Goal: Task Accomplishment & Management: Use online tool/utility

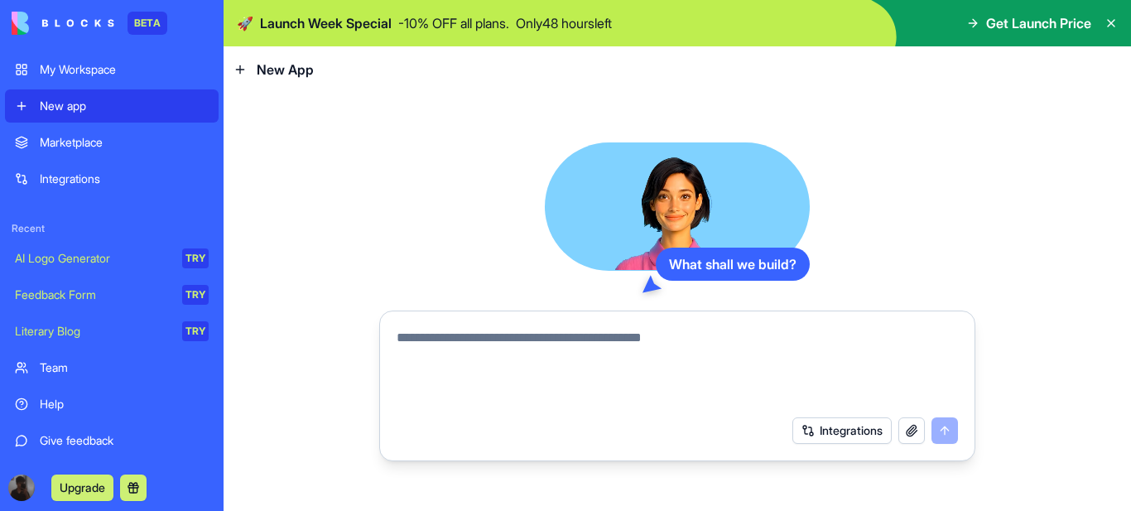
click at [88, 490] on button "Upgrade" at bounding box center [82, 487] width 62 height 26
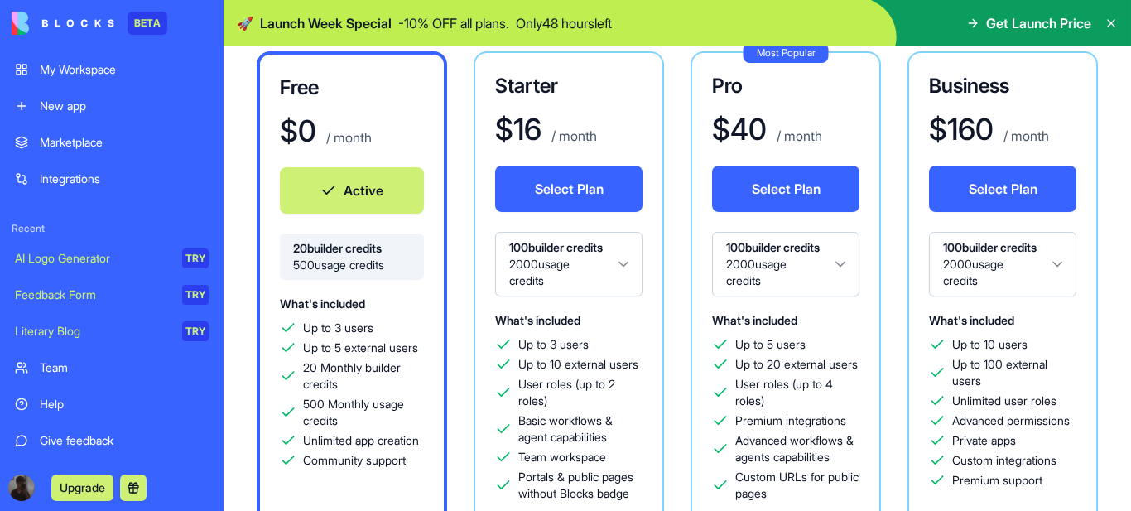
scroll to position [248, 0]
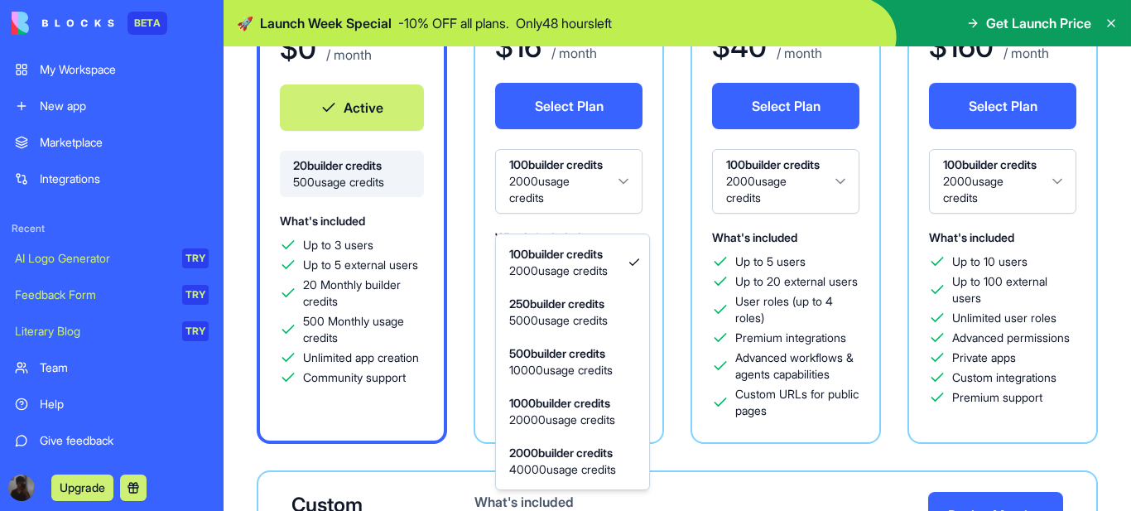
click at [621, 188] on html "BETA My Workspace New app Marketplace Integrations Recent AI Logo Generator TRY…" at bounding box center [565, 255] width 1131 height 511
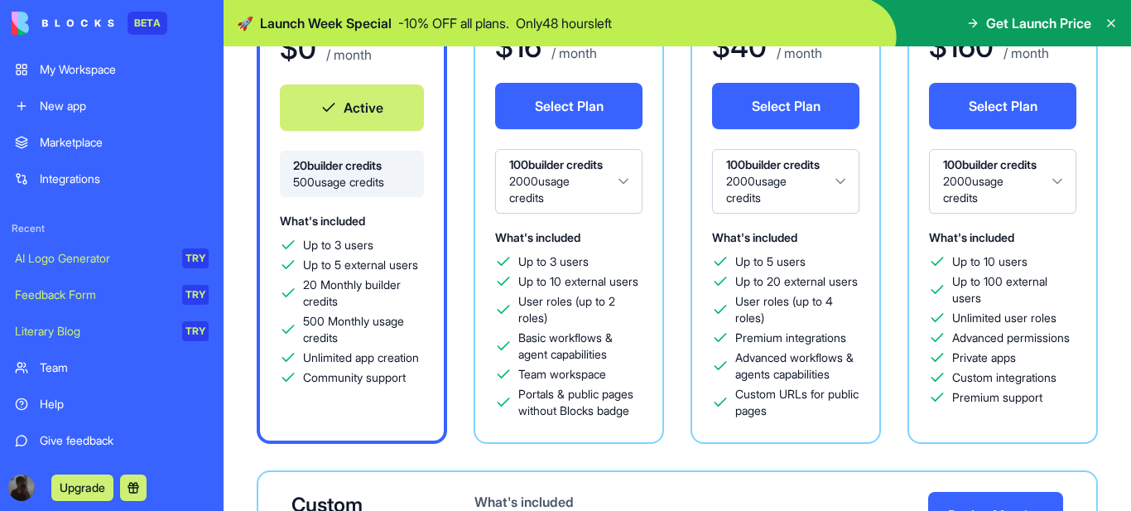
click at [621, 188] on html "BETA My Workspace New app Marketplace Integrations Recent AI Logo Generator TRY…" at bounding box center [565, 255] width 1131 height 511
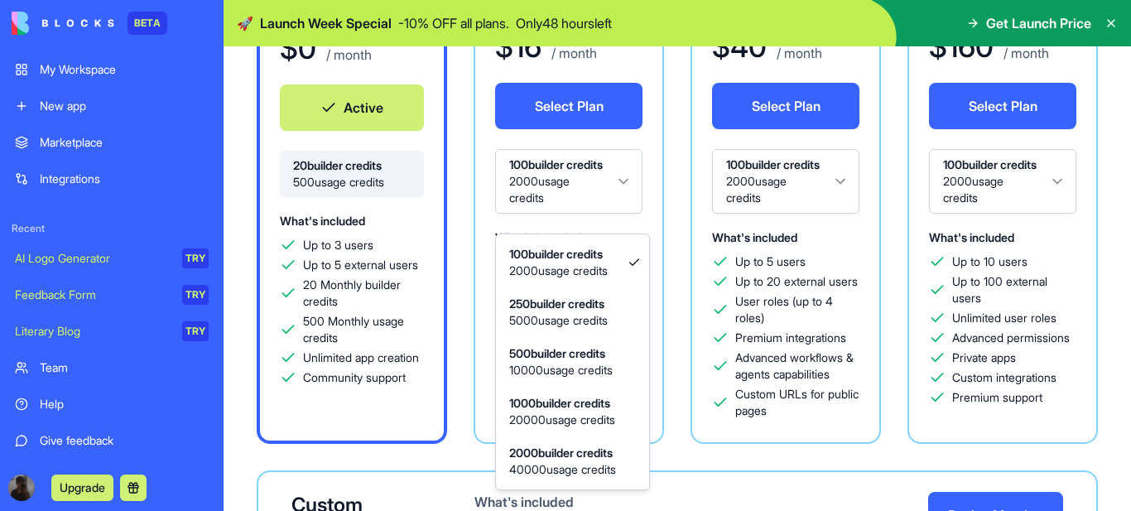
click at [621, 188] on html "BETA My Workspace New app Marketplace Integrations Recent AI Logo Generator TRY…" at bounding box center [565, 255] width 1131 height 511
click at [623, 192] on html "BETA My Workspace New app Marketplace Integrations Recent AI Logo Generator TRY…" at bounding box center [565, 255] width 1131 height 511
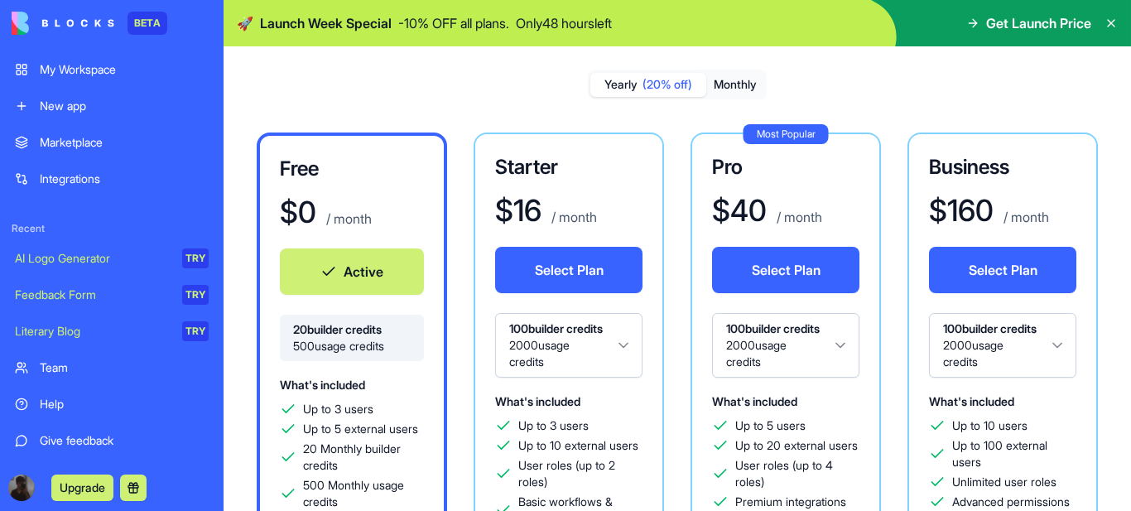
scroll to position [83, 0]
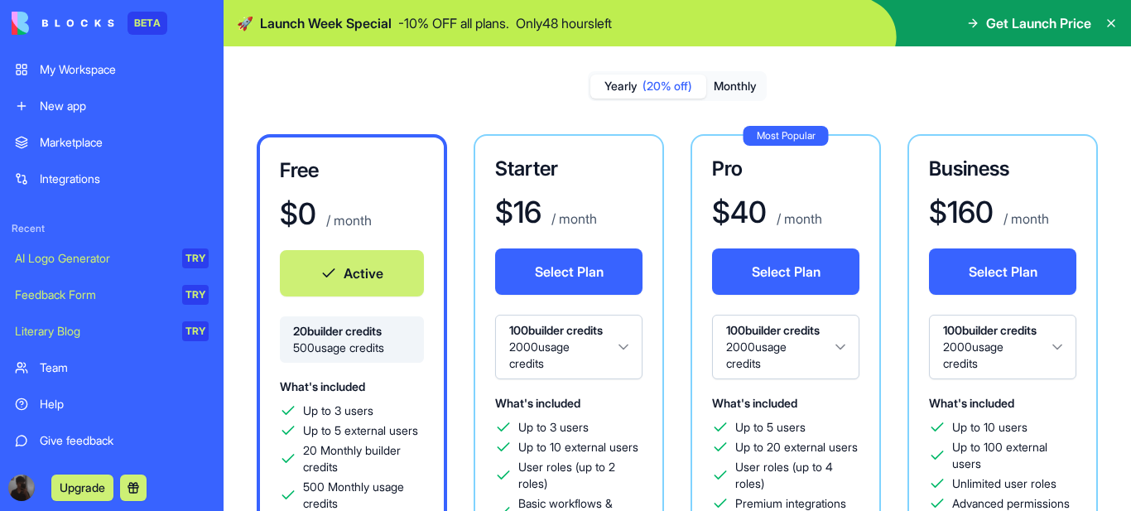
click at [741, 83] on button "Monthly" at bounding box center [735, 87] width 58 height 24
click at [645, 87] on span "(20% off)" at bounding box center [667, 86] width 50 height 17
click at [741, 84] on button "Monthly" at bounding box center [735, 87] width 58 height 24
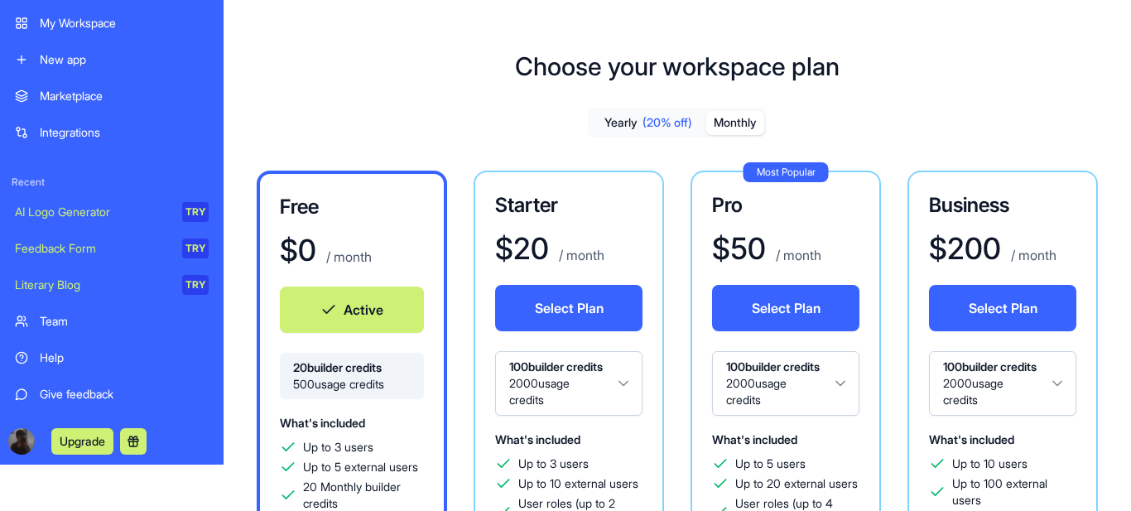
scroll to position [0, 0]
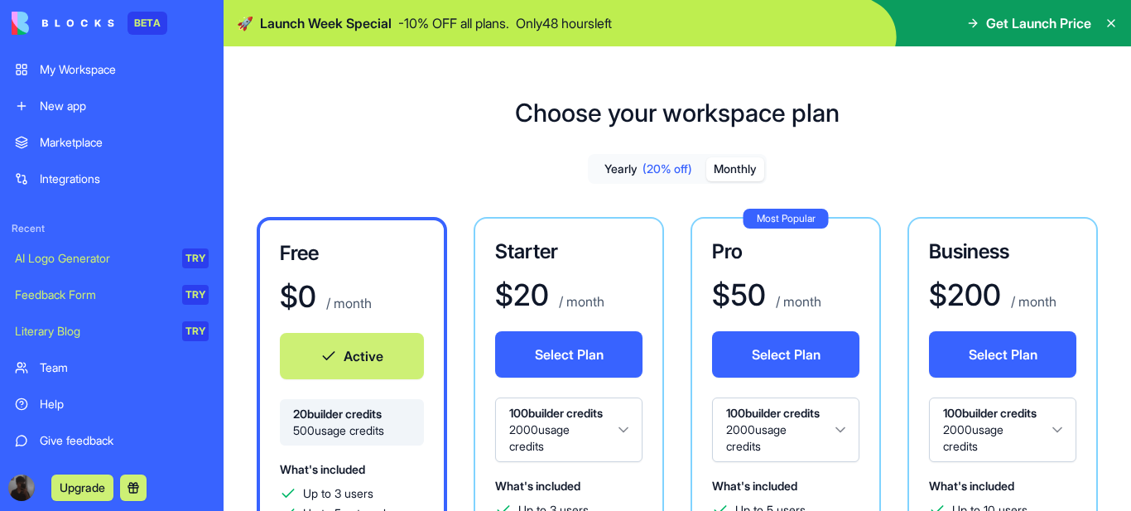
click at [973, 22] on icon at bounding box center [975, 22] width 4 height 7
click at [1107, 19] on icon at bounding box center [1110, 23] width 13 height 13
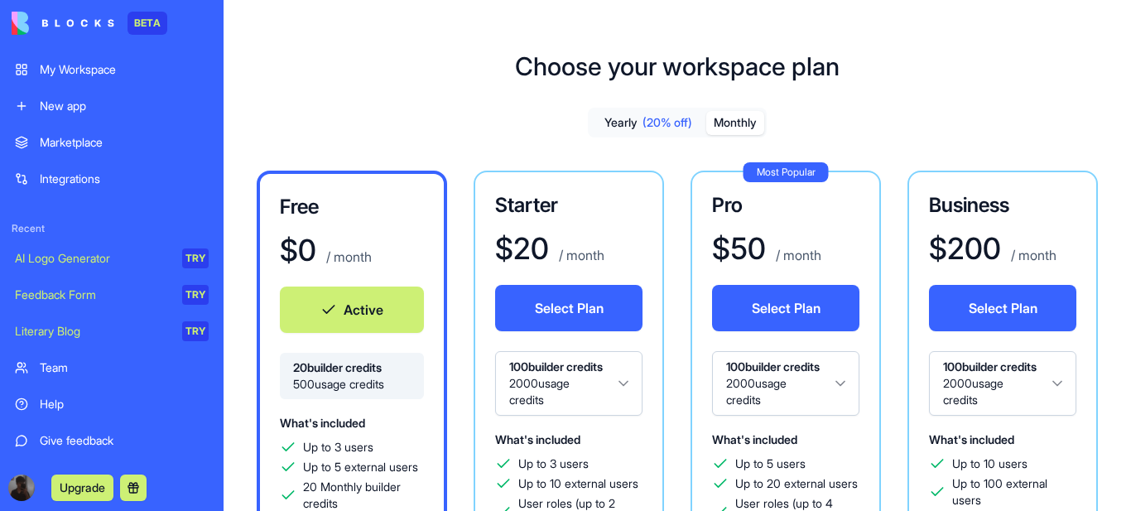
click at [137, 484] on button at bounding box center [133, 487] width 26 height 26
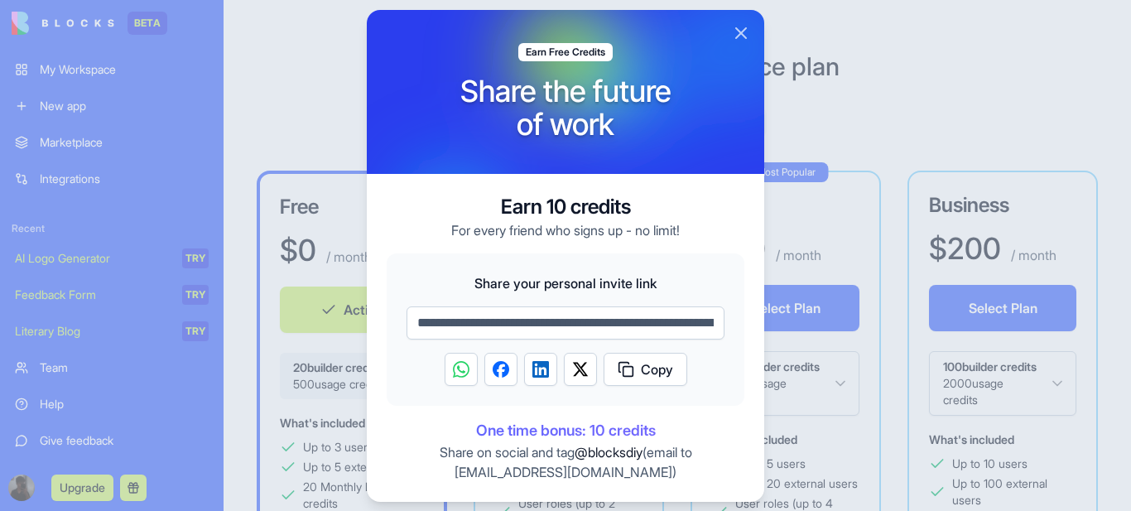
click at [744, 30] on button "Close" at bounding box center [741, 33] width 20 height 20
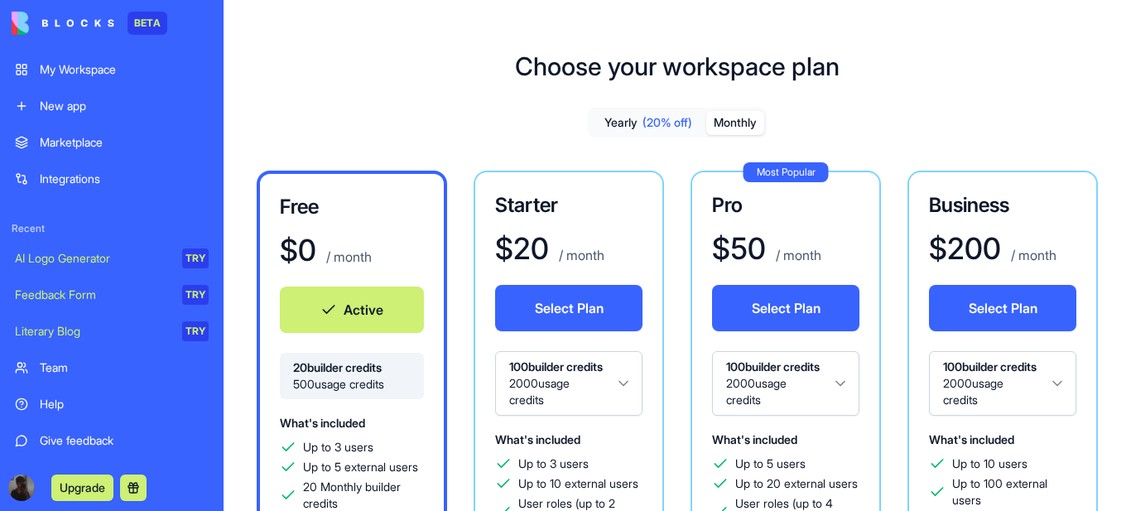
click at [83, 98] on div "New app" at bounding box center [124, 106] width 169 height 17
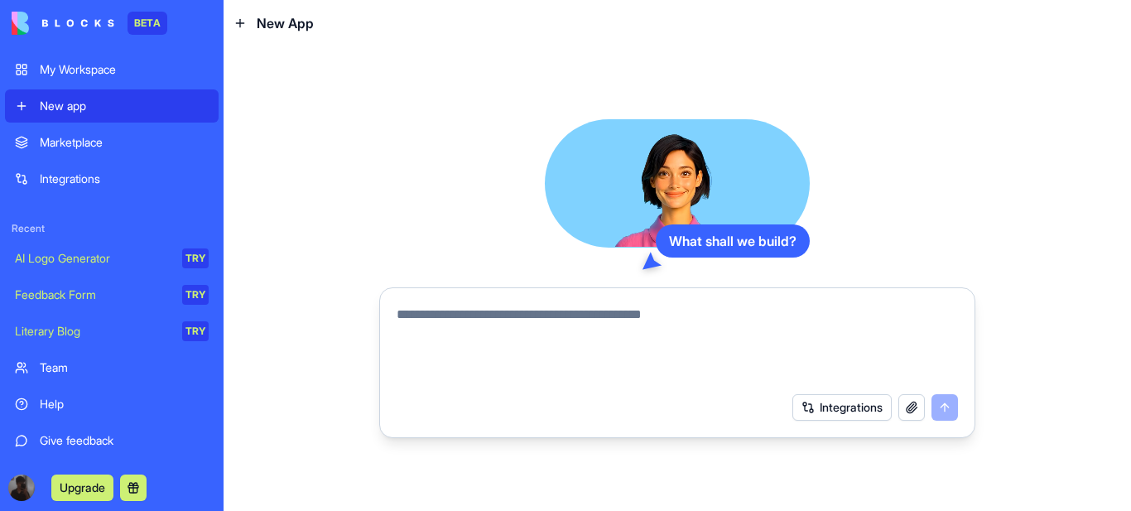
click at [548, 306] on textarea at bounding box center [677, 344] width 561 height 79
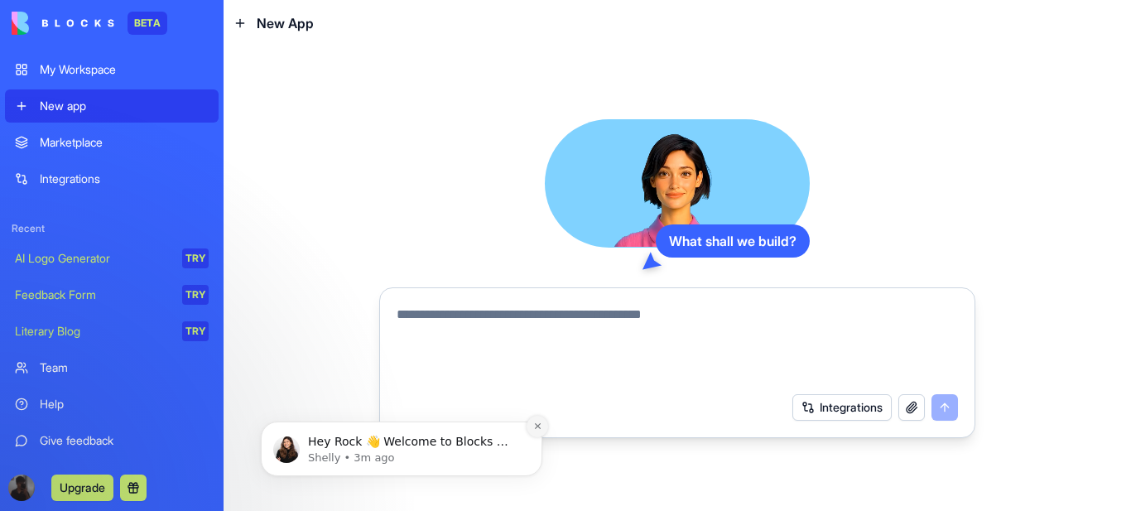
click at [538, 426] on icon "Dismiss notification" at bounding box center [537, 426] width 6 height 6
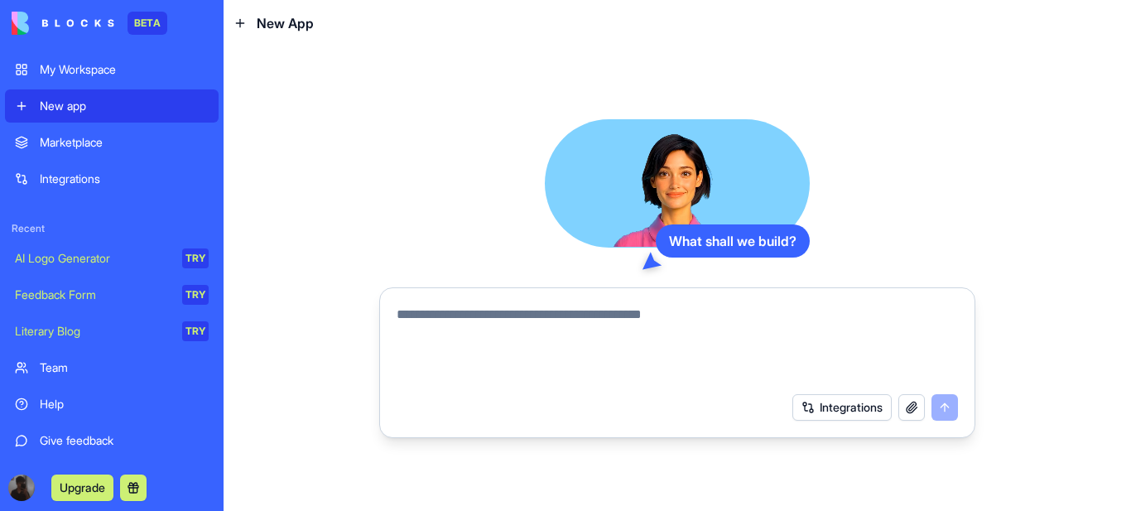
click at [89, 69] on div "My Workspace" at bounding box center [124, 69] width 169 height 17
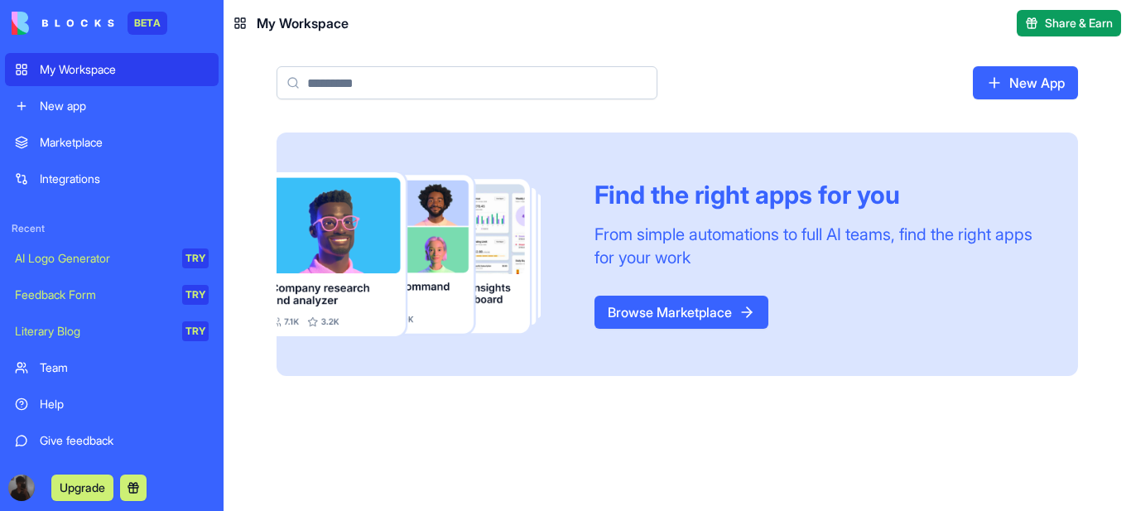
click at [1080, 21] on span "Share & Earn" at bounding box center [1079, 23] width 68 height 17
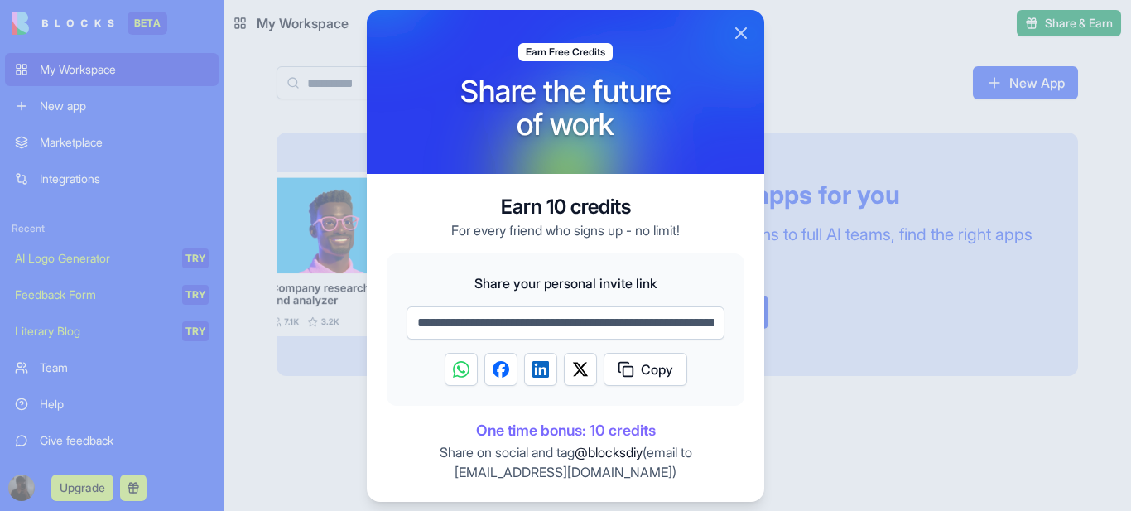
click at [735, 30] on button "Close" at bounding box center [741, 33] width 20 height 20
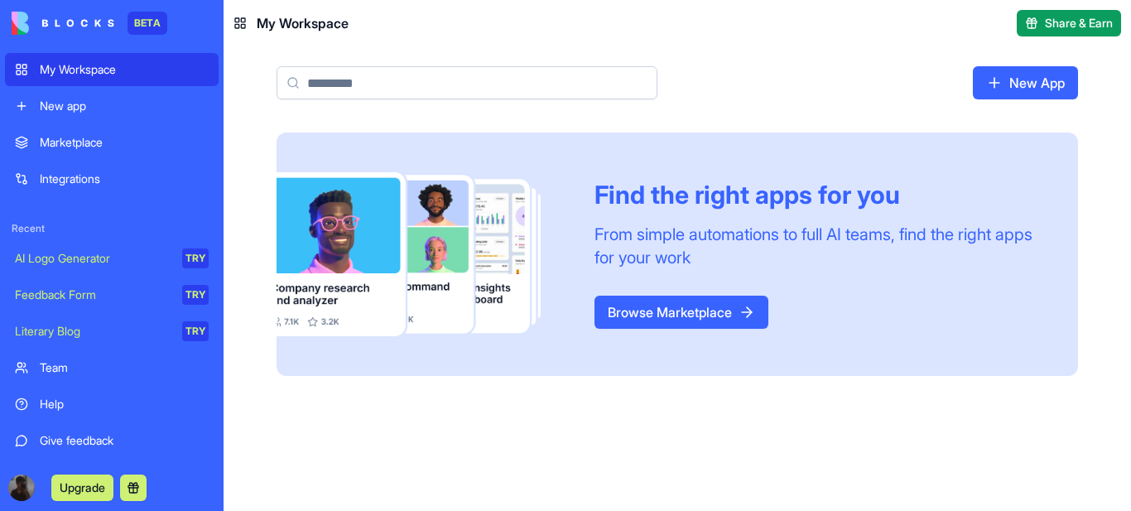
click at [79, 104] on div "New app" at bounding box center [124, 106] width 169 height 17
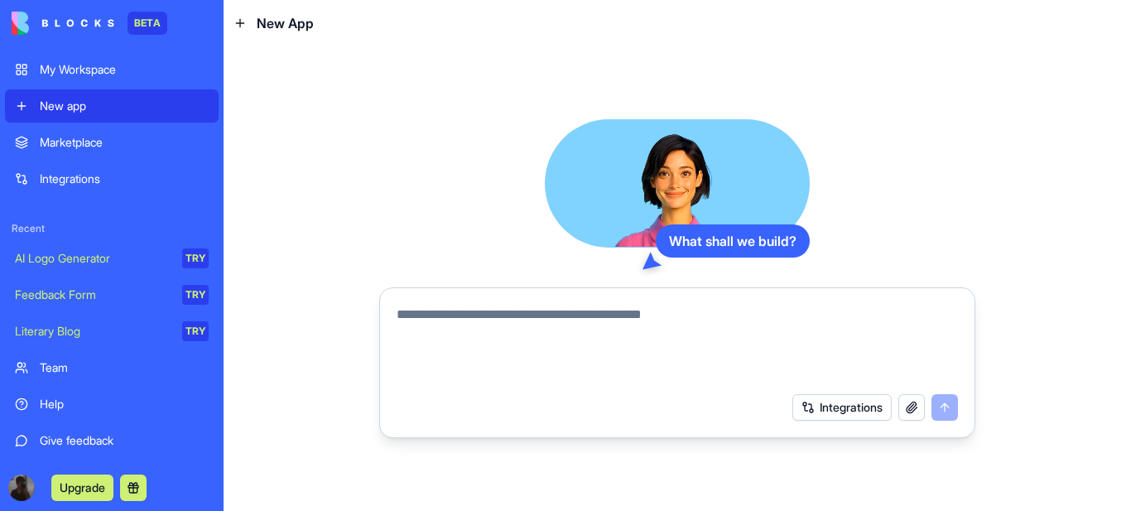
click at [72, 145] on div "Marketplace" at bounding box center [124, 142] width 169 height 17
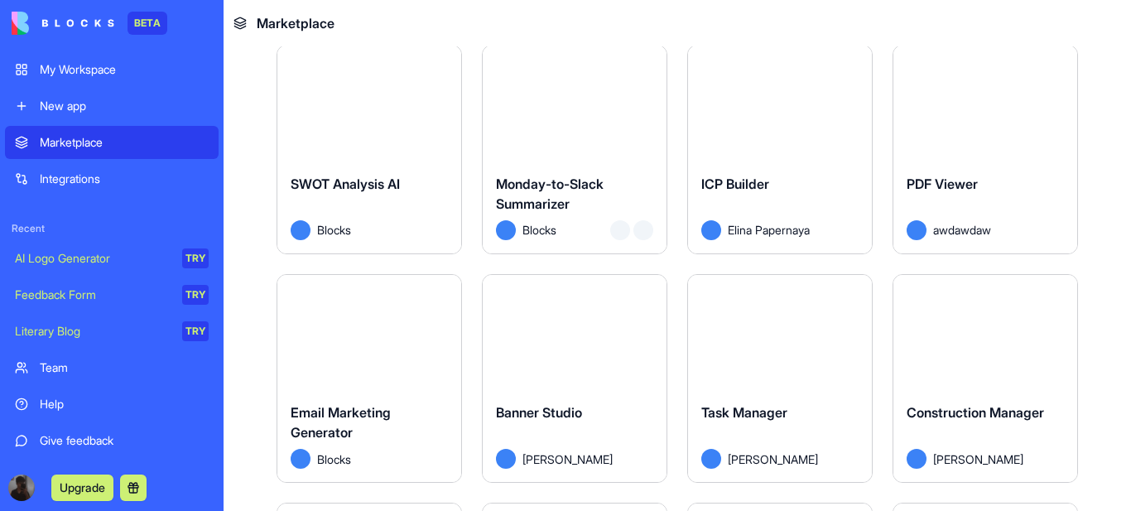
scroll to position [2401, 0]
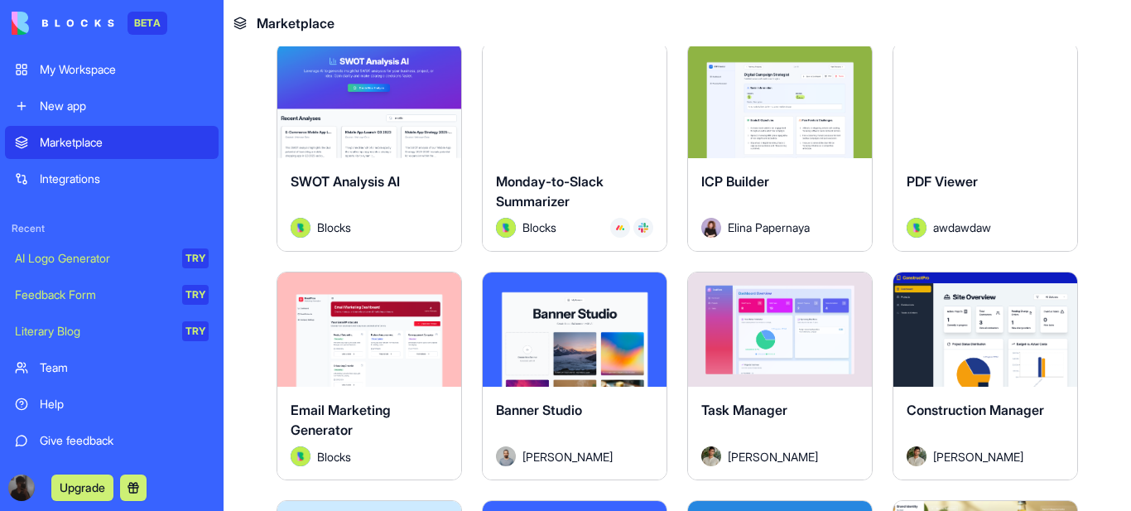
click at [66, 95] on link "New app" at bounding box center [112, 105] width 214 height 33
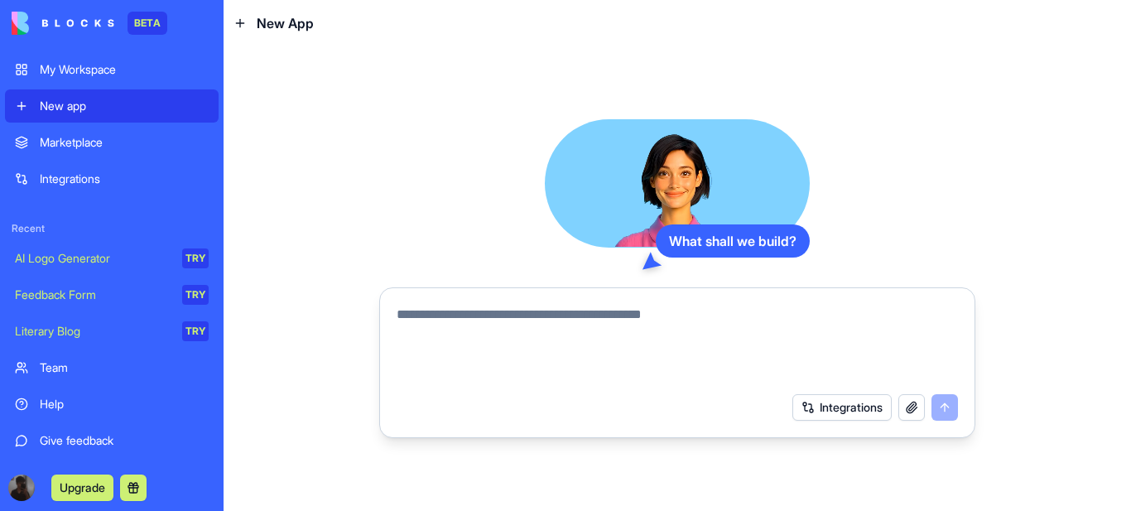
click at [911, 407] on button "button" at bounding box center [911, 407] width 26 height 26
click at [944, 405] on div "Integrations" at bounding box center [875, 407] width 166 height 26
click at [423, 321] on textarea at bounding box center [677, 344] width 561 height 79
click at [411, 316] on textarea at bounding box center [677, 344] width 561 height 79
paste textarea "**********"
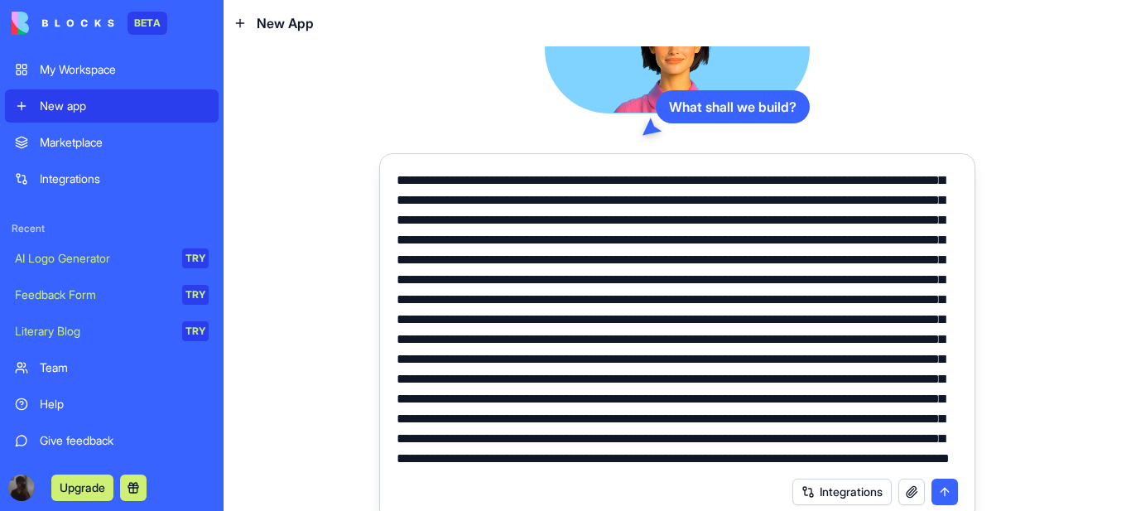
scroll to position [36, 0]
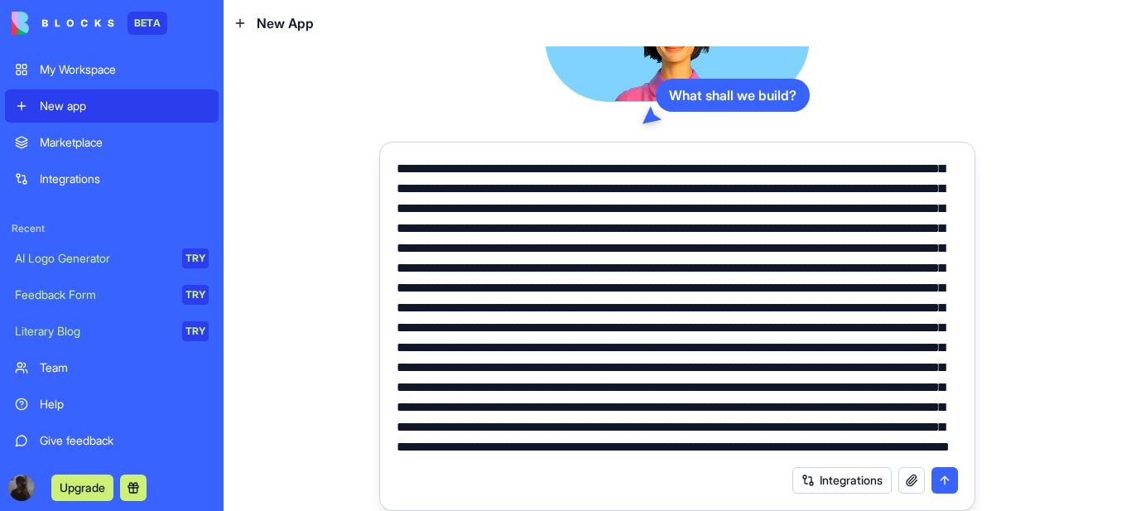
type textarea "**********"
click at [937, 476] on button "submit" at bounding box center [944, 480] width 26 height 26
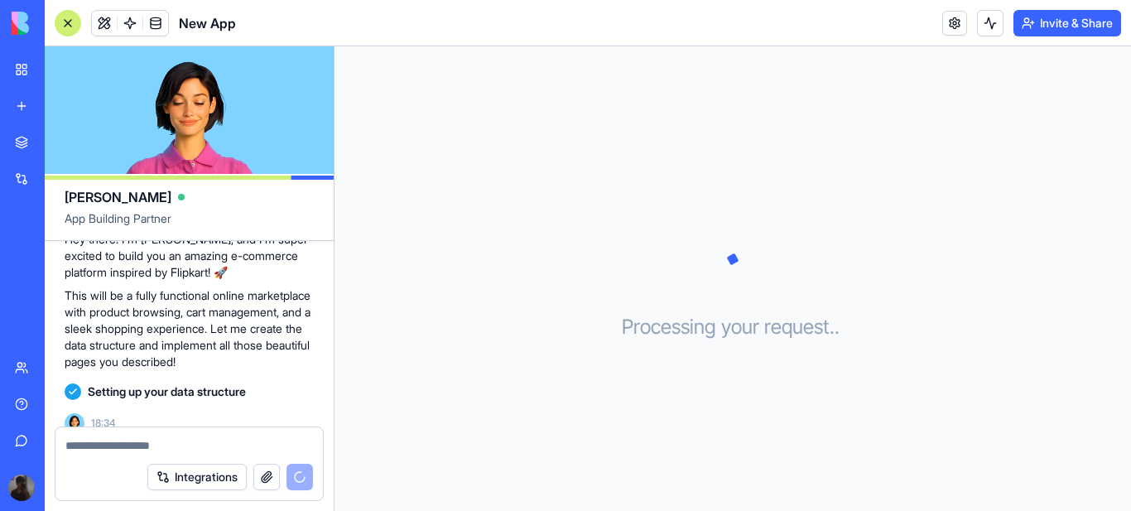
scroll to position [1093, 0]
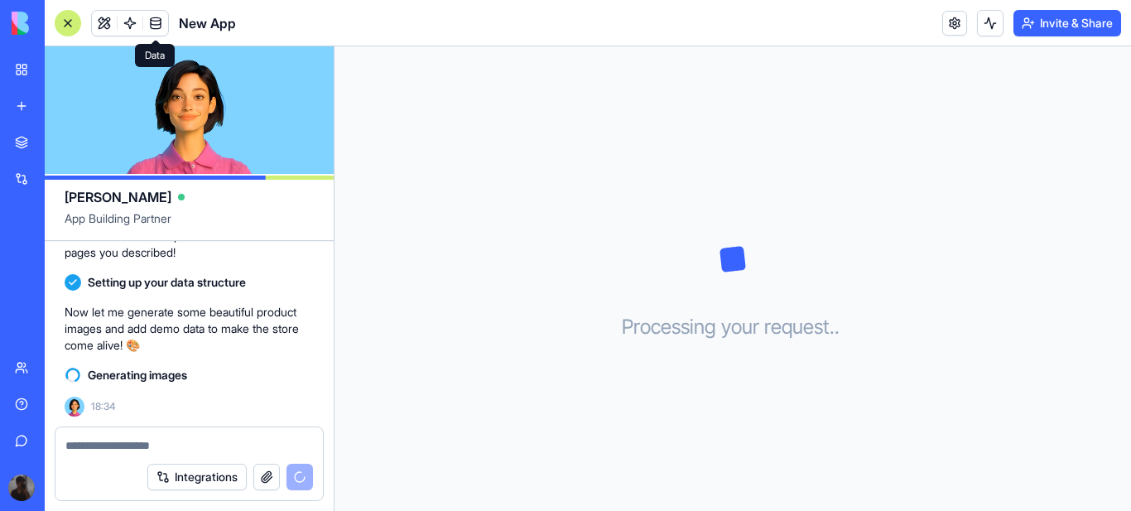
click at [155, 27] on span at bounding box center [155, 23] width 46 height 46
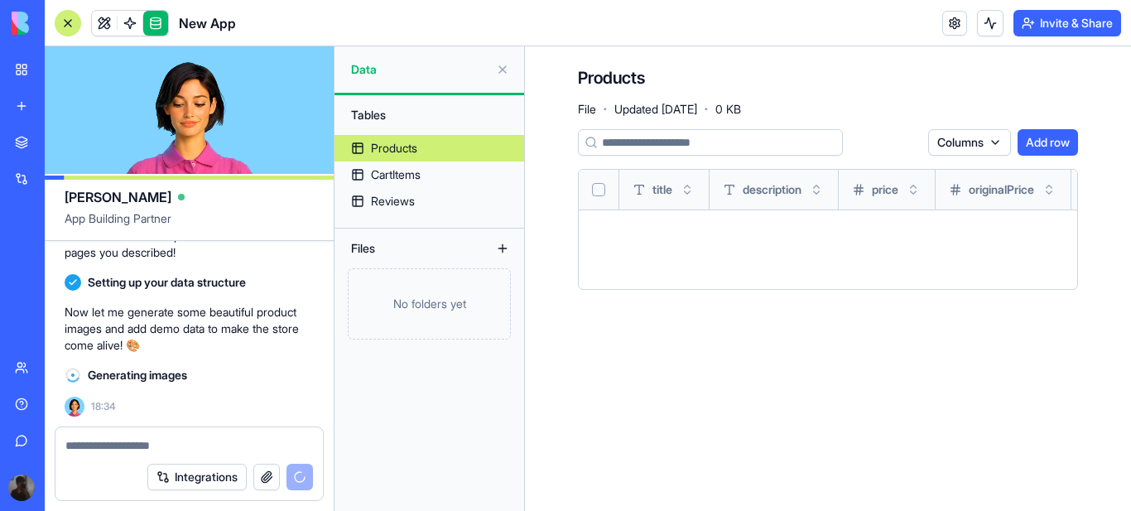
click at [498, 70] on button at bounding box center [502, 69] width 26 height 26
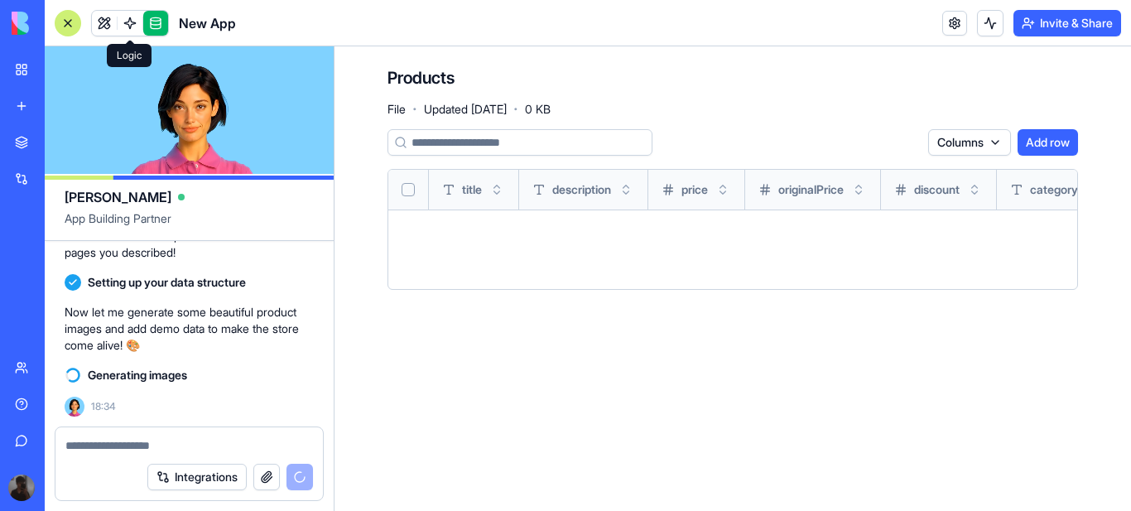
click at [128, 23] on link at bounding box center [130, 23] width 25 height 25
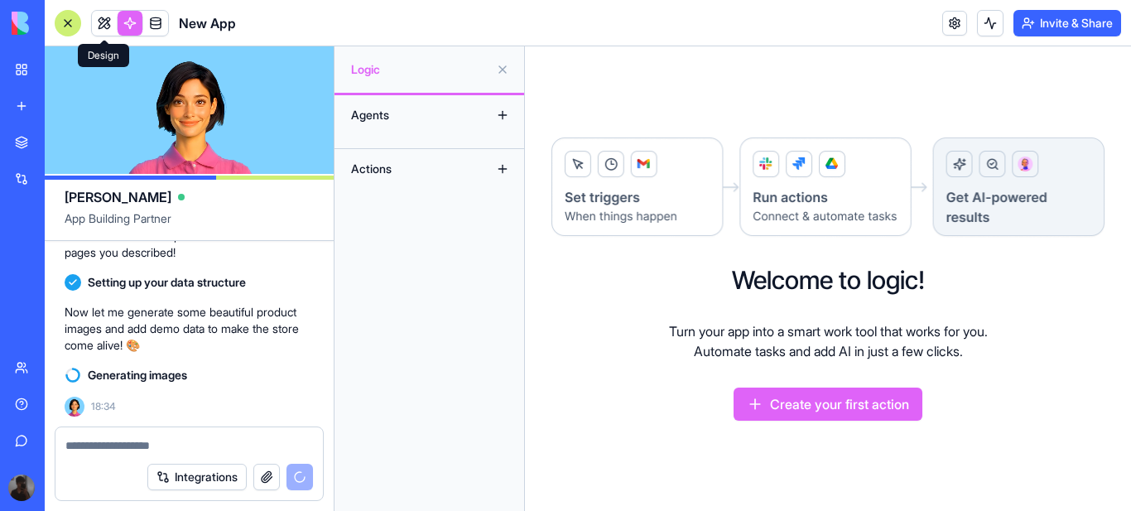
click at [104, 22] on link at bounding box center [104, 23] width 25 height 25
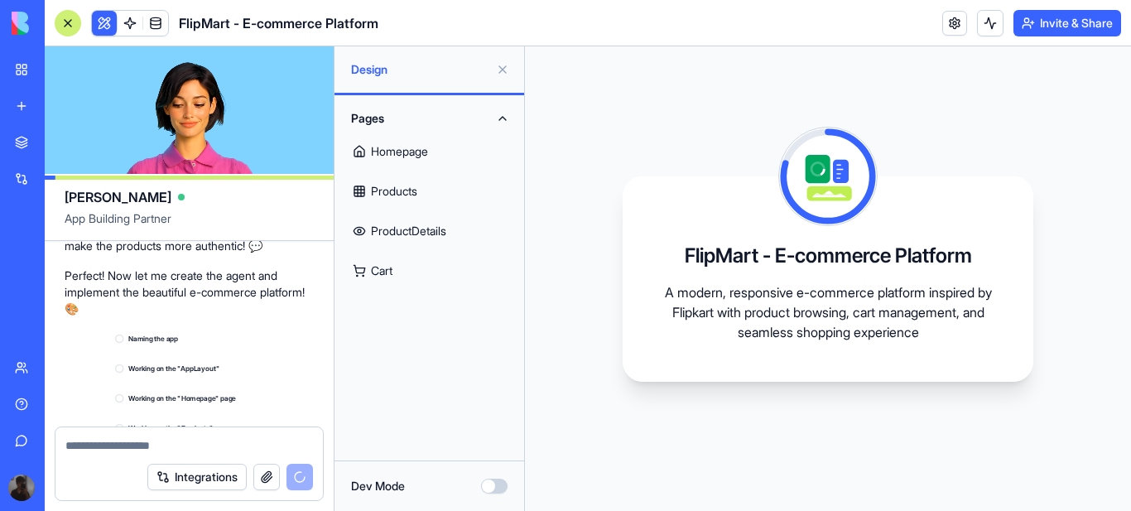
scroll to position [1427, 0]
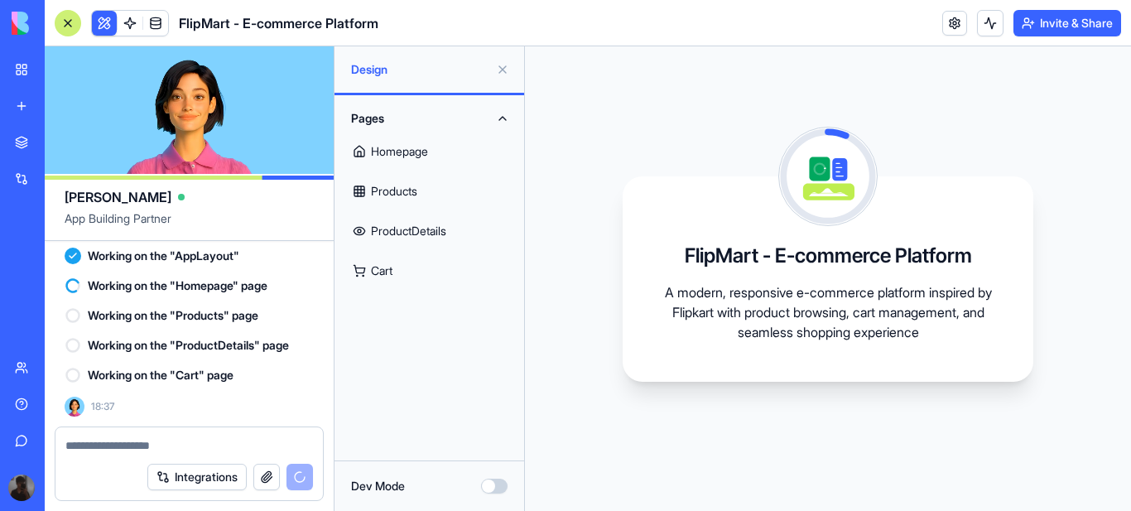
click at [386, 149] on link "Homepage" at bounding box center [429, 152] width 170 height 40
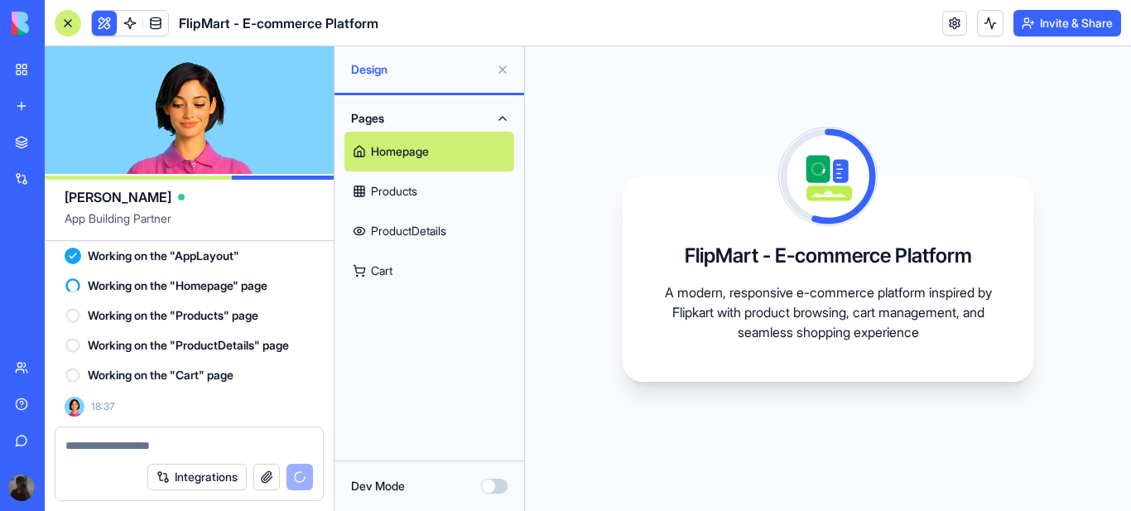
click at [382, 189] on link "Products" at bounding box center [429, 191] width 170 height 40
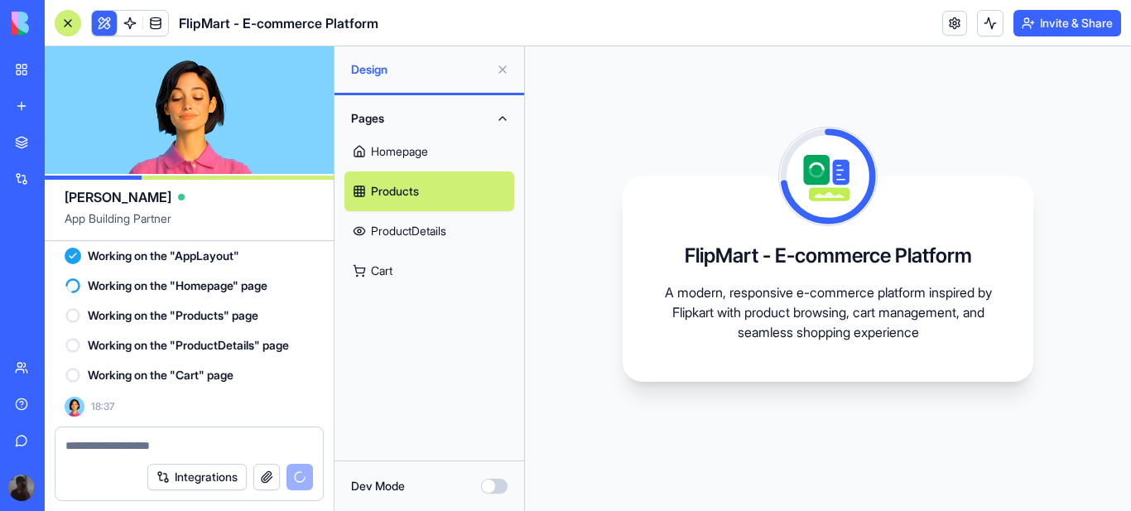
click at [387, 230] on link "ProductDetails" at bounding box center [429, 231] width 170 height 40
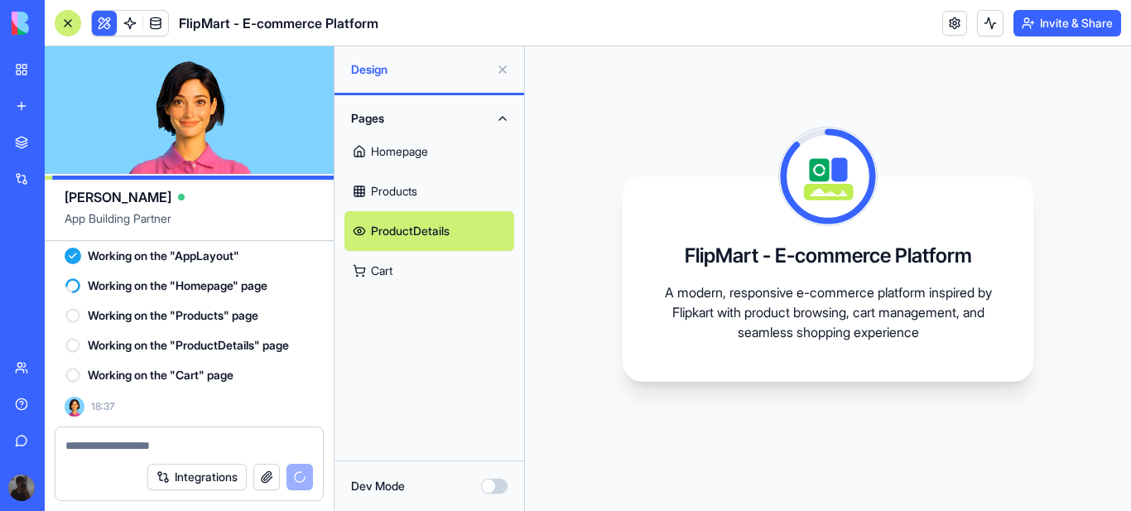
click at [388, 270] on link "Cart" at bounding box center [429, 271] width 170 height 40
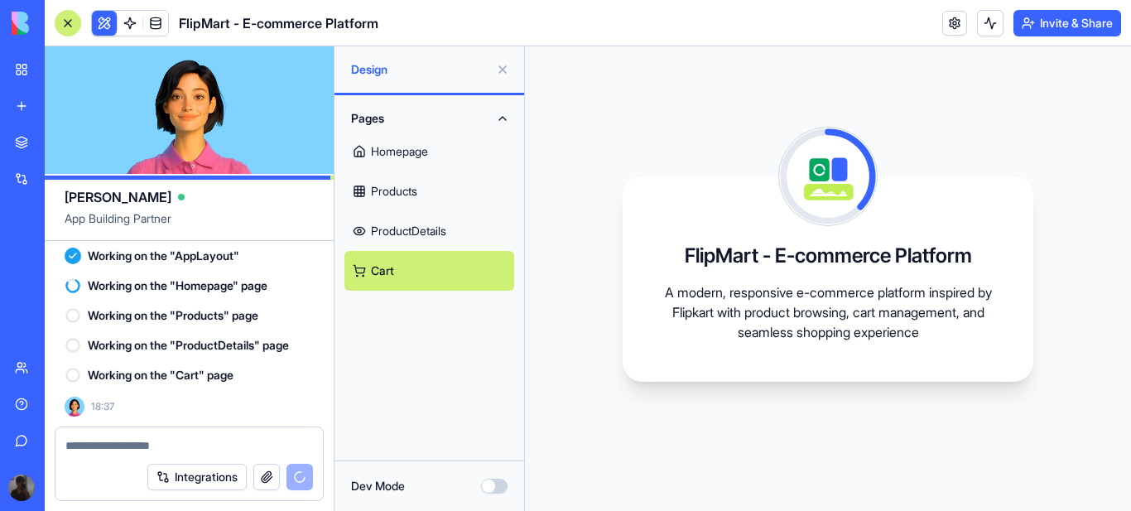
click at [499, 118] on button "Pages" at bounding box center [429, 118] width 170 height 26
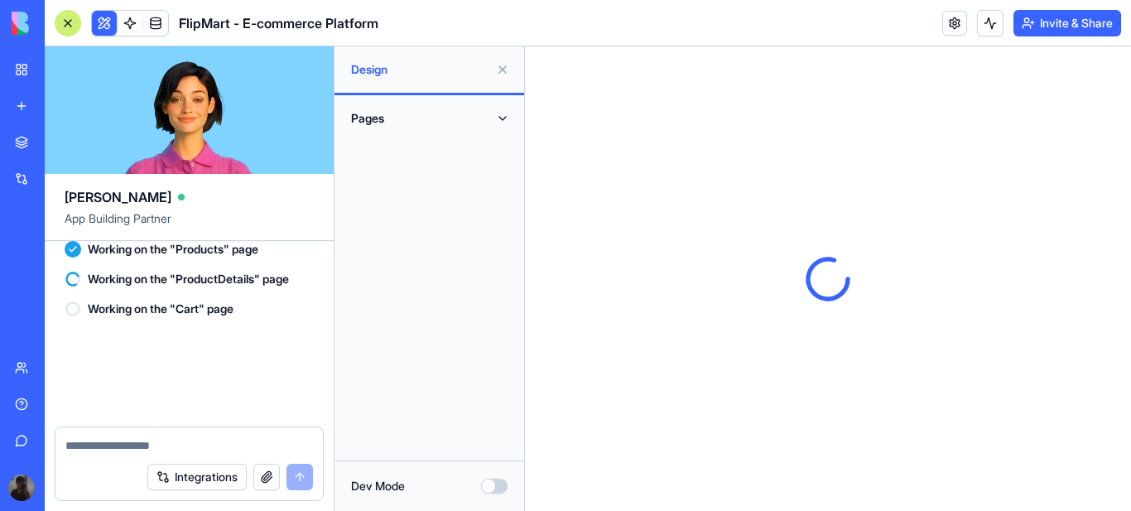
scroll to position [1755, 0]
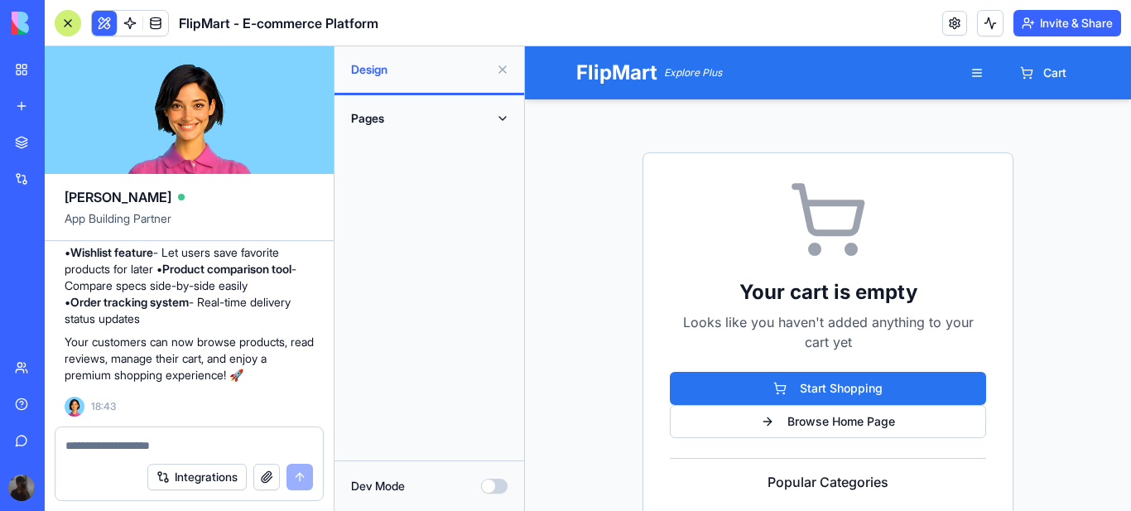
click at [498, 116] on button "Pages" at bounding box center [429, 118] width 170 height 26
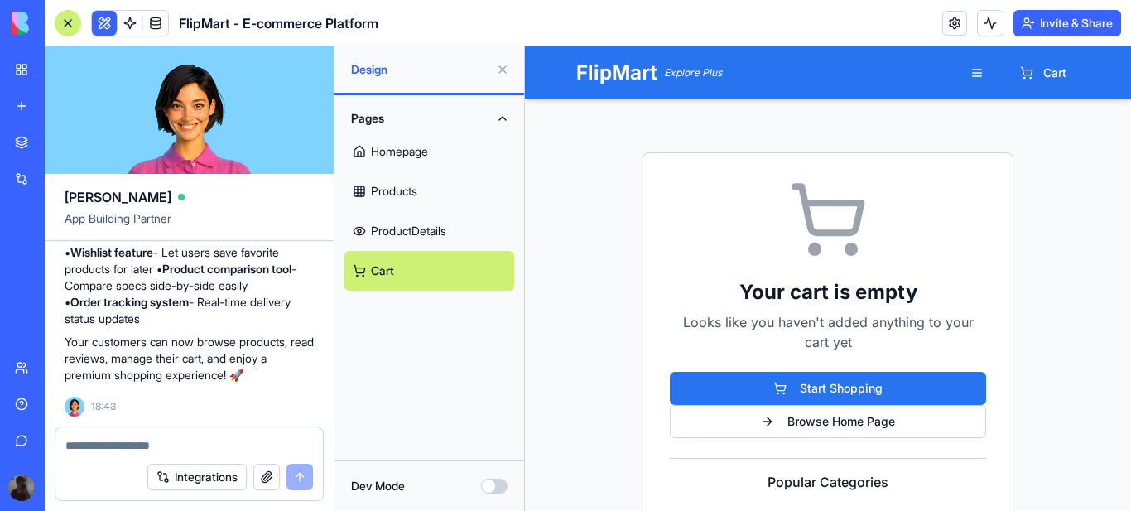
click at [425, 152] on link "Homepage" at bounding box center [429, 152] width 170 height 40
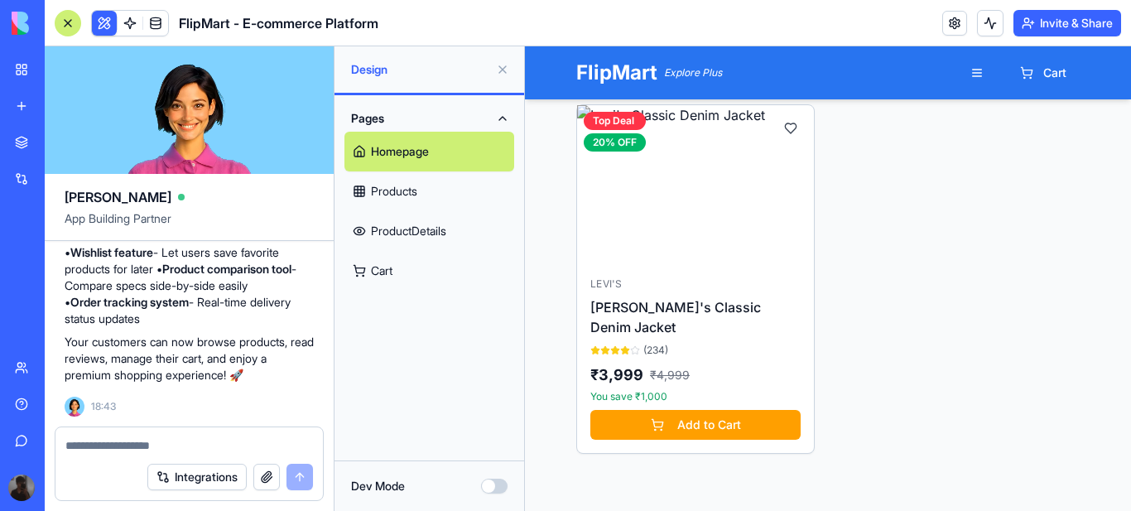
scroll to position [3477, 0]
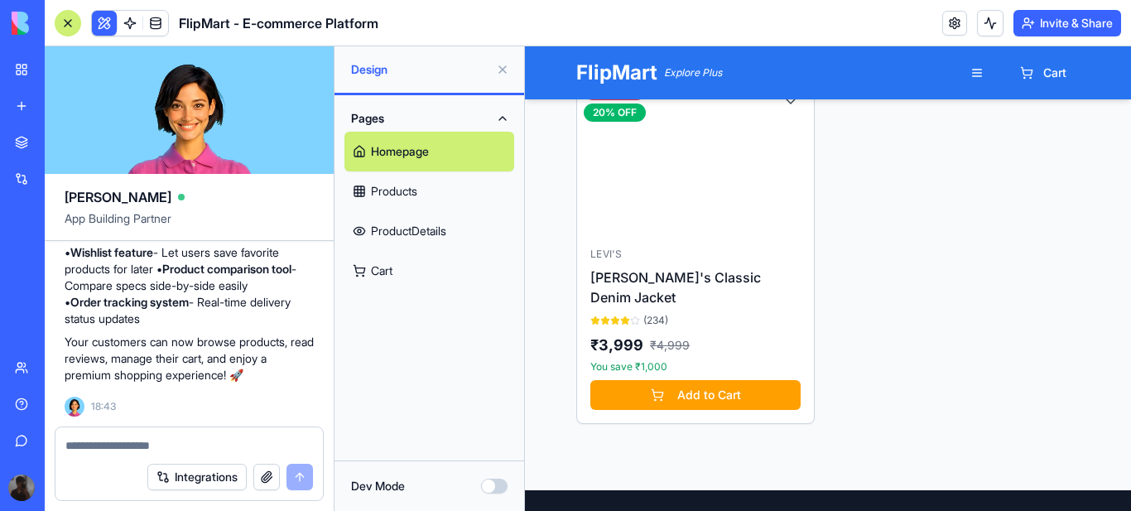
click at [403, 185] on link "Products" at bounding box center [429, 191] width 170 height 40
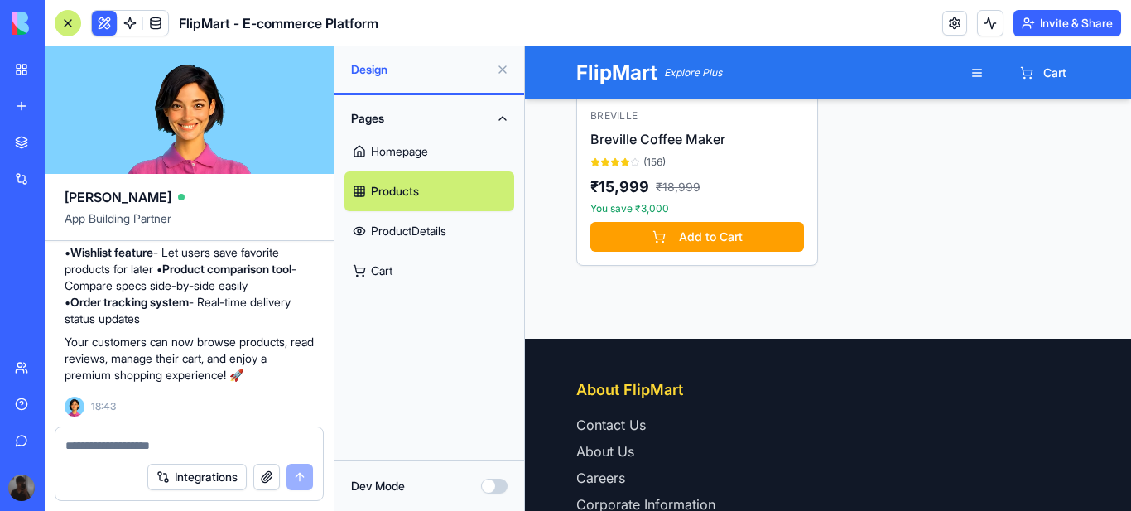
scroll to position [1267, 0]
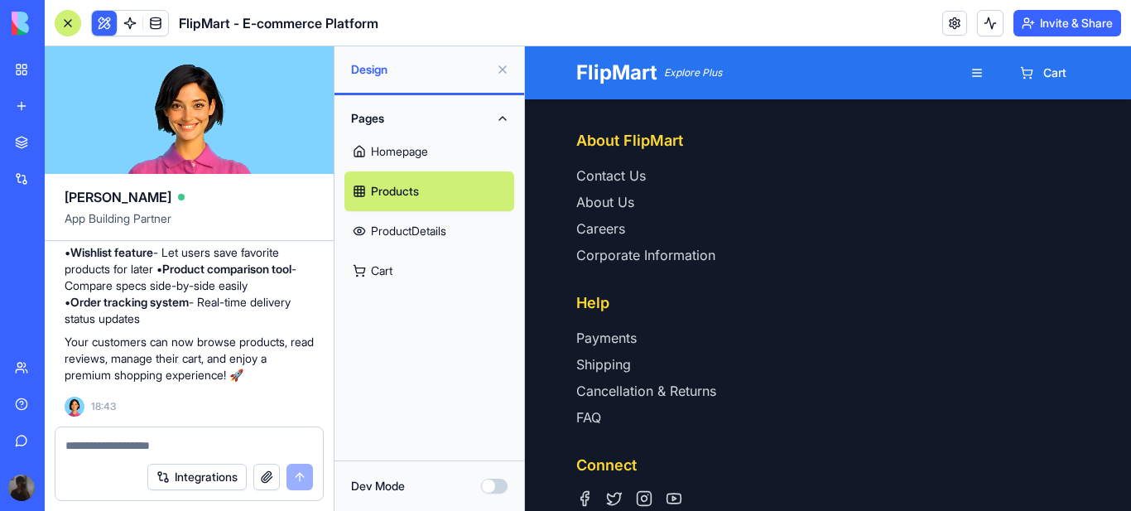
click at [407, 230] on link "ProductDetails" at bounding box center [429, 231] width 170 height 40
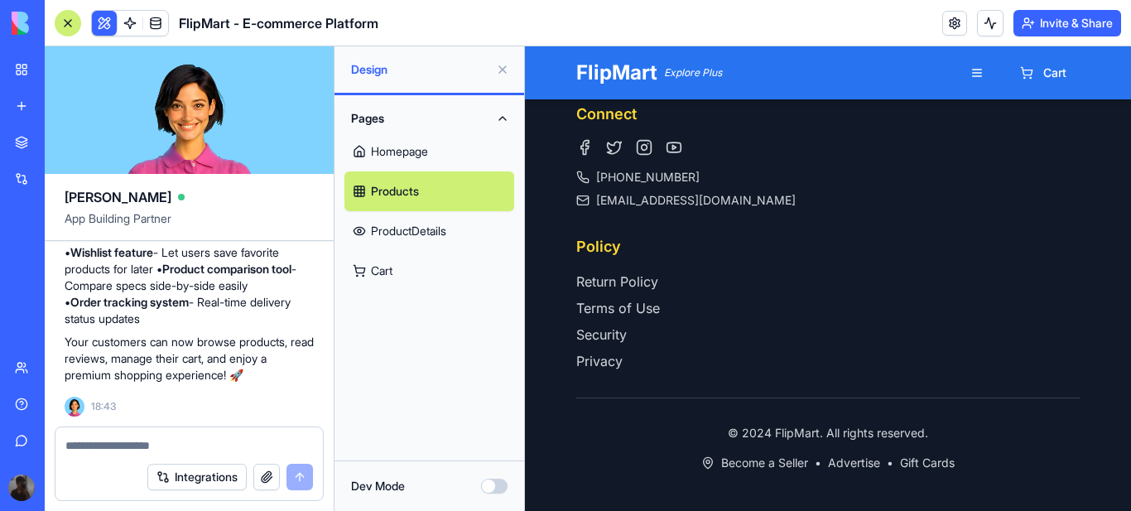
scroll to position [527, 0]
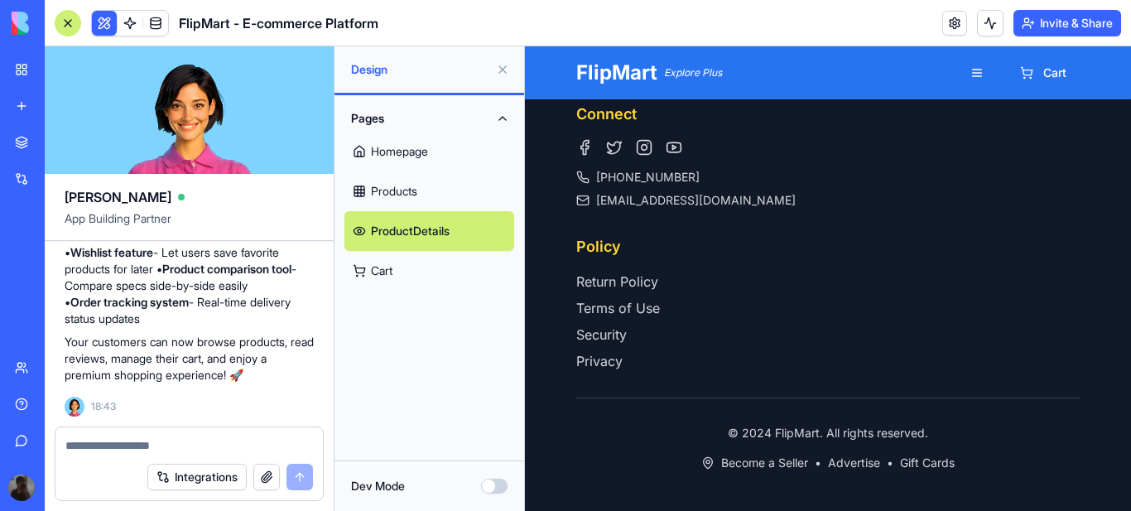
click at [385, 272] on link "Cart" at bounding box center [429, 271] width 170 height 40
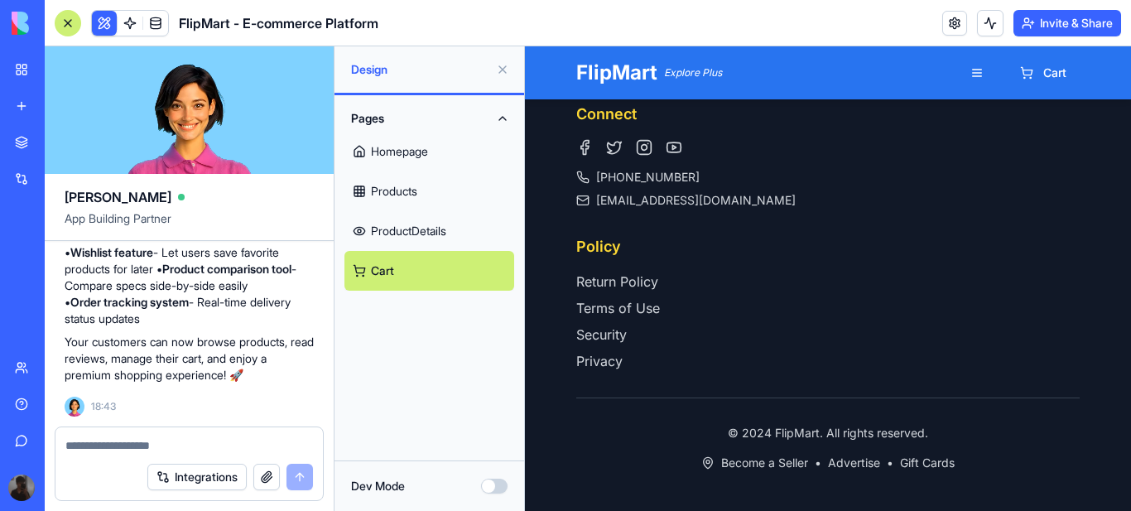
scroll to position [1755, 0]
click at [397, 152] on link "Homepage" at bounding box center [429, 152] width 170 height 40
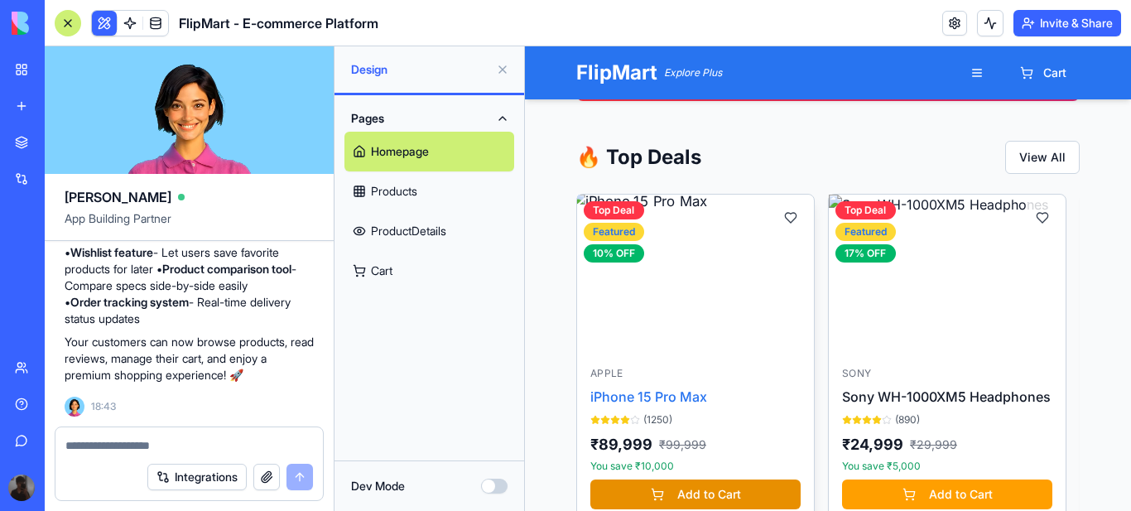
click at [669, 479] on button "Add to Cart" at bounding box center [695, 494] width 210 height 30
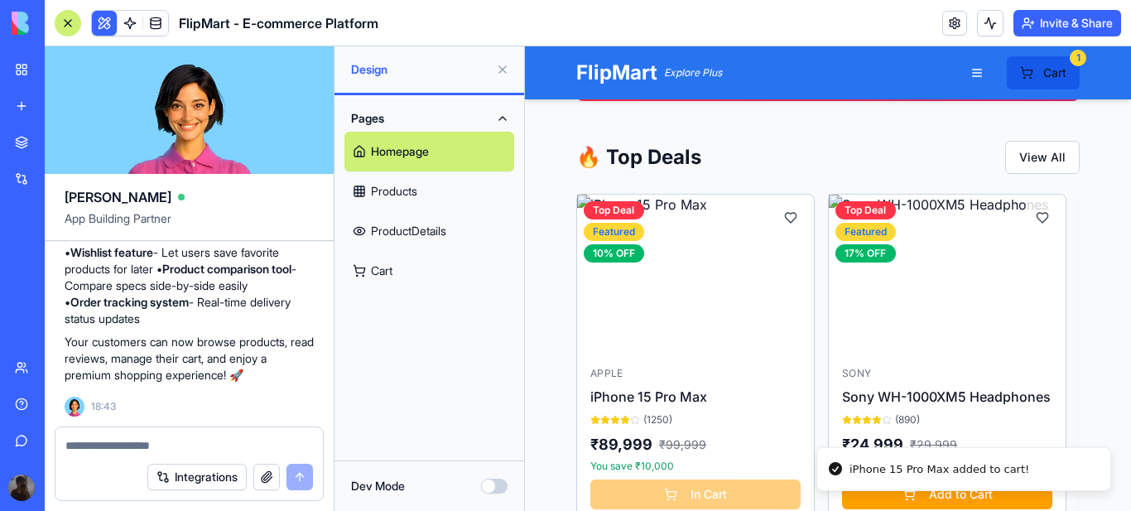
click at [1050, 77] on span "Cart" at bounding box center [1054, 73] width 23 height 17
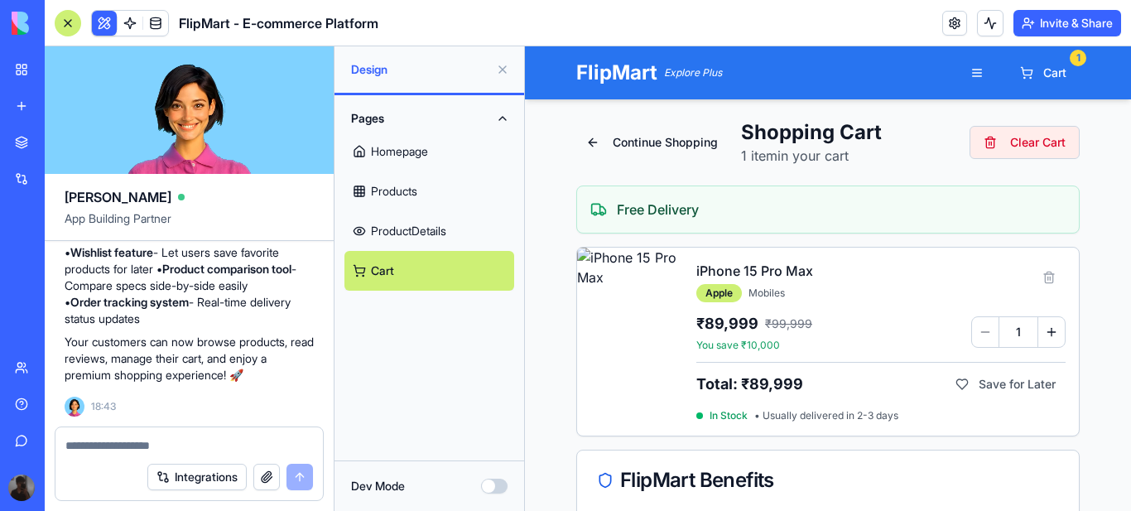
click at [1015, 142] on button "Clear Cart" at bounding box center [1025, 142] width 110 height 33
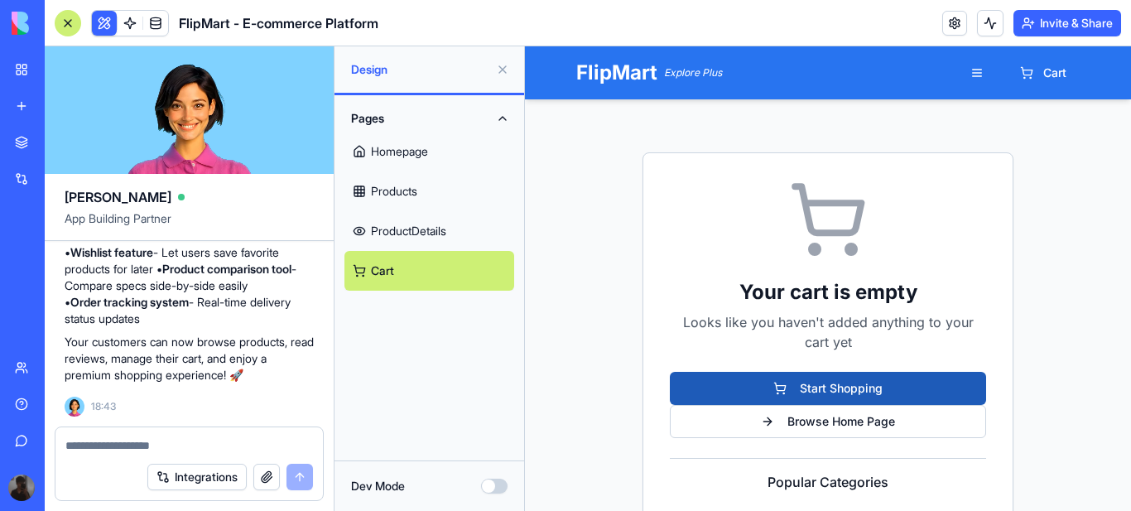
click at [817, 385] on button "Start Shopping" at bounding box center [828, 388] width 316 height 33
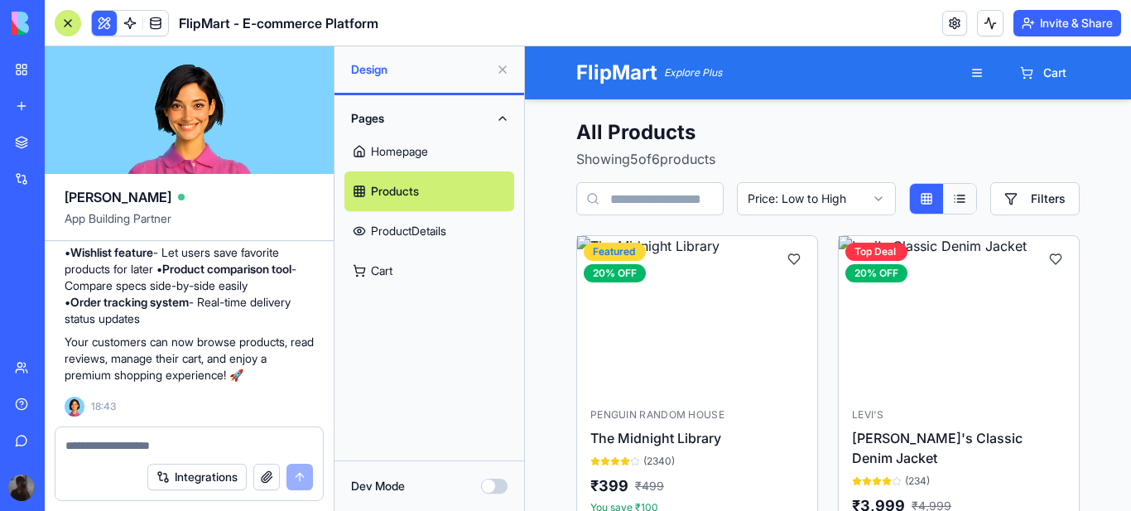
click at [959, 200] on button at bounding box center [959, 199] width 33 height 30
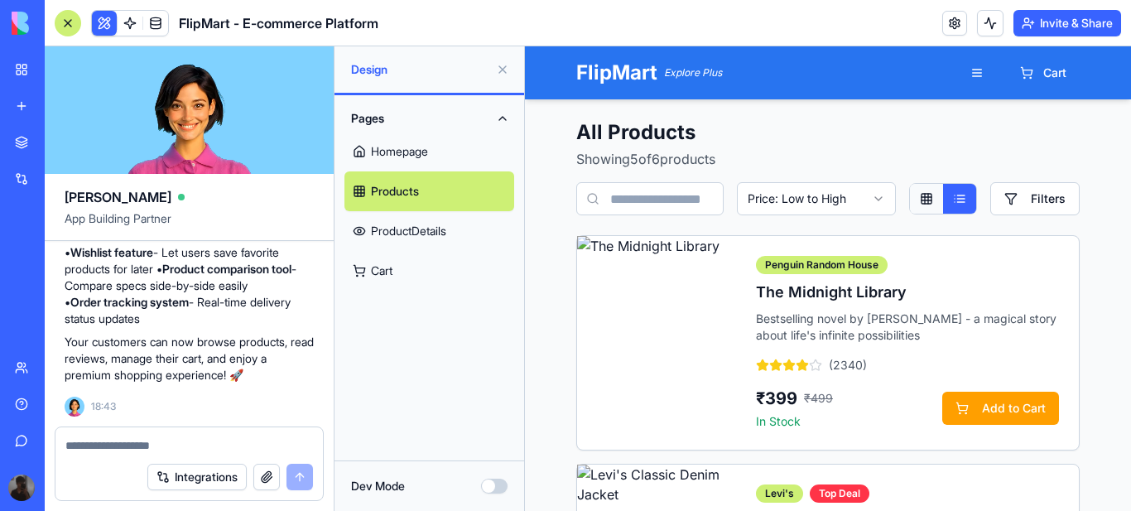
click at [919, 198] on button at bounding box center [926, 199] width 33 height 30
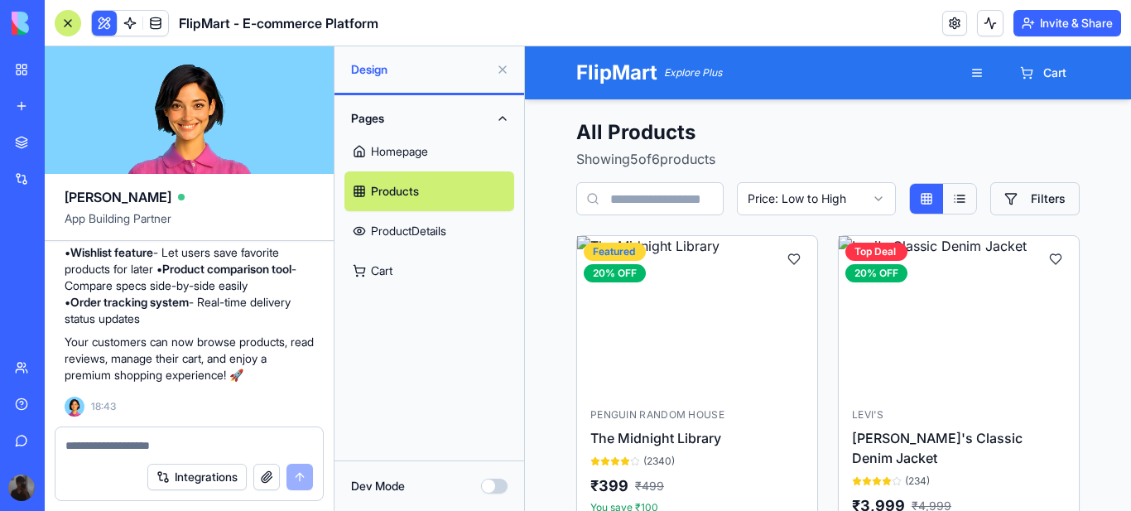
click at [1036, 194] on button "Filters" at bounding box center [1034, 198] width 89 height 33
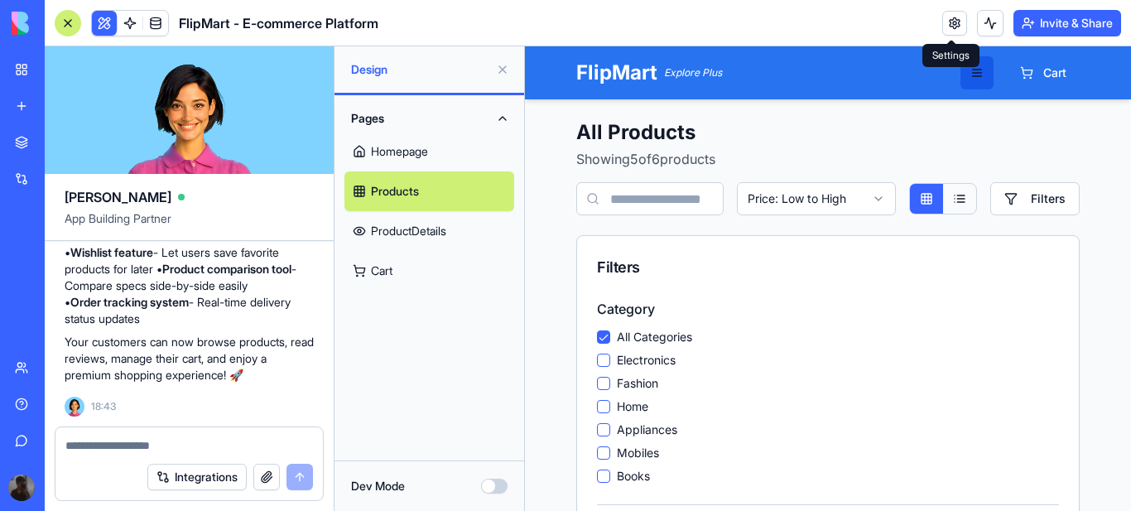
click at [971, 70] on button "button" at bounding box center [976, 72] width 33 height 33
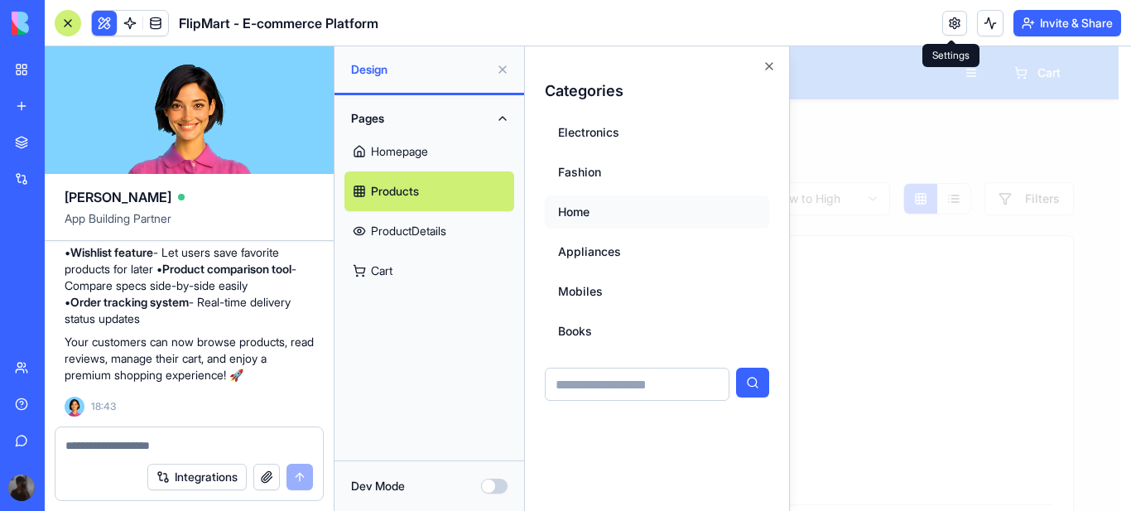
click at [575, 210] on button "Home" at bounding box center [657, 211] width 224 height 33
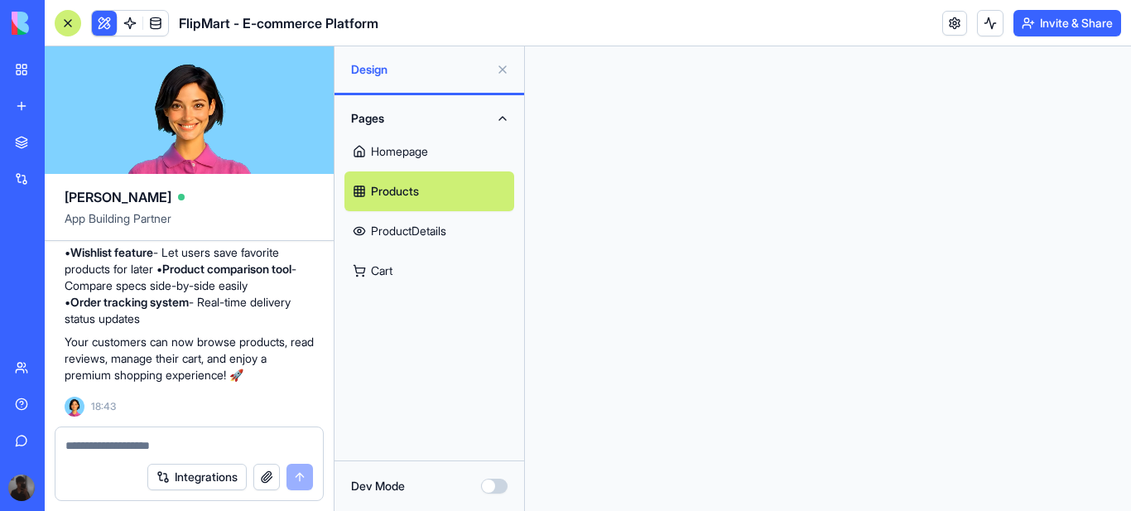
click at [414, 152] on link "Homepage" at bounding box center [429, 152] width 170 height 40
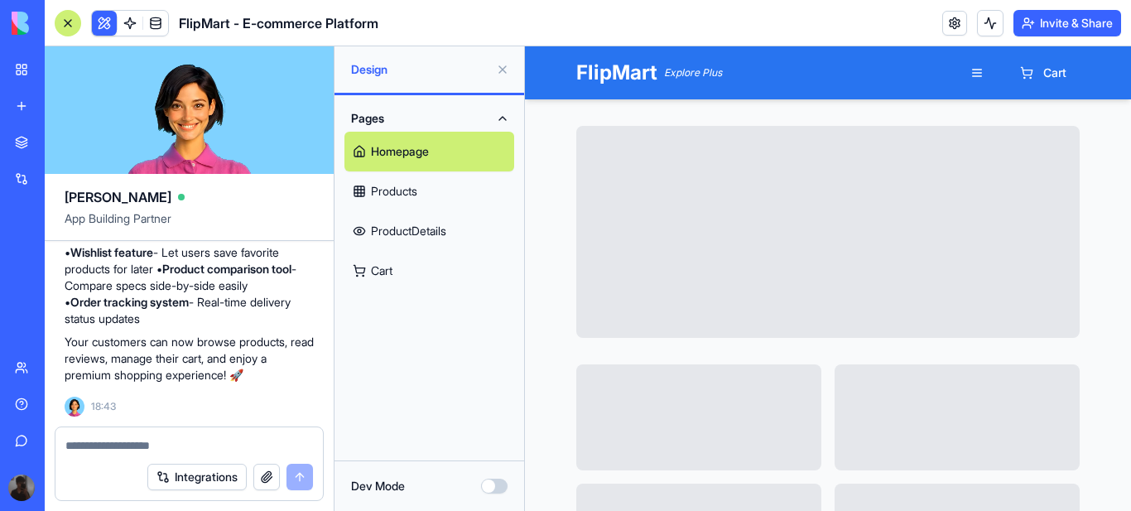
click at [386, 269] on link "Cart" at bounding box center [429, 271] width 170 height 40
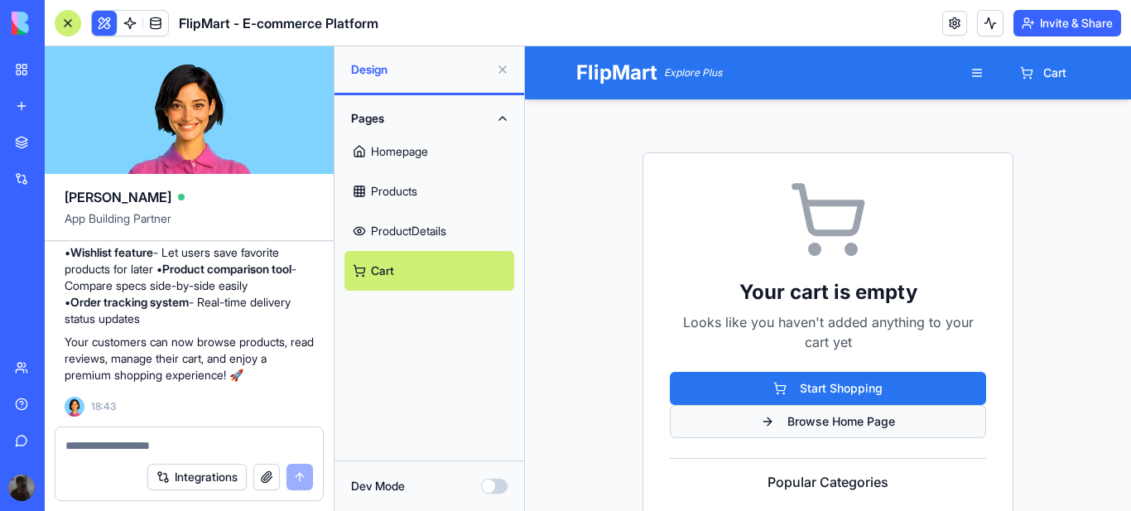
click at [859, 421] on button "Browse Home Page" at bounding box center [828, 421] width 316 height 33
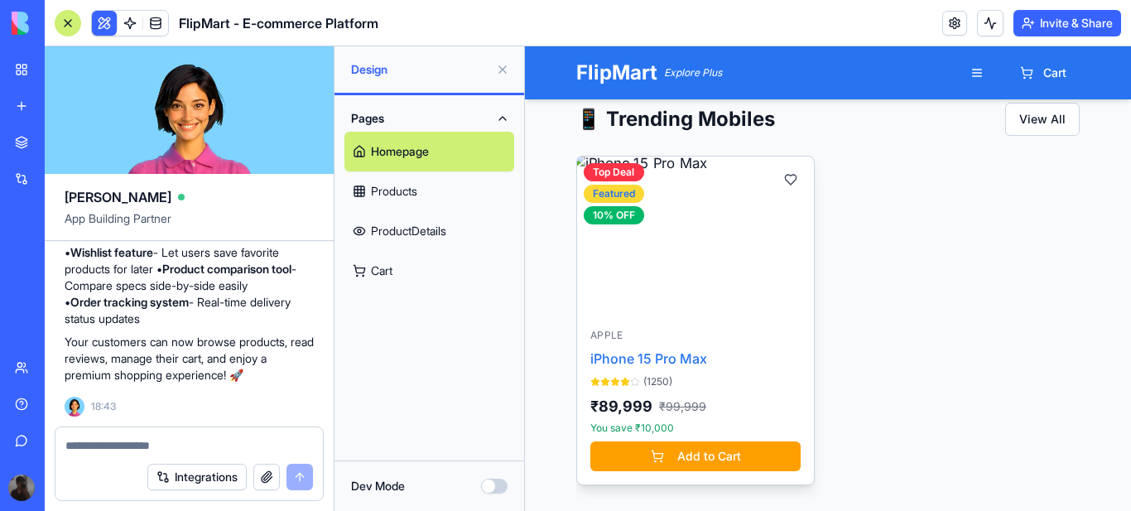
scroll to position [2153, 0]
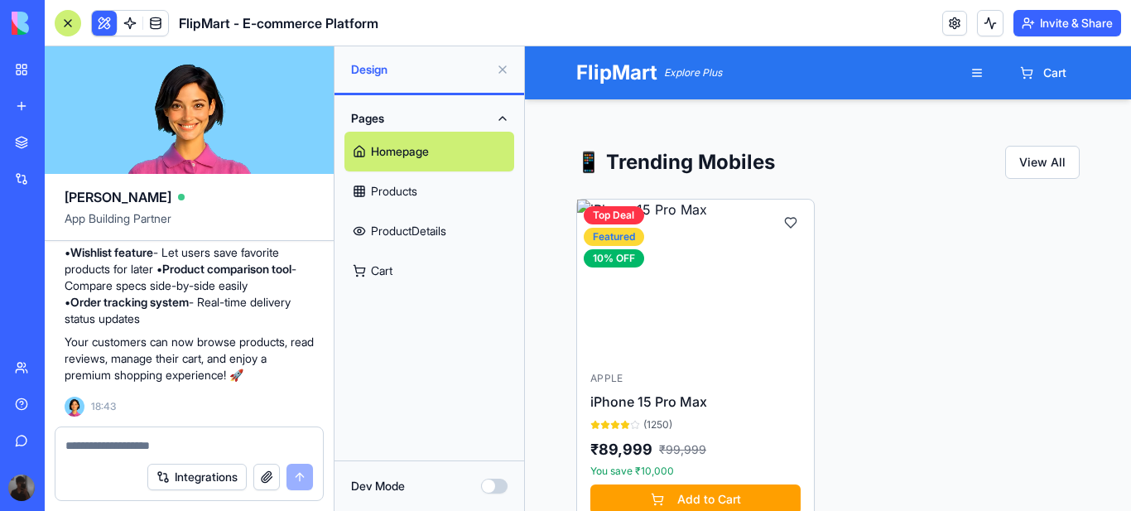
click at [386, 270] on link "Cart" at bounding box center [429, 271] width 170 height 40
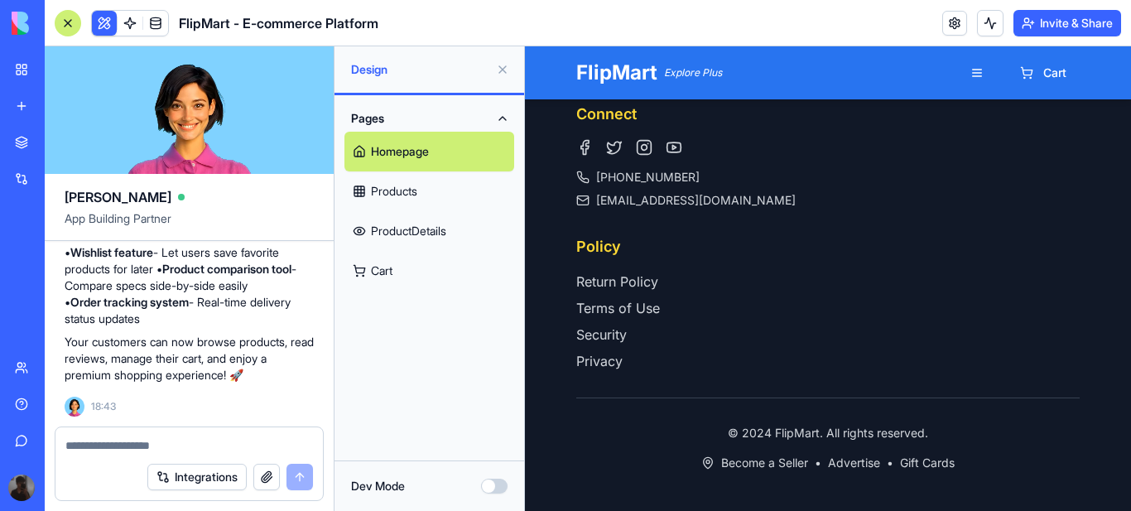
scroll to position [963, 0]
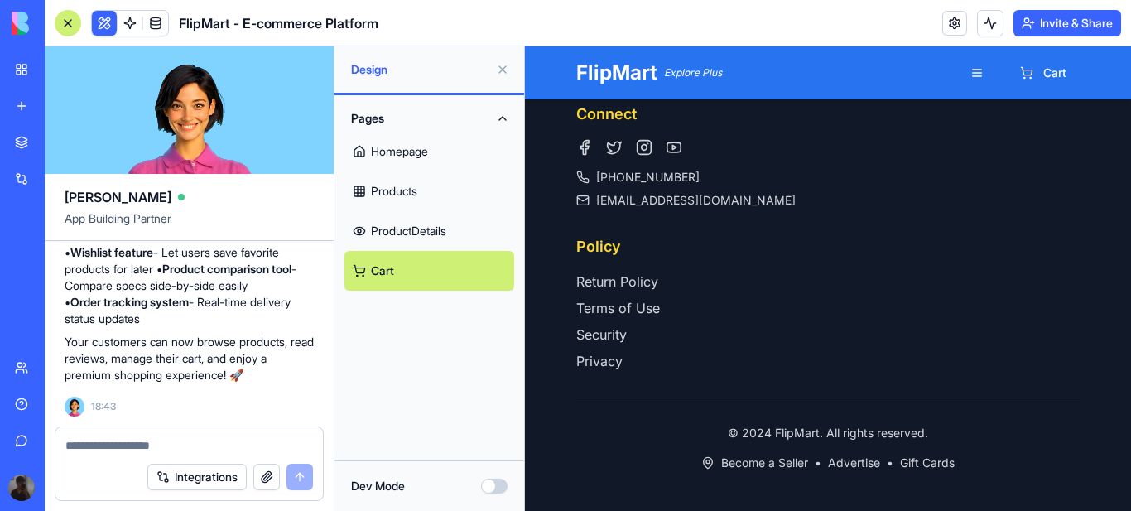
click at [158, 443] on textarea at bounding box center [189, 445] width 248 height 17
type textarea "**********"
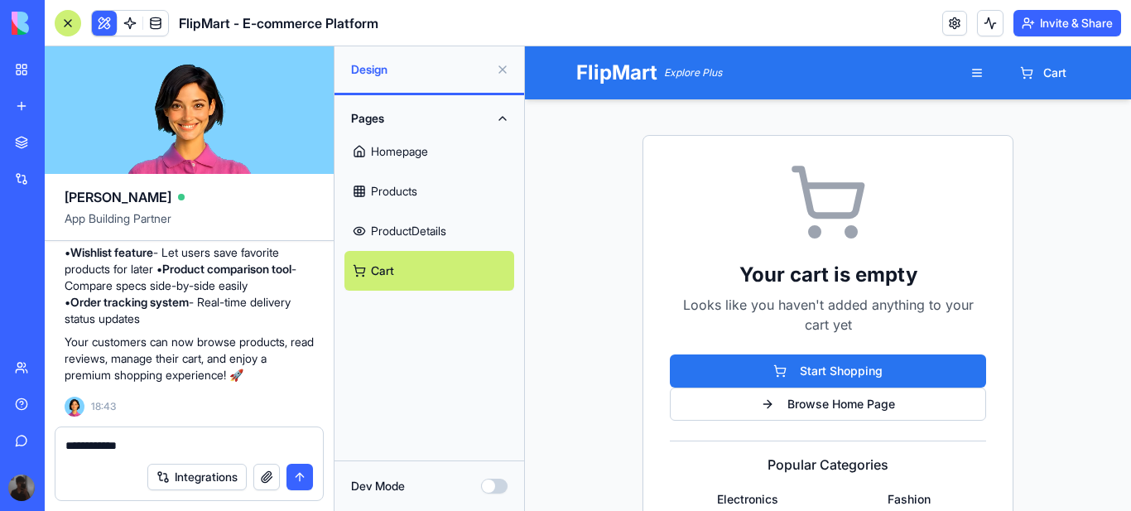
scroll to position [0, 0]
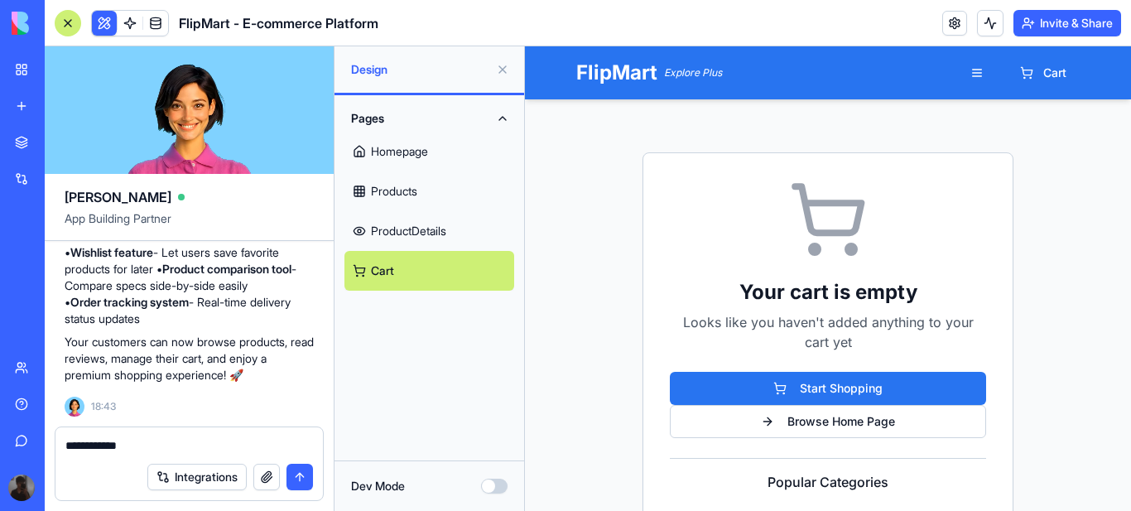
drag, startPoint x: 153, startPoint y: 448, endPoint x: 55, endPoint y: 444, distance: 98.6
click at [55, 444] on form "**********" at bounding box center [189, 463] width 269 height 75
click at [135, 444] on textarea at bounding box center [189, 445] width 248 height 17
paste textarea "**********"
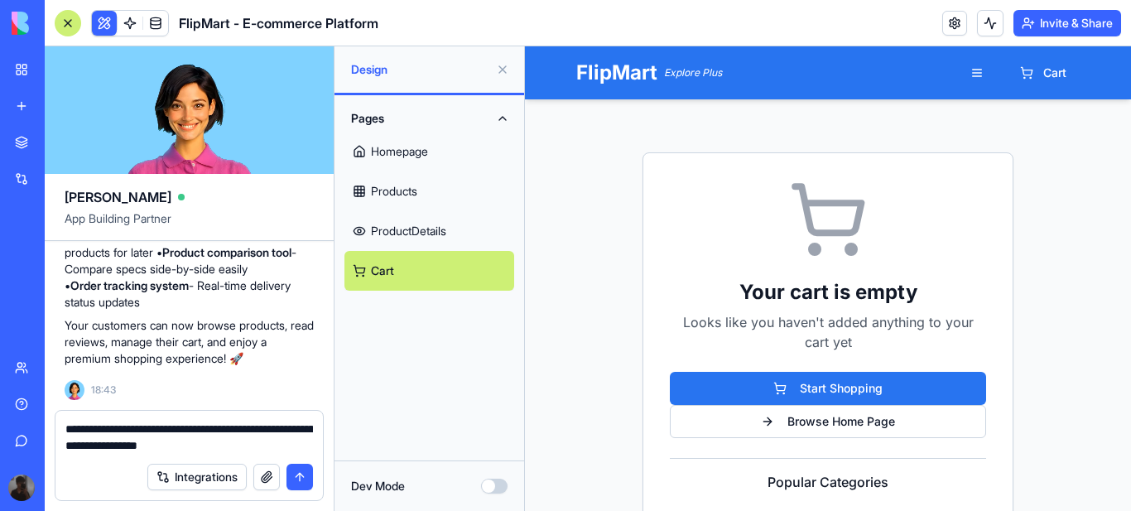
type textarea "**********"
click at [298, 477] on button "submit" at bounding box center [299, 477] width 26 height 26
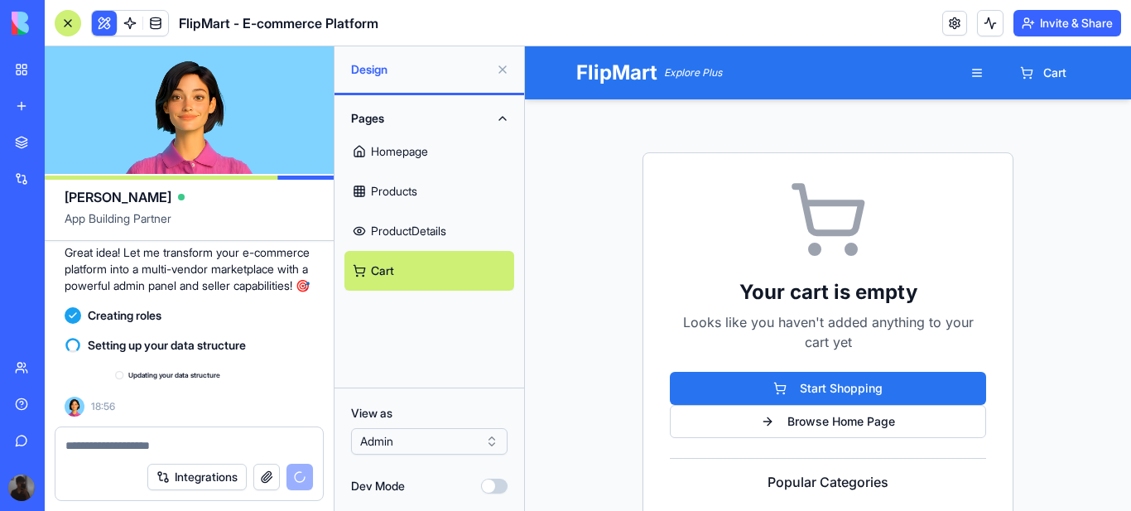
scroll to position [2086, 0]
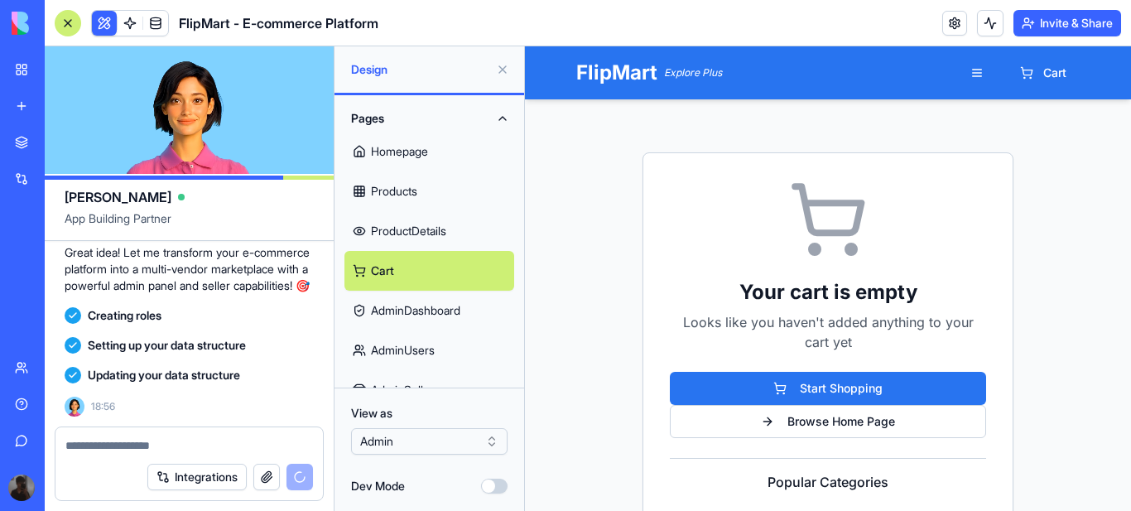
click at [161, 445] on textarea at bounding box center [189, 445] width 248 height 17
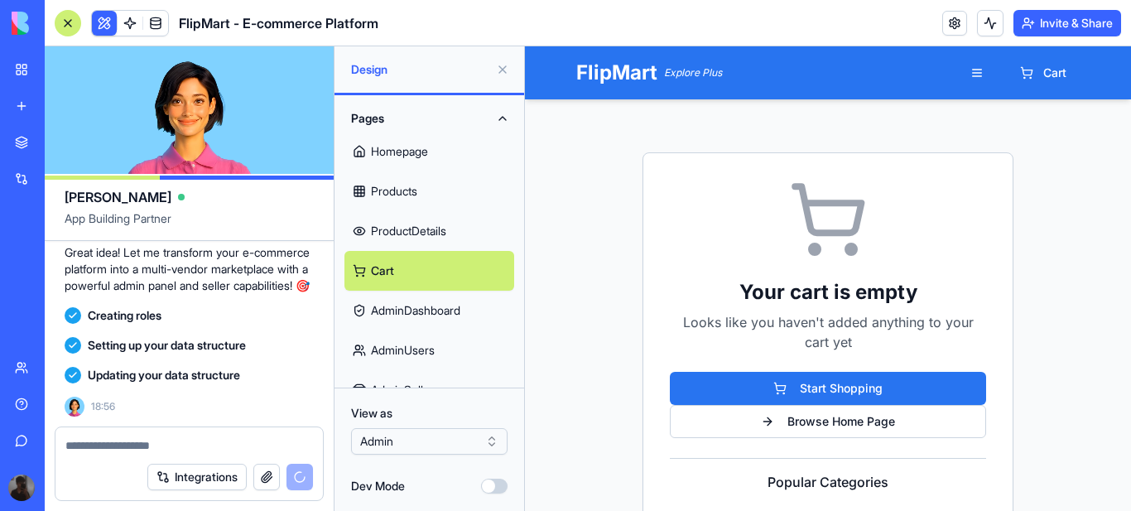
paste textarea "**********"
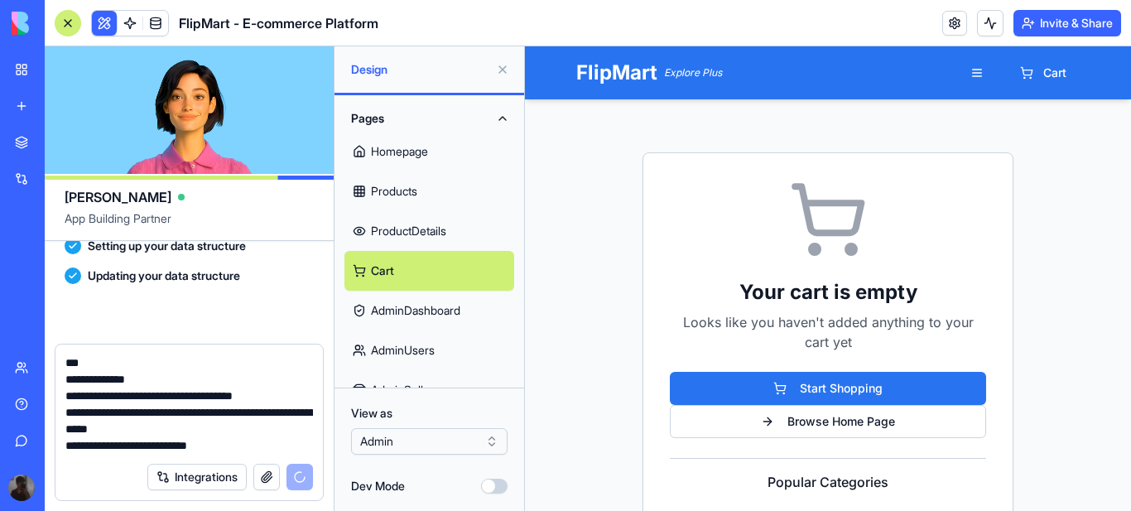
scroll to position [2500, 0]
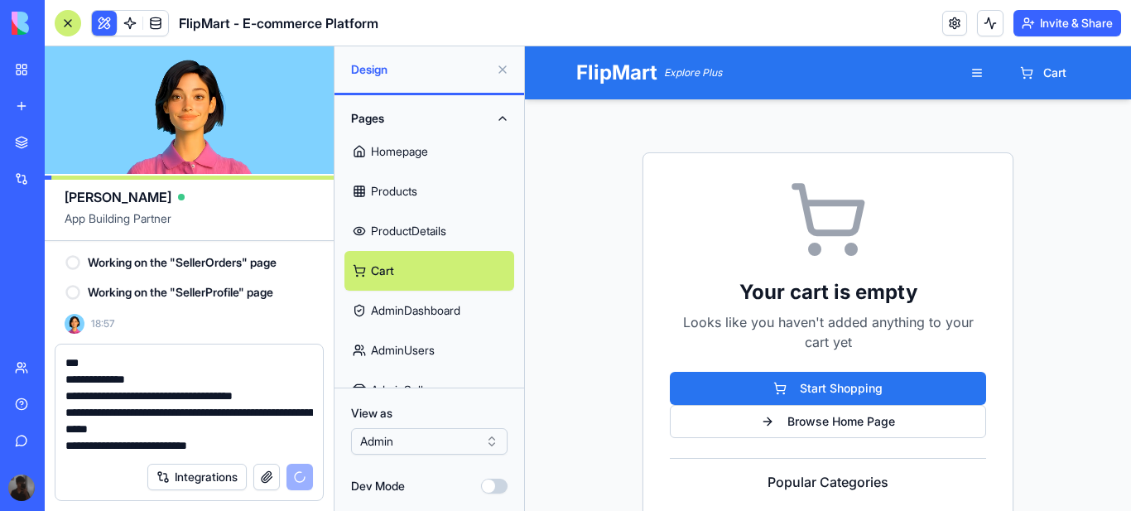
type textarea "**********"
click at [233, 445] on textarea "**********" at bounding box center [189, 403] width 248 height 99
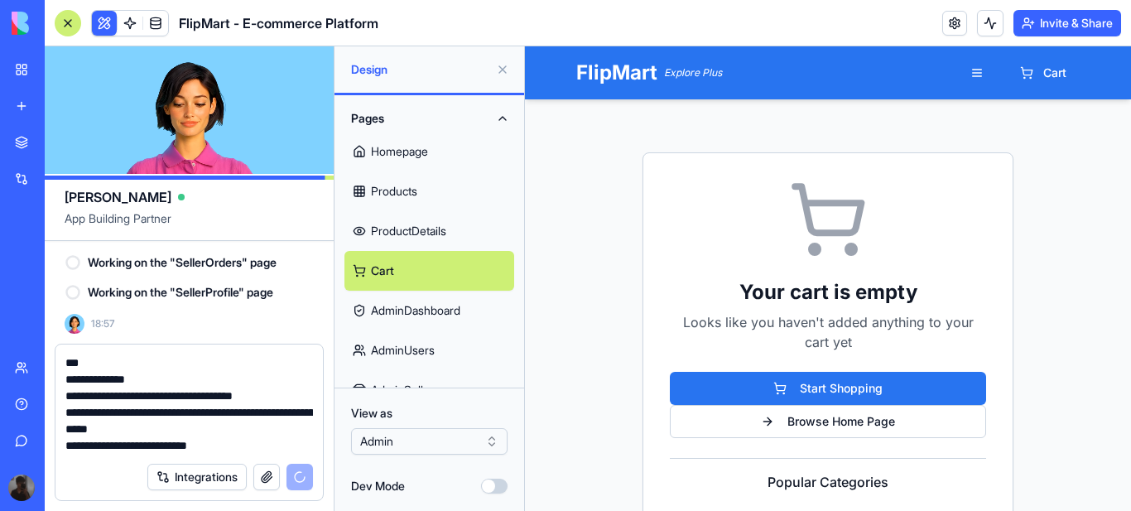
drag, startPoint x: 241, startPoint y: 444, endPoint x: 63, endPoint y: 363, distance: 195.6
click at [63, 363] on div "**********" at bounding box center [188, 398] width 267 height 109
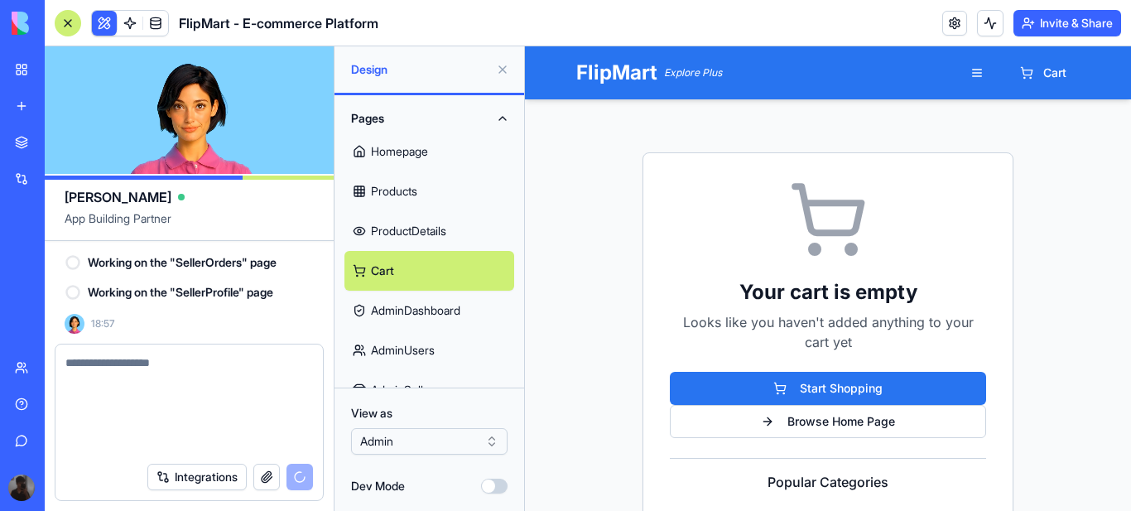
scroll to position [2418, 0]
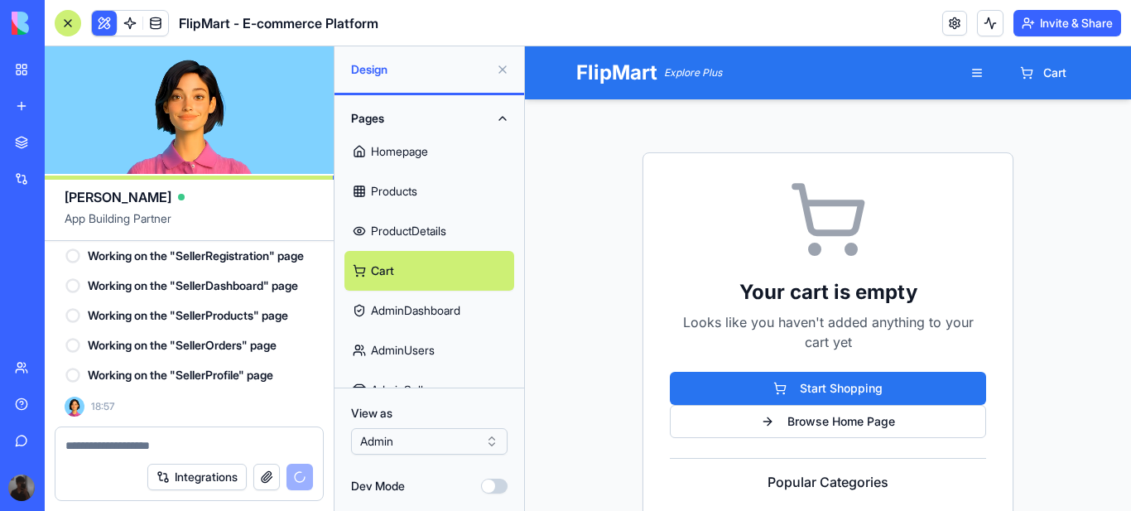
click at [112, 441] on textarea at bounding box center [189, 445] width 248 height 17
paste textarea "**********"
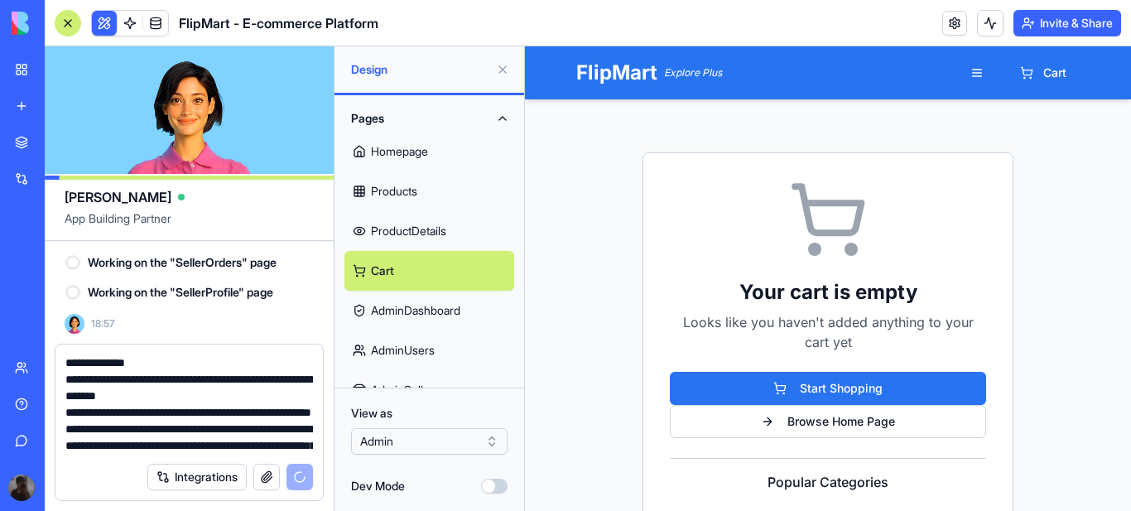
scroll to position [2500, 0]
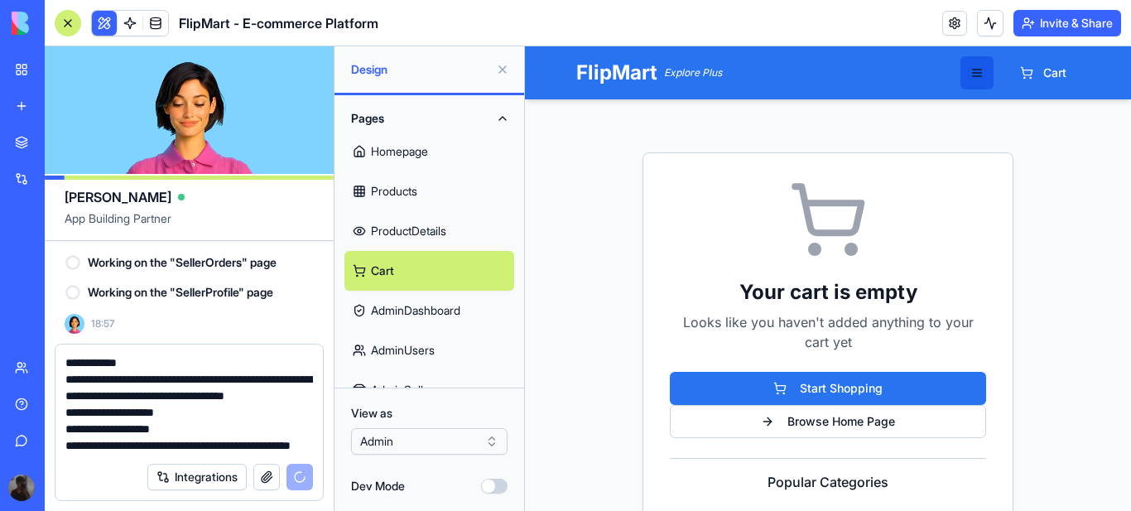
type textarea "**********"
click at [967, 71] on button "button" at bounding box center [976, 72] width 33 height 33
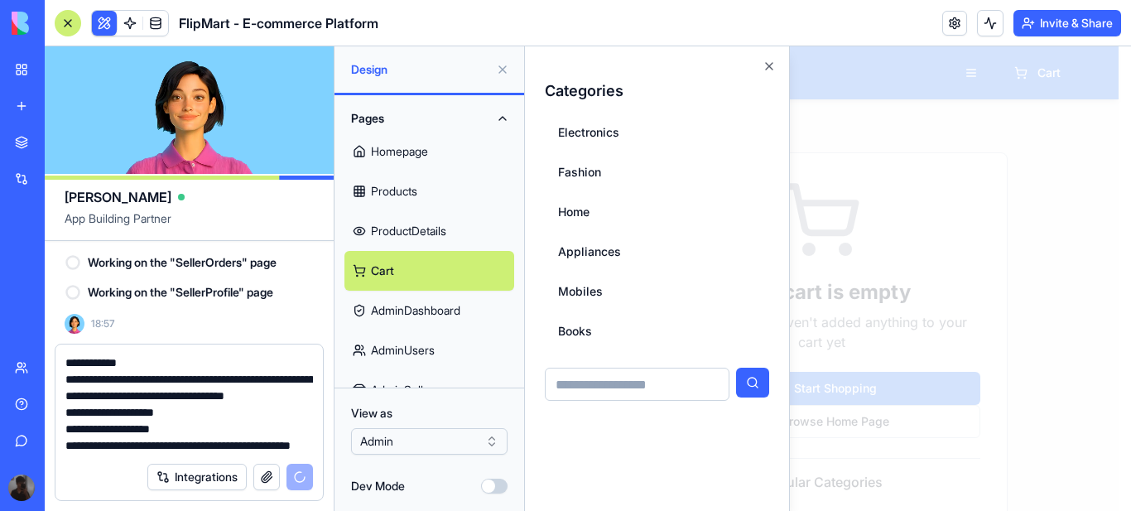
click at [760, 63] on div "Categories Electronics Fashion Home Appliances Mobiles Books Close" at bounding box center [657, 278] width 265 height 464
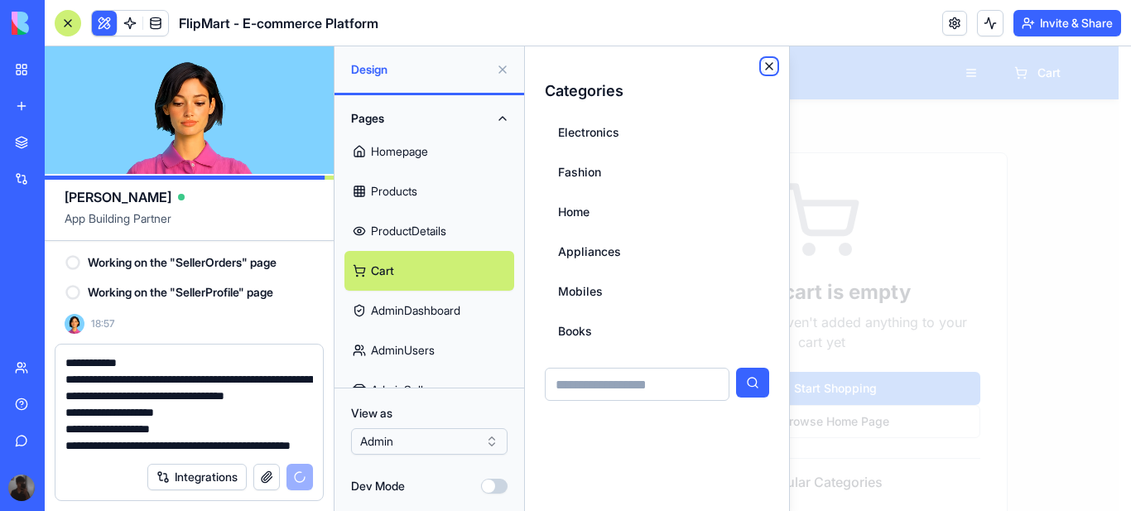
click at [773, 62] on icon "button" at bounding box center [769, 66] width 13 height 13
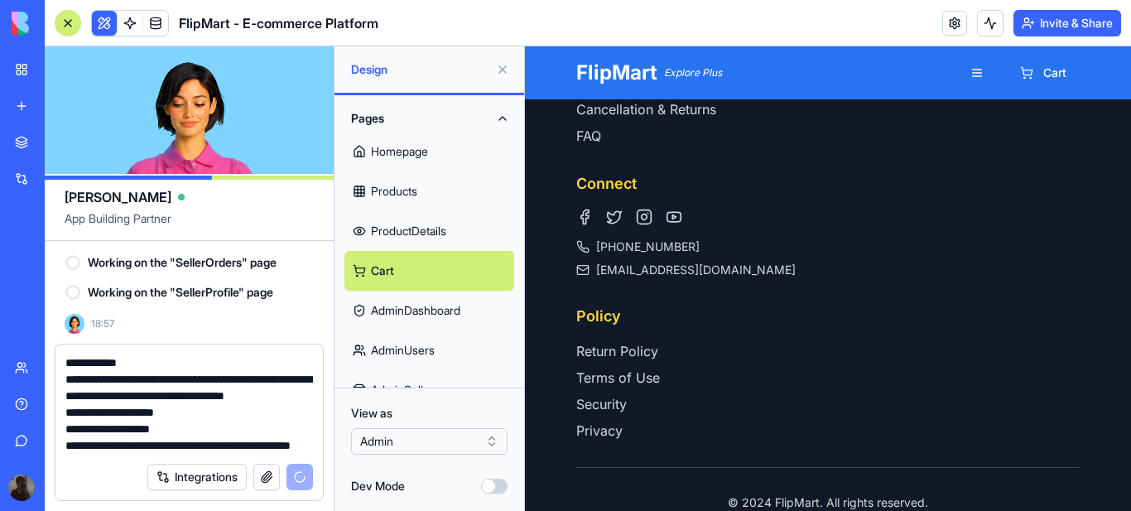
scroll to position [911, 0]
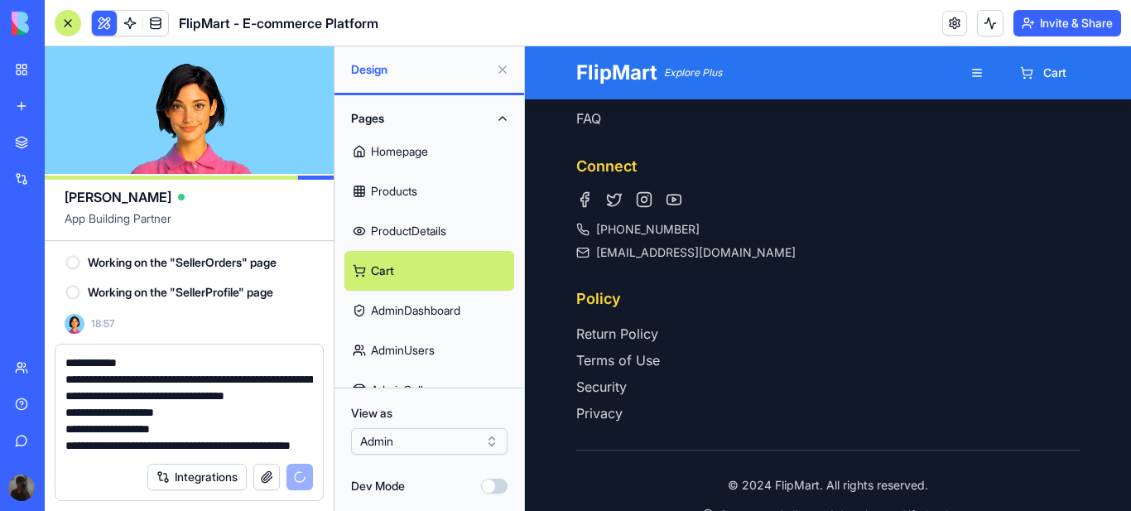
click at [430, 310] on link "AdminDashboard" at bounding box center [429, 311] width 170 height 40
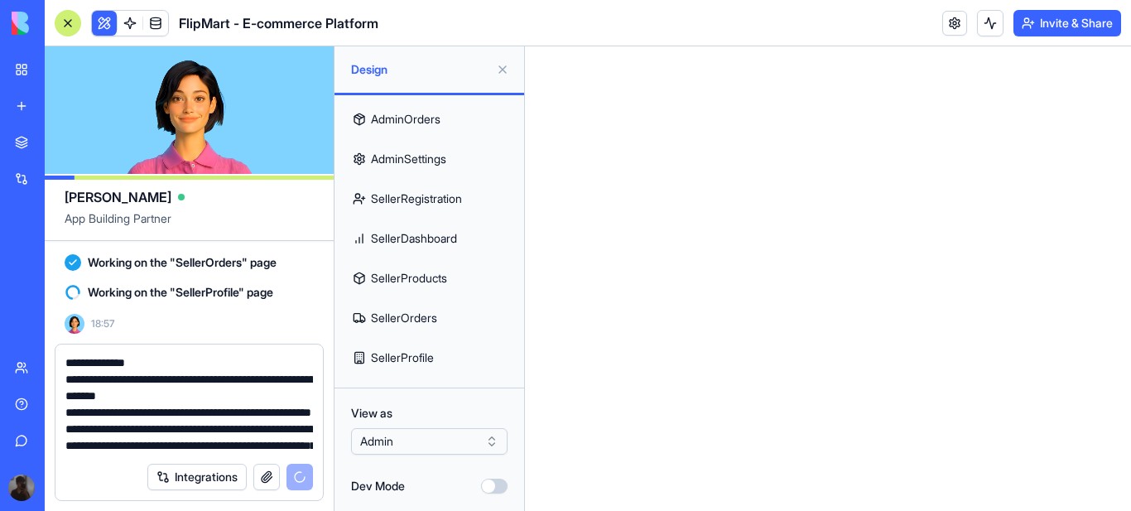
drag, startPoint x: 195, startPoint y: 447, endPoint x: 64, endPoint y: 338, distance: 171.1
click at [64, 338] on div "Ella App Building Partner 18:33 🛒 Flipkart-Style E-commerce Platform Coming Up!…" at bounding box center [190, 278] width 290 height 464
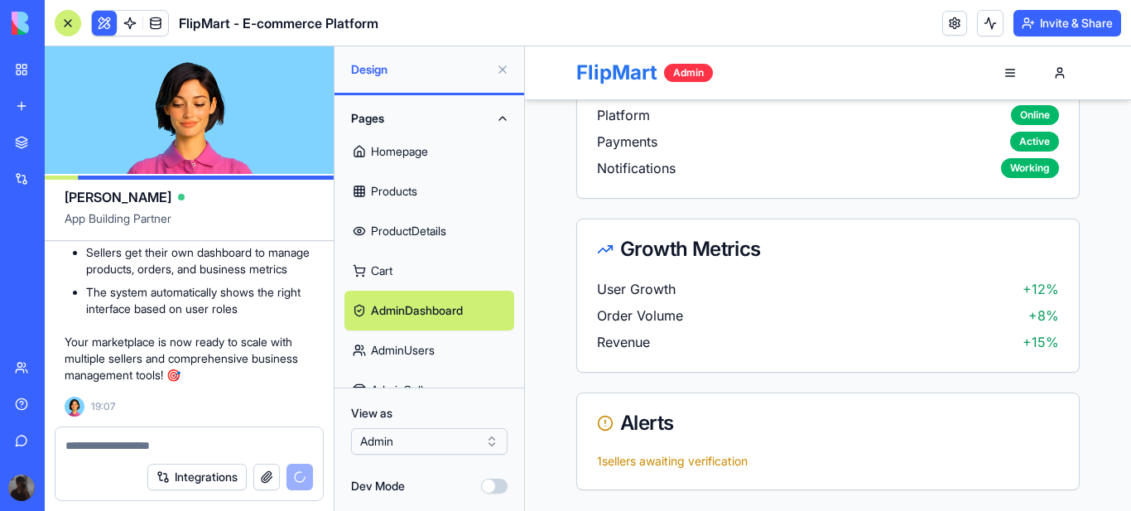
scroll to position [2306, 0]
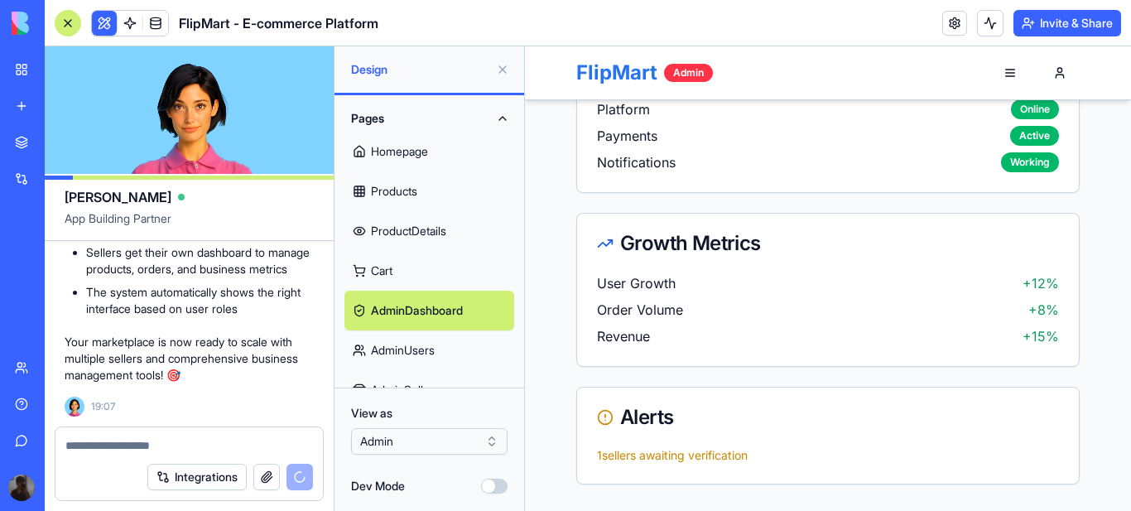
click at [420, 347] on link "AdminUsers" at bounding box center [429, 350] width 170 height 40
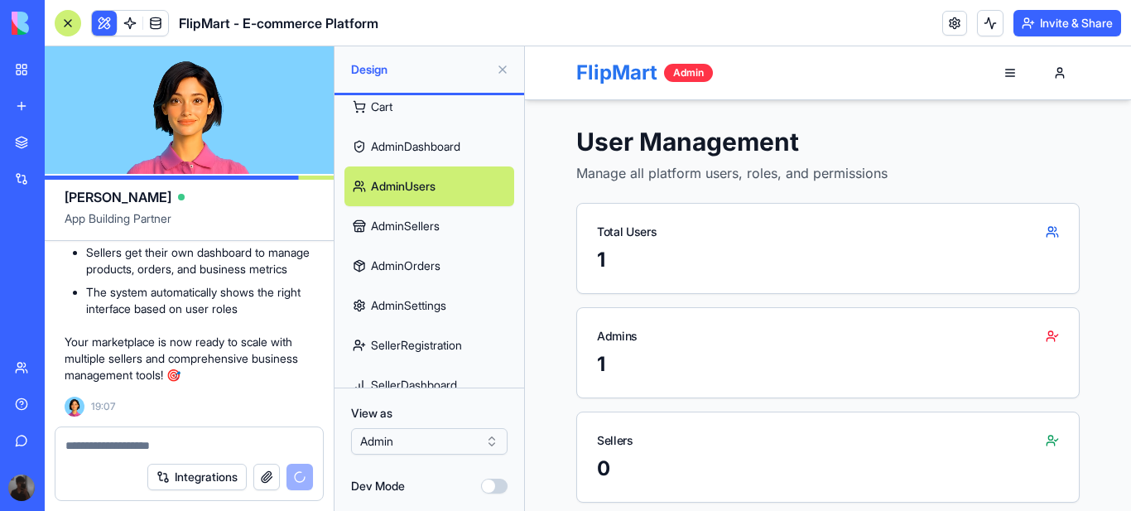
scroll to position [166, 0]
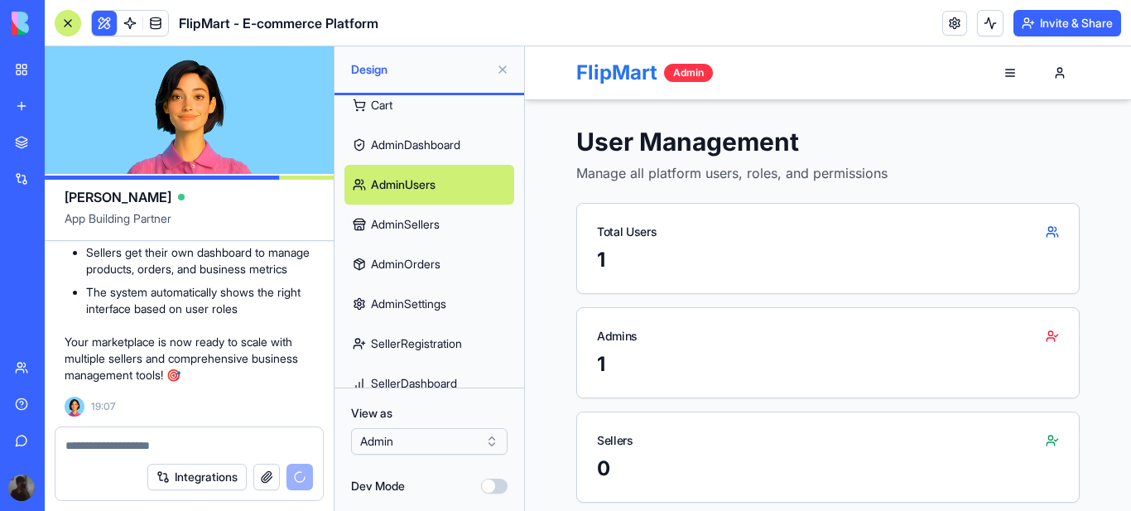
click at [397, 228] on link "AdminSellers" at bounding box center [429, 224] width 170 height 40
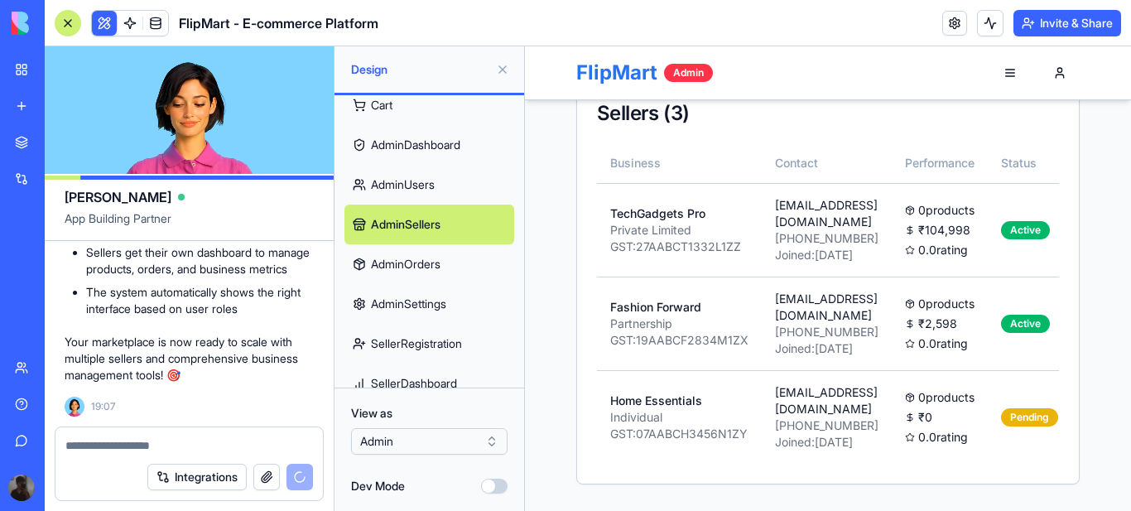
scroll to position [757, 0]
click at [134, 441] on textarea at bounding box center [189, 445] width 248 height 17
type textarea "**********"
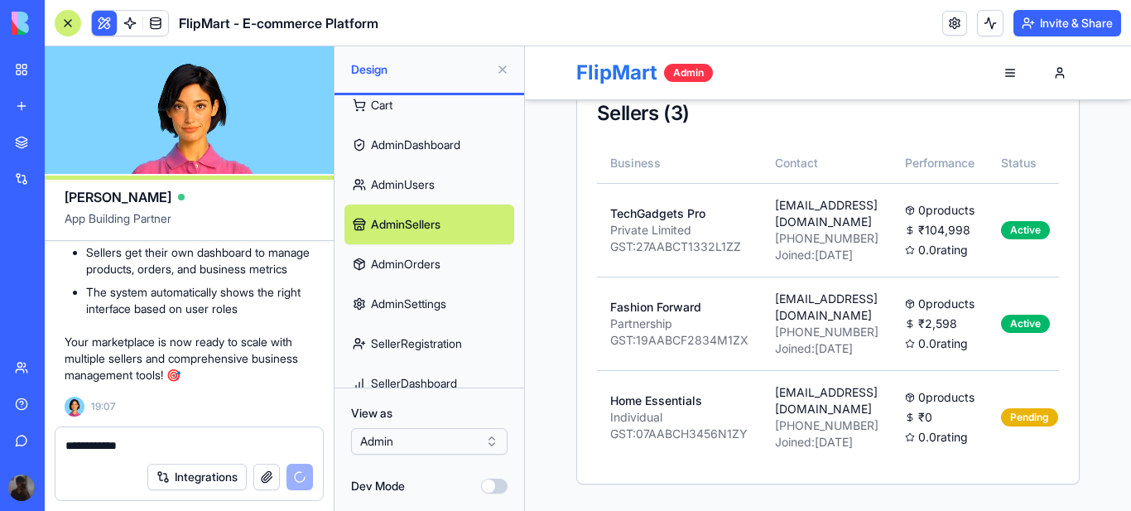
drag, startPoint x: 148, startPoint y: 445, endPoint x: 65, endPoint y: 451, distance: 83.1
click at [65, 451] on textarea "**********" at bounding box center [189, 445] width 248 height 17
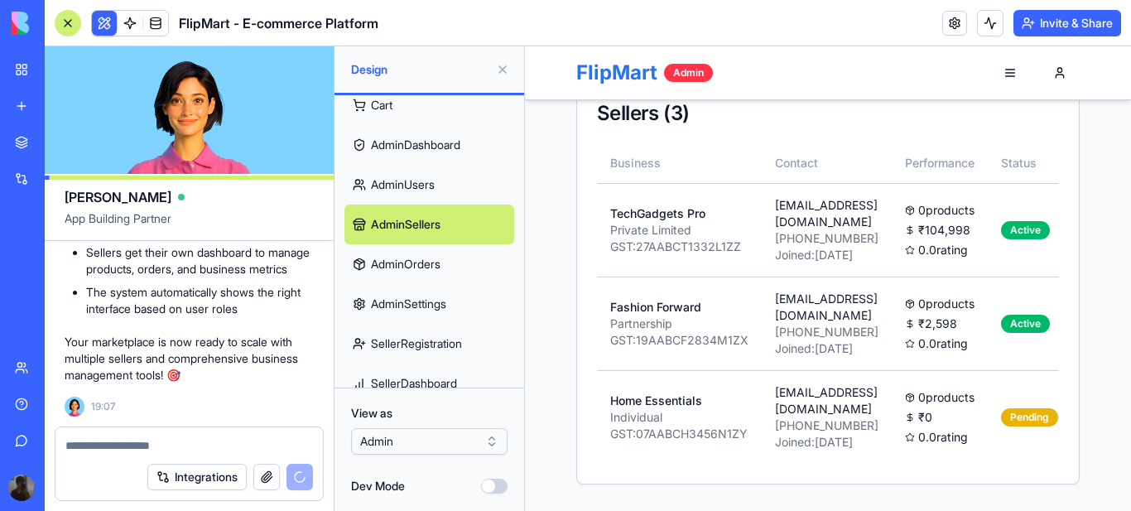
click at [108, 452] on textarea at bounding box center [189, 445] width 248 height 17
paste textarea "**********"
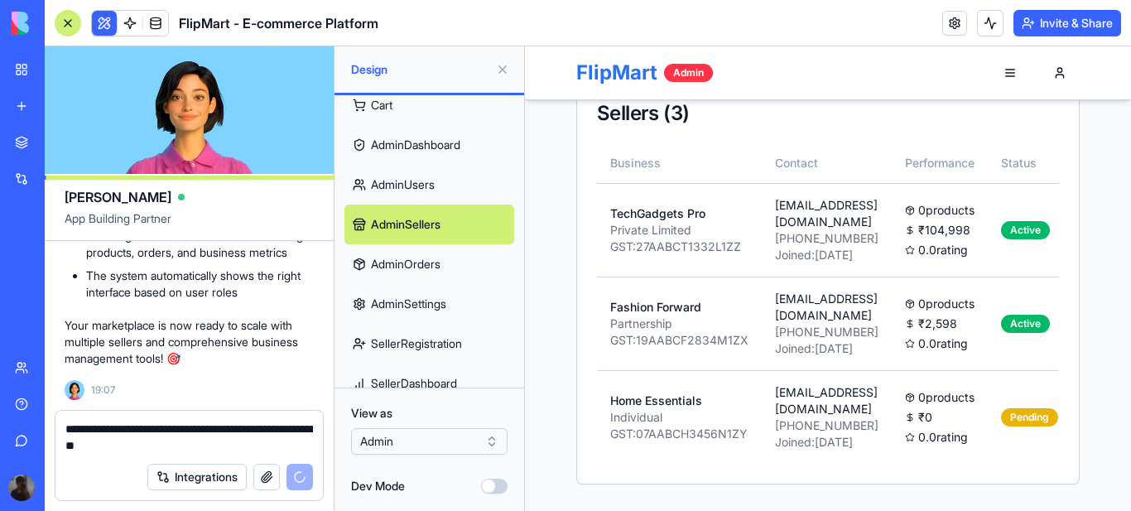
type textarea "**********"
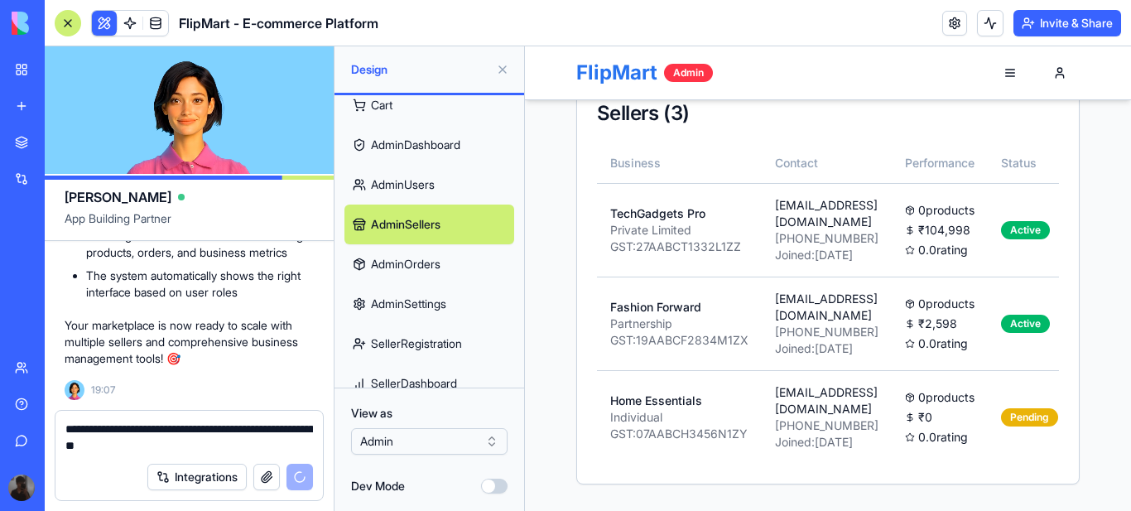
click at [433, 264] on link "AdminOrders" at bounding box center [429, 264] width 170 height 40
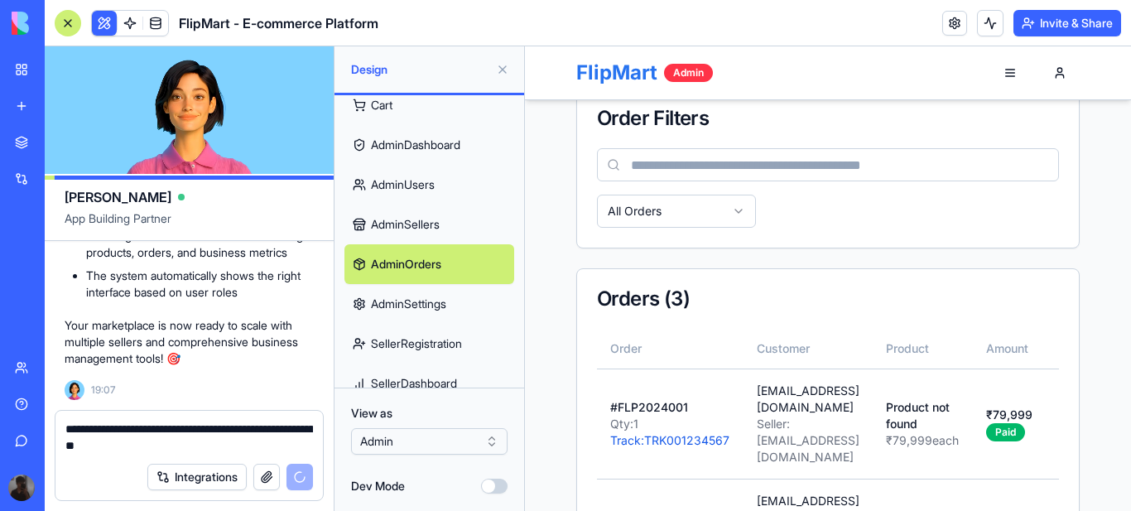
scroll to position [642, 0]
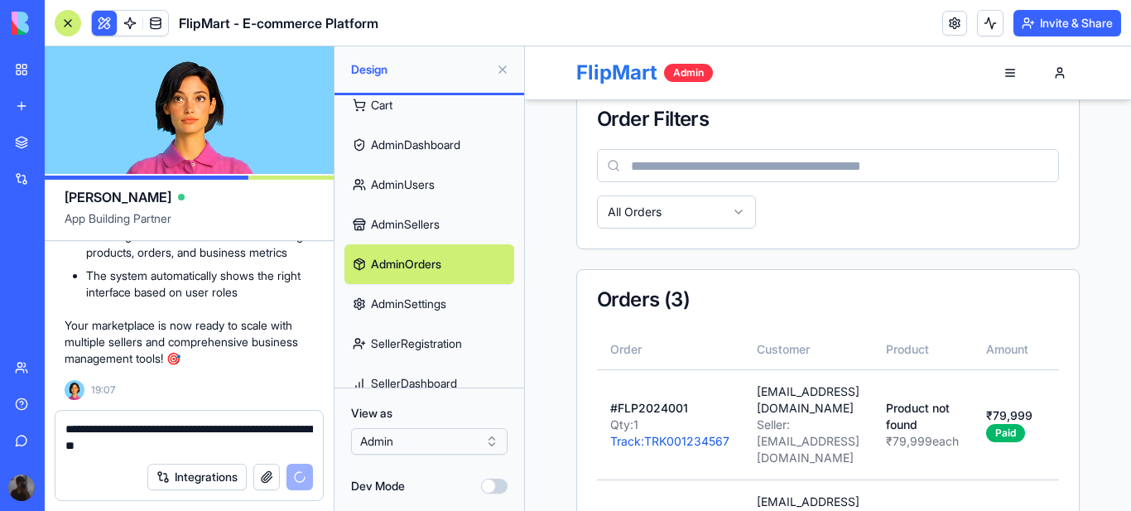
click at [431, 303] on link "AdminSettings" at bounding box center [429, 304] width 170 height 40
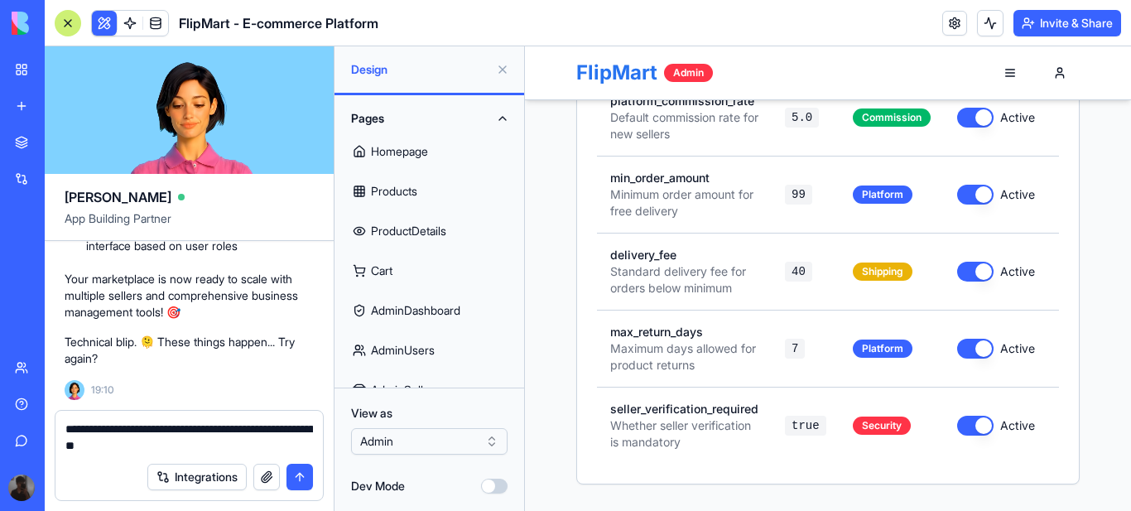
click at [396, 154] on link "Homepage" at bounding box center [429, 152] width 170 height 40
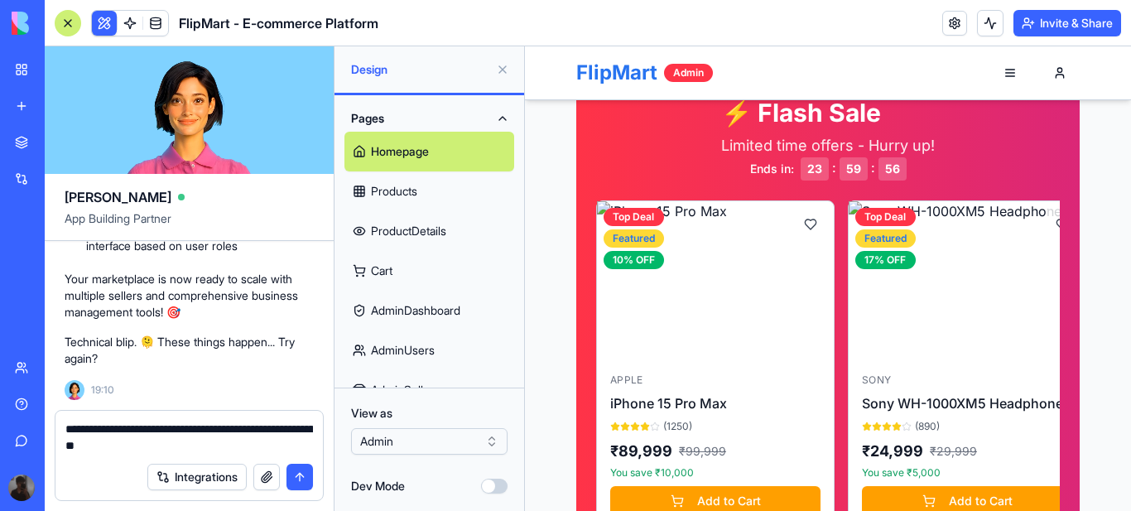
scroll to position [828, 0]
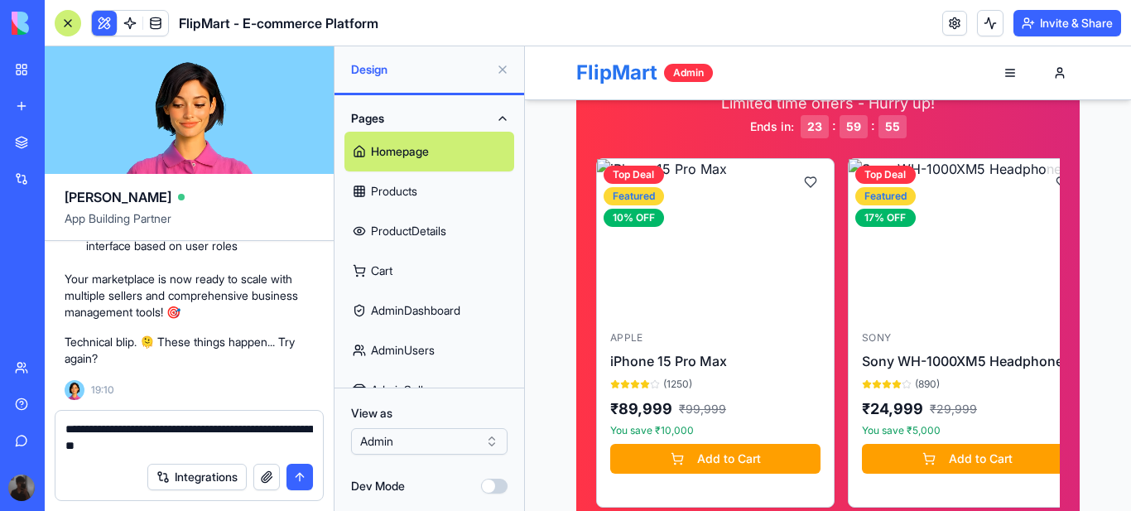
click at [399, 194] on link "Products" at bounding box center [429, 191] width 170 height 40
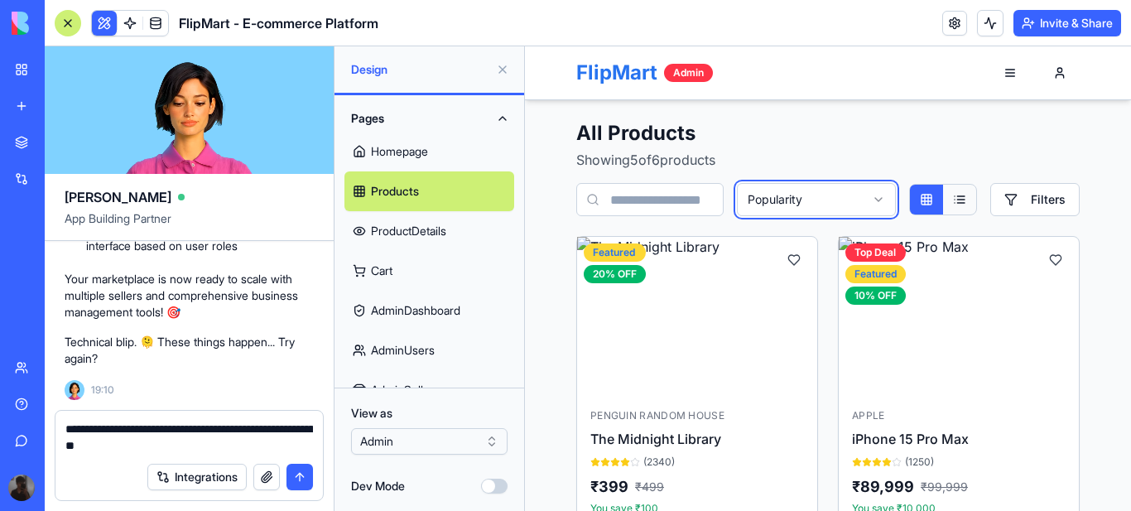
click at [1003, 74] on button "button" at bounding box center [1010, 72] width 33 height 33
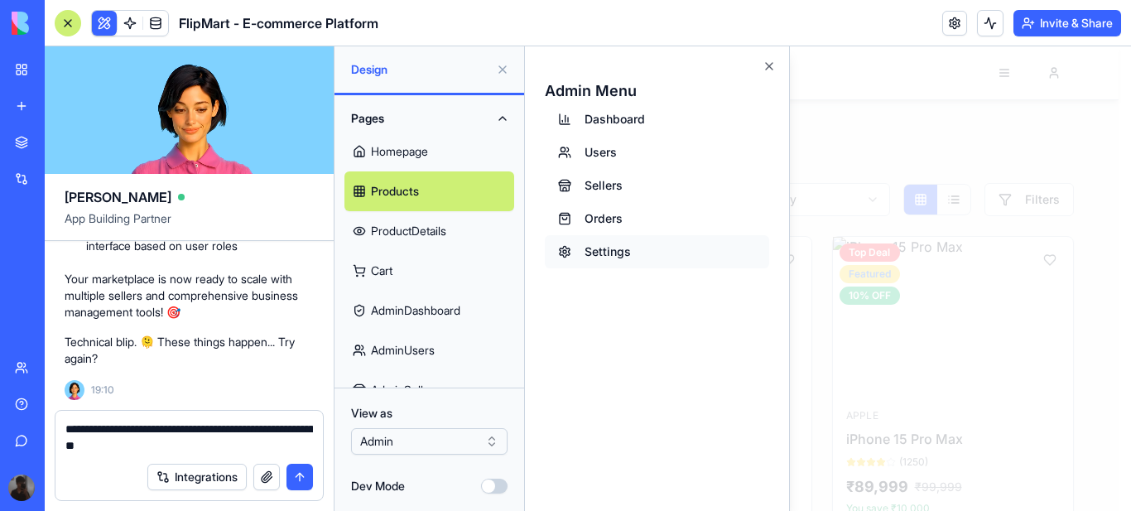
click at [603, 245] on button "Settings" at bounding box center [657, 251] width 224 height 33
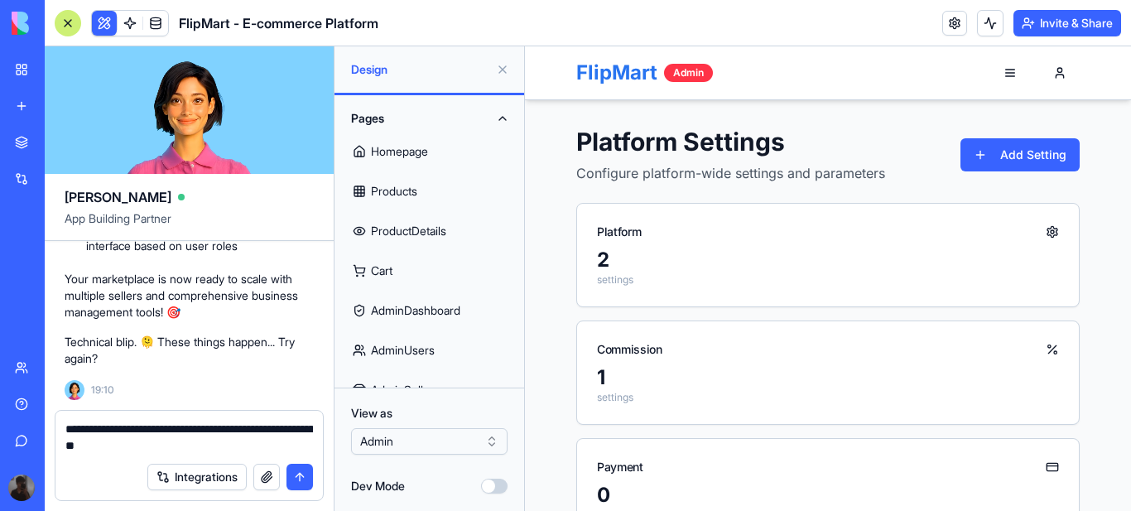
click at [407, 185] on link "Products" at bounding box center [429, 191] width 170 height 40
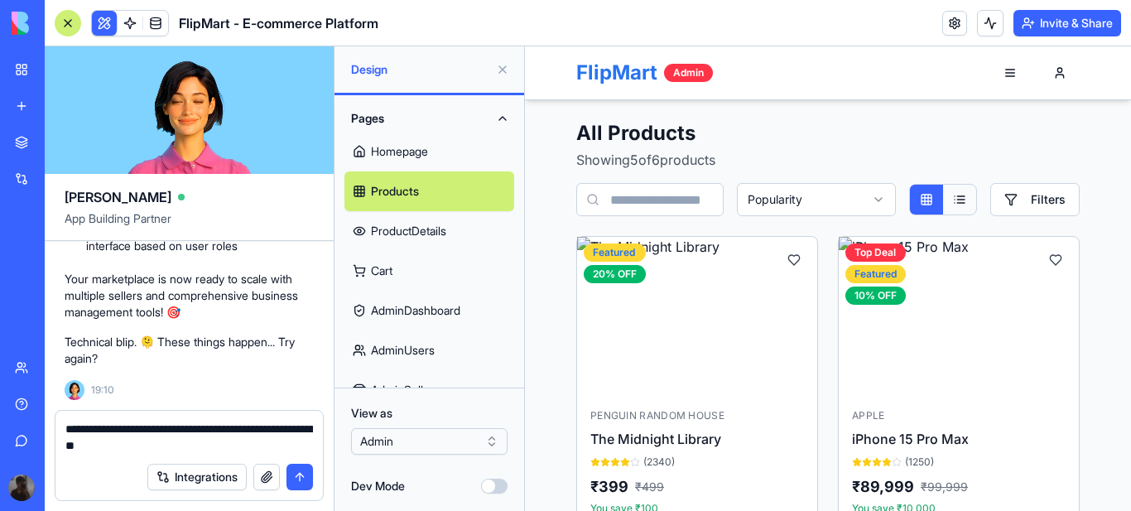
click at [494, 440] on html "BETA My Workspace New app Marketplace Integrations Recent New App AI Logo Gener…" at bounding box center [565, 255] width 1131 height 511
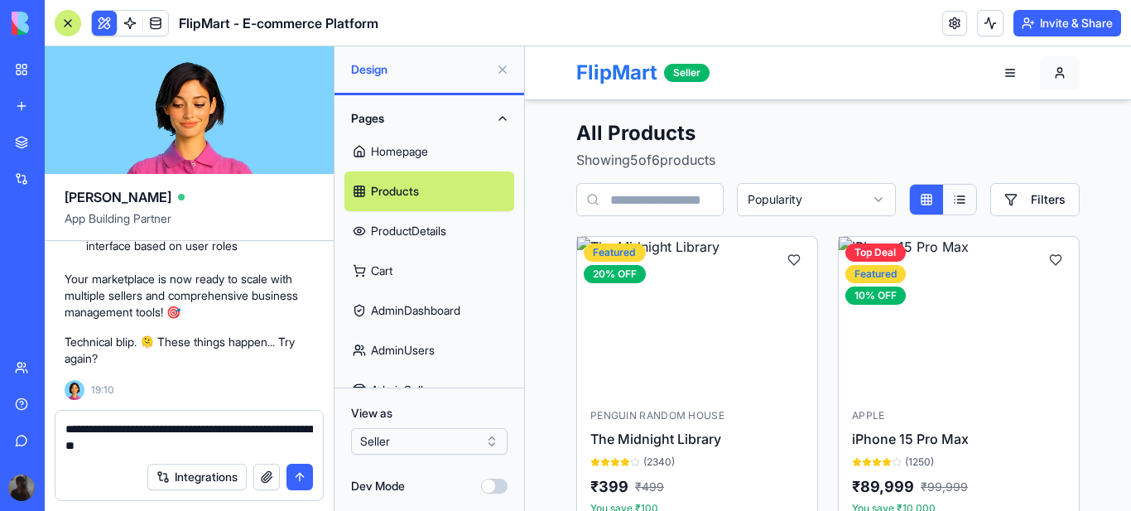
click at [1051, 73] on button "Rock" at bounding box center [1060, 72] width 40 height 33
click at [1055, 70] on button "Rock" at bounding box center [1060, 72] width 40 height 33
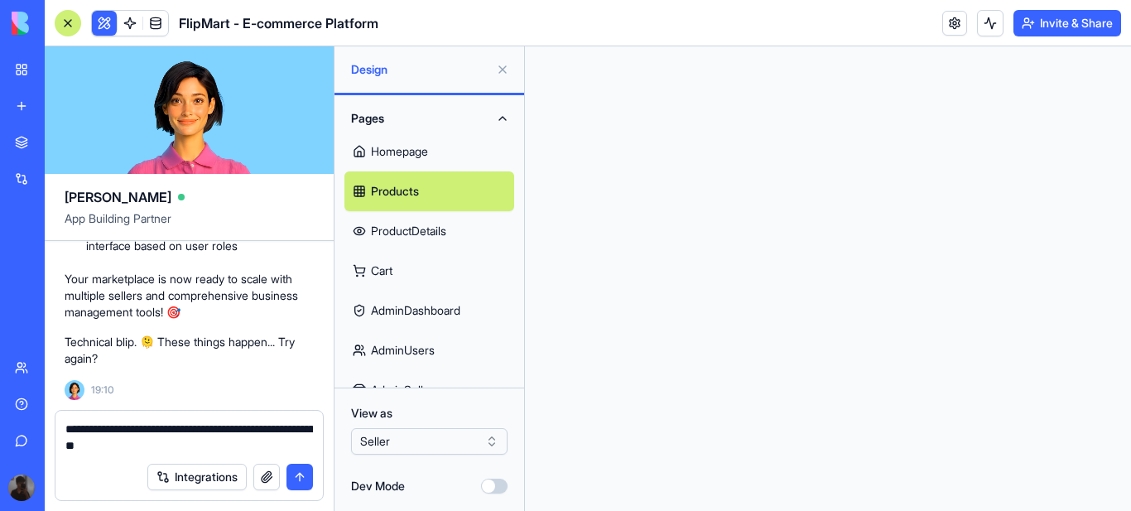
click at [1056, 46] on html at bounding box center [828, 46] width 606 height 0
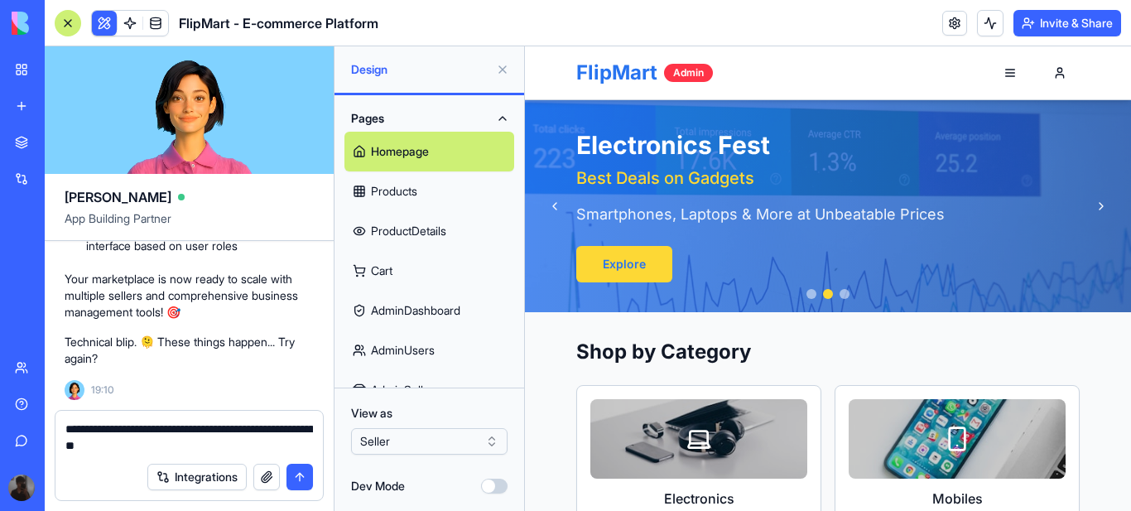
click at [301, 477] on button "submit" at bounding box center [299, 477] width 26 height 26
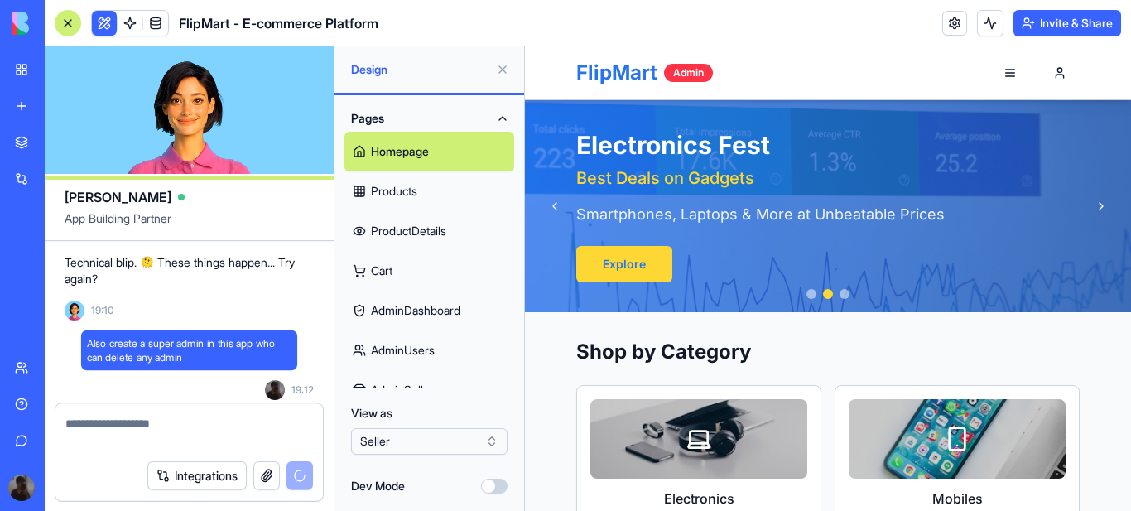
scroll to position [3166, 0]
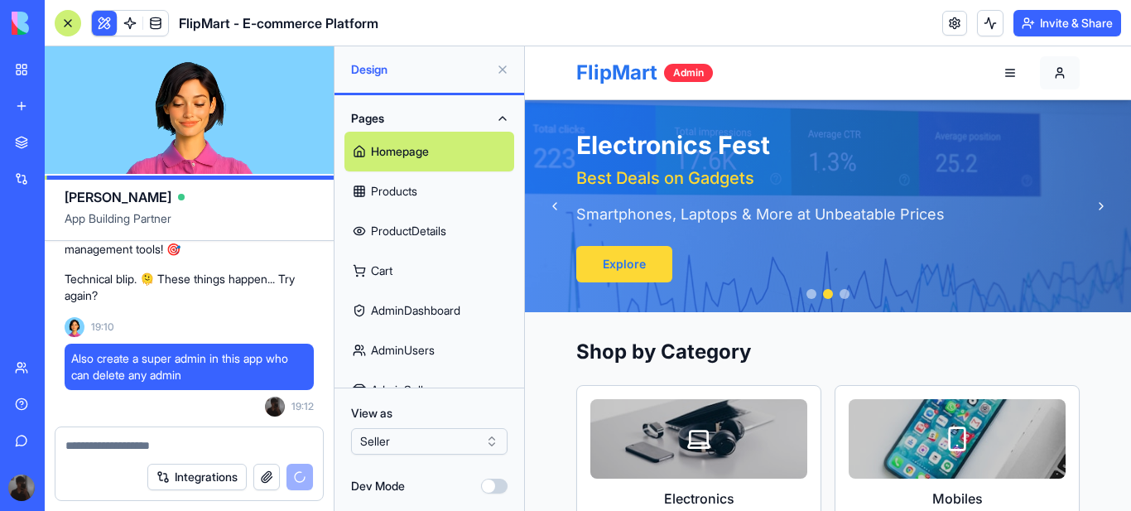
click at [1055, 71] on button "Rock" at bounding box center [1060, 72] width 40 height 33
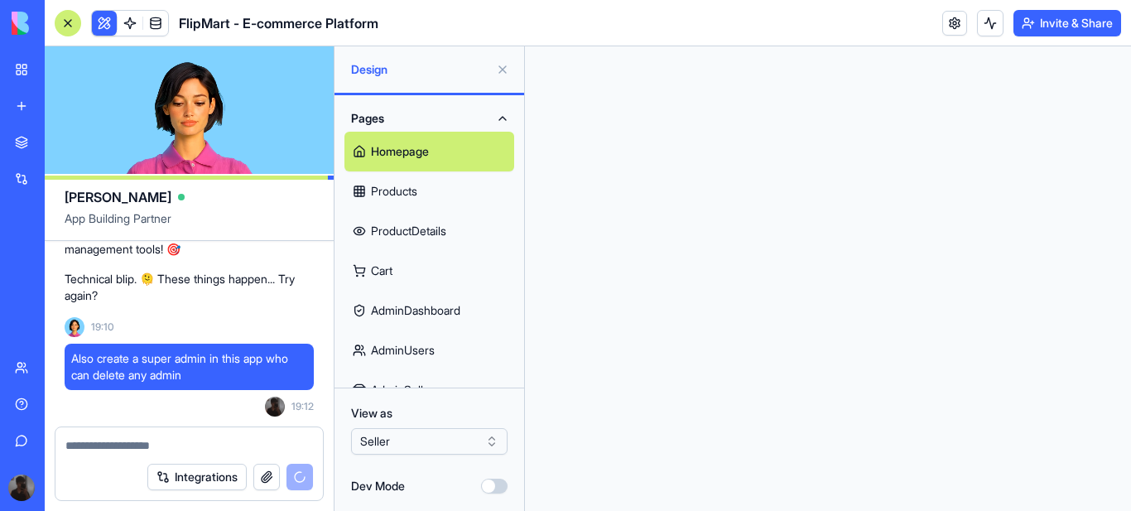
scroll to position [0, 0]
click at [409, 229] on link "ProductDetails" at bounding box center [429, 231] width 170 height 40
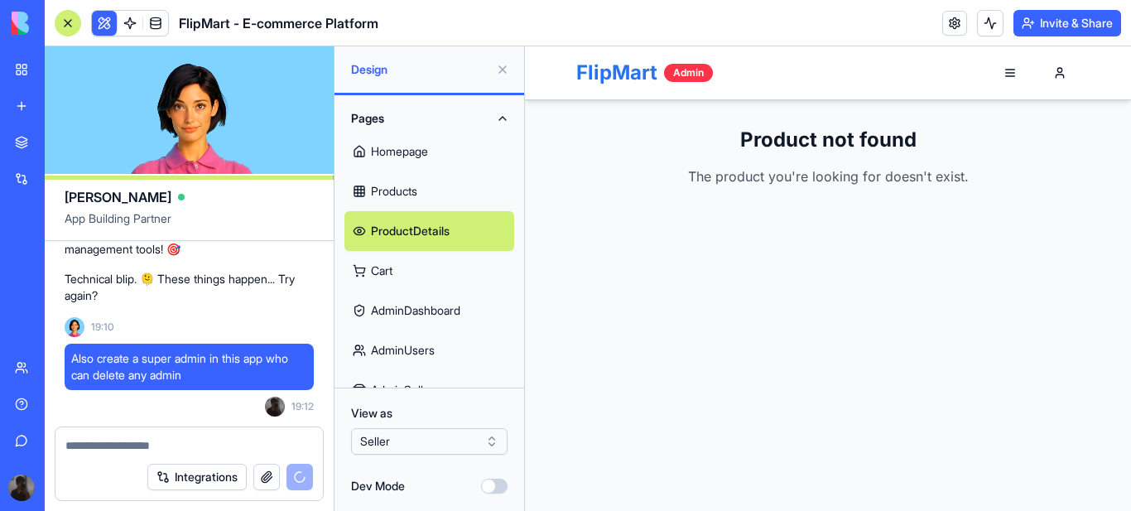
click at [383, 268] on link "Cart" at bounding box center [429, 271] width 170 height 40
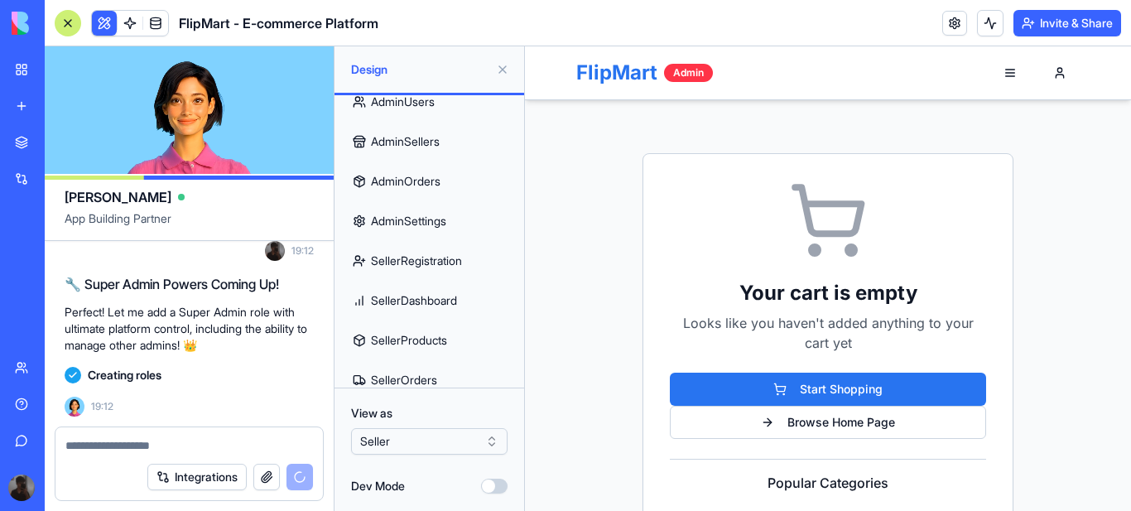
scroll to position [310, 0]
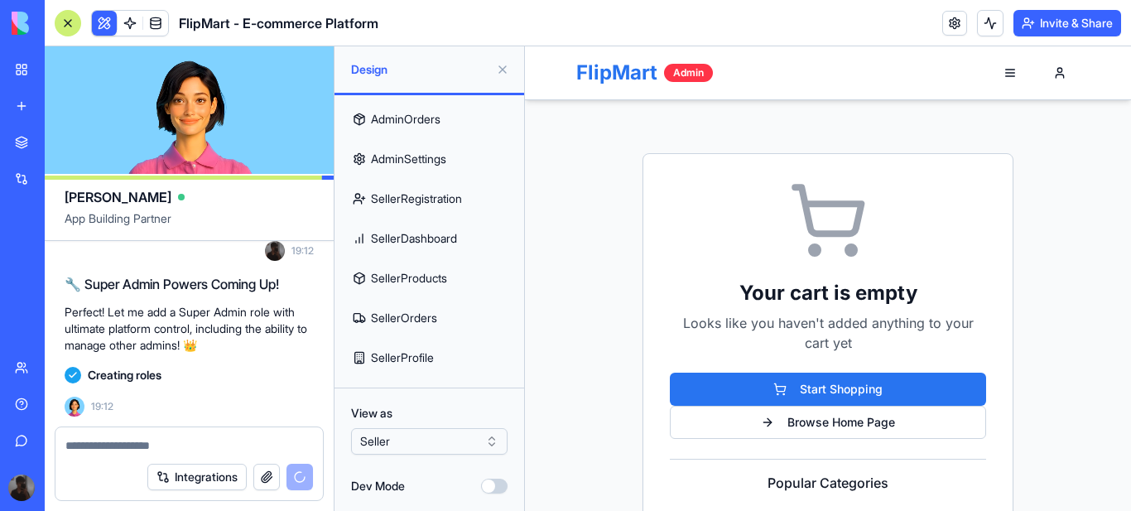
click at [426, 355] on link "SellerProfile" at bounding box center [429, 358] width 170 height 40
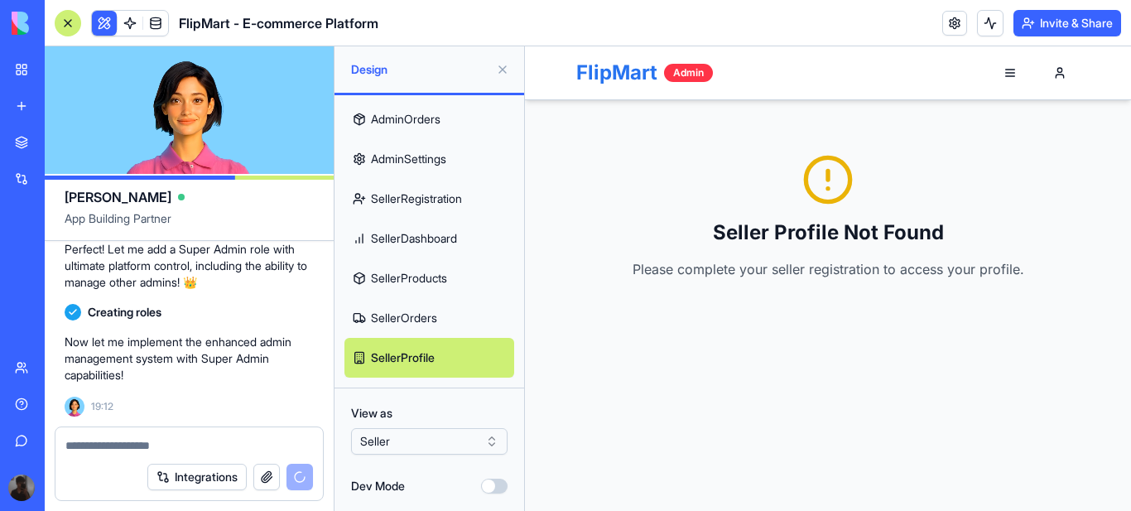
scroll to position [3414, 0]
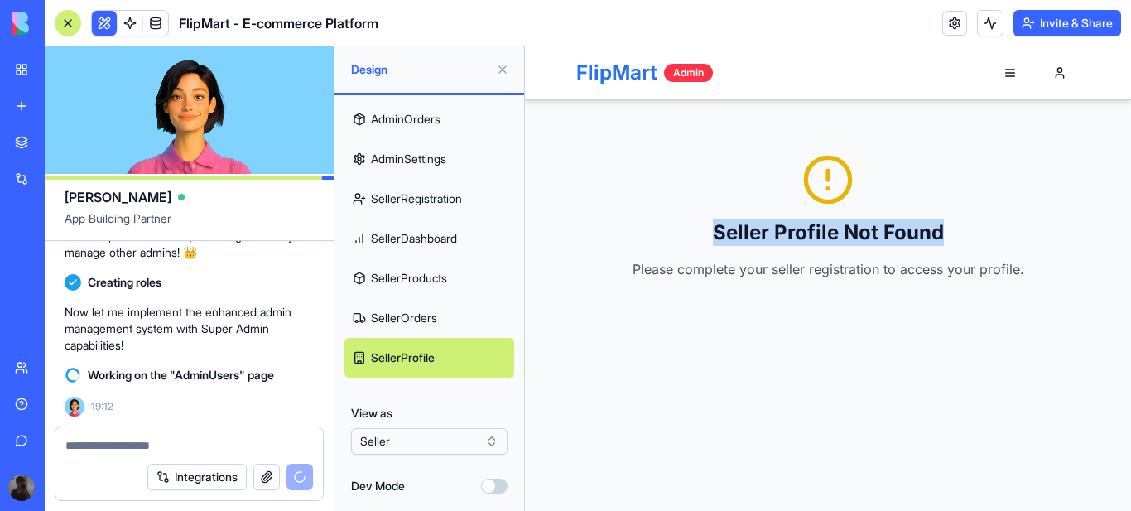
drag, startPoint x: 994, startPoint y: 229, endPoint x: 715, endPoint y: 229, distance: 279.8
click at [715, 229] on h1 "Seller Profile Not Found" at bounding box center [827, 232] width 503 height 26
copy h1 "Seller Profile Not Found"
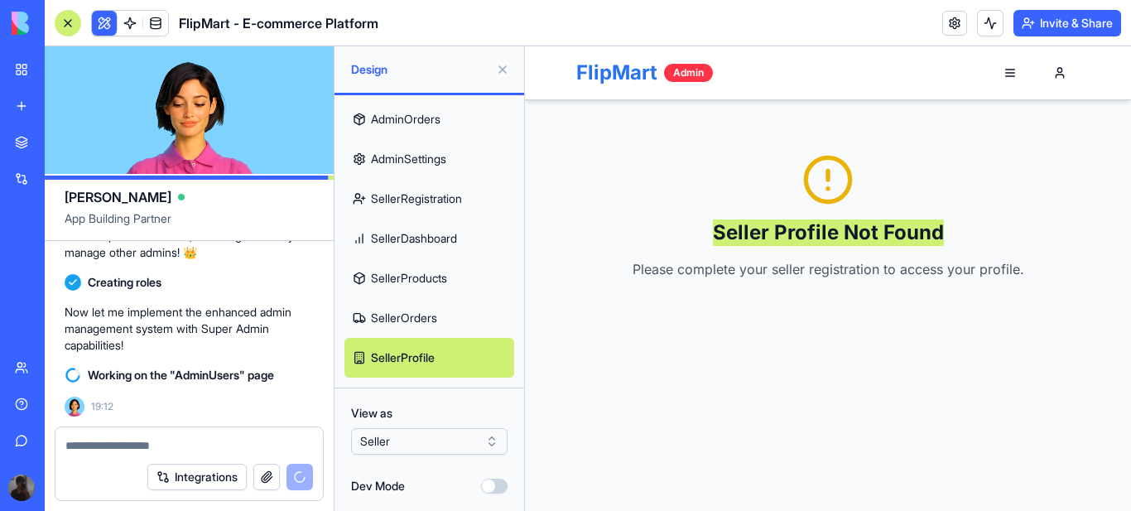
click at [84, 446] on textarea at bounding box center [189, 445] width 248 height 17
paste textarea "**********"
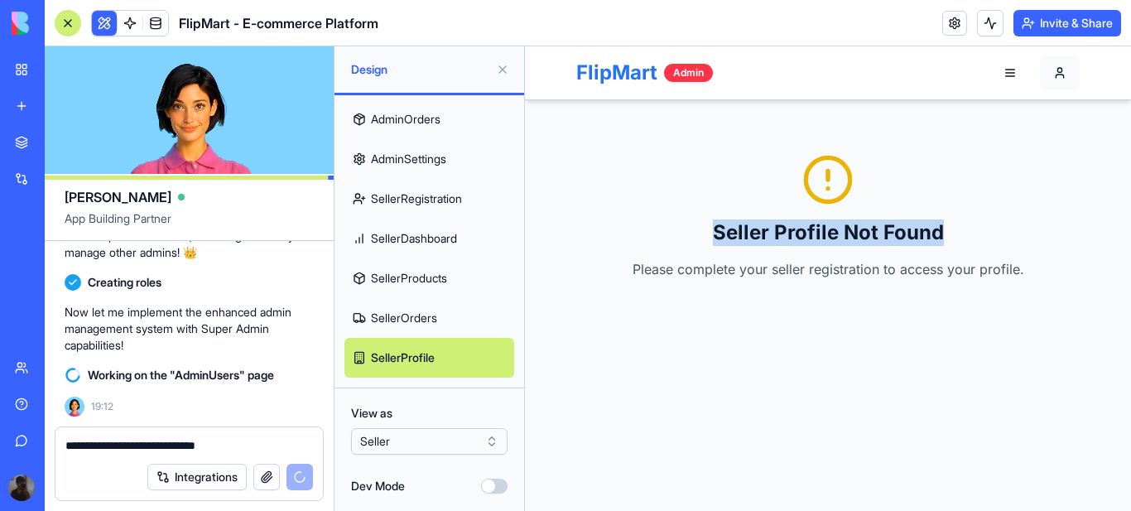
click at [1066, 72] on button "Rock" at bounding box center [1060, 72] width 40 height 33
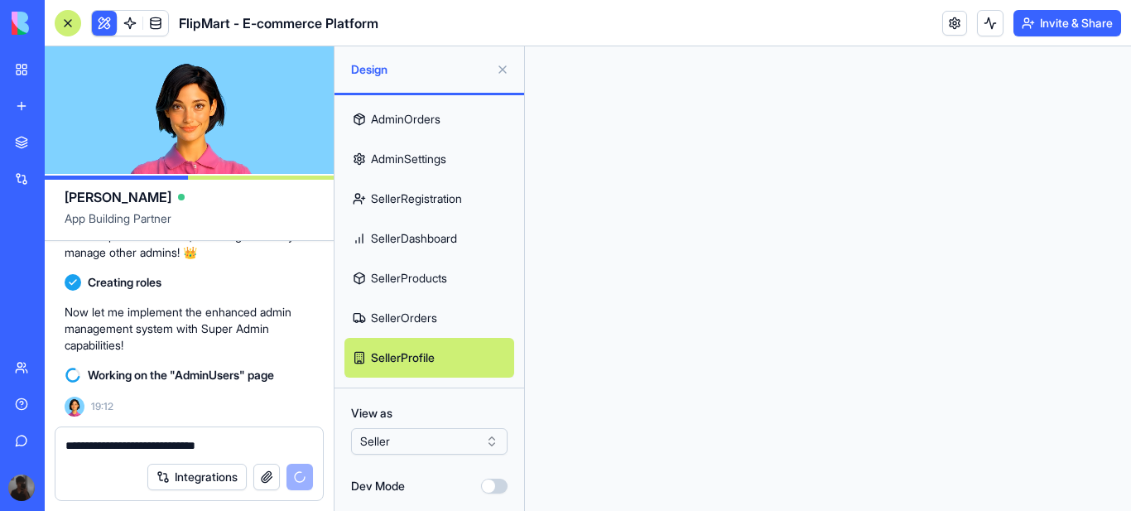
scroll to position [0, 0]
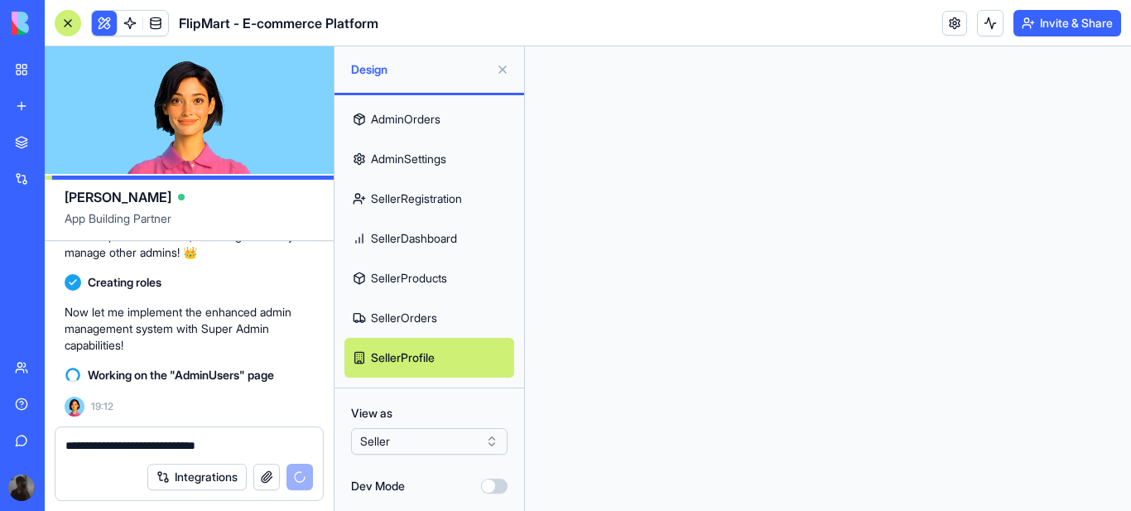
click at [67, 442] on textarea "**********" at bounding box center [189, 445] width 248 height 17
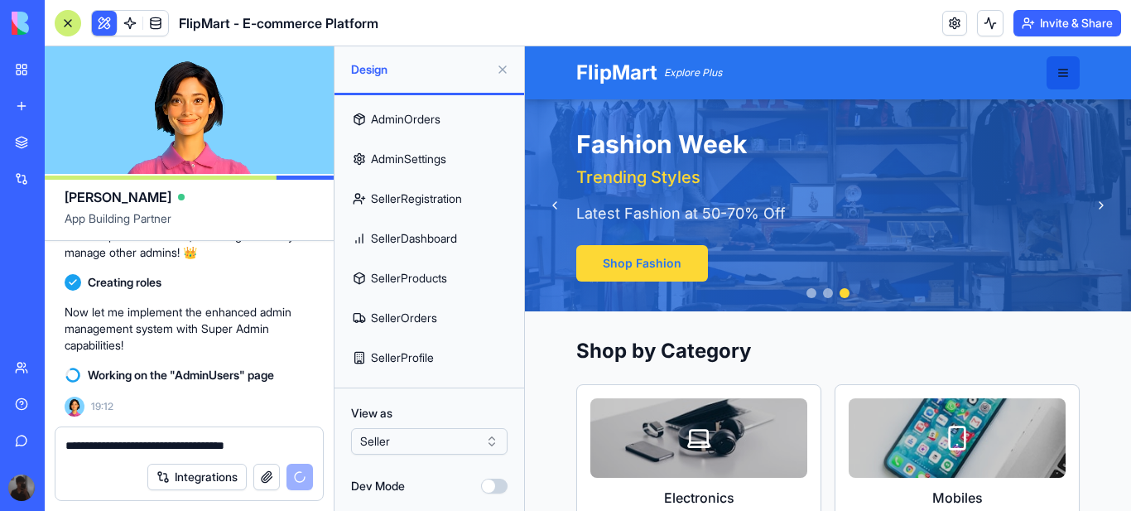
click at [1054, 73] on button "button" at bounding box center [1063, 72] width 33 height 33
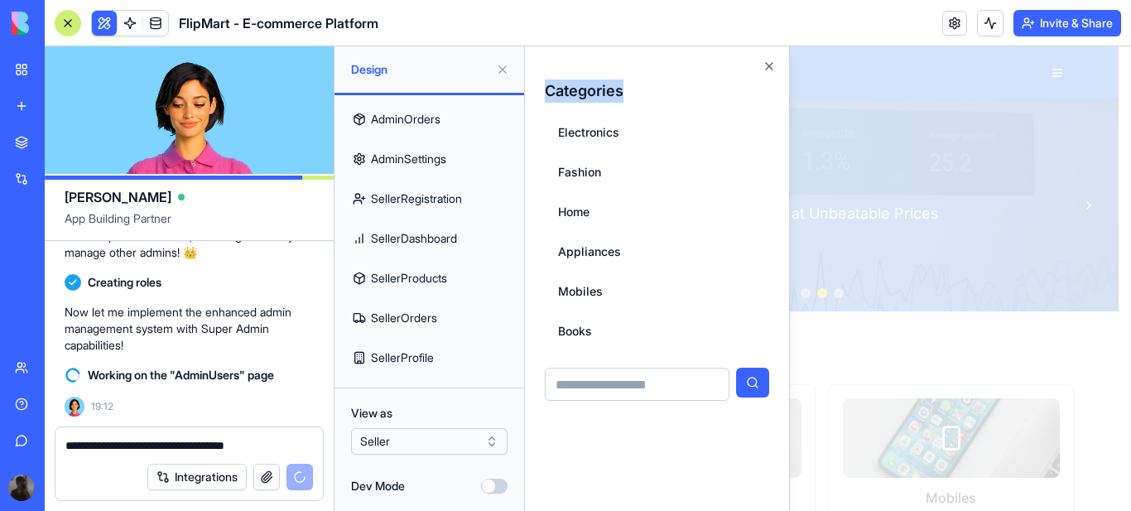
drag, startPoint x: 627, startPoint y: 94, endPoint x: 541, endPoint y: 81, distance: 86.3
click at [541, 81] on div "Categories Electronics Fashion Home Appliances Mobiles Books Close" at bounding box center [657, 278] width 265 height 464
copy h2 "Categories"
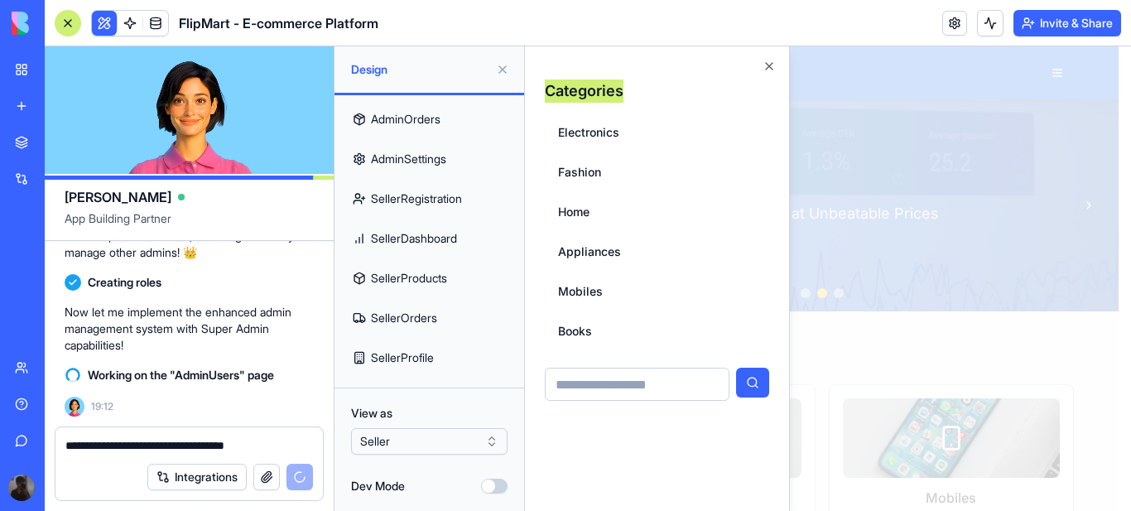
click at [276, 443] on textarea "**********" at bounding box center [189, 445] width 248 height 17
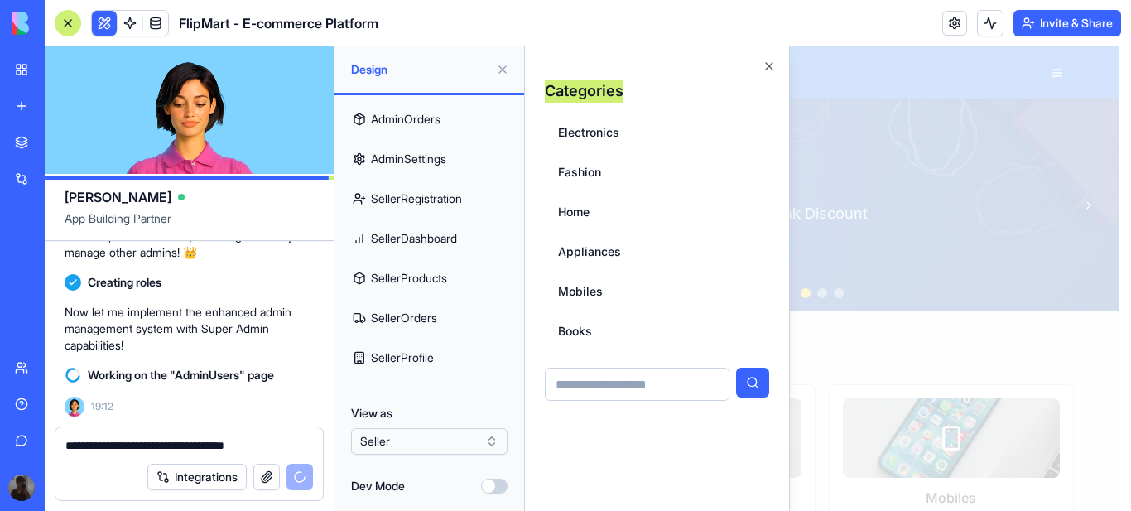
click at [280, 450] on textarea "**********" at bounding box center [189, 445] width 248 height 17
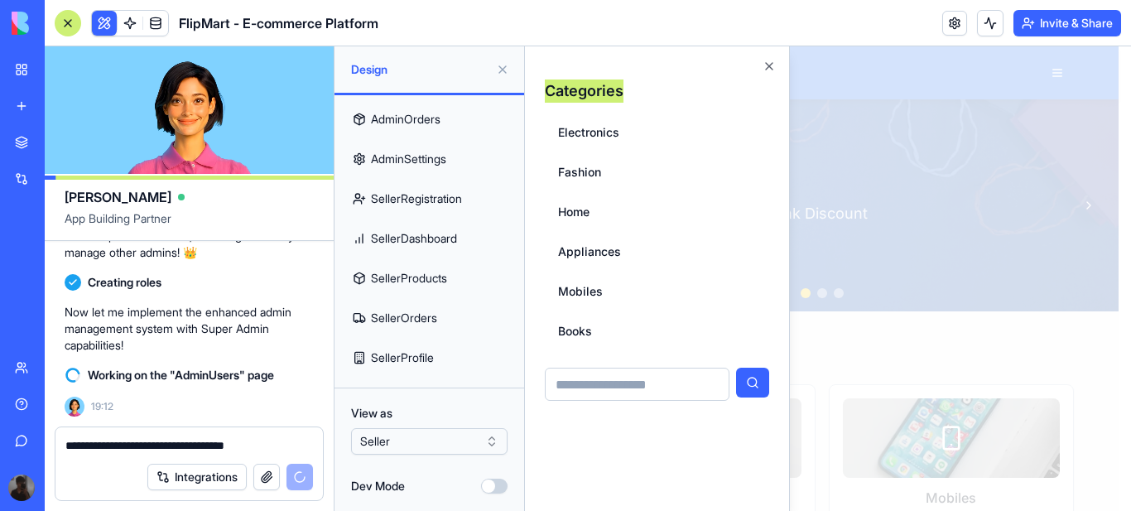
paste textarea "**********"
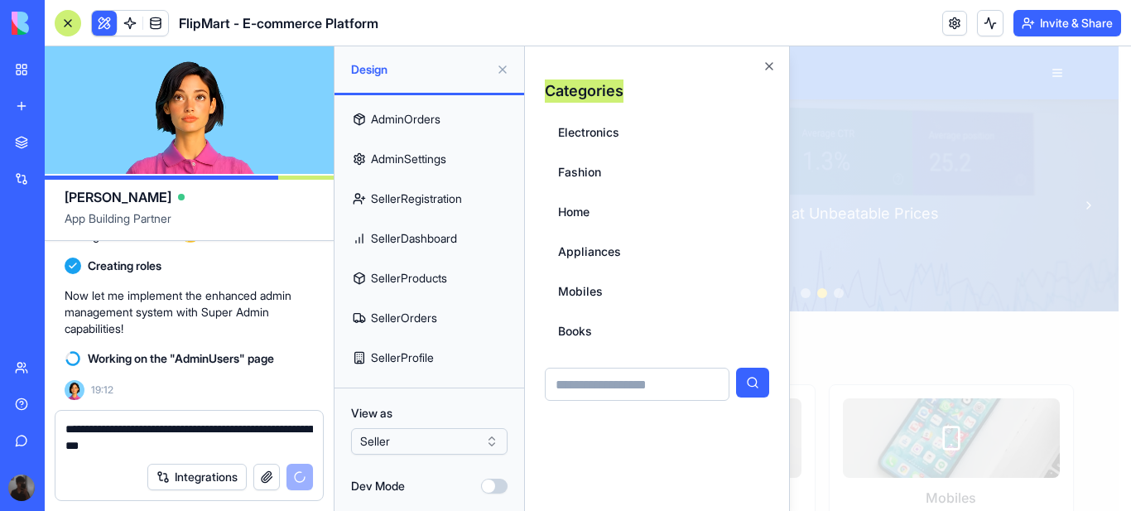
click at [262, 431] on textarea "**********" at bounding box center [189, 437] width 248 height 33
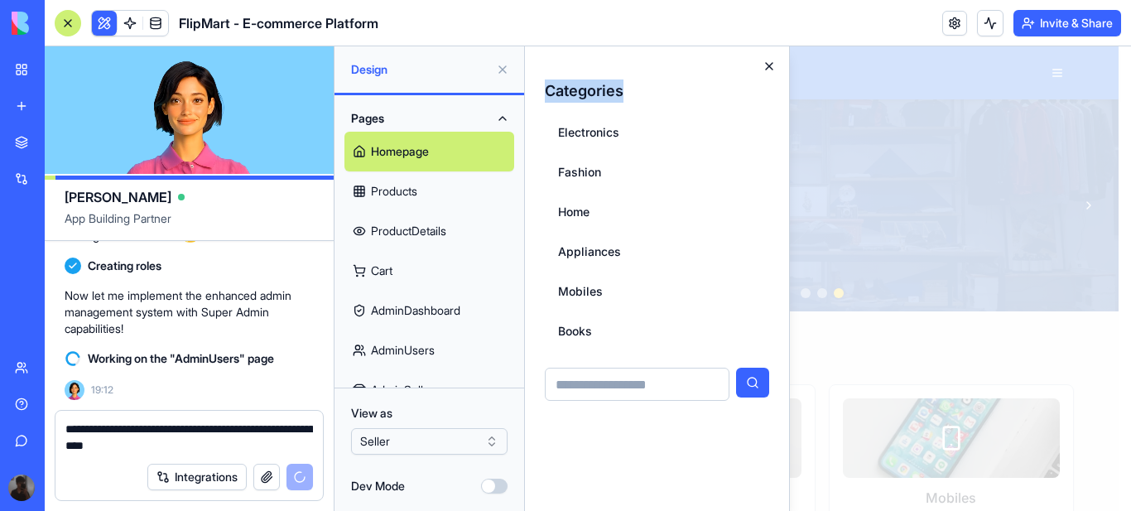
click at [768, 69] on icon "button" at bounding box center [769, 66] width 13 height 13
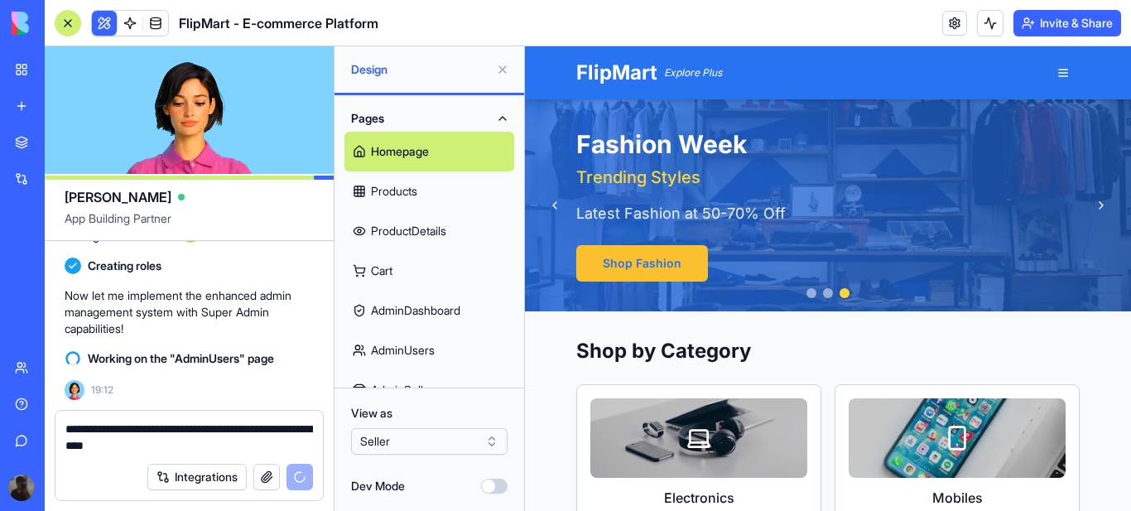
click at [638, 255] on button "Shop Fashion" at bounding box center [642, 263] width 132 height 36
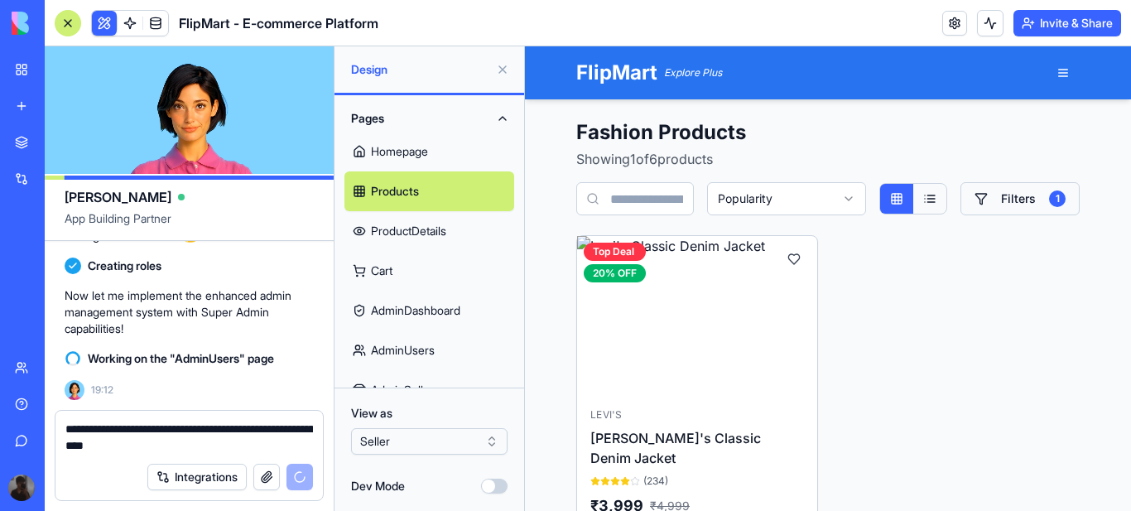
click at [1025, 196] on button "Filters 1" at bounding box center [1019, 198] width 119 height 33
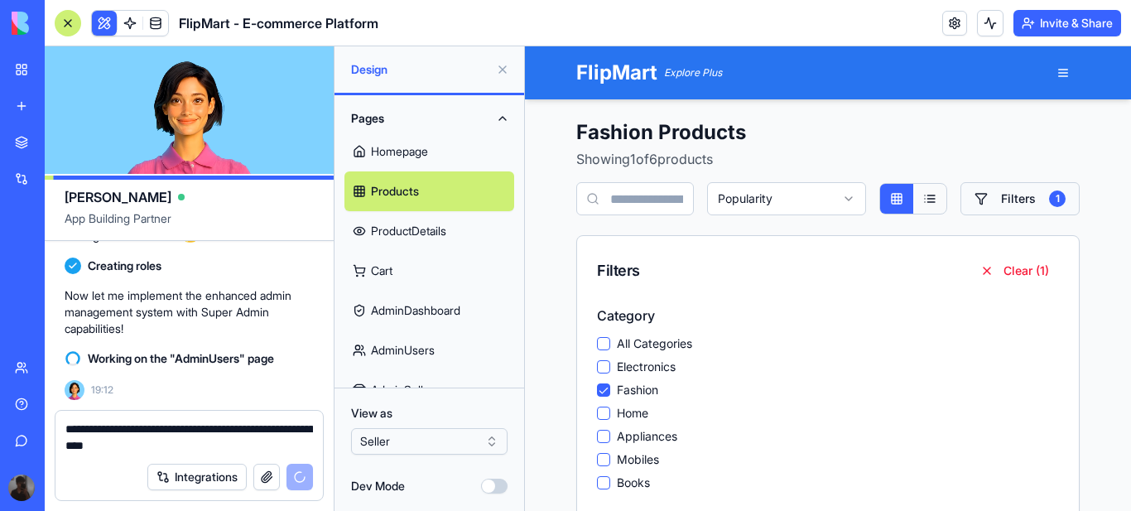
click at [1025, 196] on button "Filters 1" at bounding box center [1019, 198] width 119 height 33
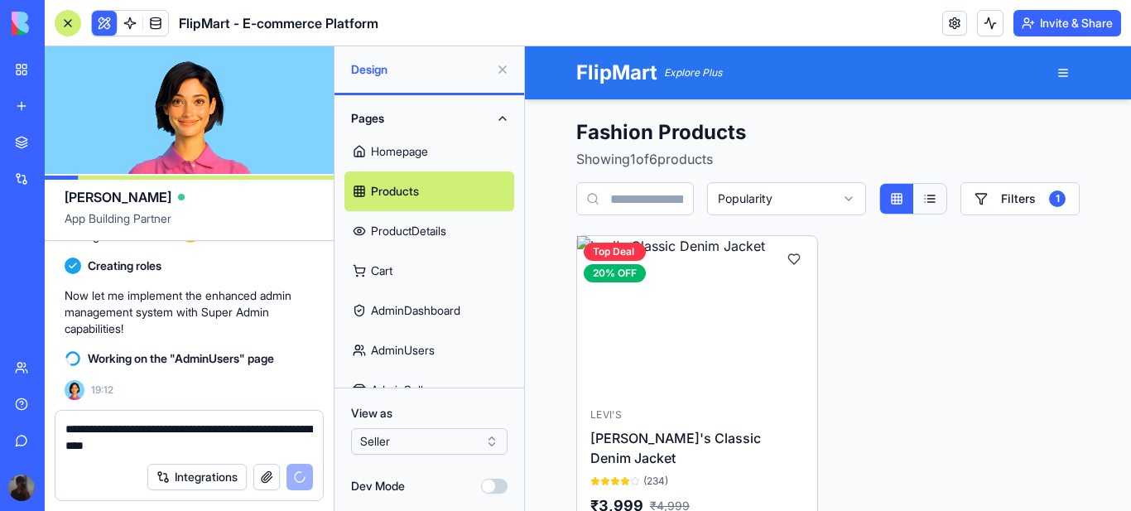
click at [438, 232] on link "ProductDetails" at bounding box center [429, 231] width 170 height 40
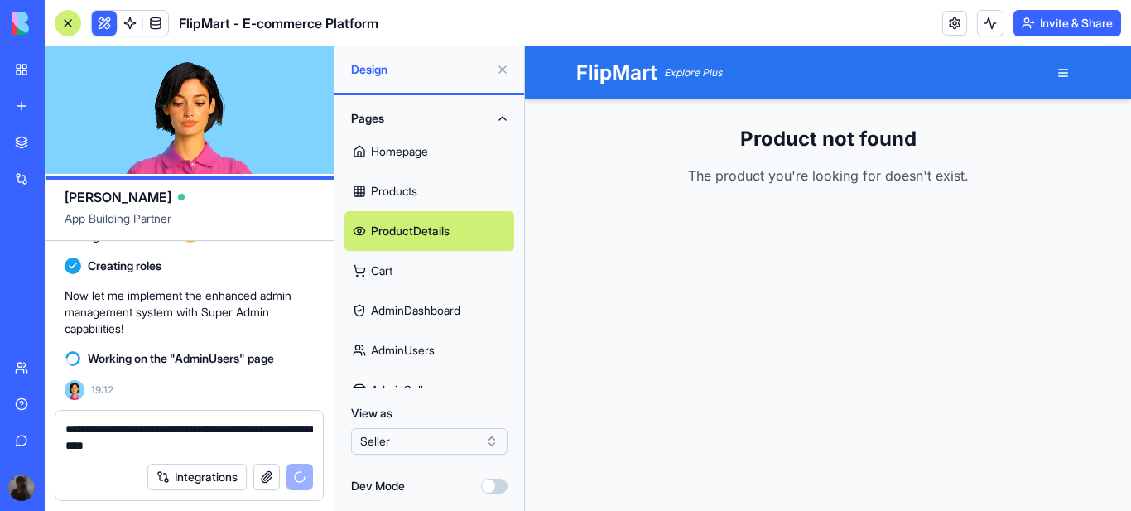
click at [195, 442] on textarea "**********" at bounding box center [189, 437] width 248 height 33
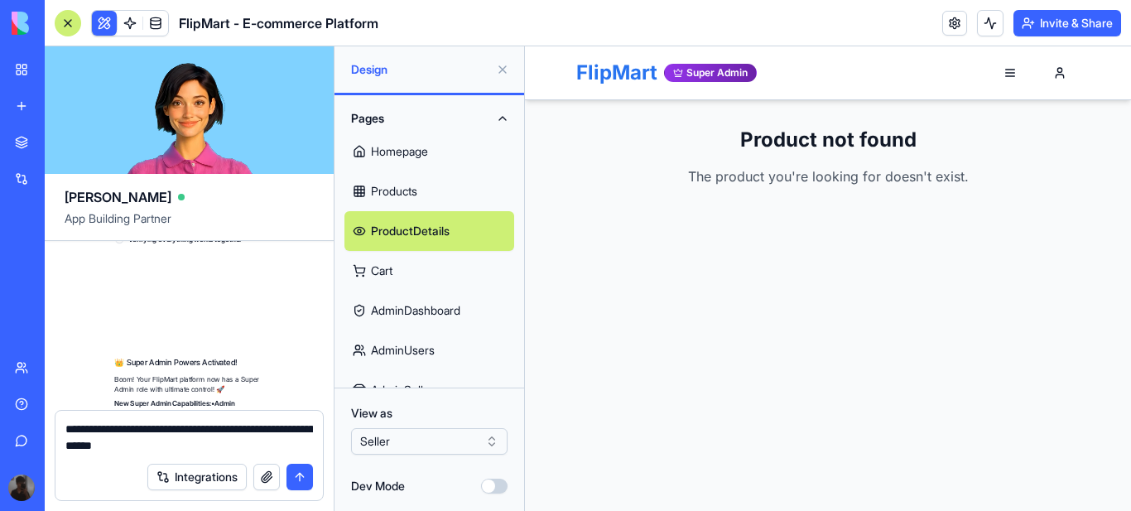
scroll to position [3967, 0]
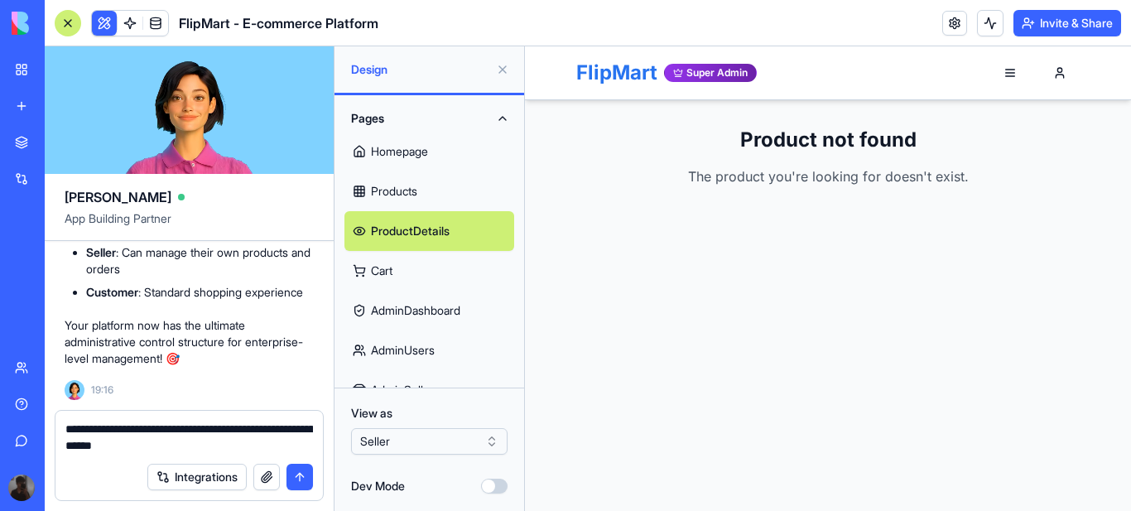
click at [198, 448] on textarea "**********" at bounding box center [189, 437] width 248 height 33
paste textarea "**********"
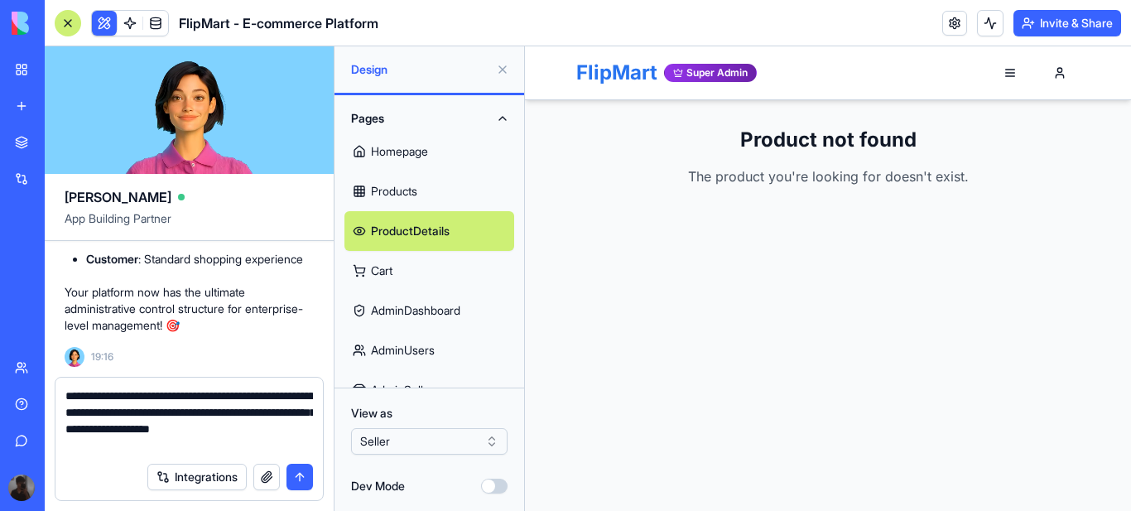
type textarea "**********"
click at [298, 479] on button "submit" at bounding box center [299, 477] width 26 height 26
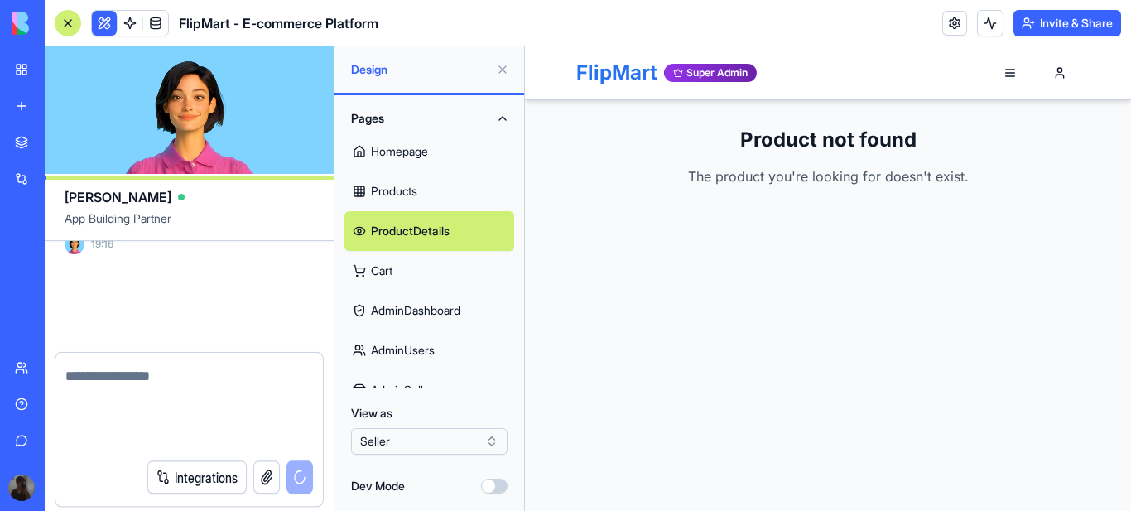
scroll to position [4063, 0]
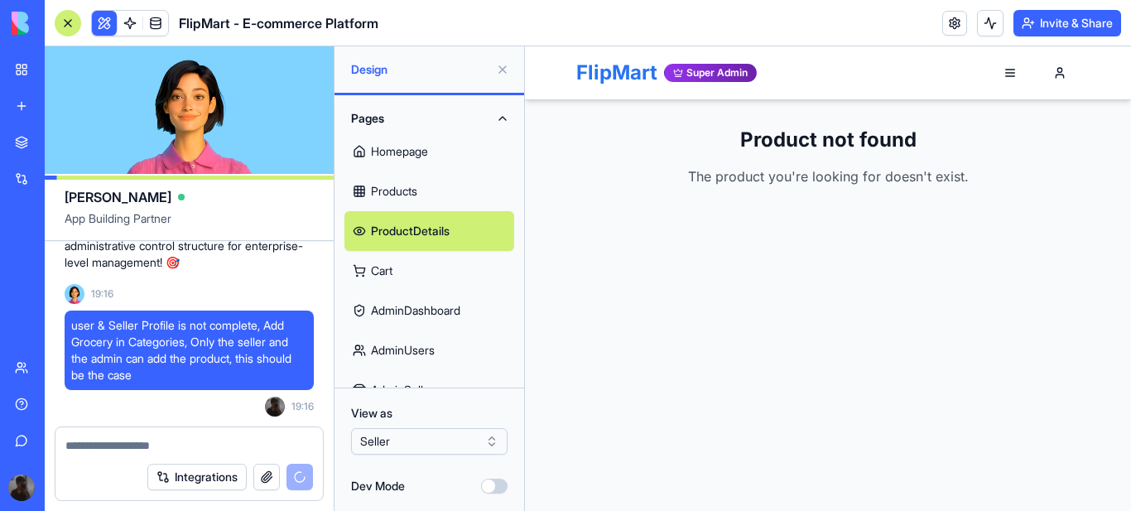
click at [406, 154] on link "Homepage" at bounding box center [429, 152] width 170 height 40
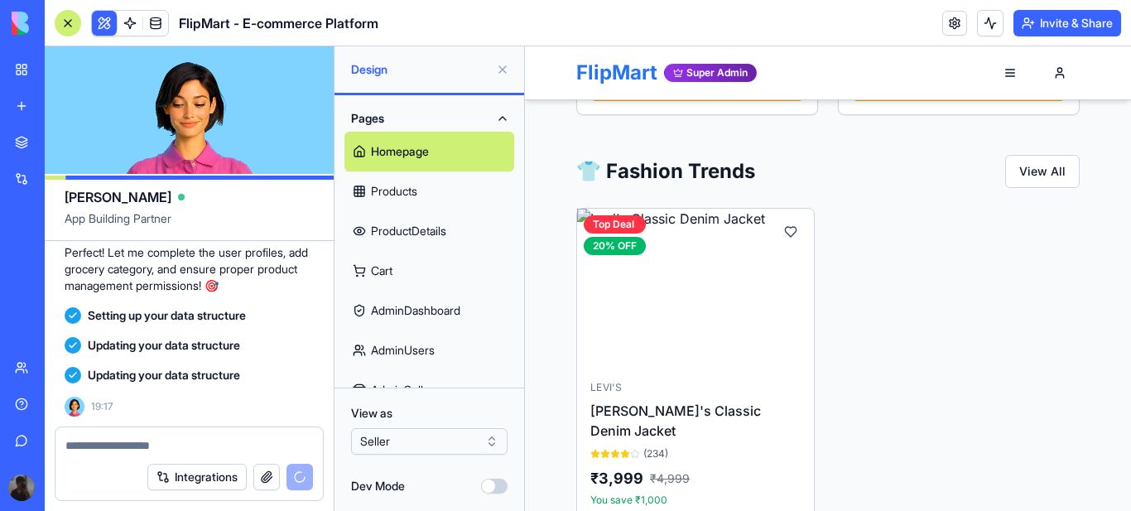
scroll to position [2038, 0]
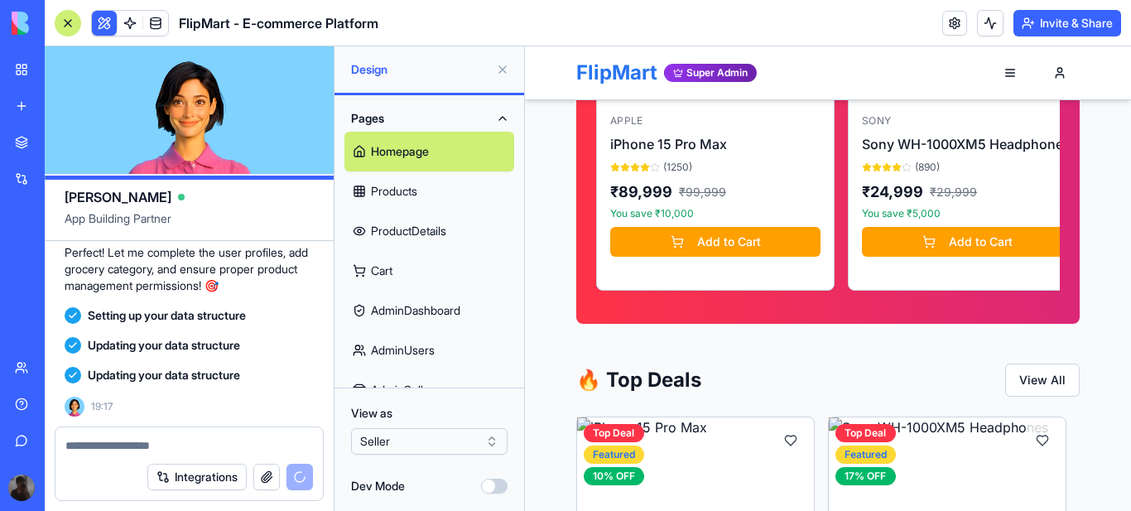
click at [693, 75] on div "Super Admin" at bounding box center [710, 73] width 93 height 18
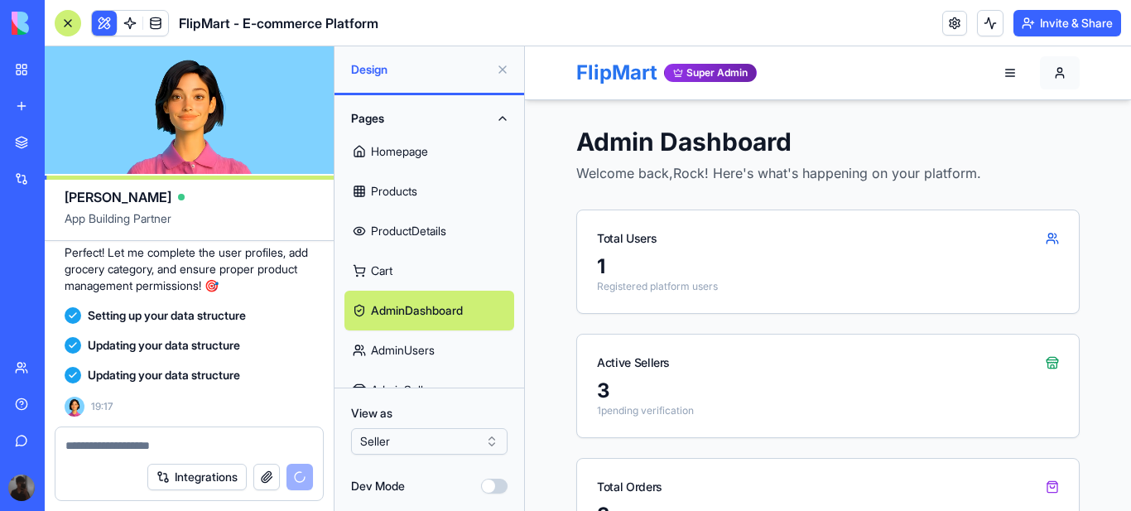
click at [1051, 75] on button "Rock" at bounding box center [1060, 72] width 40 height 33
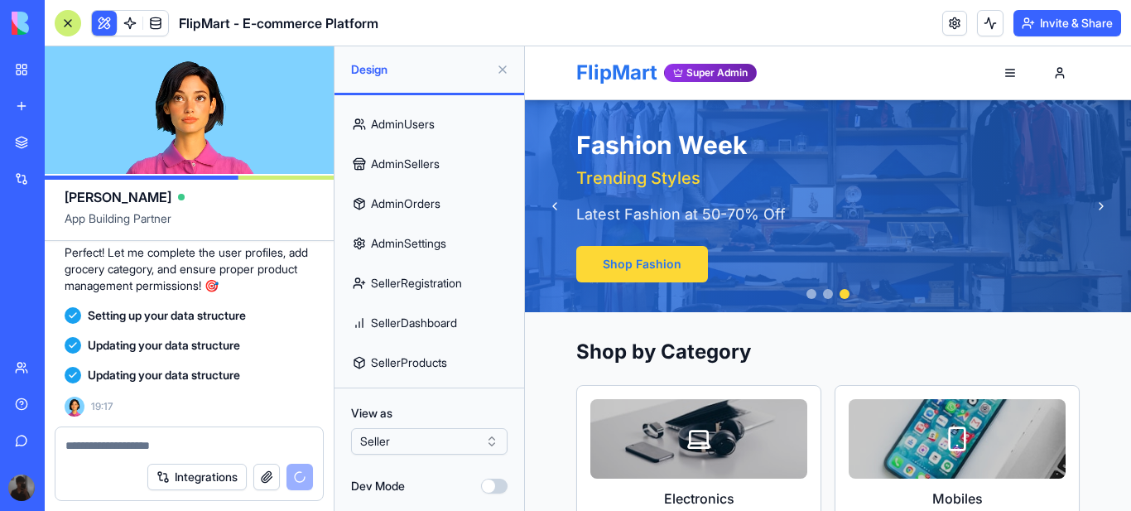
scroll to position [248, 0]
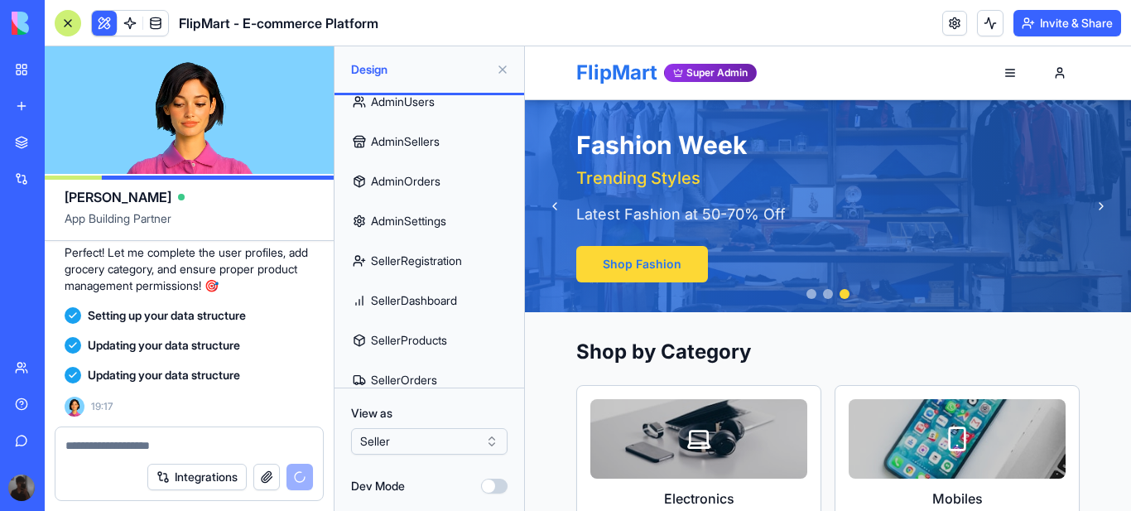
click at [495, 438] on html "BETA My Workspace New app Marketplace Integrations Recent New App AI Logo Gener…" at bounding box center [565, 255] width 1131 height 511
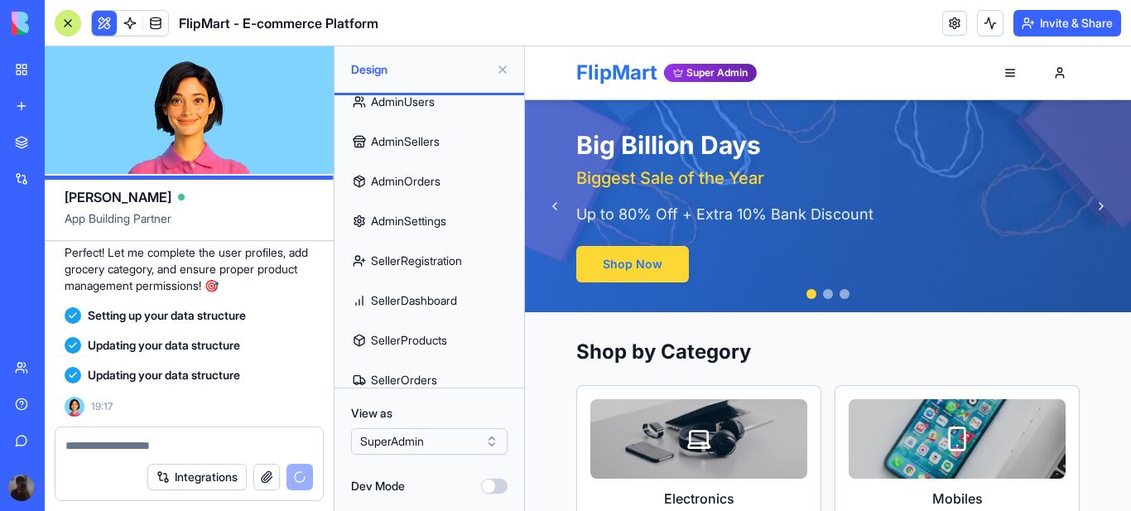
click at [496, 436] on html "BETA My Workspace New app Marketplace Integrations Recent New App AI Logo Gener…" at bounding box center [565, 255] width 1131 height 511
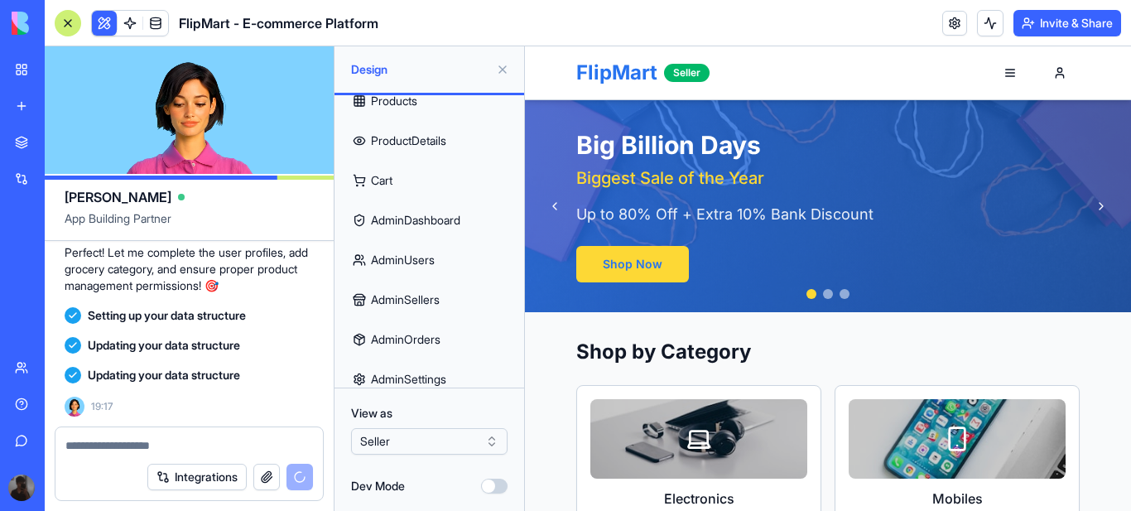
scroll to position [0, 0]
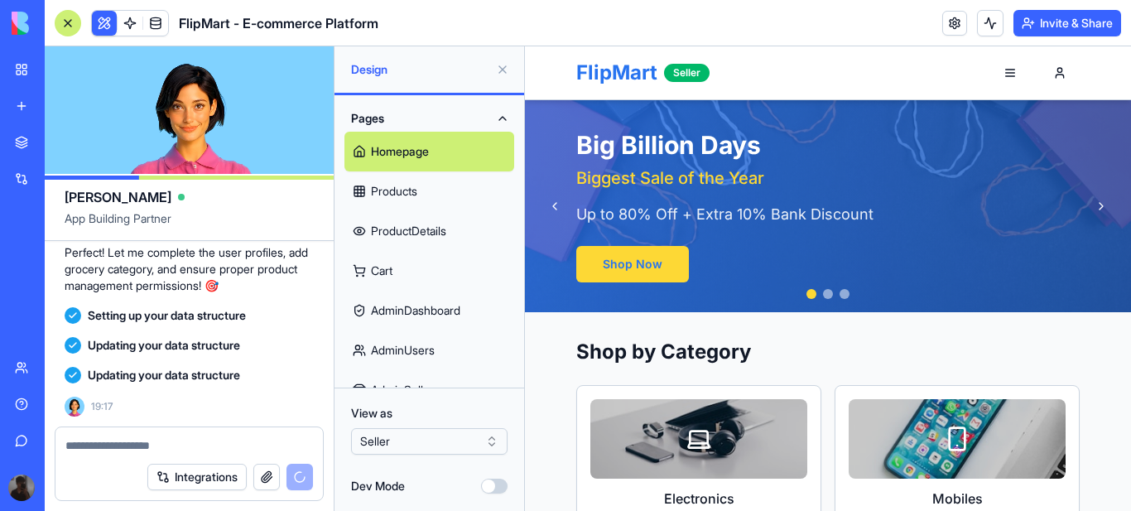
click at [501, 118] on button "Pages" at bounding box center [429, 118] width 170 height 26
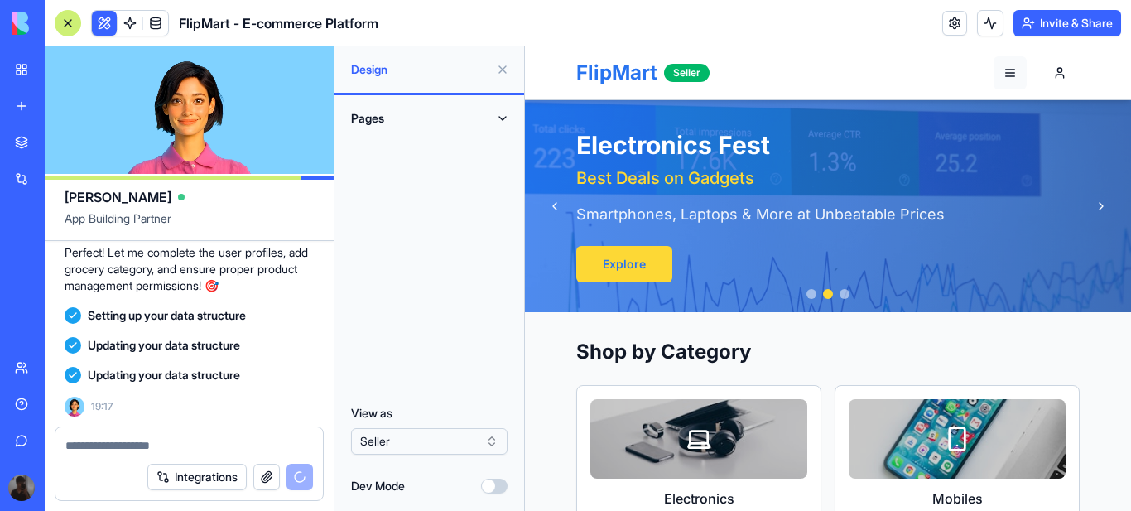
click at [1003, 70] on button "button" at bounding box center [1010, 72] width 33 height 33
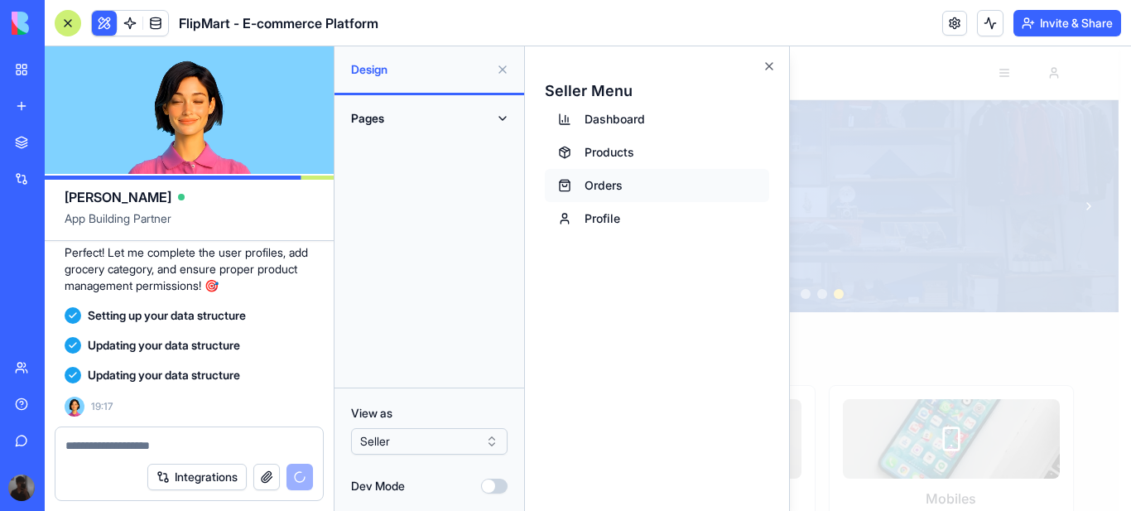
click at [609, 181] on button "Orders" at bounding box center [657, 185] width 224 height 33
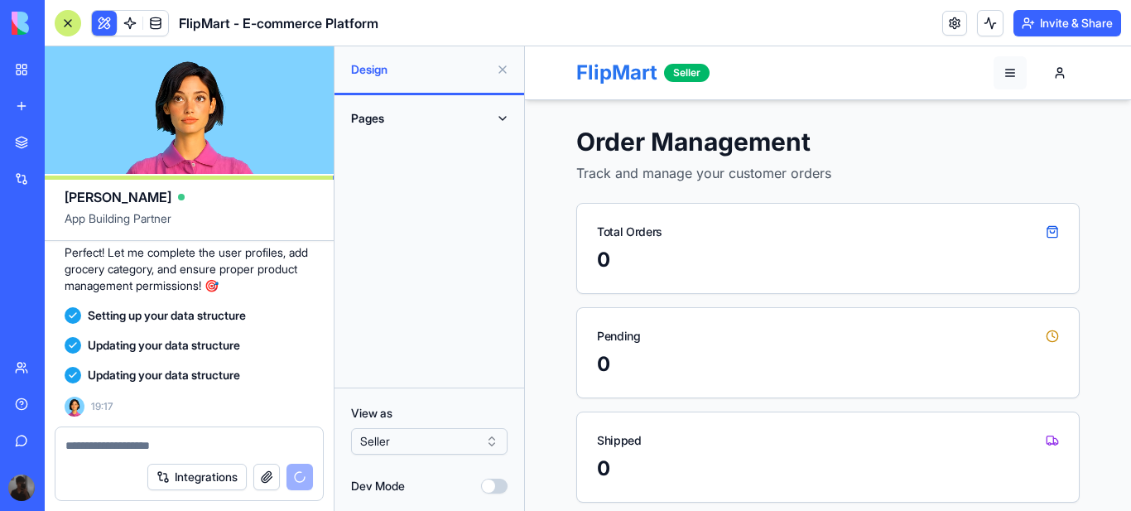
click at [1005, 70] on button "button" at bounding box center [1010, 72] width 33 height 33
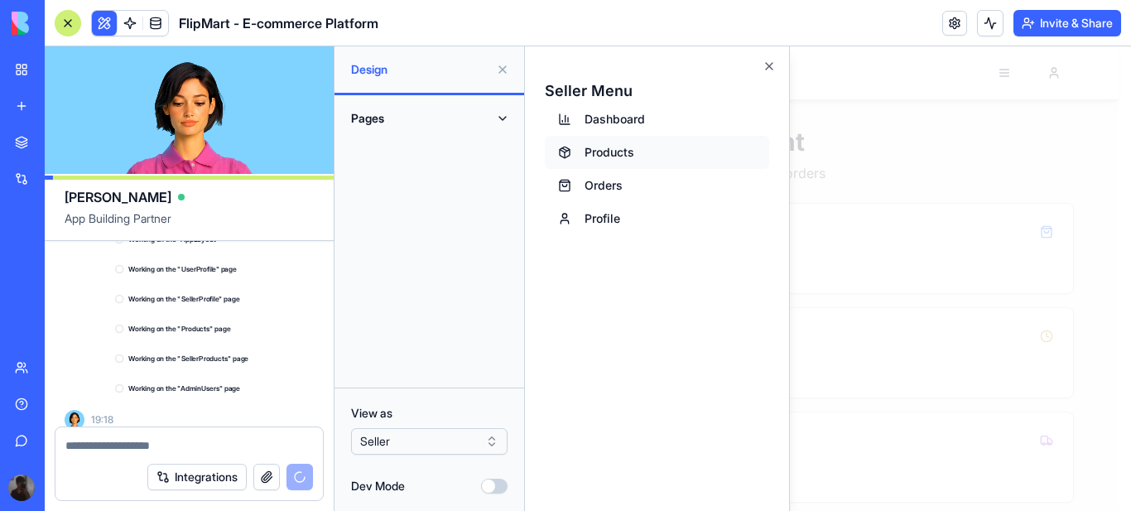
scroll to position [4477, 0]
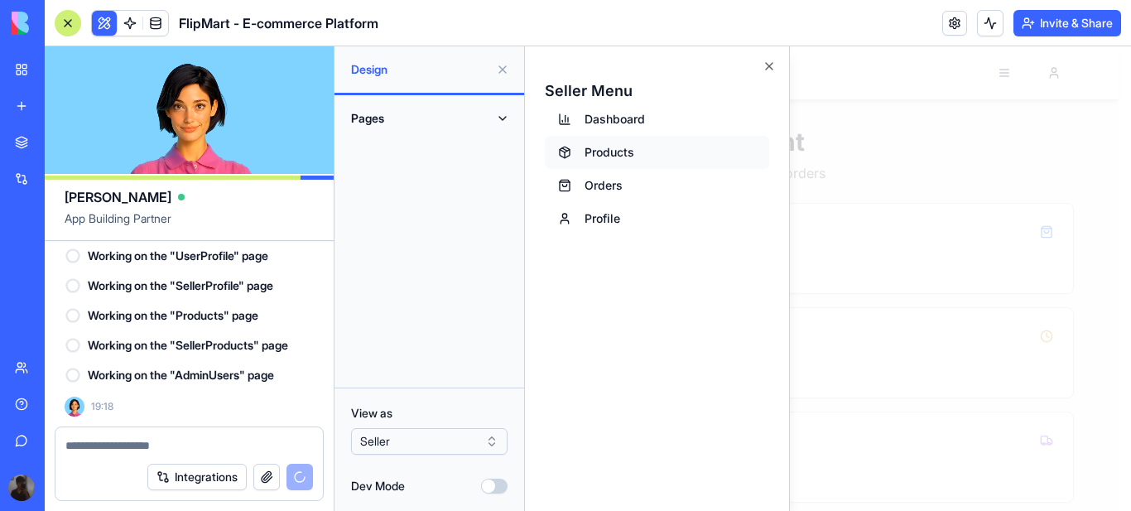
click at [618, 150] on button "Products" at bounding box center [657, 152] width 224 height 33
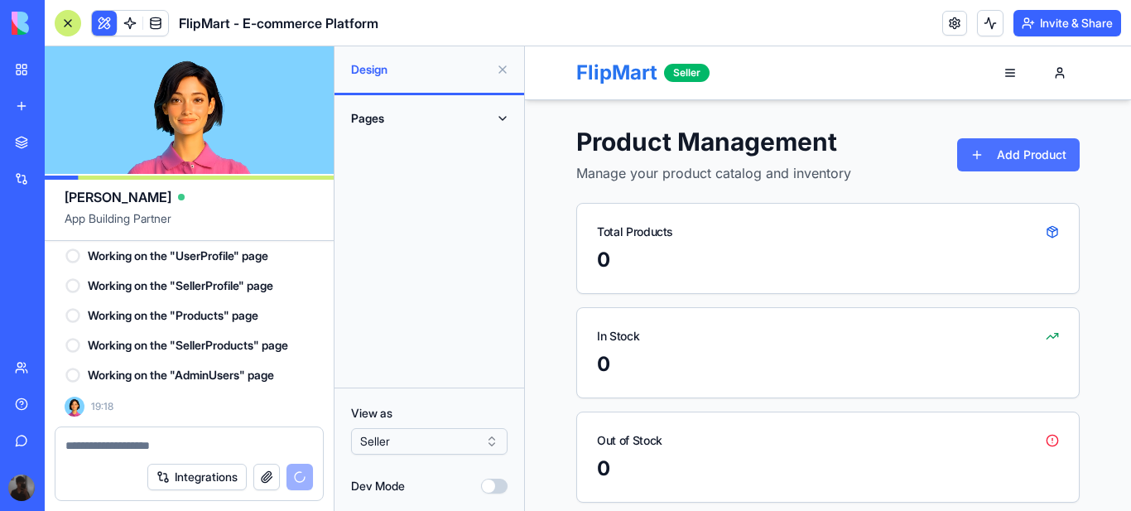
click at [1009, 156] on button "Add Product" at bounding box center [1018, 154] width 123 height 33
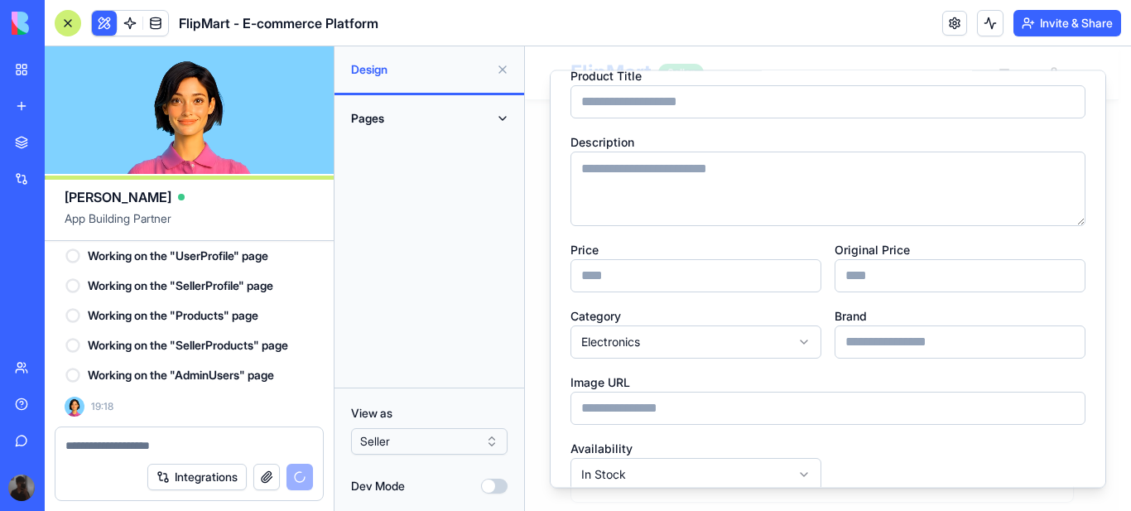
scroll to position [145, 0]
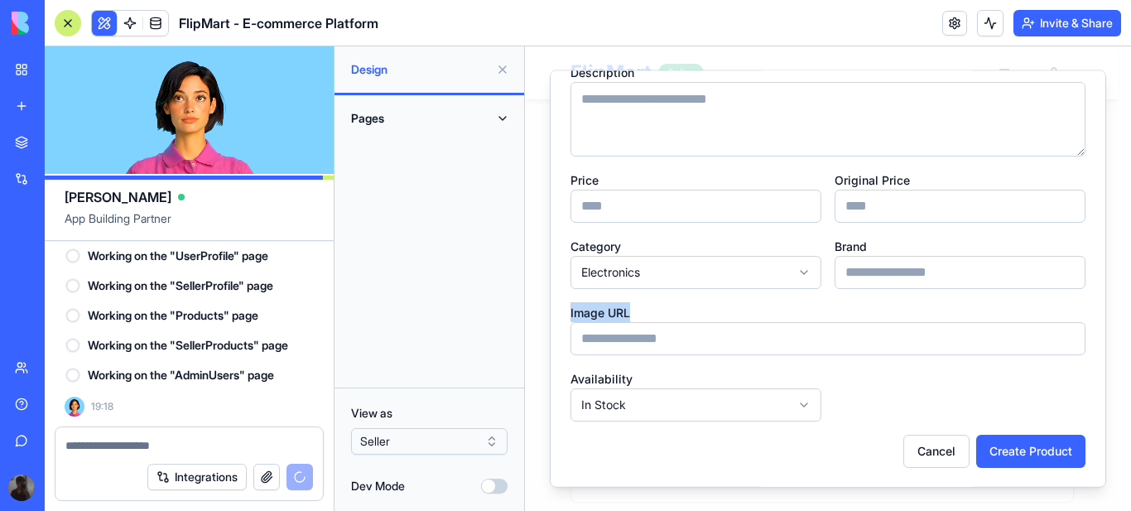
drag, startPoint x: 645, startPoint y: 314, endPoint x: 570, endPoint y: 310, distance: 74.6
click at [570, 310] on div "Image URL" at bounding box center [827, 327] width 515 height 53
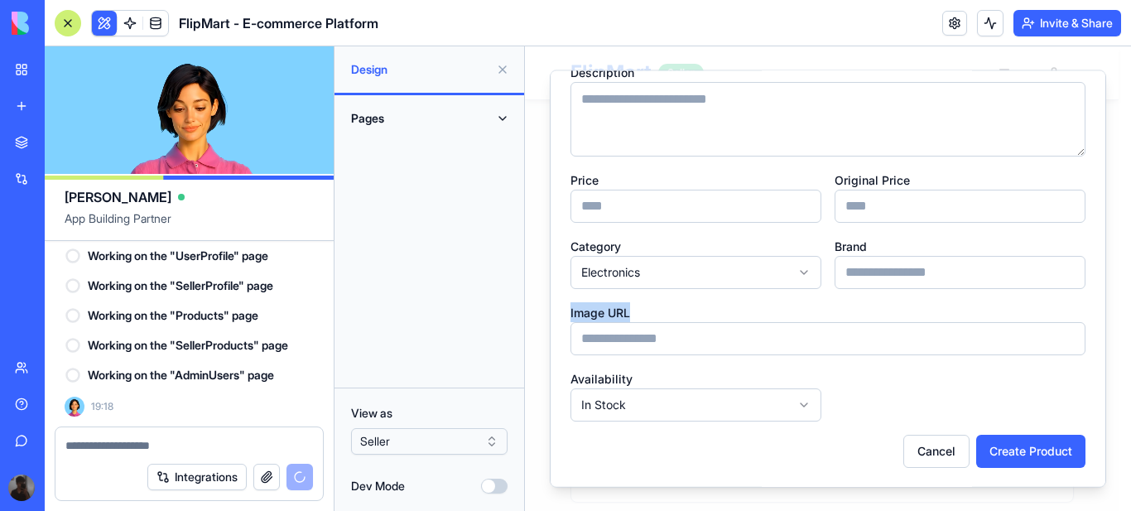
copy label "Image URL"
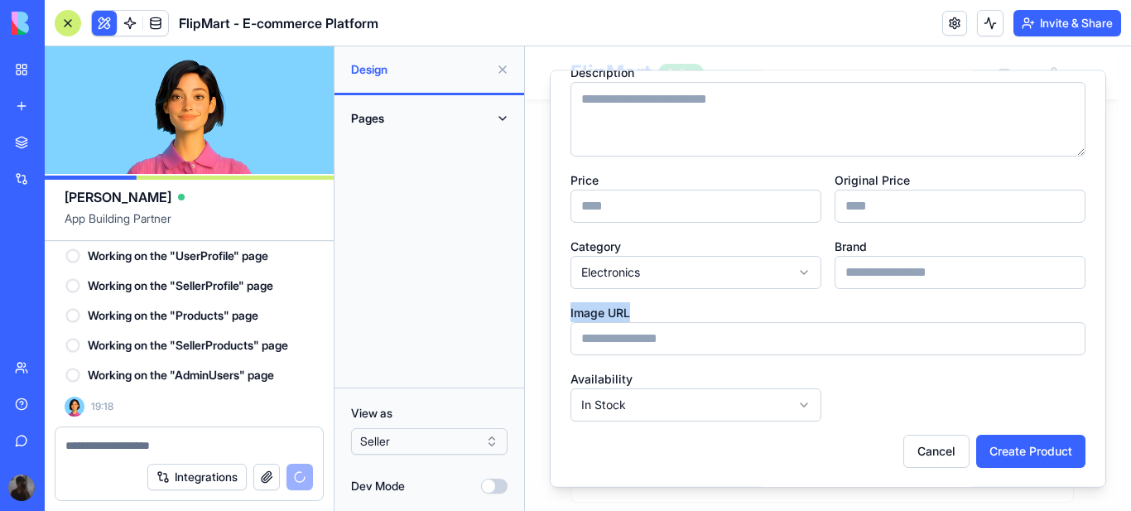
click at [117, 445] on textarea at bounding box center [189, 445] width 248 height 17
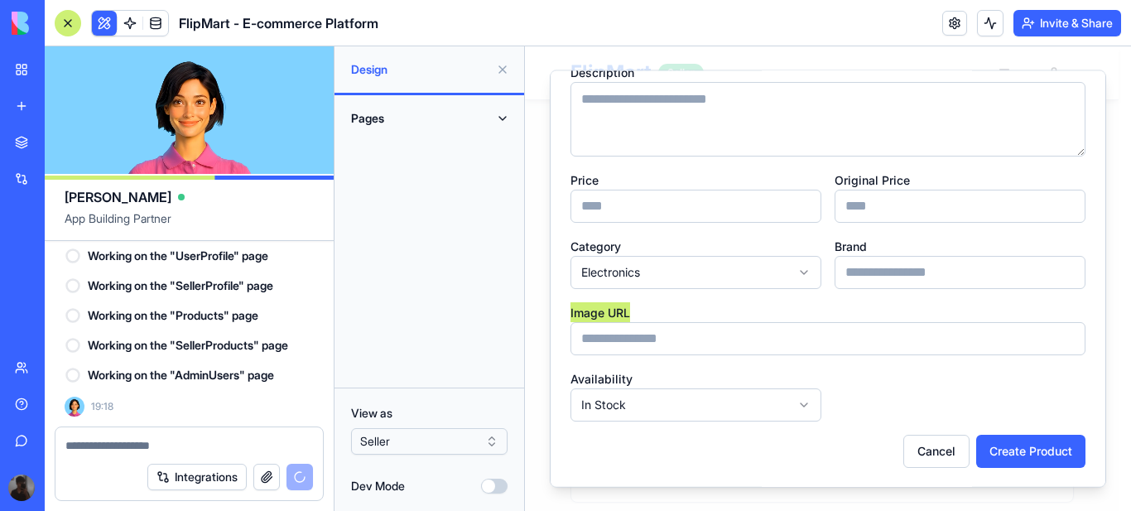
paste textarea "*********"
click at [140, 447] on textarea "*********" at bounding box center [189, 445] width 248 height 17
type textarea "*"
paste textarea "**********"
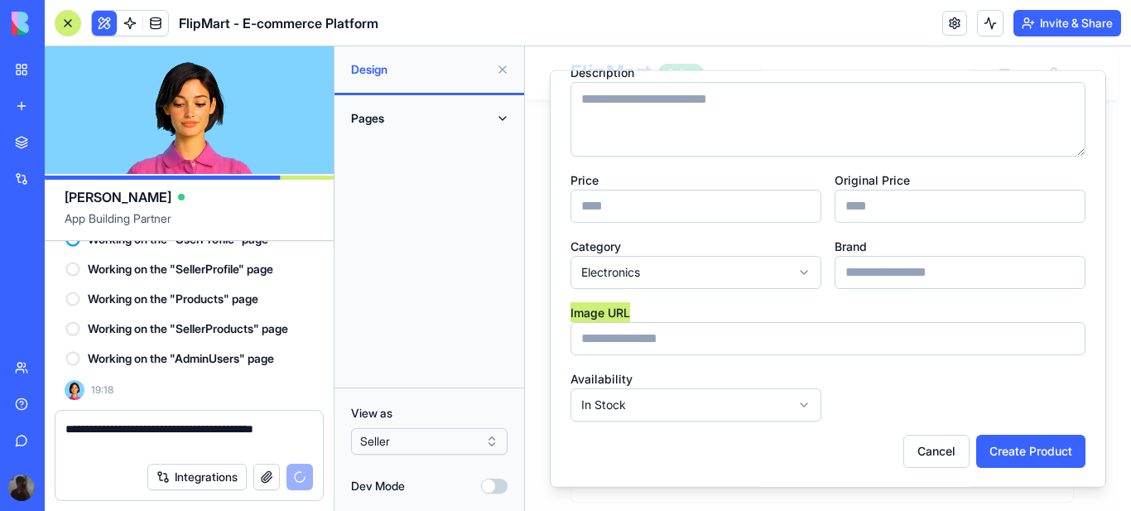
click at [689, 306] on div "Image URL" at bounding box center [827, 327] width 515 height 53
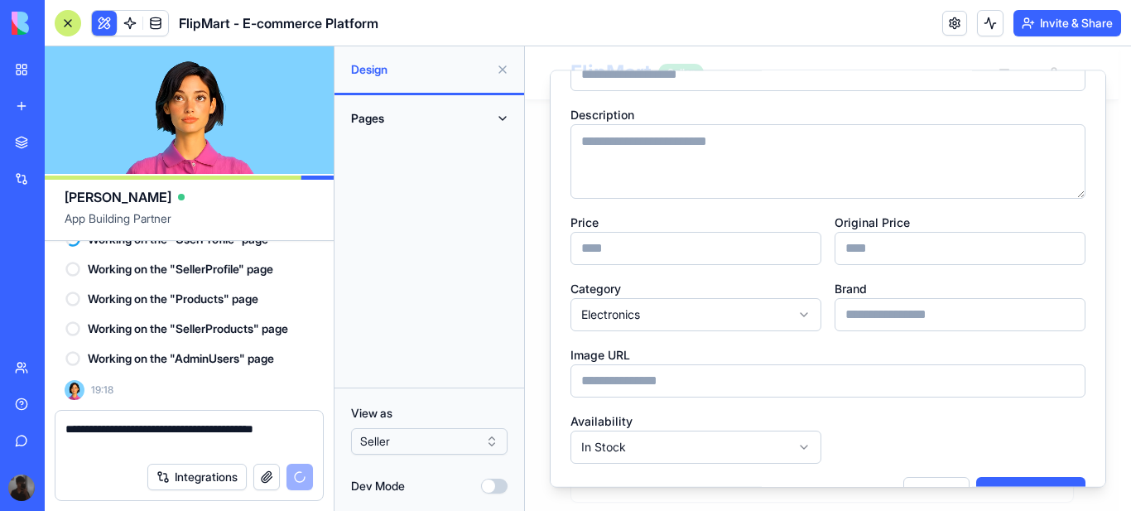
scroll to position [0, 0]
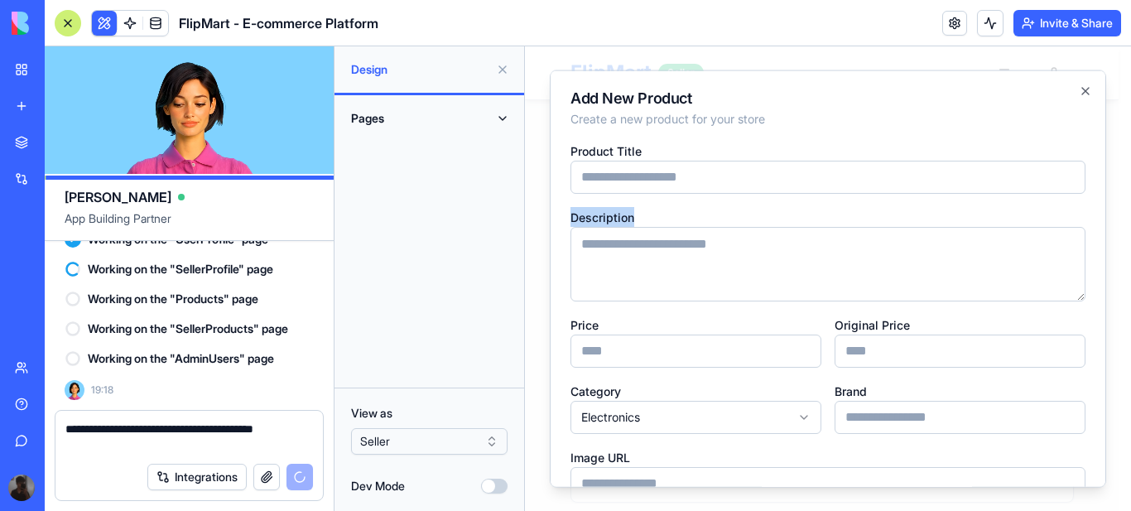
drag, startPoint x: 633, startPoint y: 214, endPoint x: 576, endPoint y: 208, distance: 56.7
click at [570, 209] on div "Description" at bounding box center [827, 253] width 515 height 94
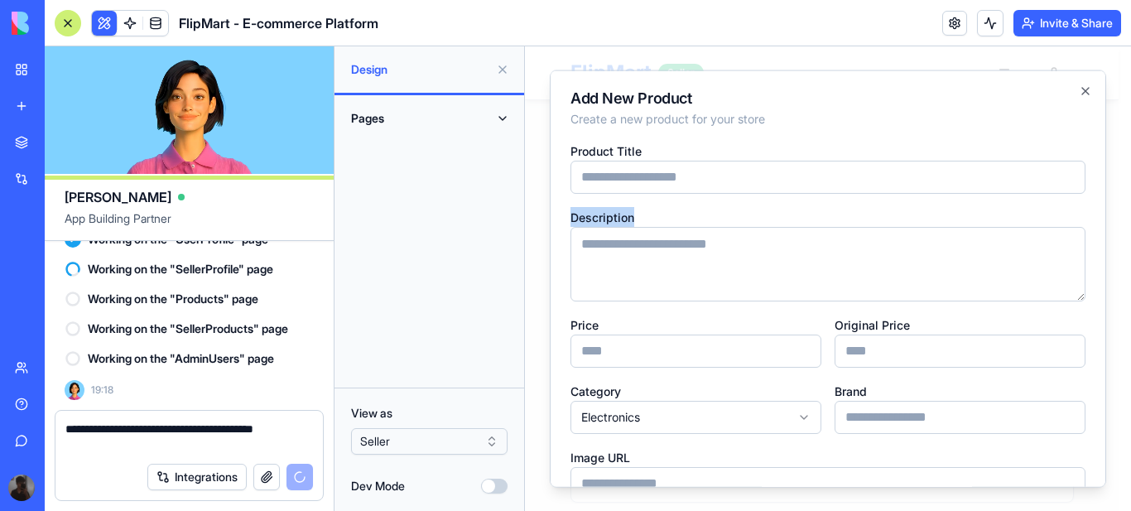
copy label "Description"
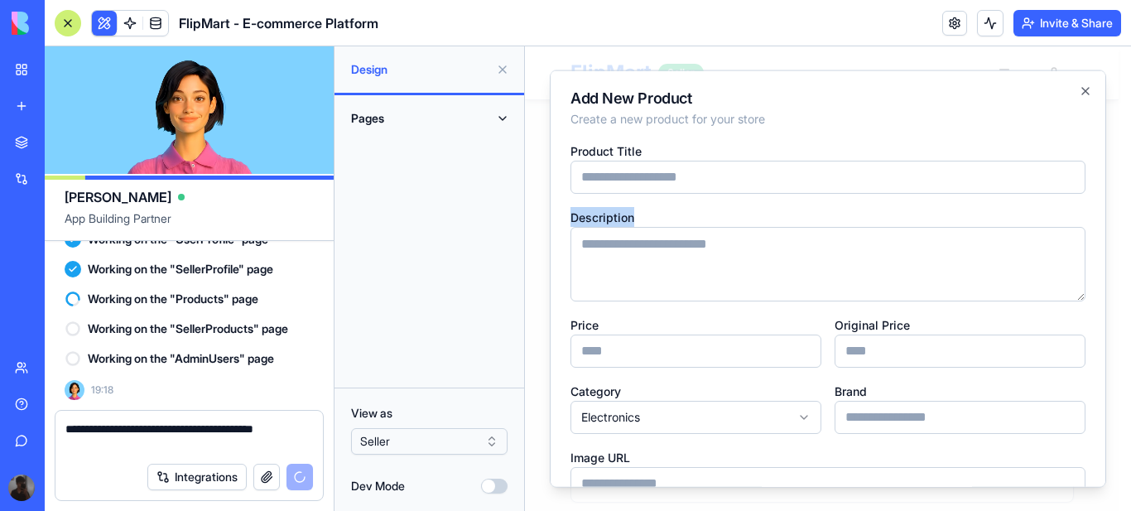
click at [129, 450] on textarea "**********" at bounding box center [189, 437] width 248 height 33
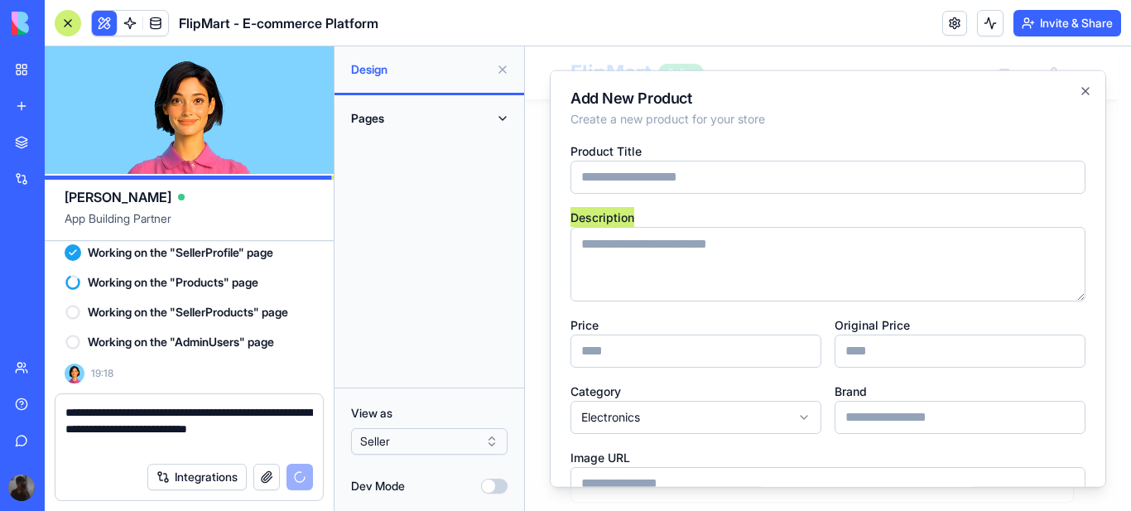
click at [267, 433] on textarea "**********" at bounding box center [189, 429] width 248 height 50
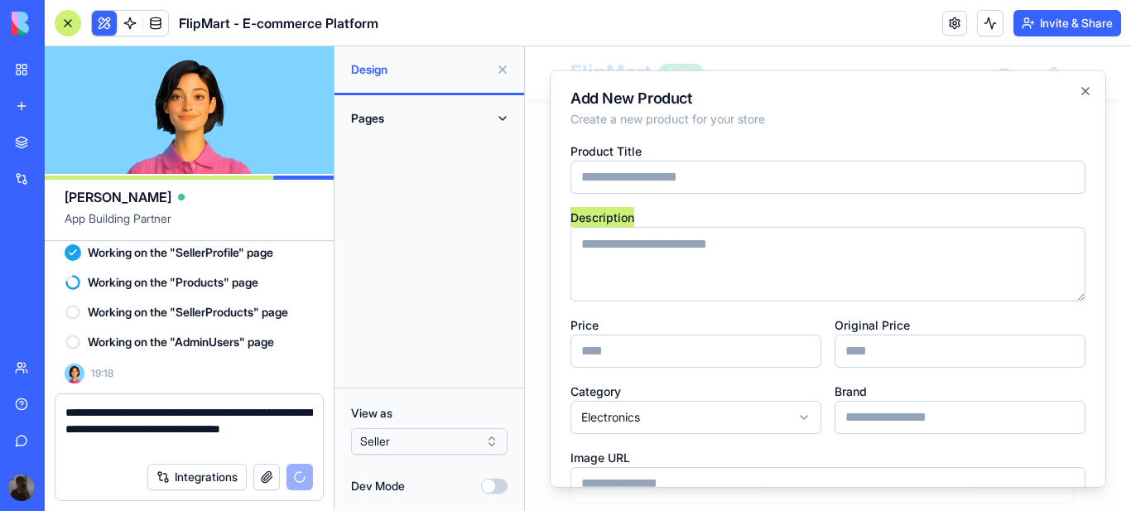
type textarea "**********"
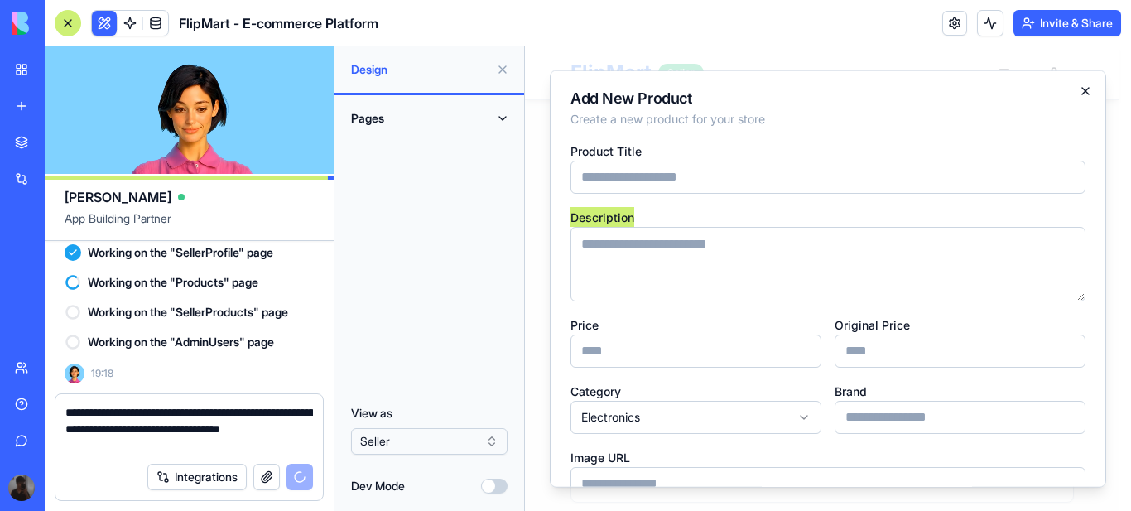
click at [1079, 87] on icon "button" at bounding box center [1085, 90] width 13 height 13
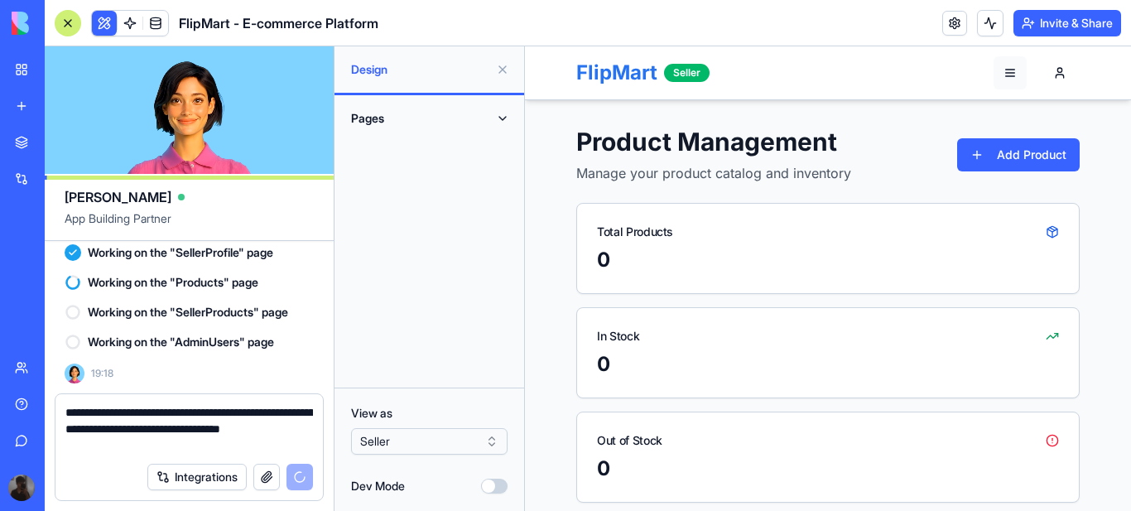
click at [1005, 74] on button "button" at bounding box center [1010, 72] width 33 height 33
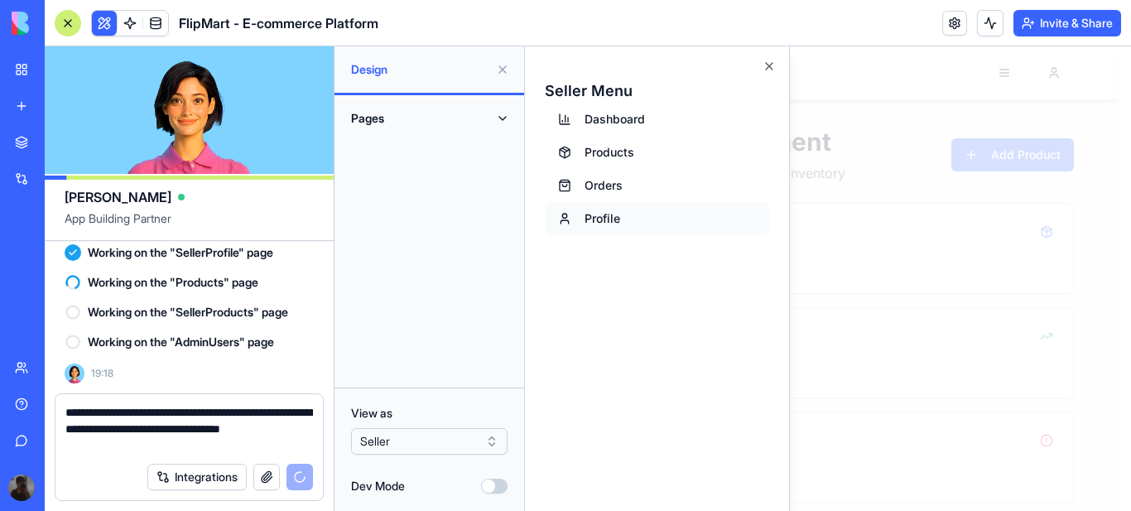
click at [600, 224] on button "Profile" at bounding box center [657, 218] width 224 height 33
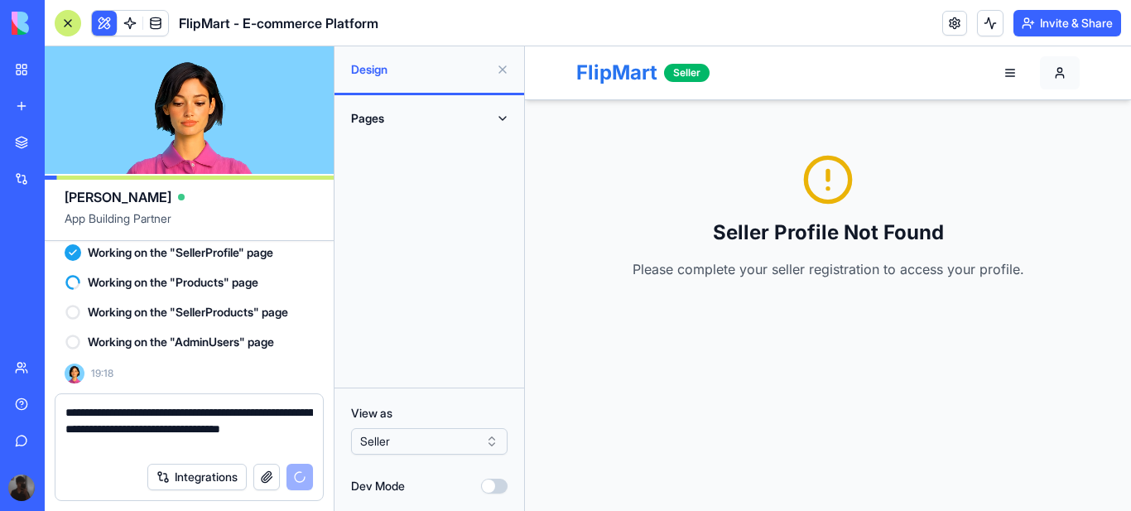
click at [1058, 73] on button "Rock" at bounding box center [1060, 72] width 40 height 33
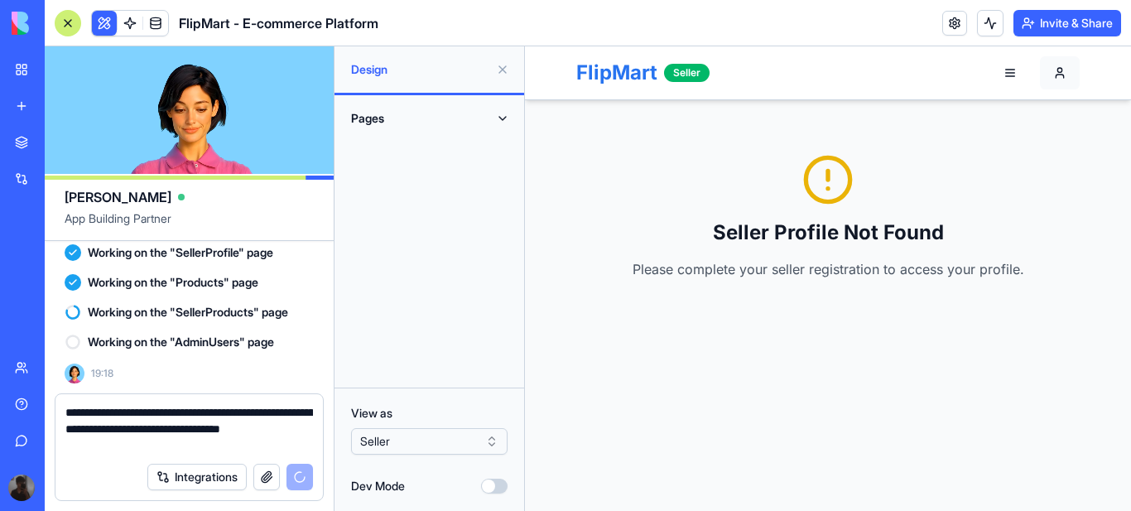
click at [1058, 73] on button "Rock" at bounding box center [1060, 72] width 40 height 33
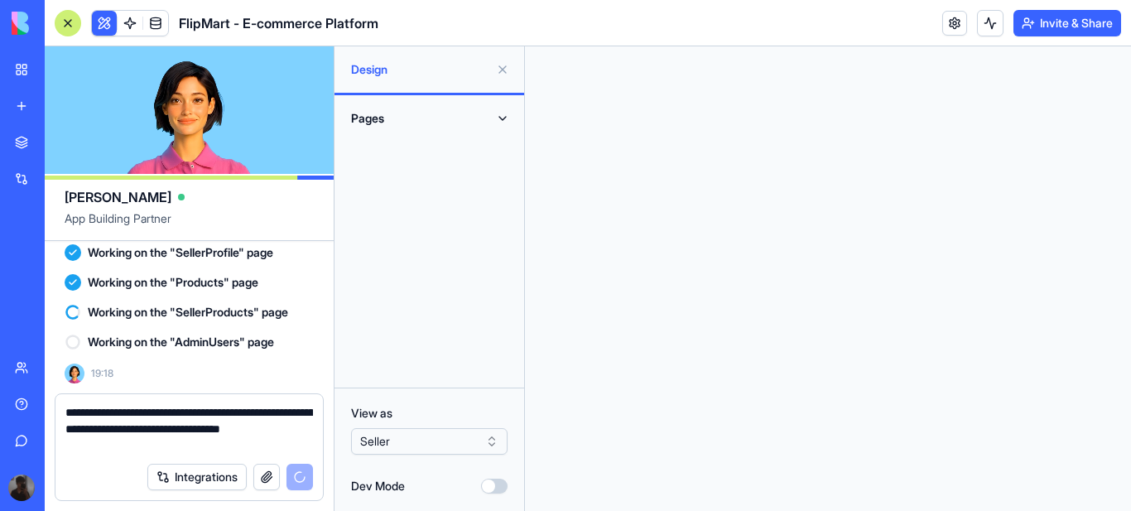
click at [498, 117] on button "Pages" at bounding box center [429, 118] width 170 height 26
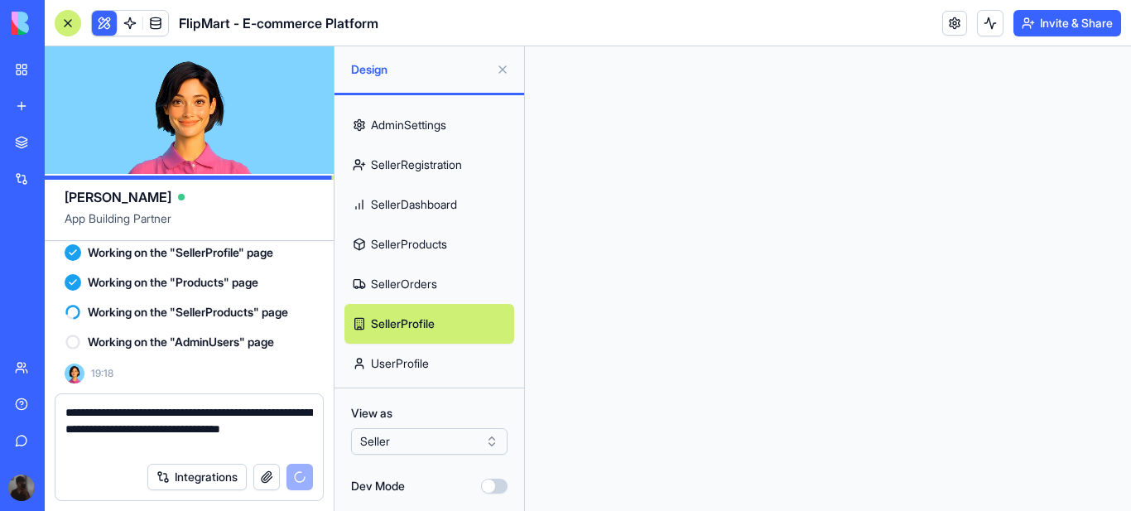
scroll to position [350, 0]
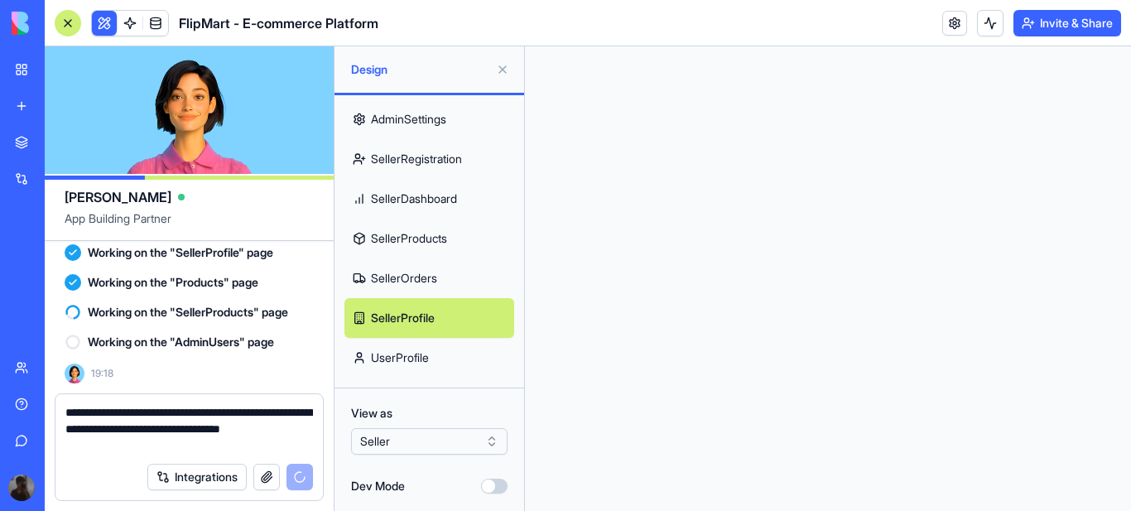
click at [409, 358] on link "UserProfile" at bounding box center [429, 358] width 170 height 40
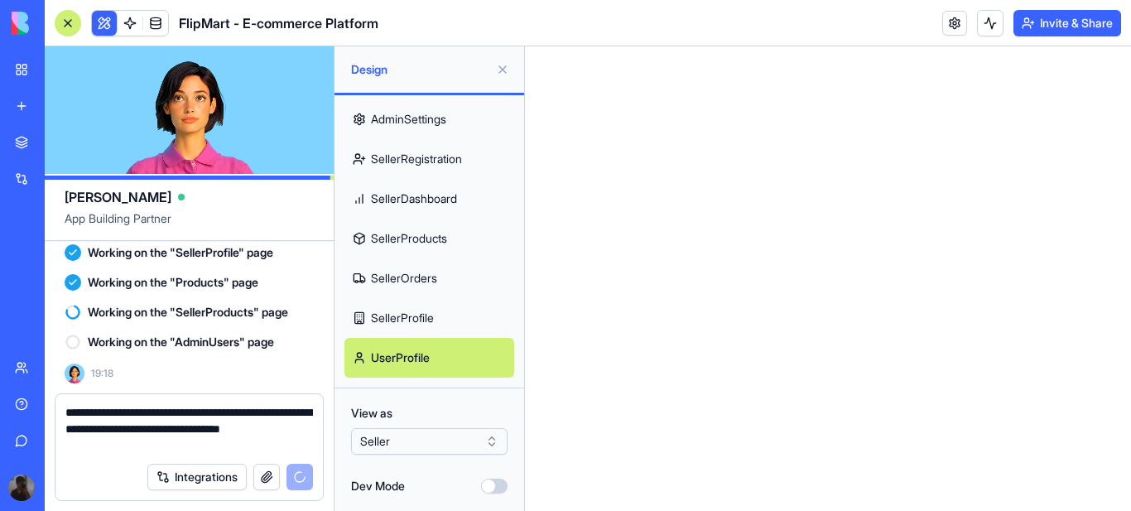
scroll to position [4511, 0]
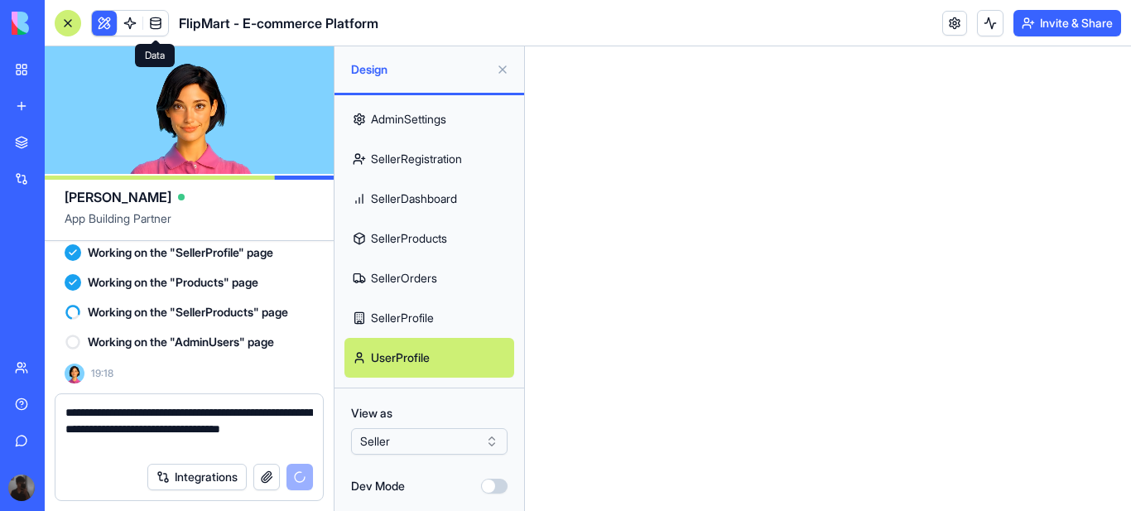
click at [156, 22] on span at bounding box center [155, 23] width 46 height 46
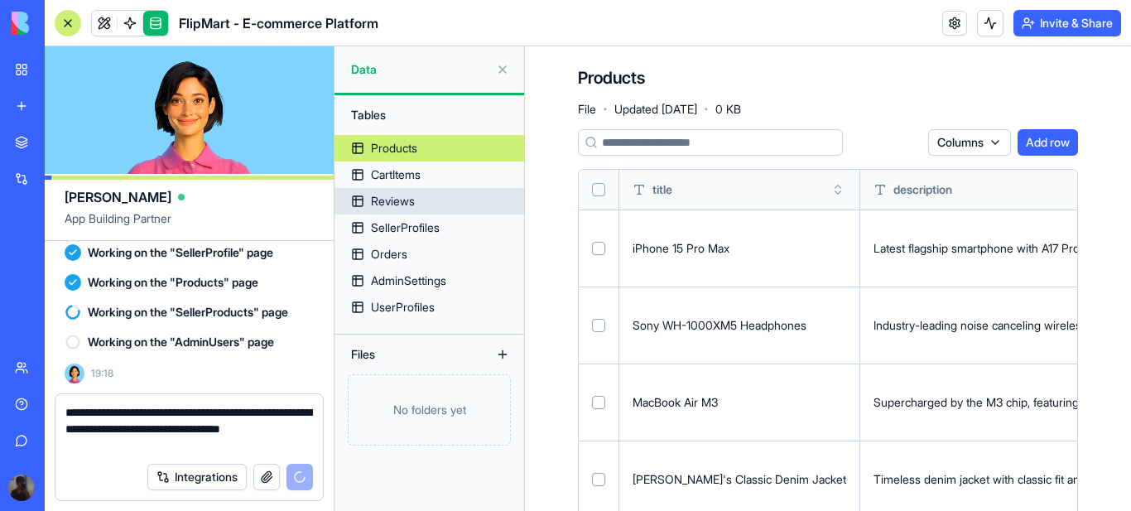
click at [392, 196] on div "Reviews" at bounding box center [393, 201] width 44 height 17
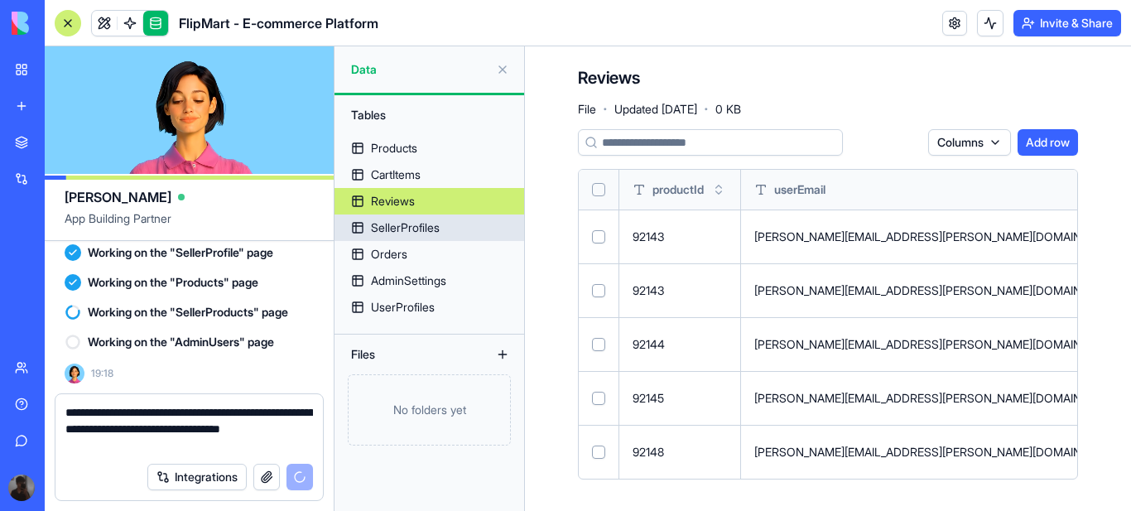
click at [394, 220] on div "SellerProfiles" at bounding box center [405, 227] width 69 height 17
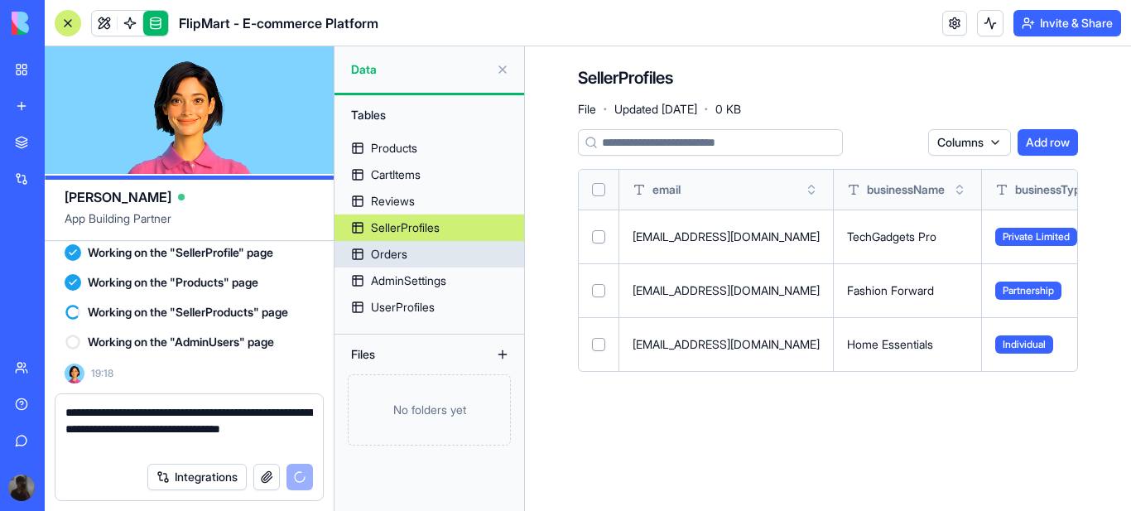
click at [401, 258] on div "Orders" at bounding box center [389, 254] width 36 height 17
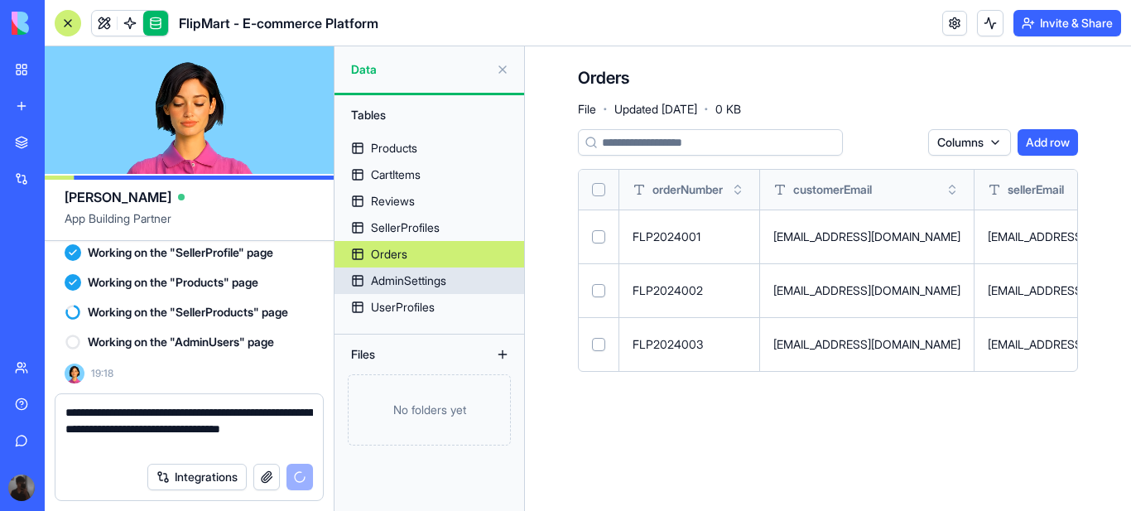
click at [407, 285] on div "AdminSettings" at bounding box center [408, 280] width 75 height 17
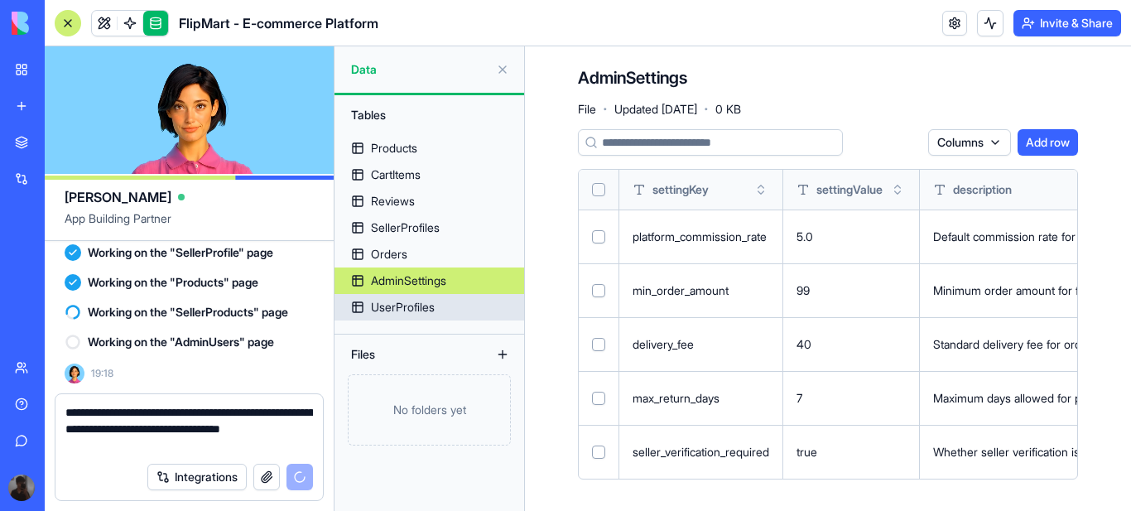
click at [410, 310] on div "UserProfiles" at bounding box center [403, 307] width 64 height 17
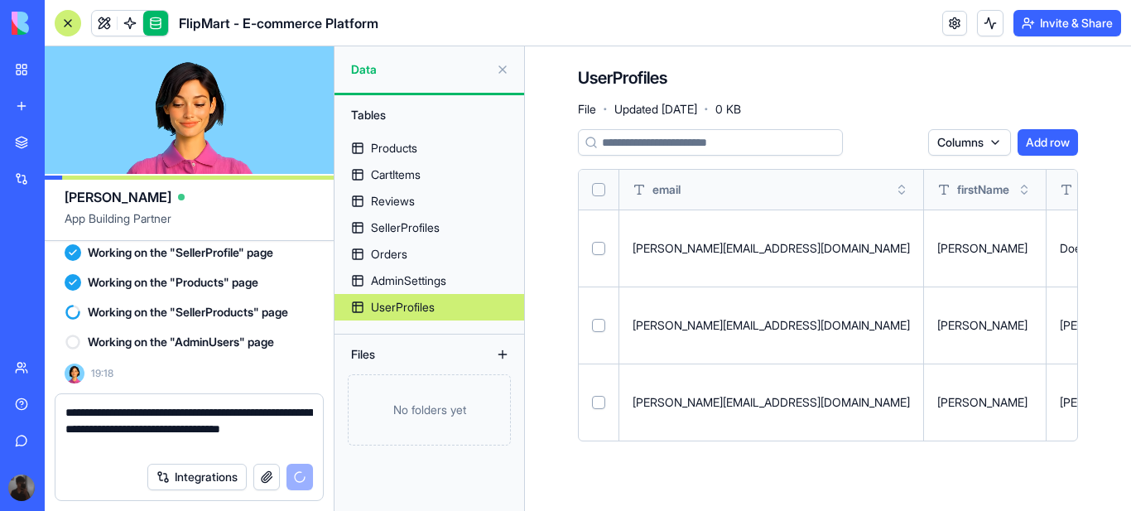
click at [501, 68] on button at bounding box center [502, 69] width 26 height 26
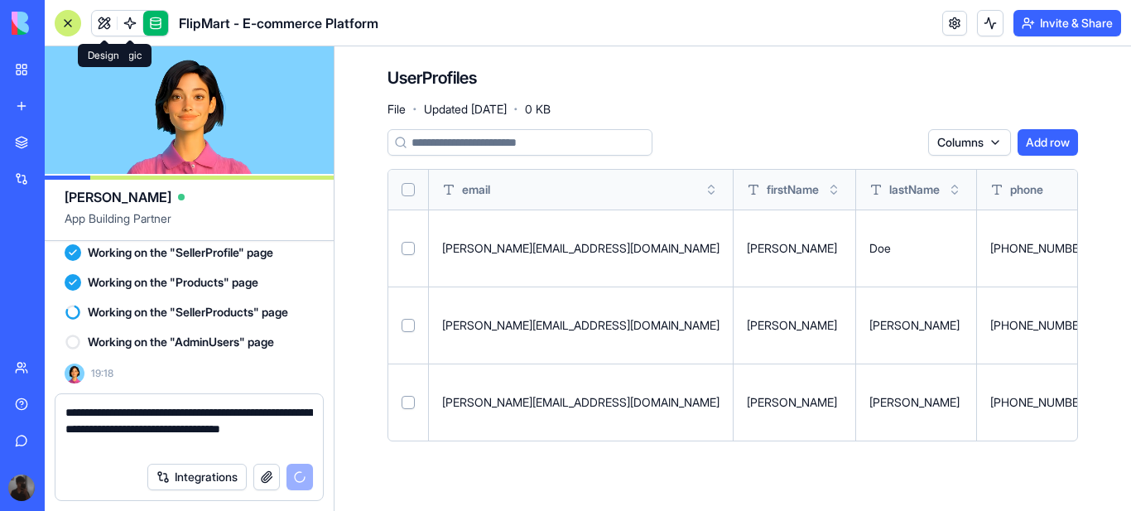
click at [106, 22] on link at bounding box center [104, 23] width 25 height 25
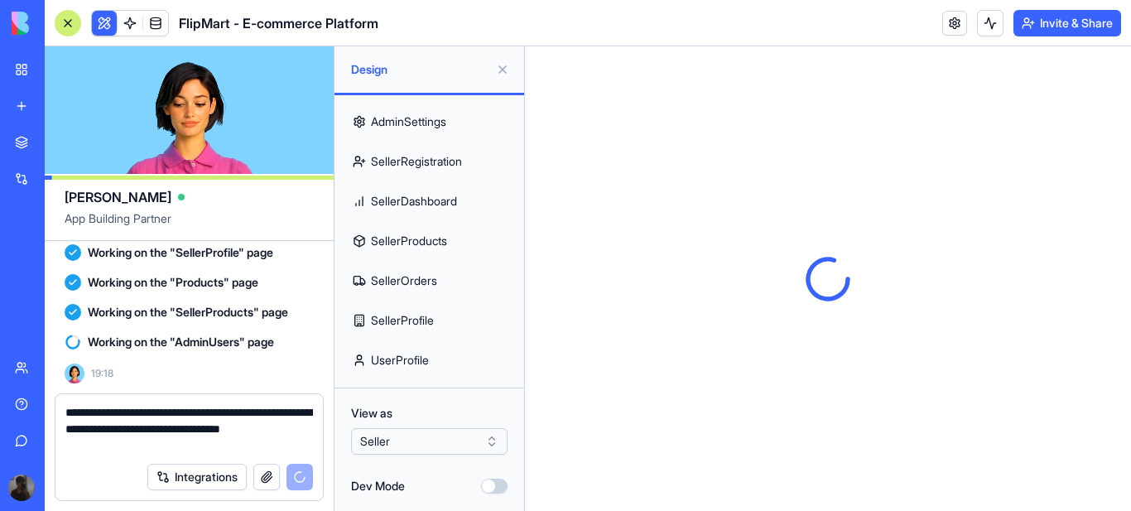
scroll to position [350, 0]
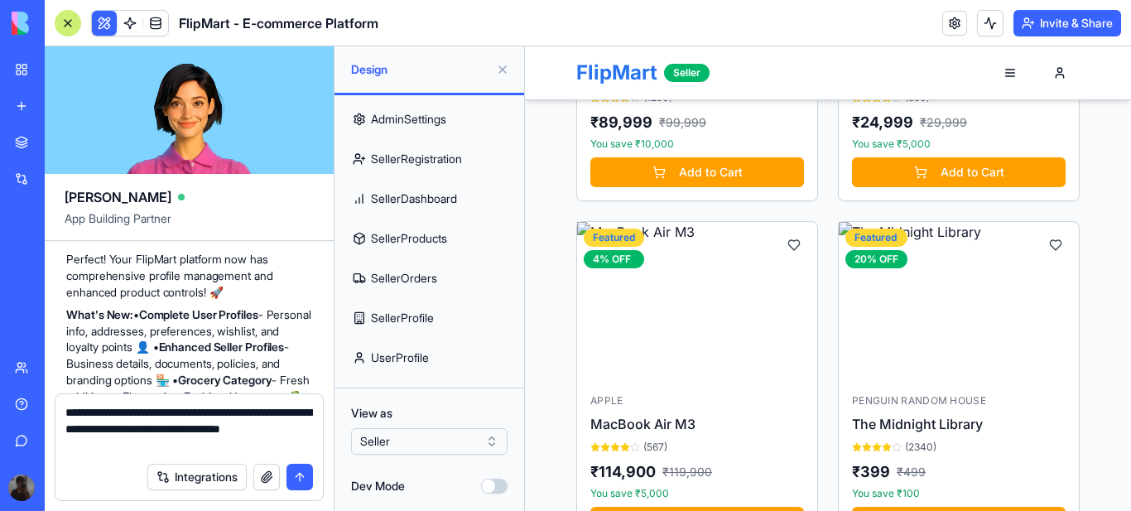
scroll to position [5173, 0]
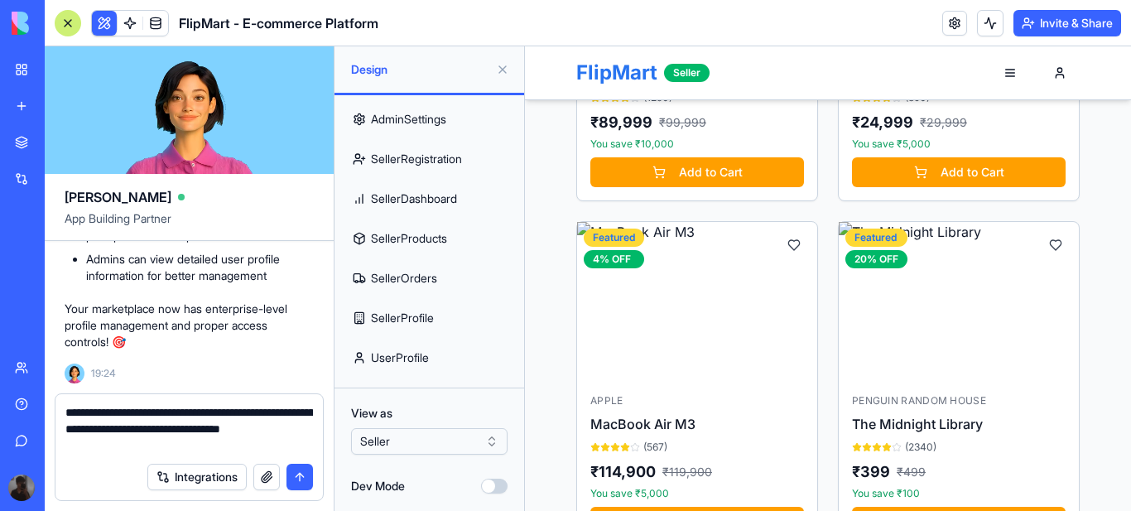
click at [422, 352] on link "UserProfile" at bounding box center [429, 358] width 170 height 40
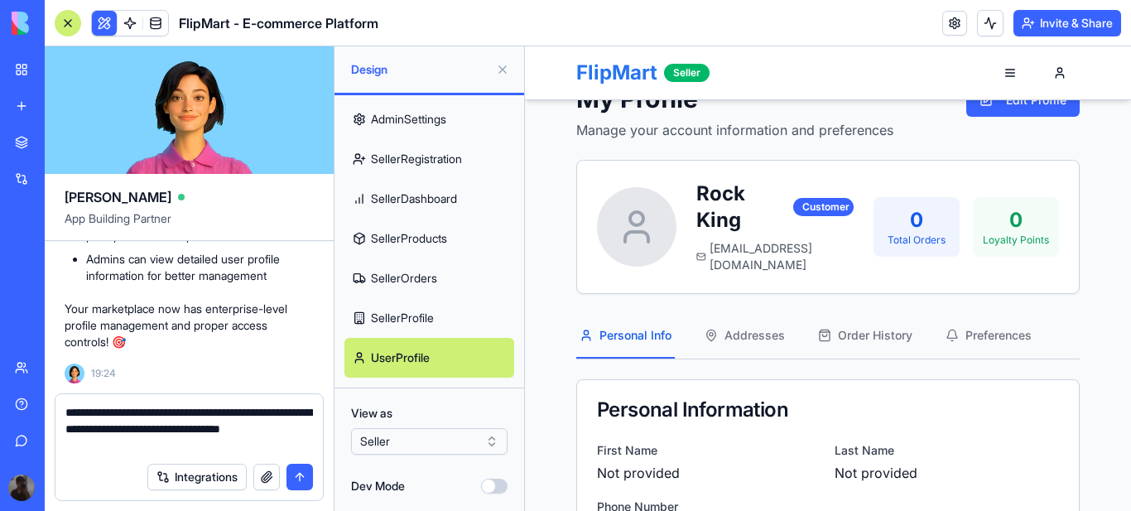
scroll to position [83, 0]
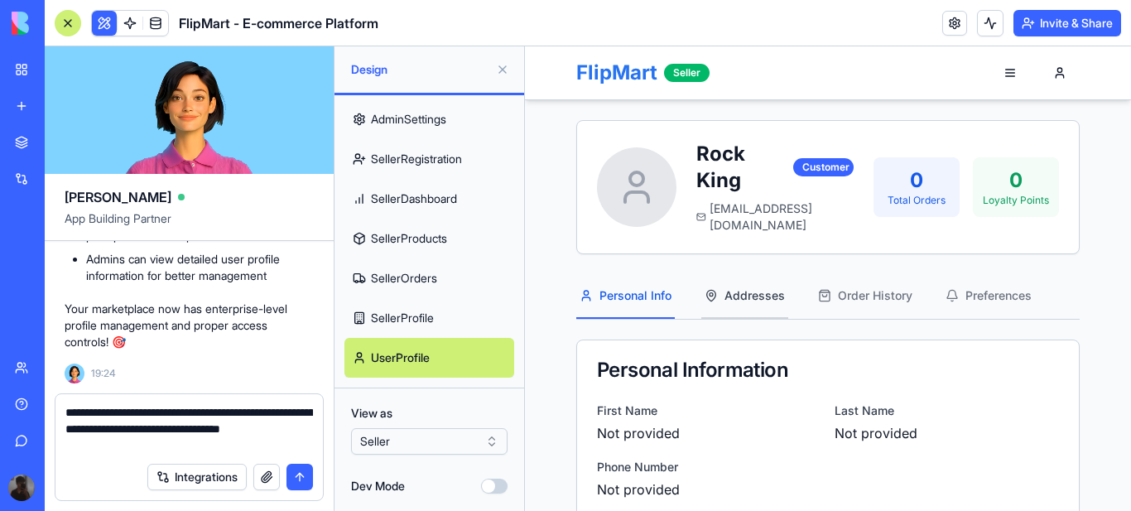
click at [743, 287] on span "Addresses" at bounding box center [754, 295] width 60 height 17
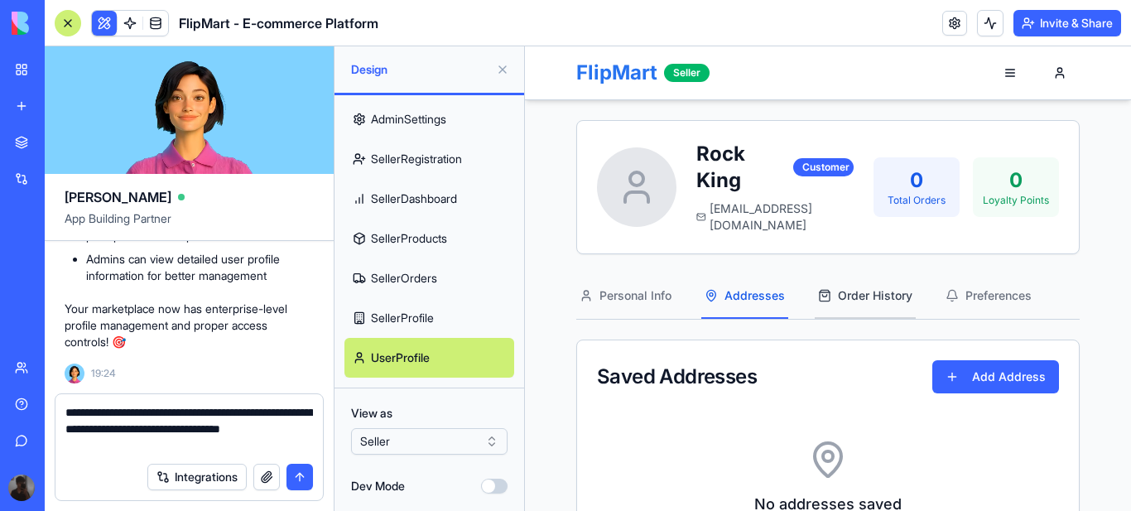
click at [900, 287] on span "Order History" at bounding box center [875, 295] width 75 height 17
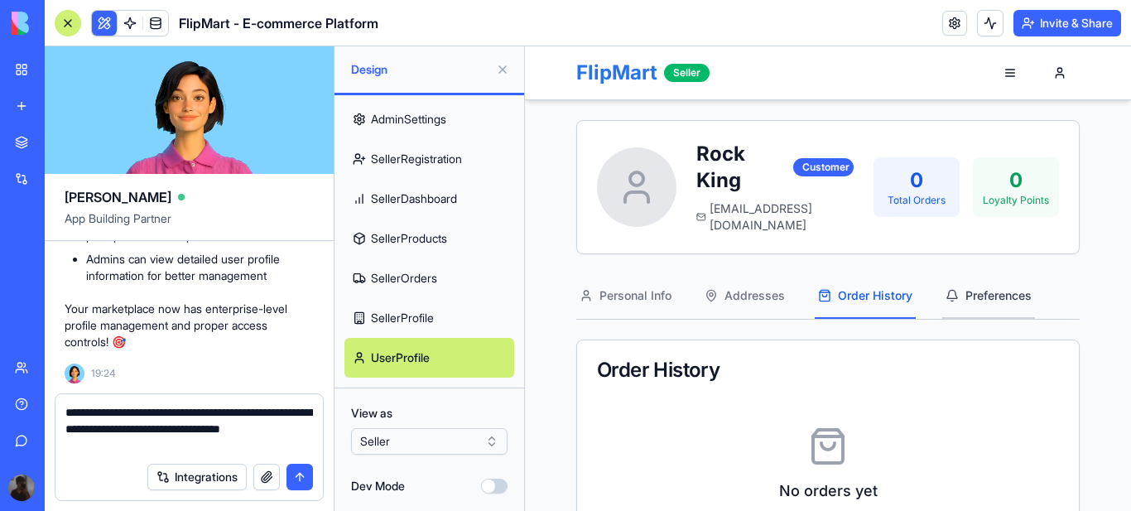
click at [983, 287] on span "Preferences" at bounding box center [998, 295] width 66 height 17
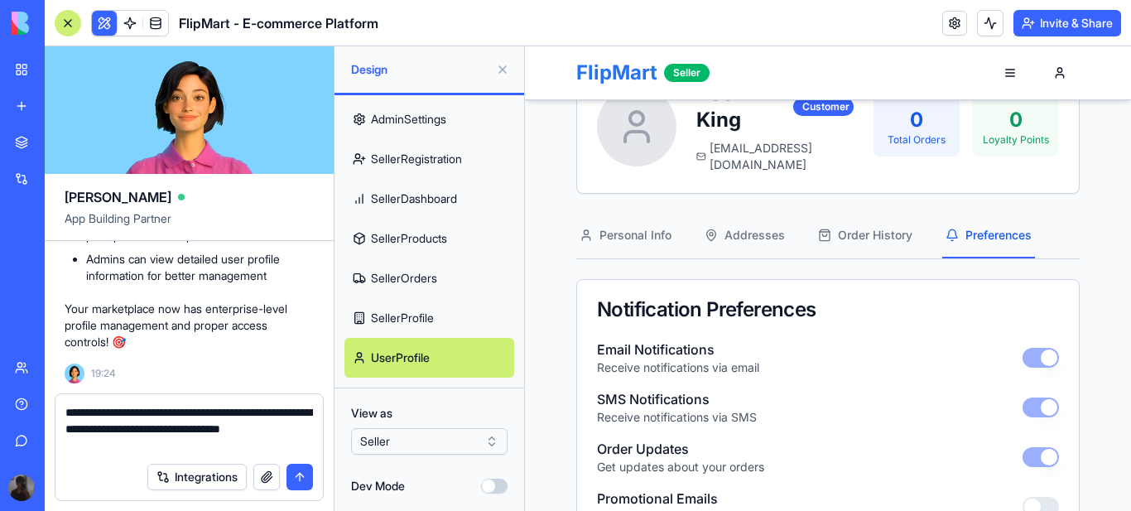
scroll to position [0, 0]
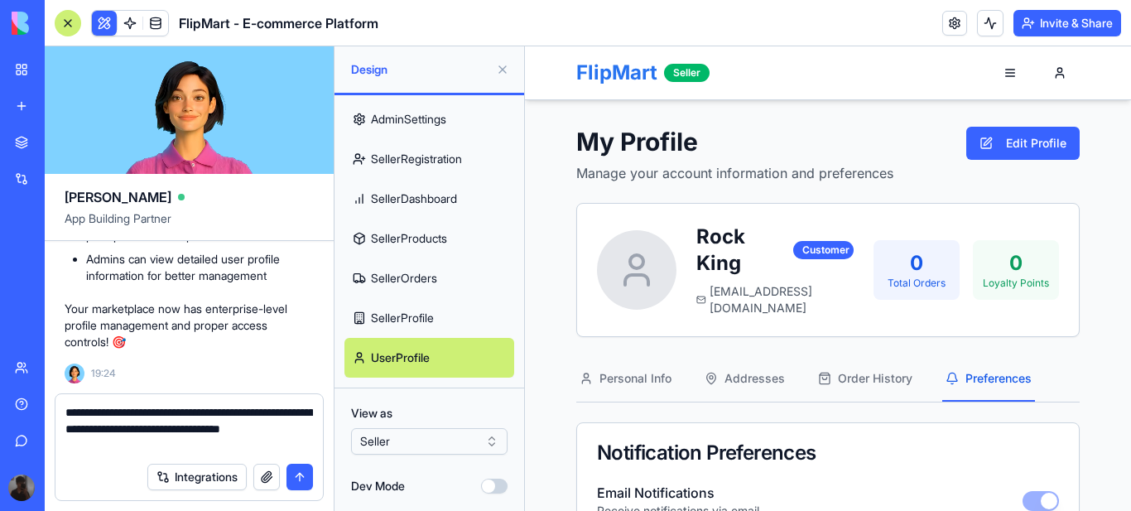
click at [298, 480] on button "submit" at bounding box center [299, 477] width 26 height 26
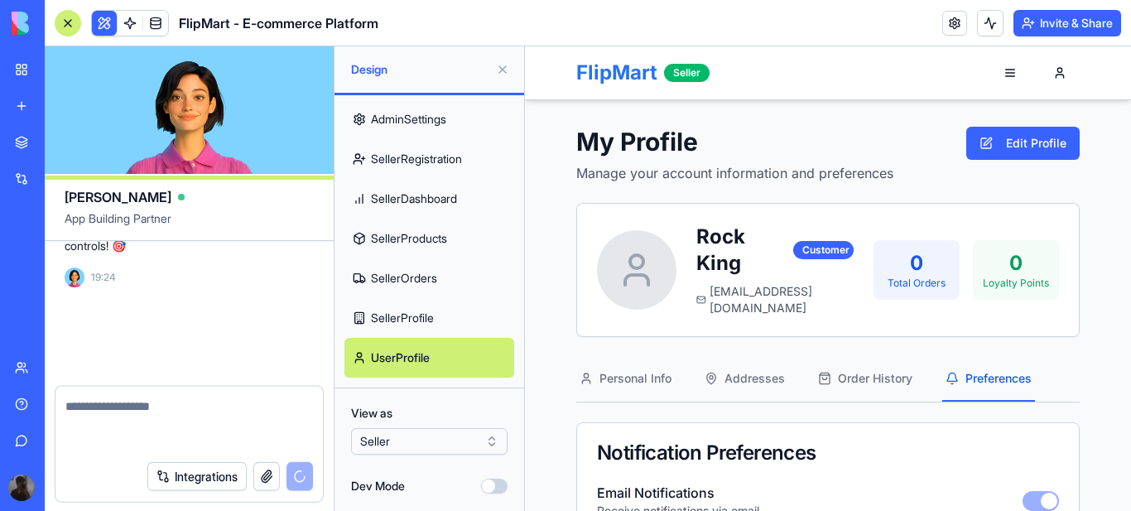
scroll to position [5236, 0]
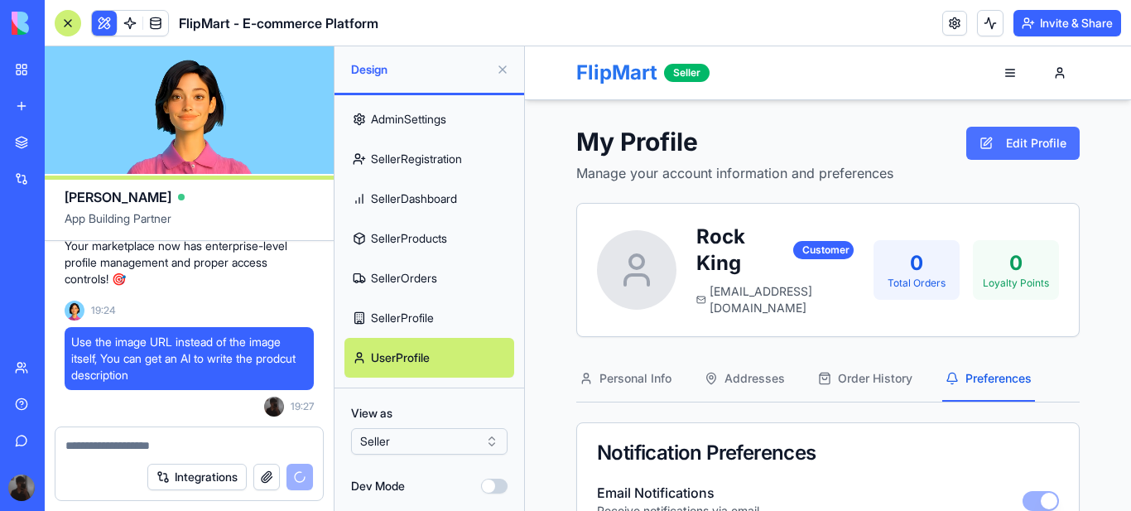
click at [1029, 137] on button "Edit Profile" at bounding box center [1022, 143] width 113 height 33
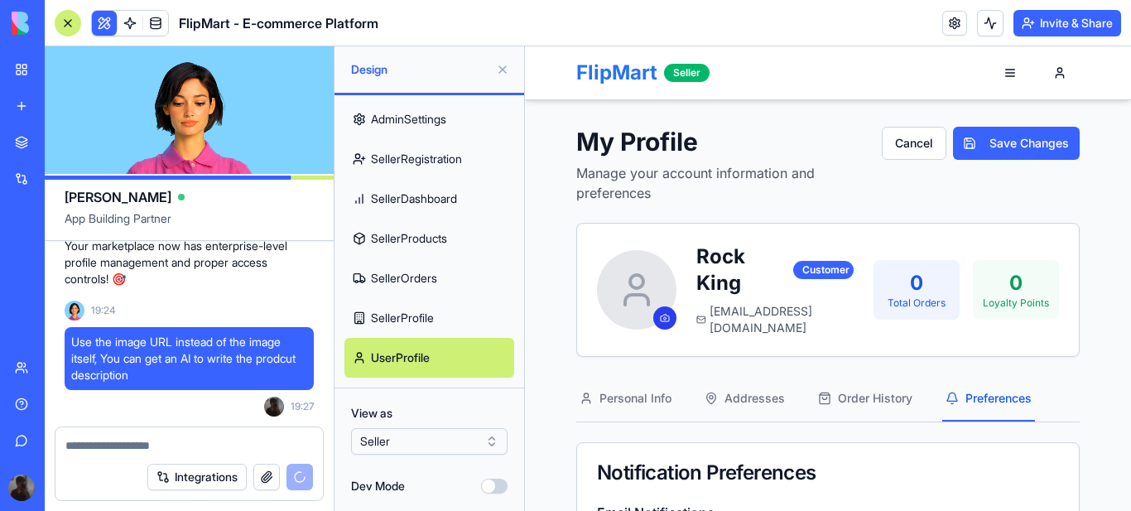
click at [661, 315] on icon at bounding box center [665, 318] width 8 height 7
click at [525, 46] on input "file" at bounding box center [525, 46] width 0 height 0
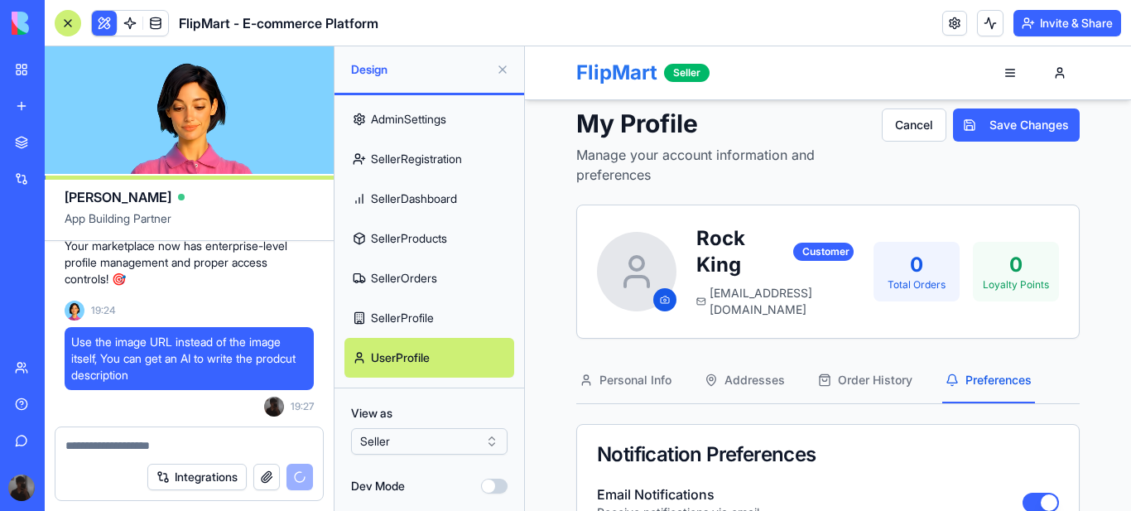
scroll to position [12, 0]
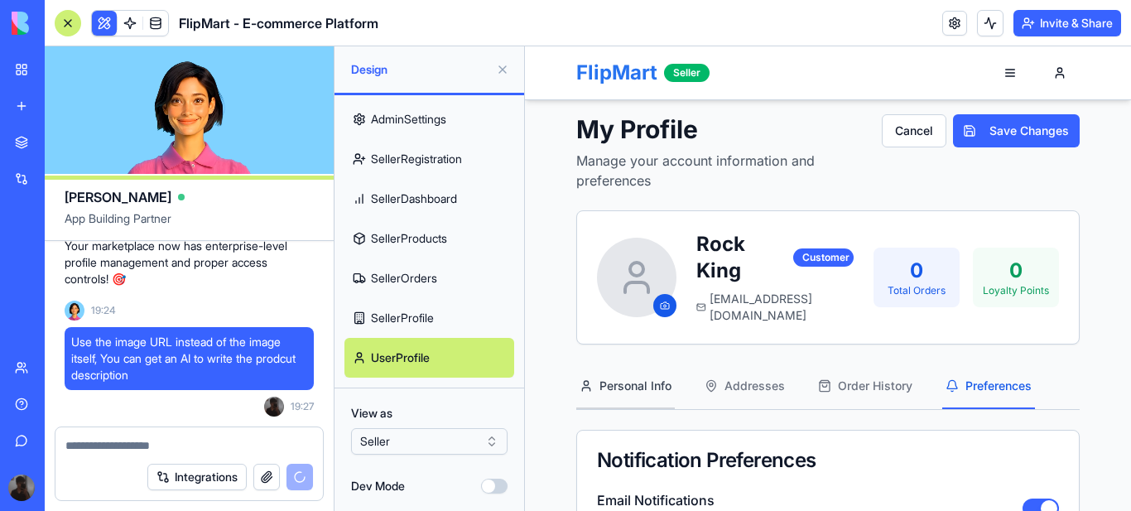
click at [642, 378] on span "Personal Info" at bounding box center [635, 386] width 72 height 17
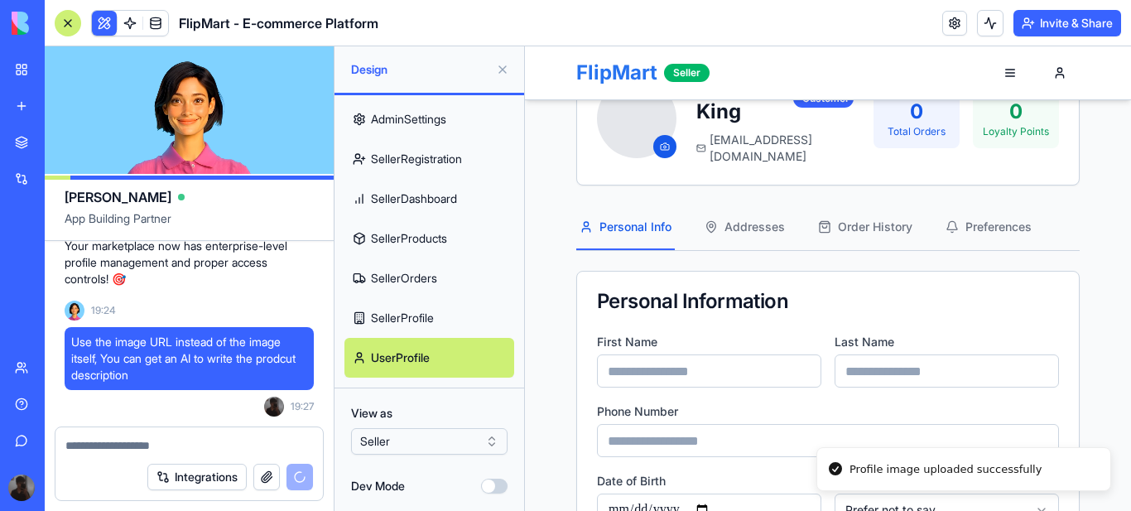
scroll to position [178, 0]
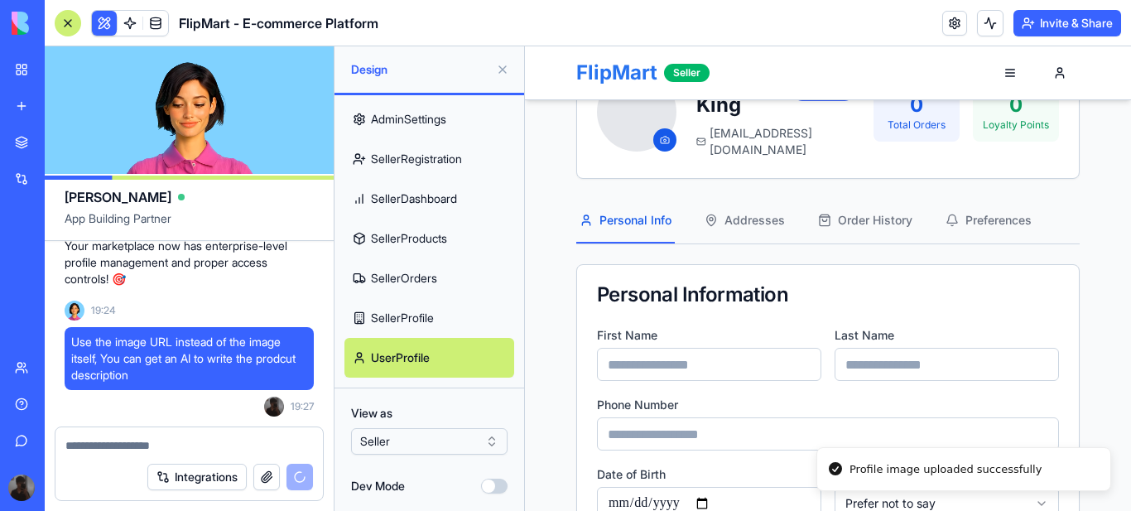
click at [734, 351] on input at bounding box center [709, 364] width 224 height 33
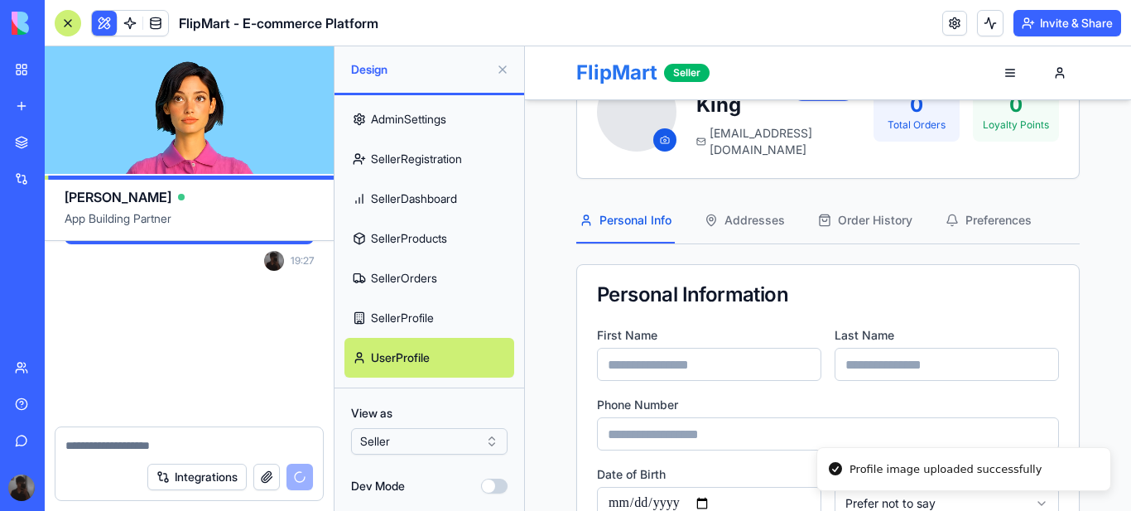
scroll to position [5411, 0]
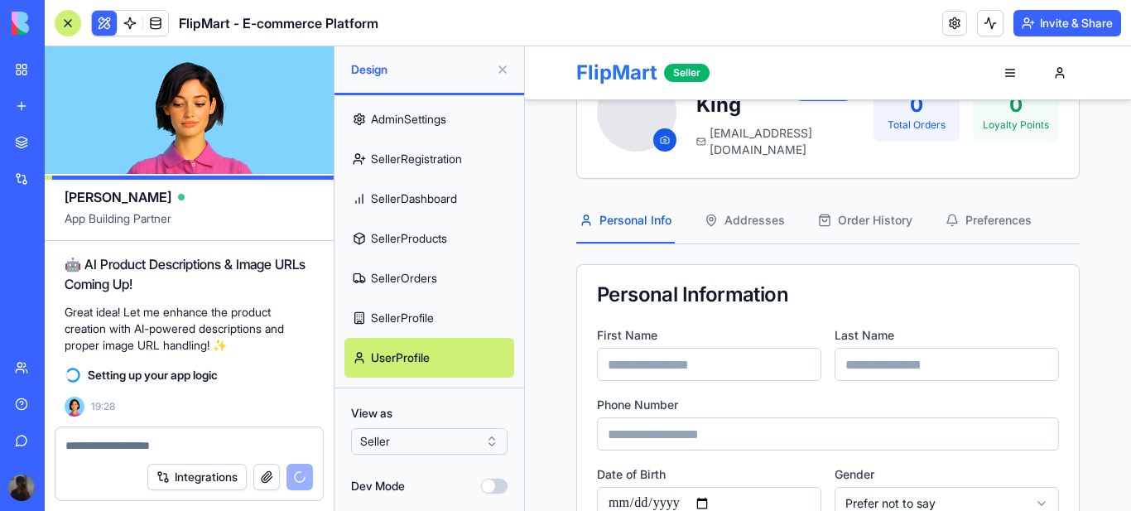
type input "*****"
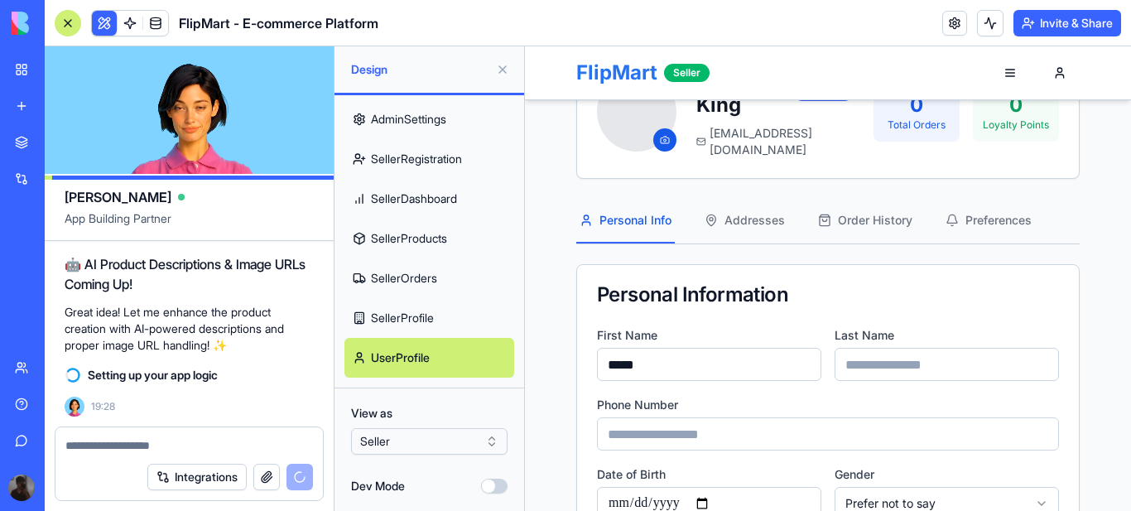
type input "******"
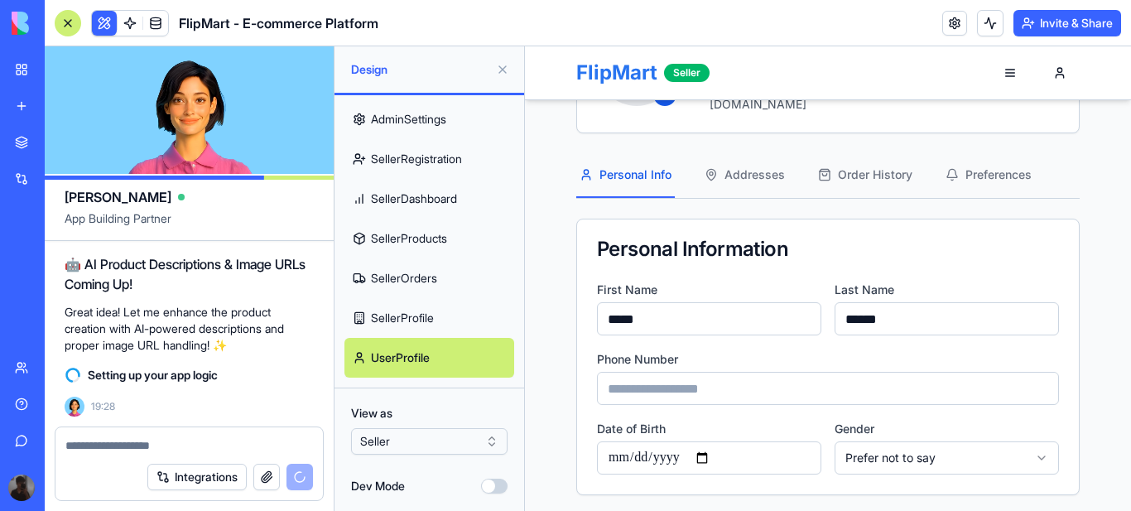
scroll to position [261, 0]
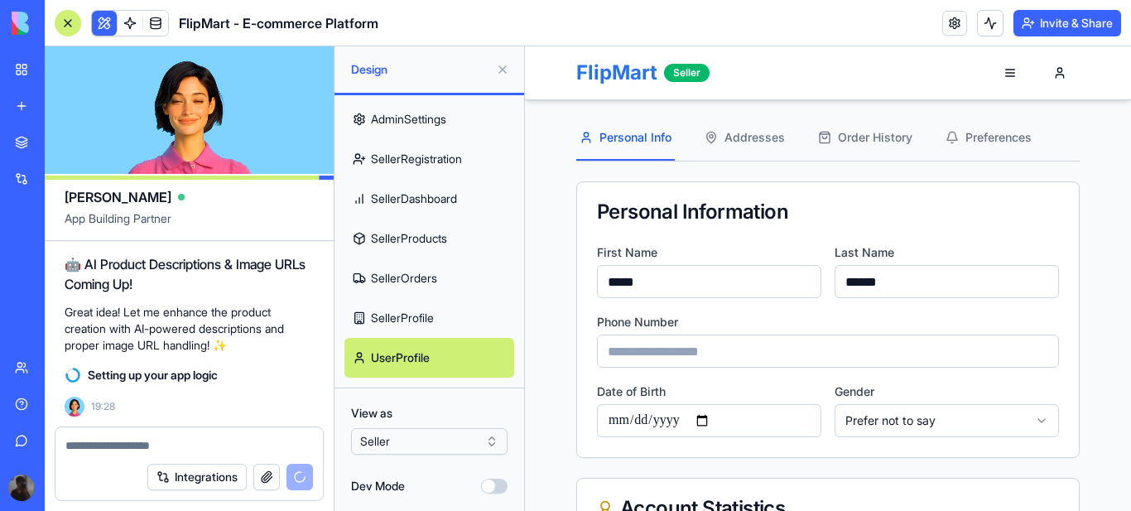
click at [719, 337] on input at bounding box center [828, 350] width 462 height 33
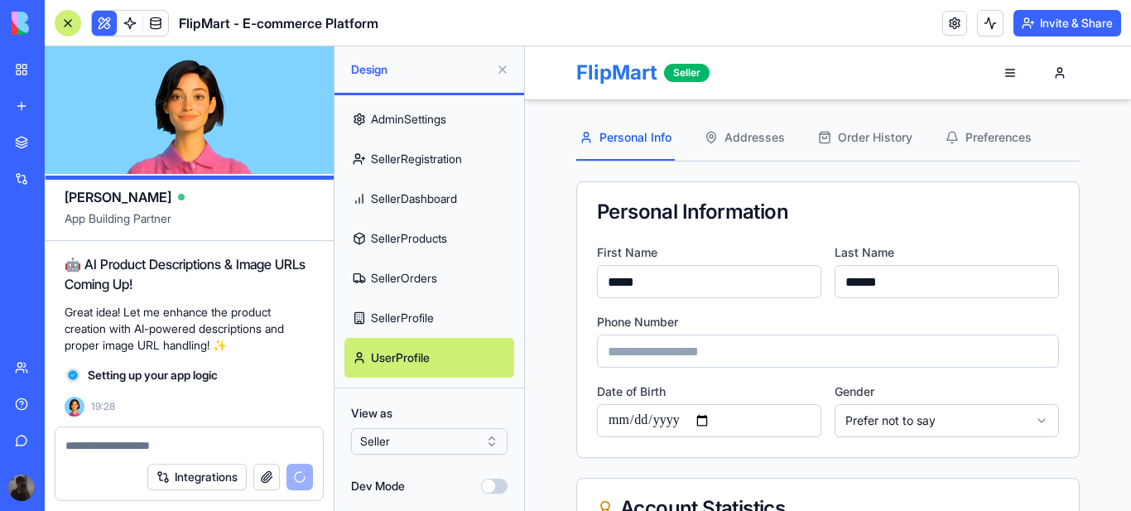
type input "**********"
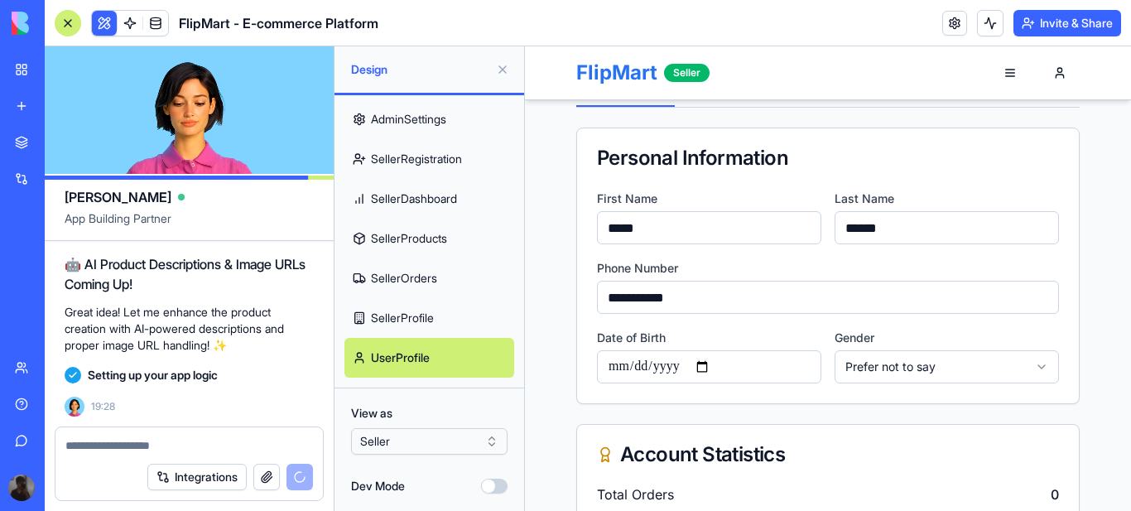
scroll to position [344, 0]
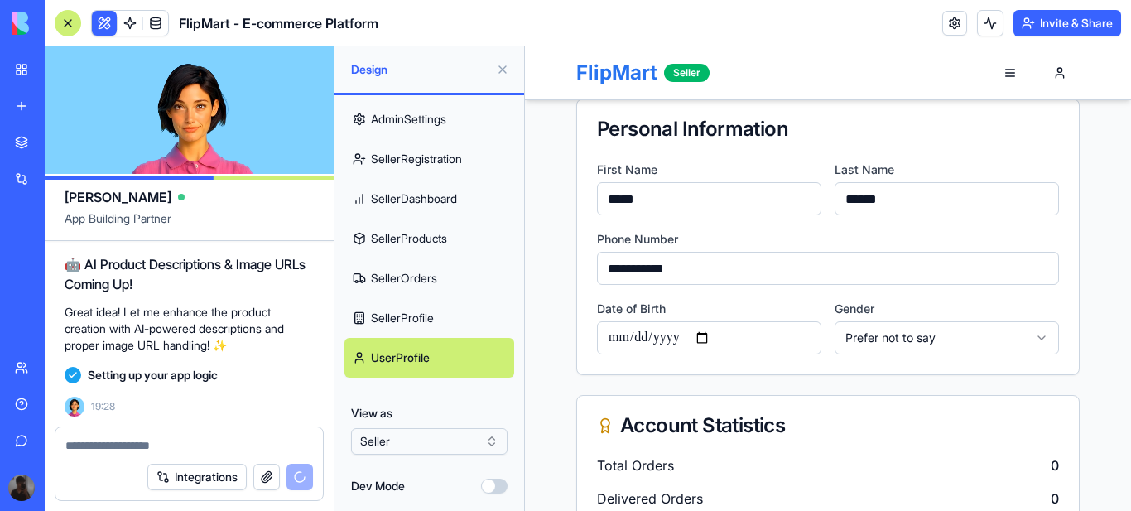
click at [713, 321] on input "date" at bounding box center [709, 337] width 224 height 33
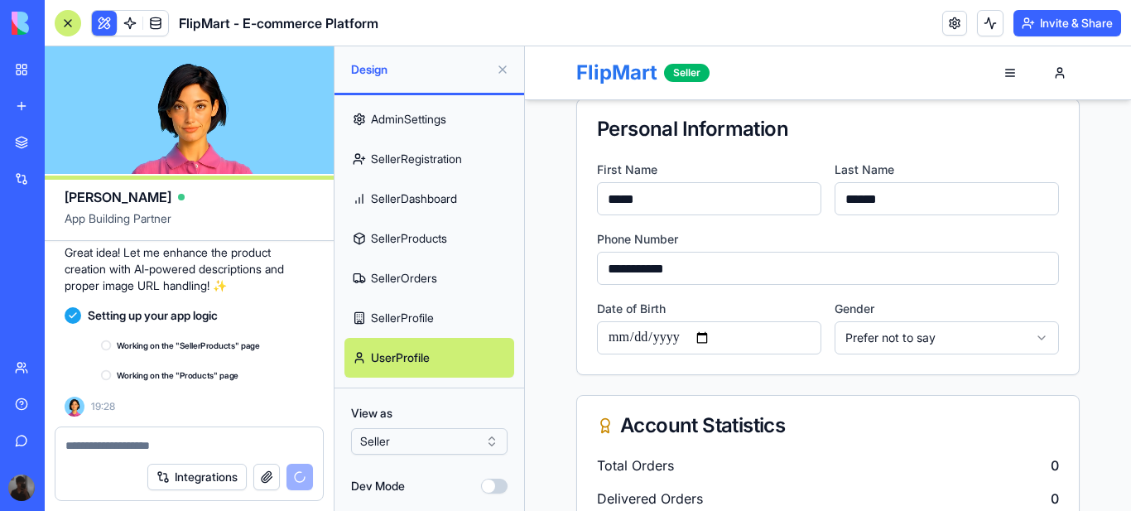
scroll to position [5471, 0]
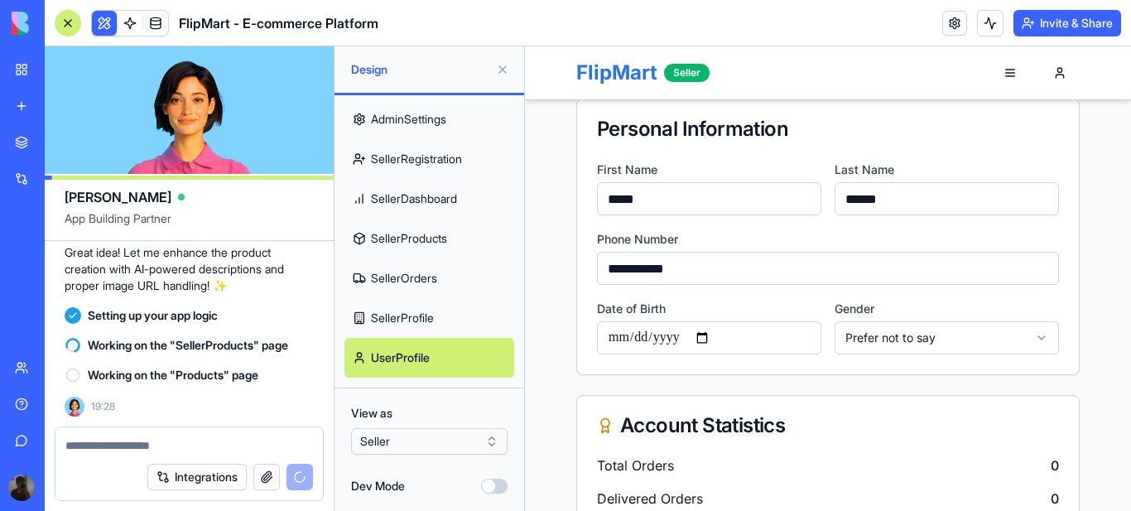
type input "**********"
click at [784, 298] on div "**********" at bounding box center [709, 326] width 224 height 56
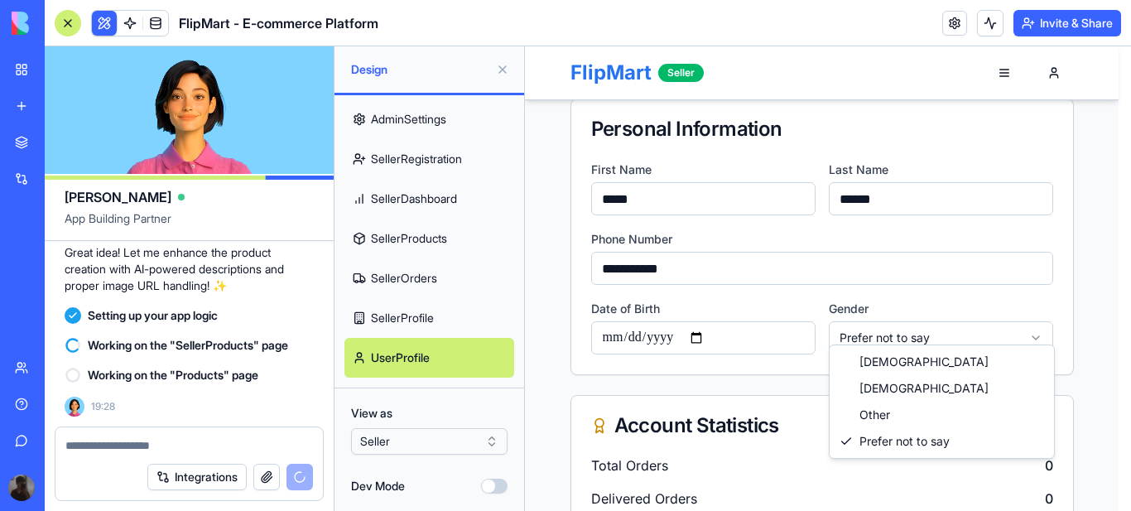
click at [1026, 320] on html "**********" at bounding box center [828, 202] width 606 height 999
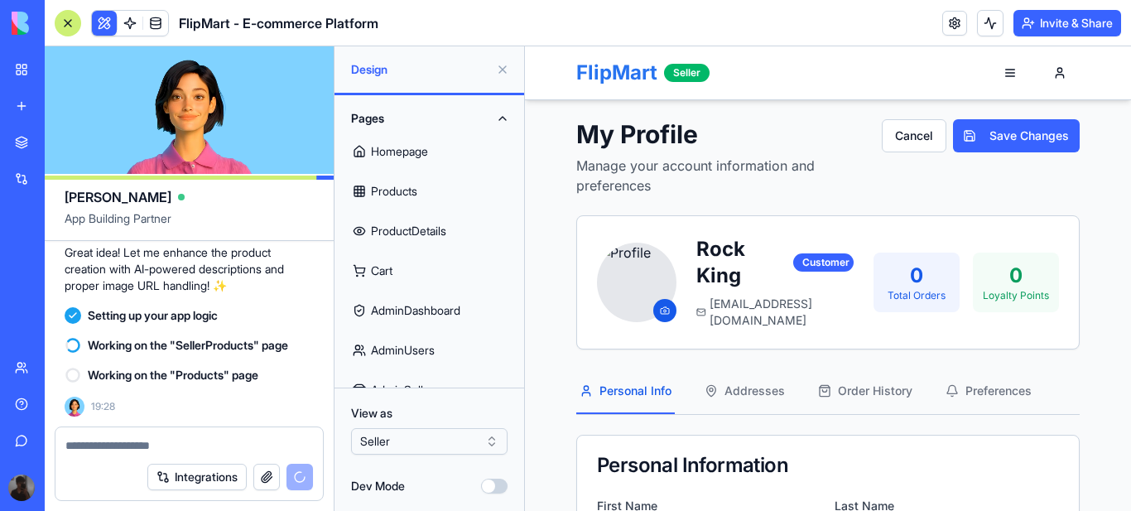
scroll to position [0, 0]
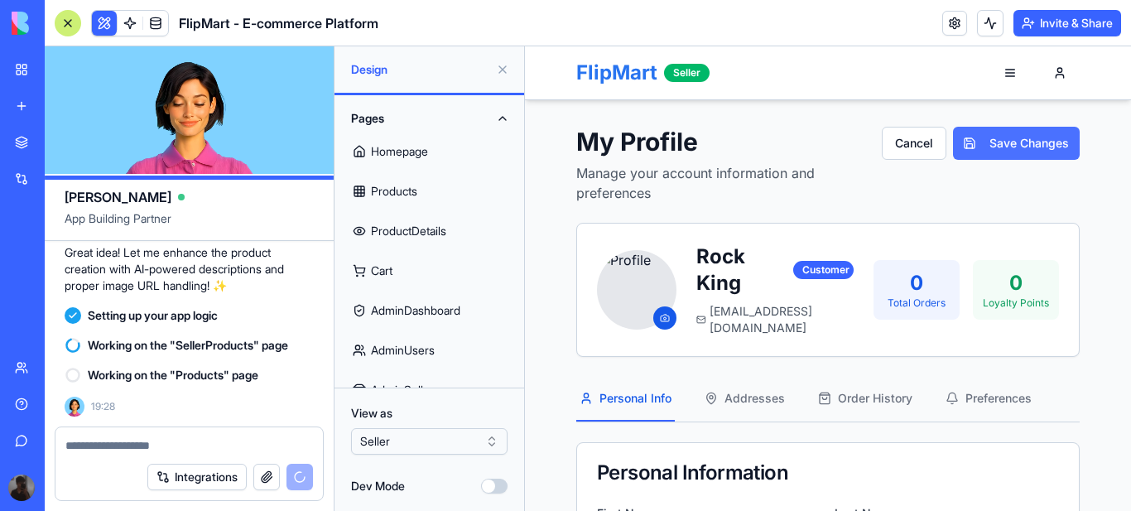
click at [1027, 139] on button "Save Changes" at bounding box center [1016, 143] width 127 height 33
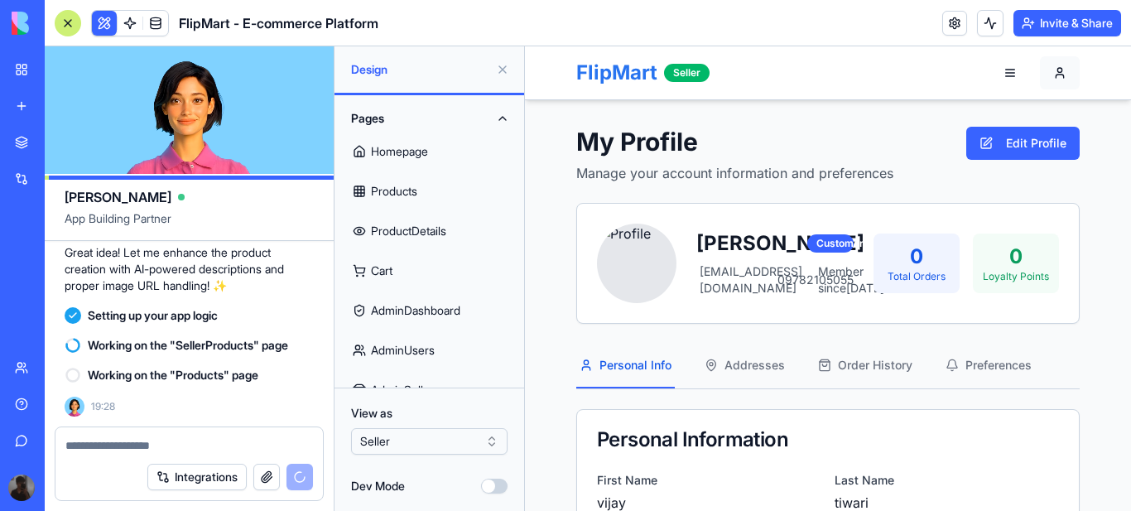
click at [1056, 80] on button "Rock" at bounding box center [1060, 72] width 40 height 33
click at [1056, 74] on button "Rock" at bounding box center [1060, 72] width 40 height 33
click at [745, 392] on iframe at bounding box center [828, 278] width 606 height 464
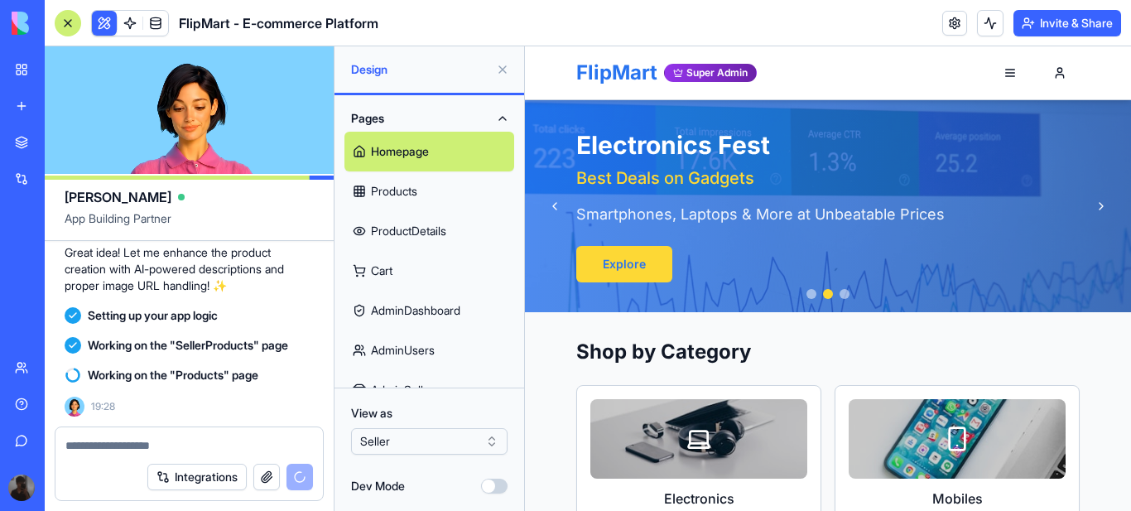
click at [394, 185] on link "Products" at bounding box center [429, 191] width 170 height 40
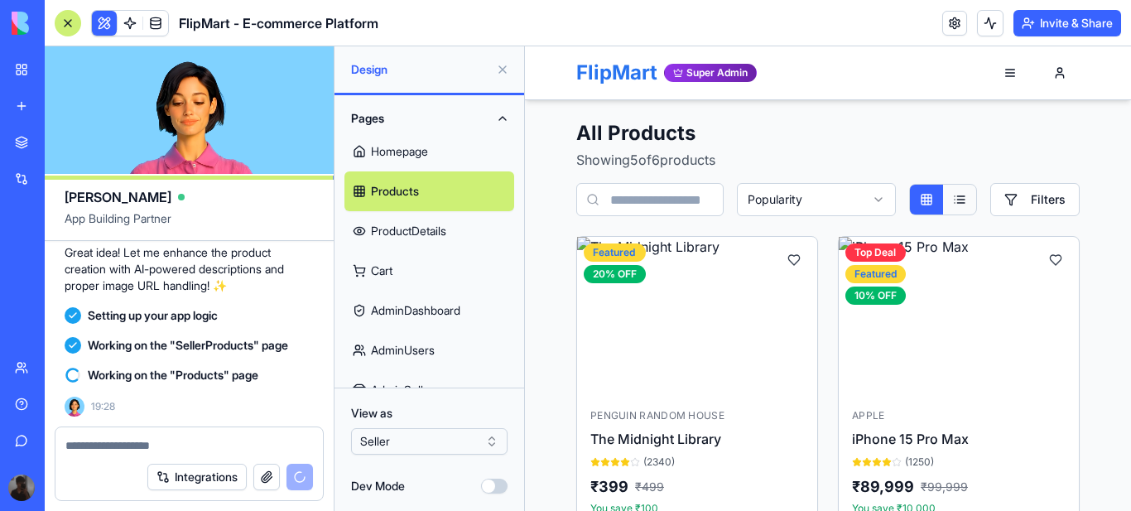
click at [676, 198] on input "text" at bounding box center [649, 199] width 147 height 33
click at [450, 232] on link "ProductDetails" at bounding box center [429, 231] width 170 height 40
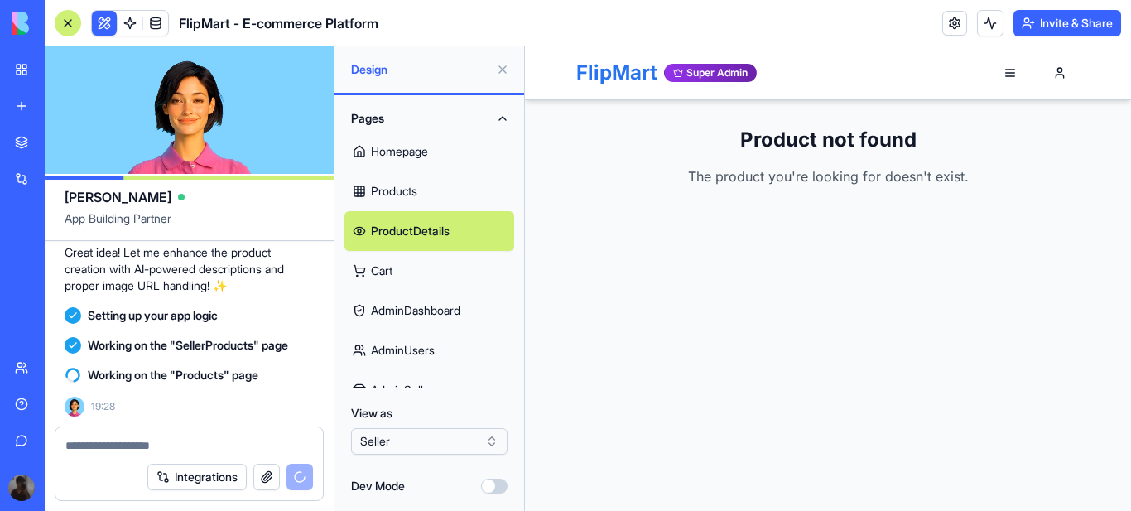
click at [407, 192] on link "Products" at bounding box center [429, 191] width 170 height 40
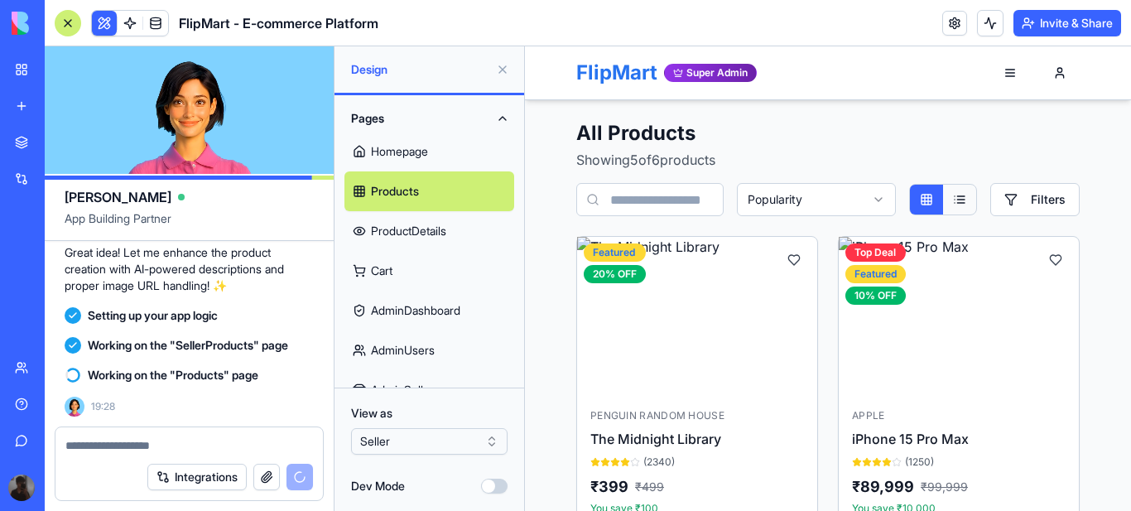
click at [499, 435] on html "BETA My Workspace New app Marketplace Integrations Recent New App AI Logo Gener…" at bounding box center [565, 255] width 1131 height 511
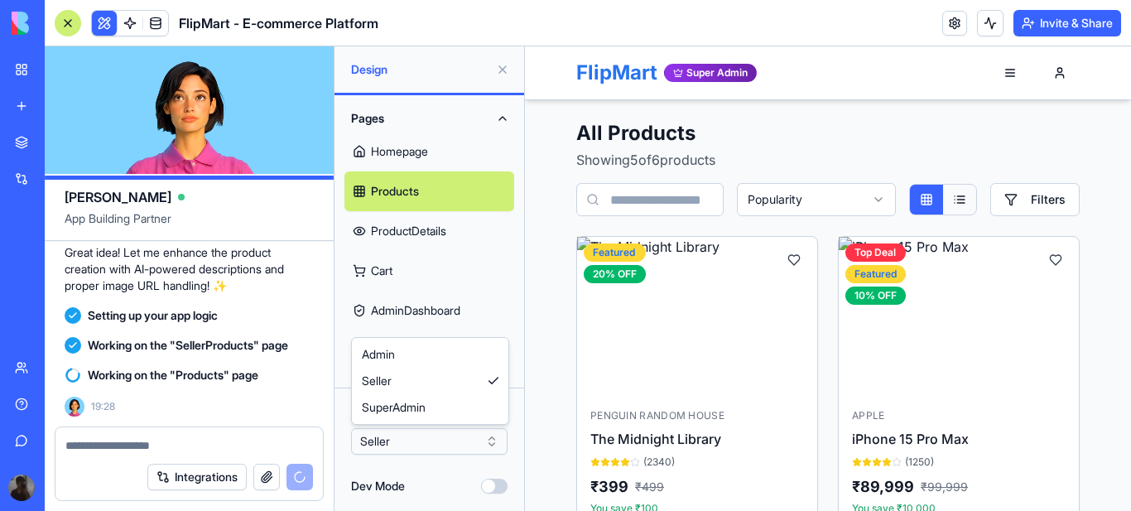
drag, startPoint x: 414, startPoint y: 359, endPoint x: 426, endPoint y: 447, distance: 88.6
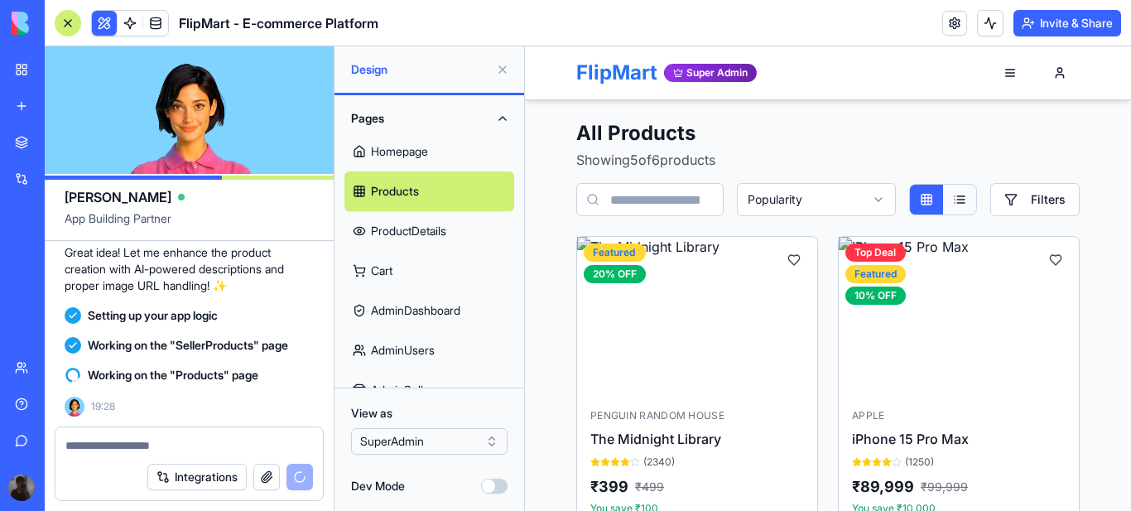
click at [438, 443] on html "BETA My Workspace New app Marketplace Integrations Recent New App AI Logo Gener…" at bounding box center [565, 255] width 1131 height 511
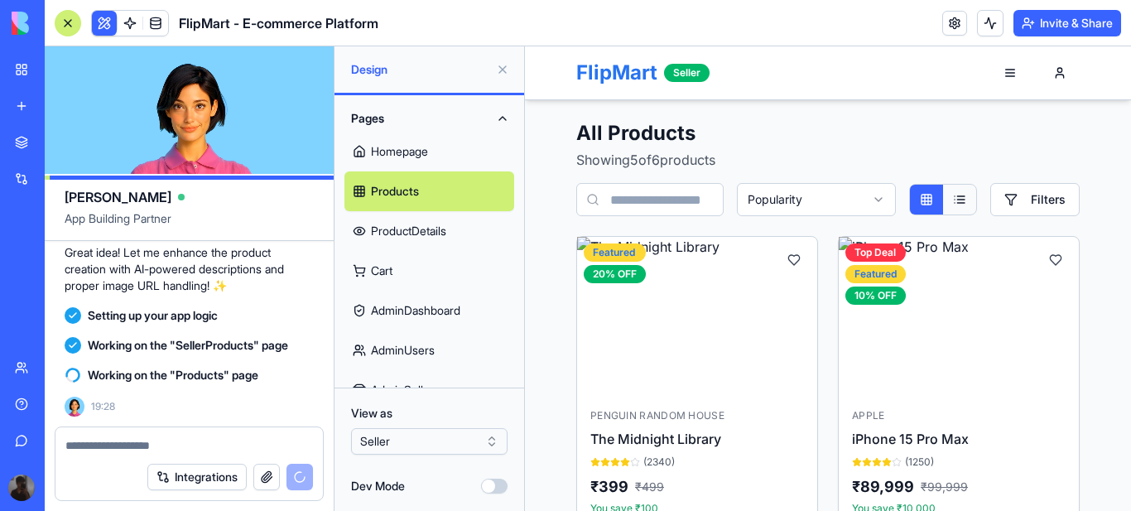
click at [372, 268] on link "Cart" at bounding box center [429, 271] width 170 height 40
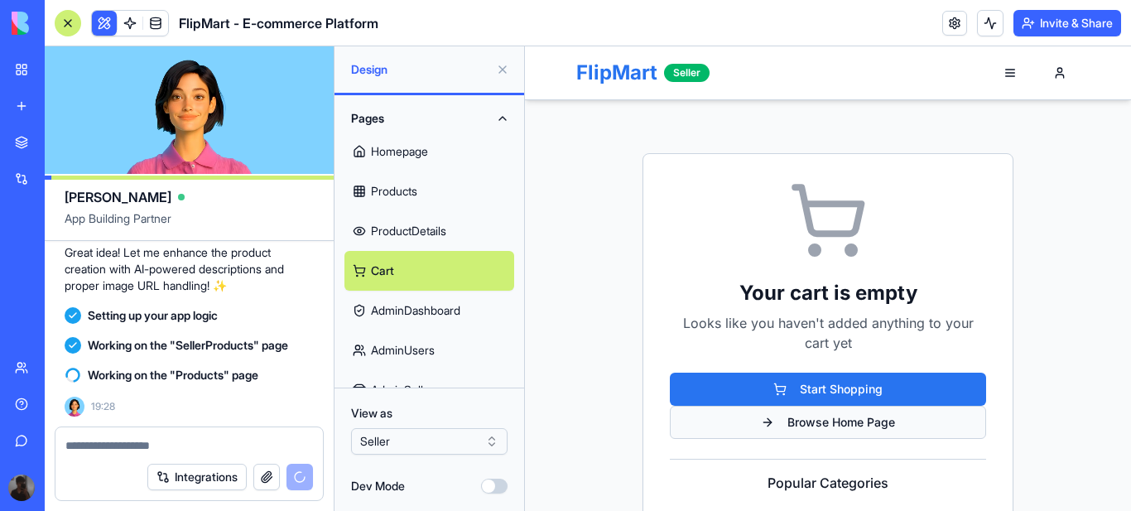
click at [826, 422] on button "Browse Home Page" at bounding box center [828, 422] width 316 height 33
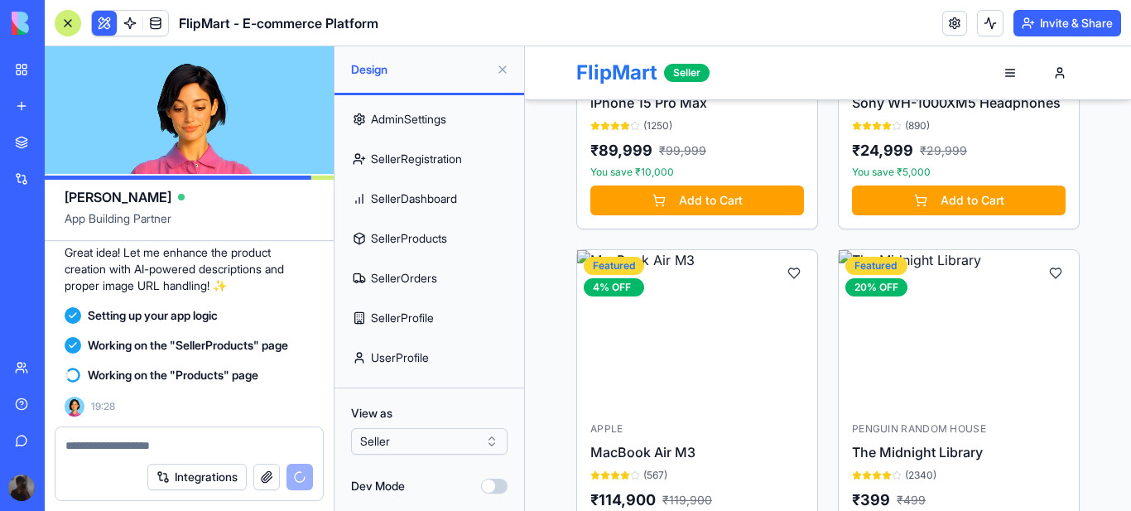
scroll to position [2038, 0]
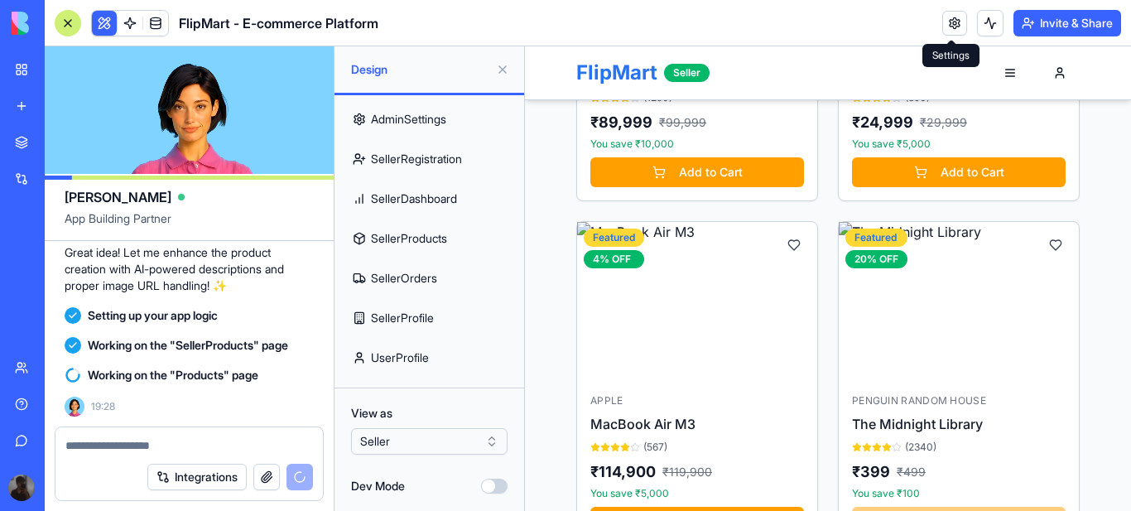
click at [956, 22] on link at bounding box center [954, 23] width 25 height 25
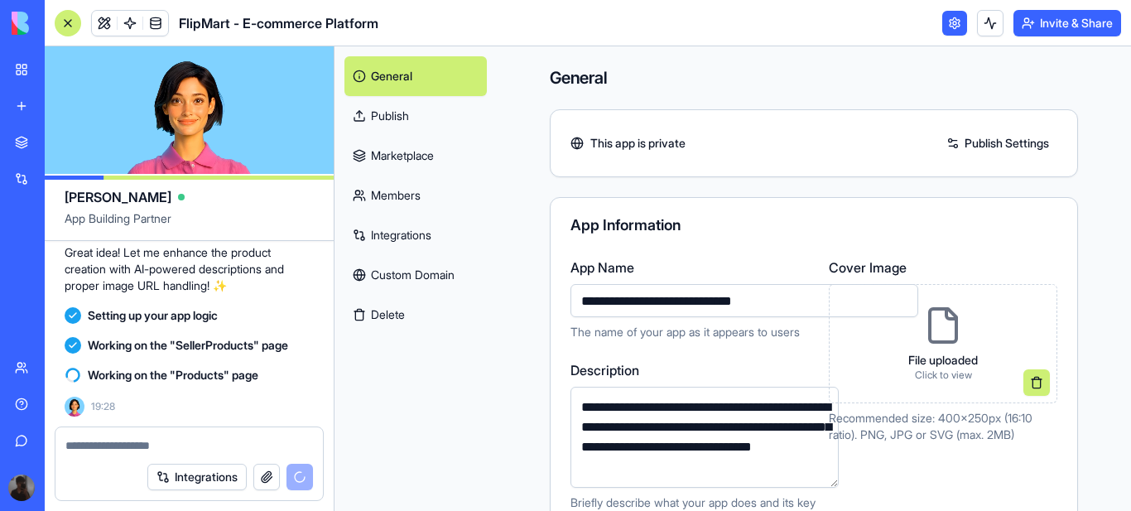
scroll to position [83, 0]
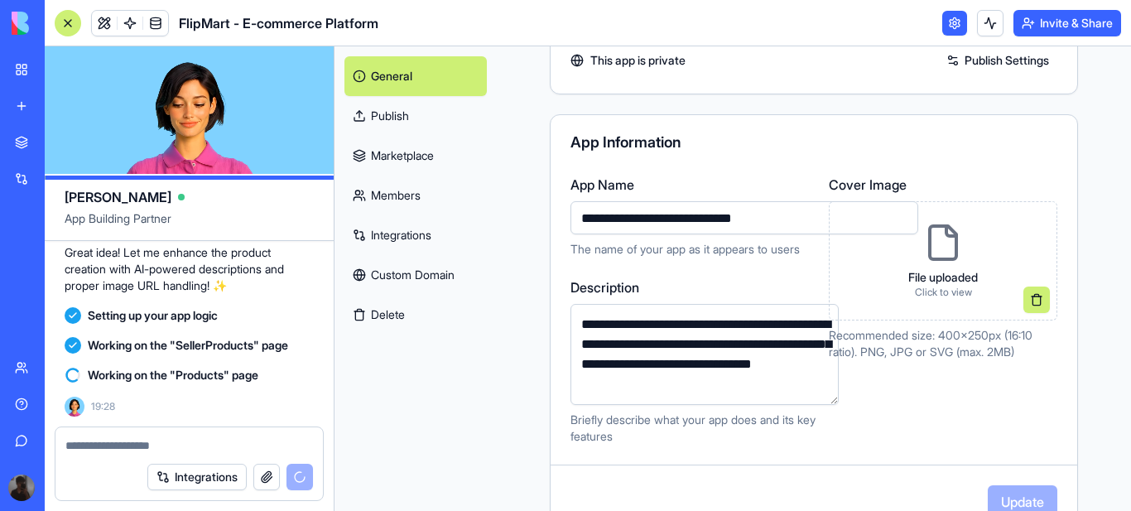
drag, startPoint x: 561, startPoint y: 219, endPoint x: 538, endPoint y: 223, distance: 23.4
click at [570, 223] on input "**********" at bounding box center [744, 217] width 348 height 33
click at [574, 216] on input "**********" at bounding box center [744, 217] width 348 height 33
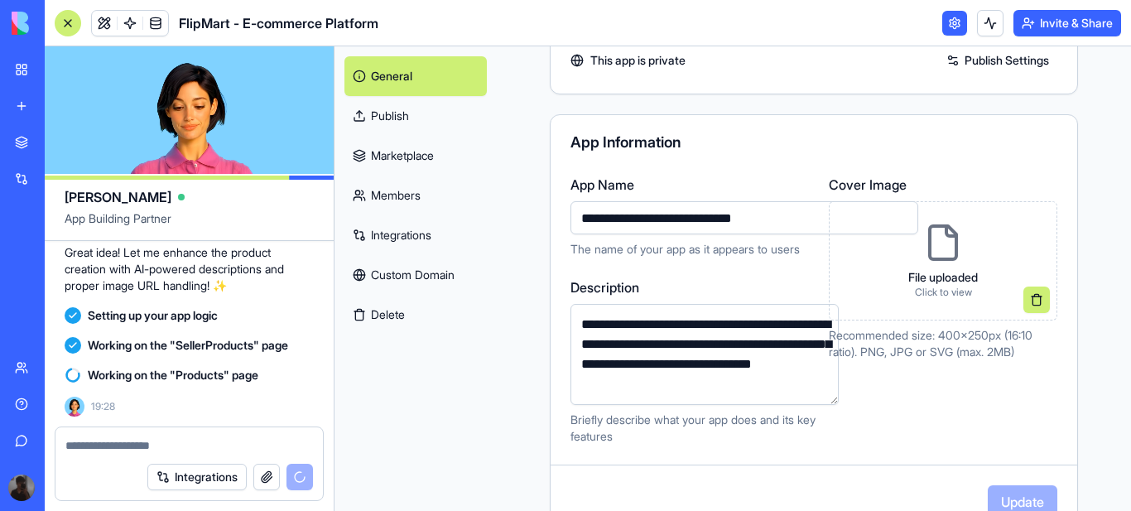
click at [641, 281] on label "Description" at bounding box center [704, 287] width 268 height 20
click at [641, 304] on textarea "**********" at bounding box center [704, 354] width 268 height 101
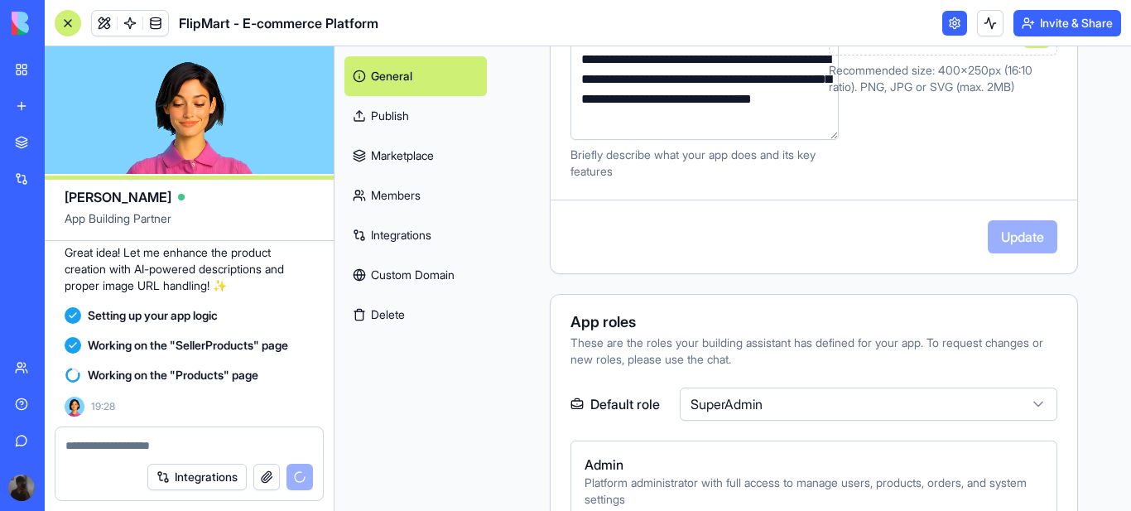
scroll to position [166, 0]
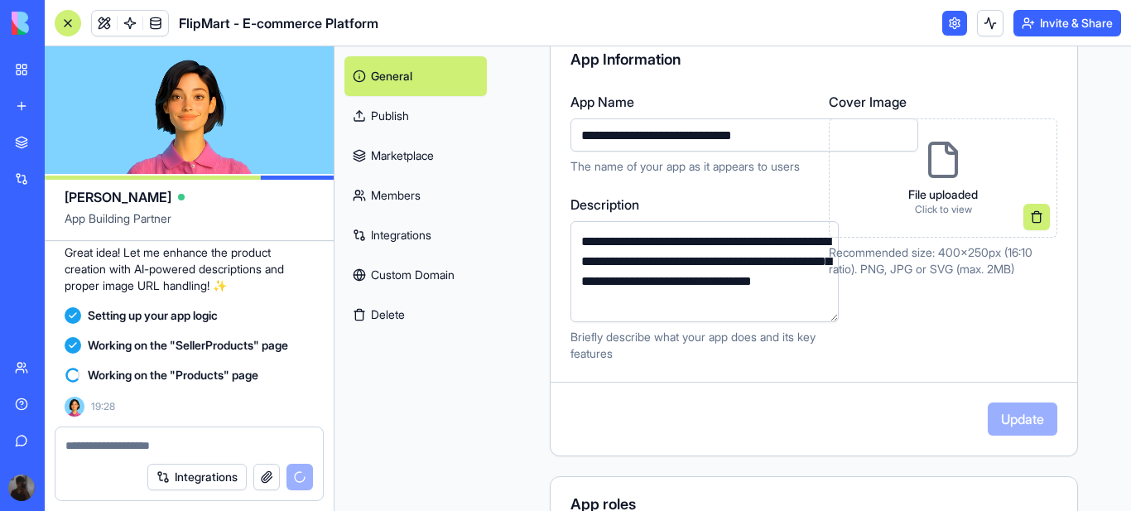
click at [936, 192] on p "File uploaded" at bounding box center [943, 194] width 70 height 17
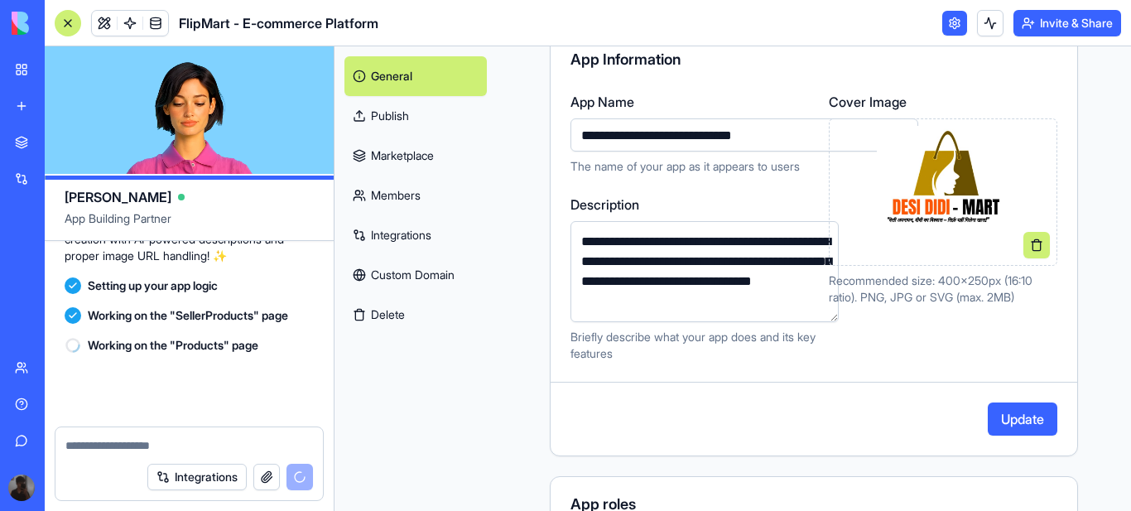
scroll to position [5501, 0]
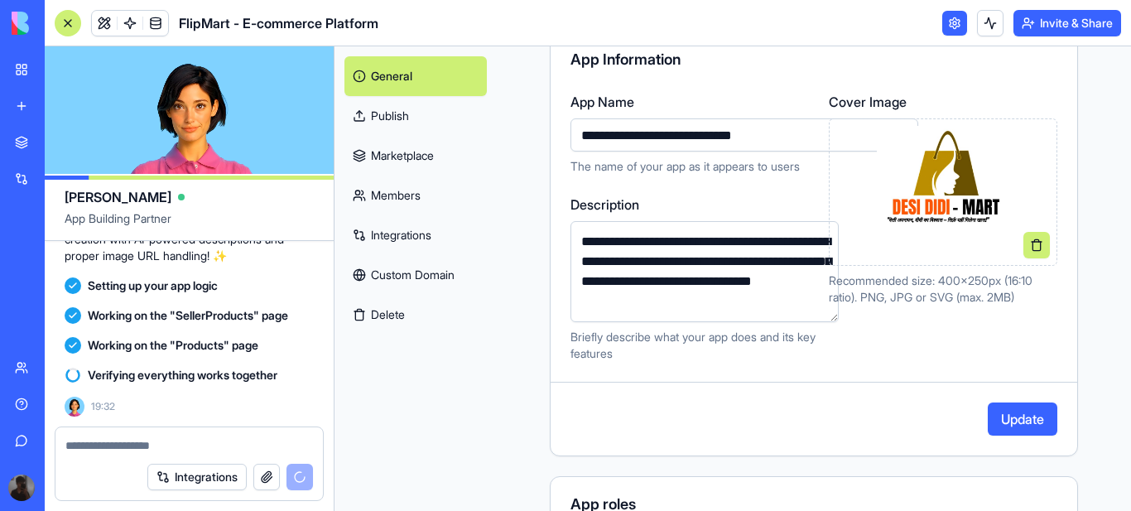
drag, startPoint x: 560, startPoint y: 135, endPoint x: 535, endPoint y: 132, distance: 25.0
click at [570, 132] on input "**********" at bounding box center [744, 134] width 348 height 33
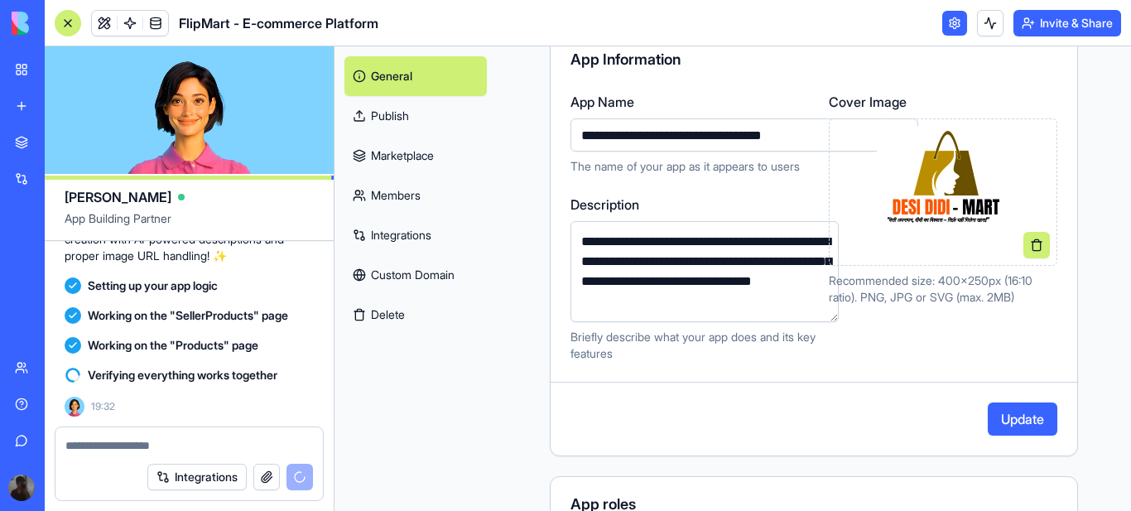
type input "**********"
click at [1008, 413] on button "Update" at bounding box center [1023, 418] width 70 height 33
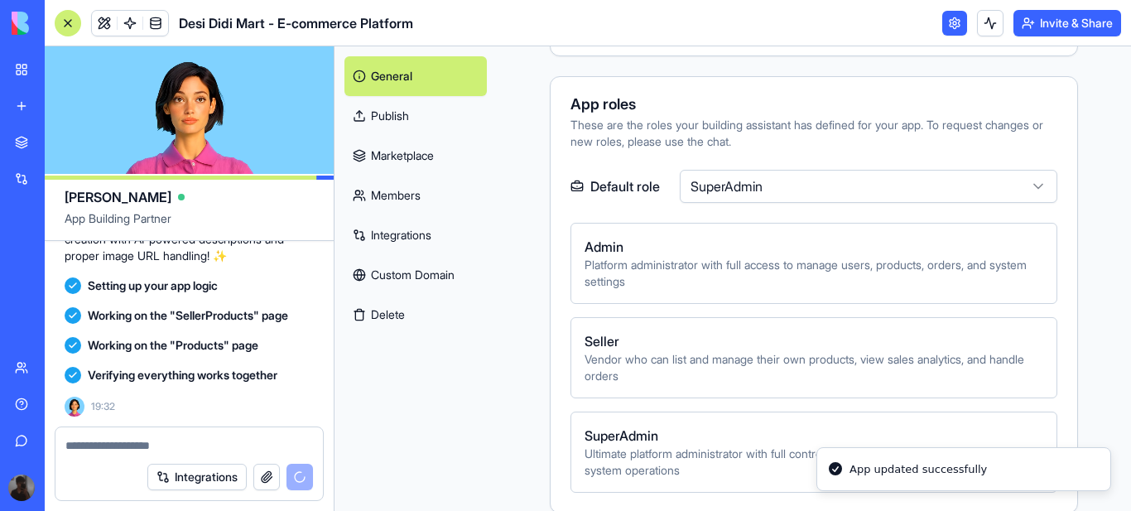
scroll to position [580, 0]
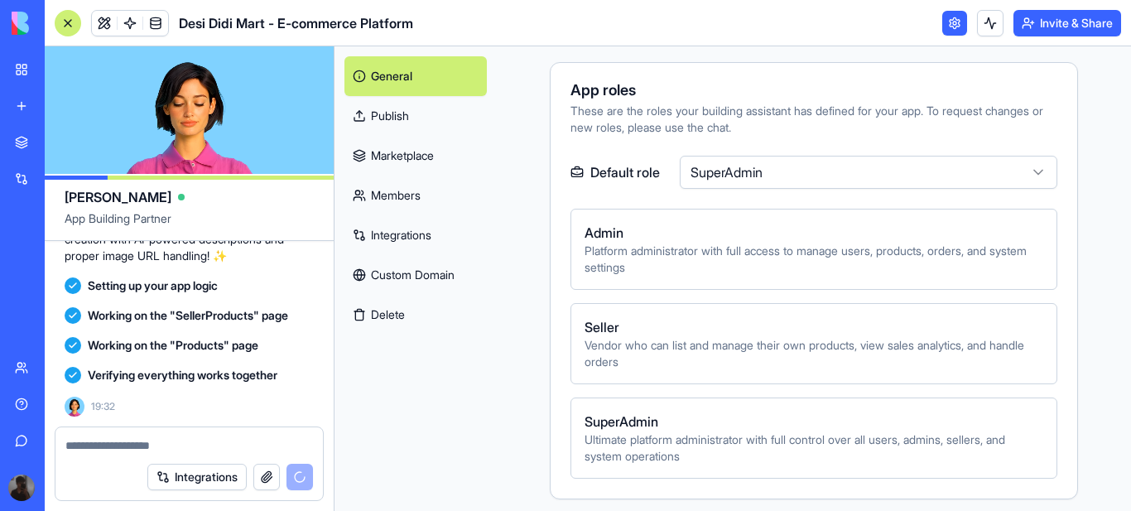
click at [1028, 169] on html "BETA My Workspace New app Marketplace Integrations Recent New App AI Logo Gener…" at bounding box center [565, 255] width 1131 height 511
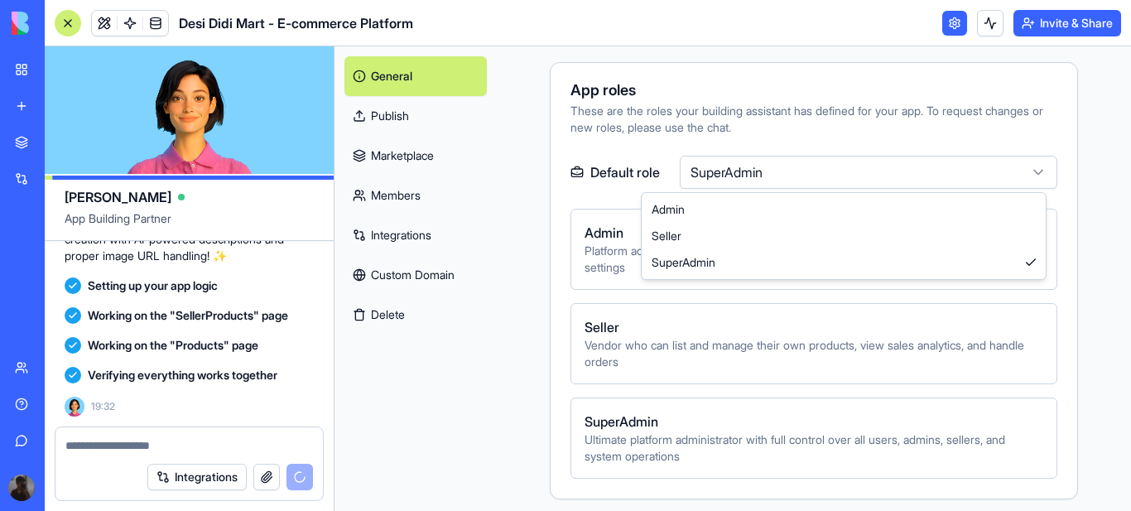
click at [1028, 169] on html "BETA My Workspace New app Marketplace Integrations Recent New App AI Logo Gener…" at bounding box center [565, 255] width 1131 height 511
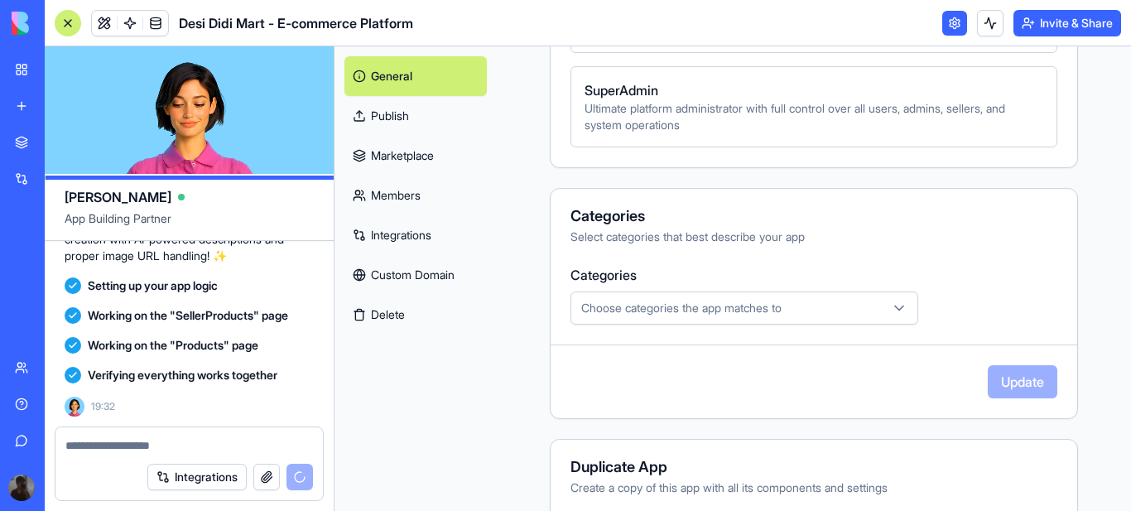
scroll to position [6080, 0]
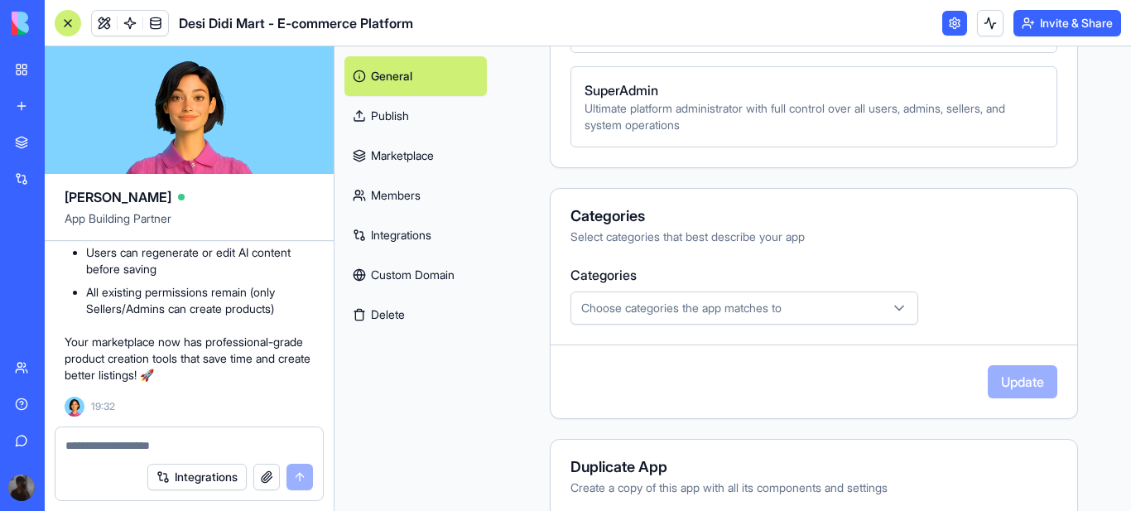
click at [891, 309] on icon "button" at bounding box center [899, 308] width 17 height 17
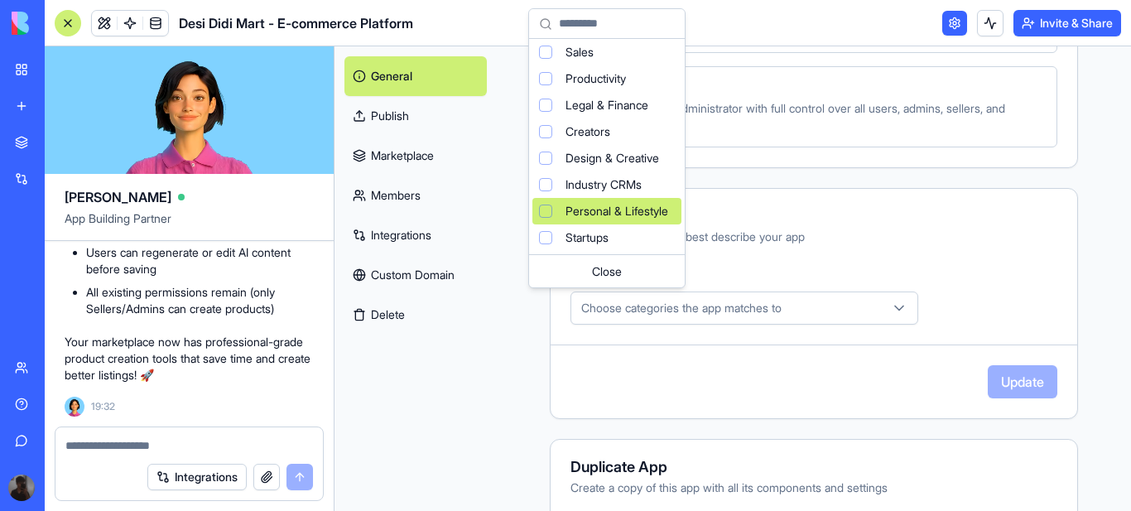
scroll to position [110, 0]
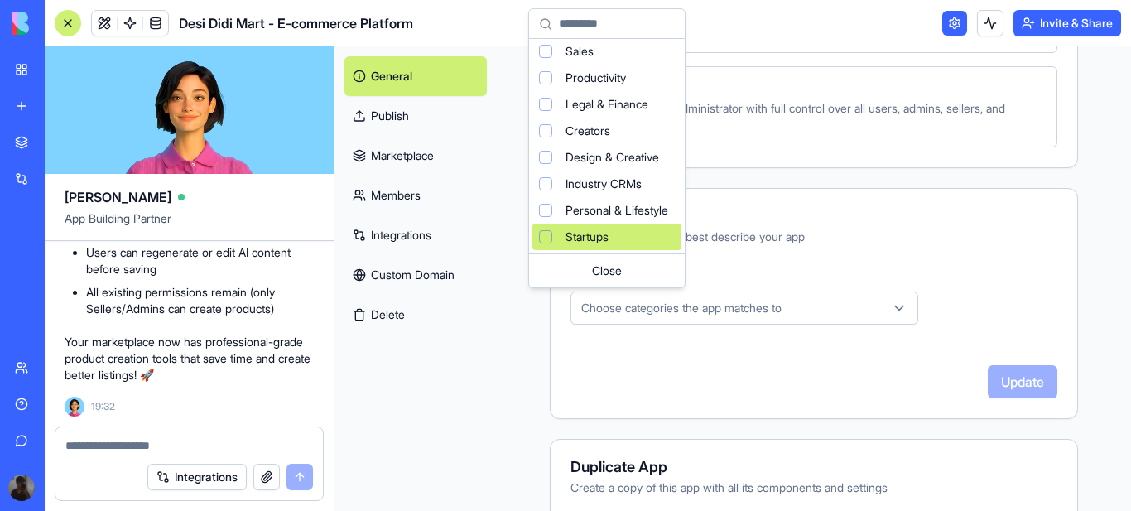
click at [621, 241] on div "Startups" at bounding box center [606, 237] width 149 height 26
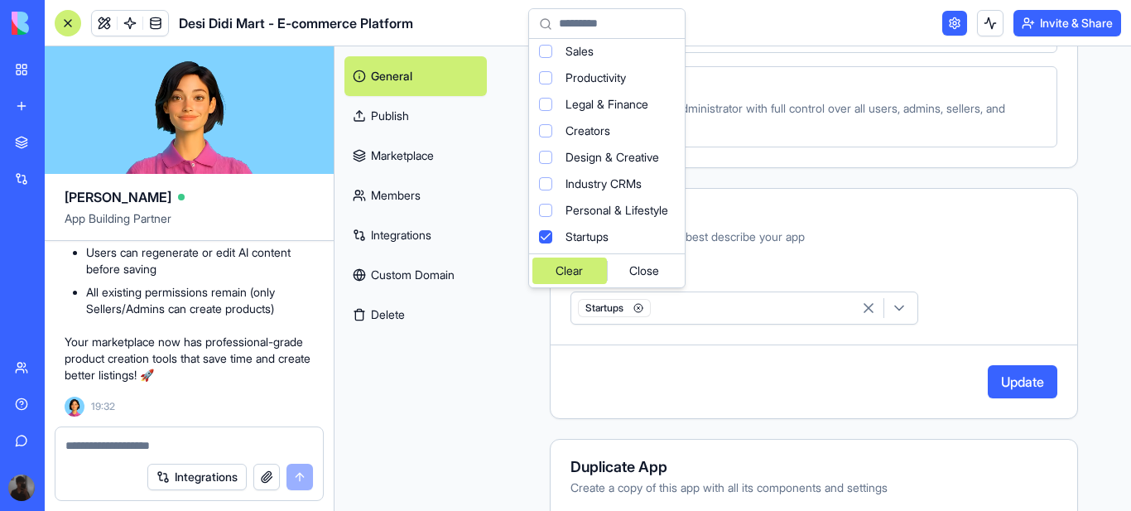
click at [949, 245] on html "BETA My Workspace New app Marketplace Integrations Recent New App AI Logo Gener…" at bounding box center [565, 255] width 1131 height 511
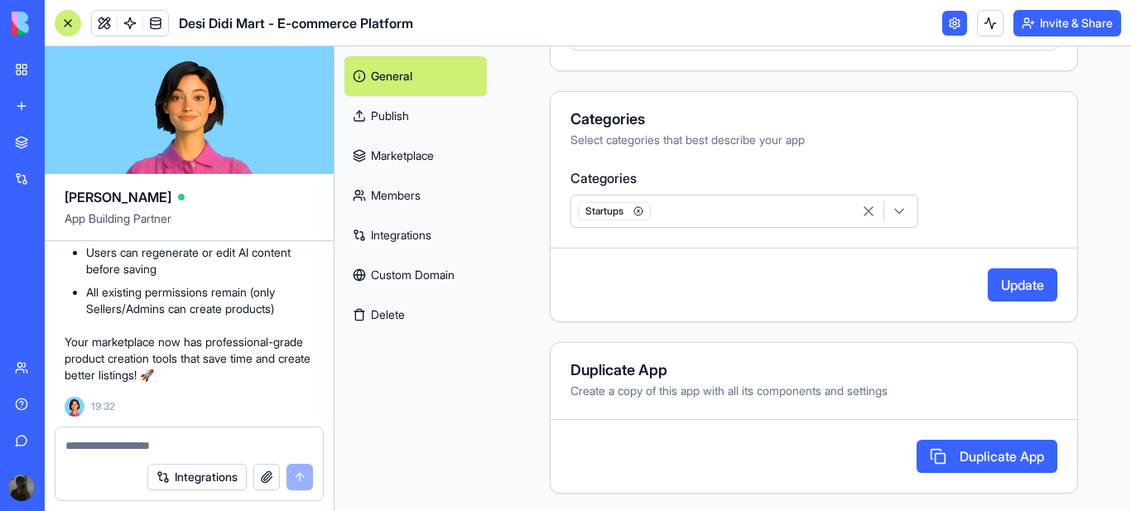
scroll to position [1010, 0]
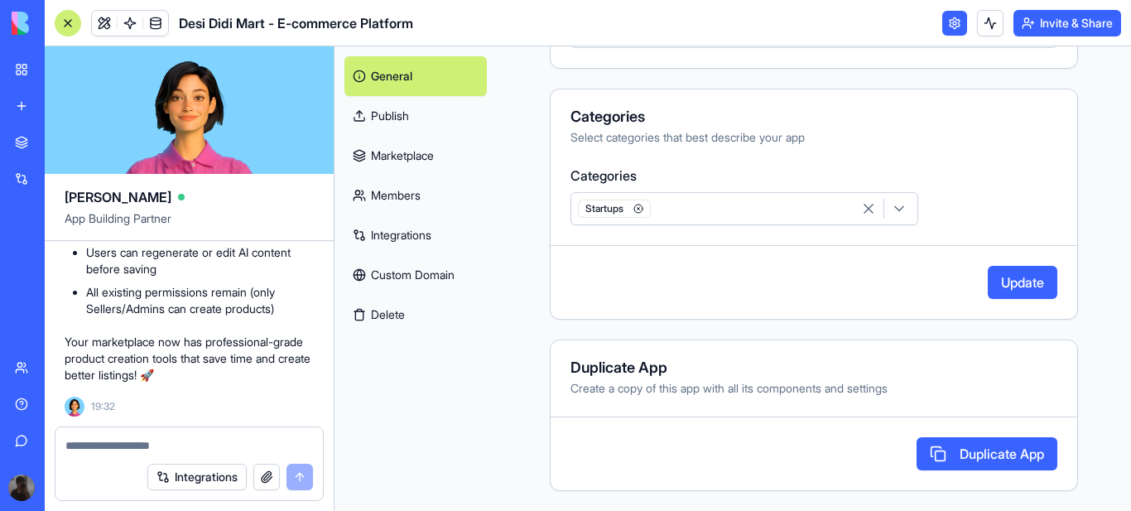
click at [1009, 283] on button "Update" at bounding box center [1023, 282] width 70 height 33
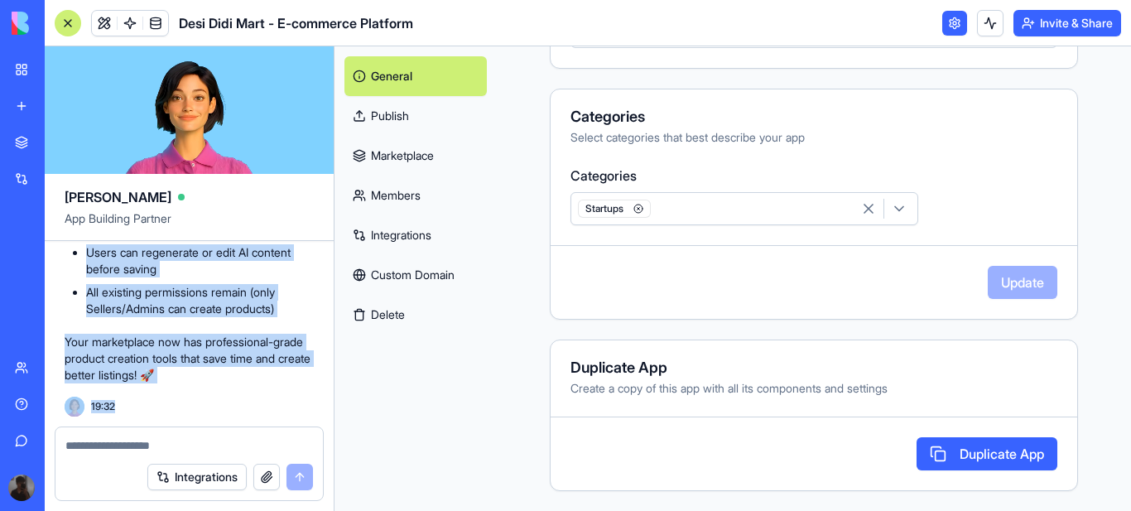
scroll to position [6080, 0]
drag, startPoint x: 65, startPoint y: 324, endPoint x: 240, endPoint y: 377, distance: 182.6
click at [240, 377] on div "🎉 AI-Powered Product Creation Ready! Perfect! Your FlipMart platform now has sm…" at bounding box center [189, 109] width 249 height 550
copy div "New Smart Features: • Image URL Support - Paste image links directly instead of…"
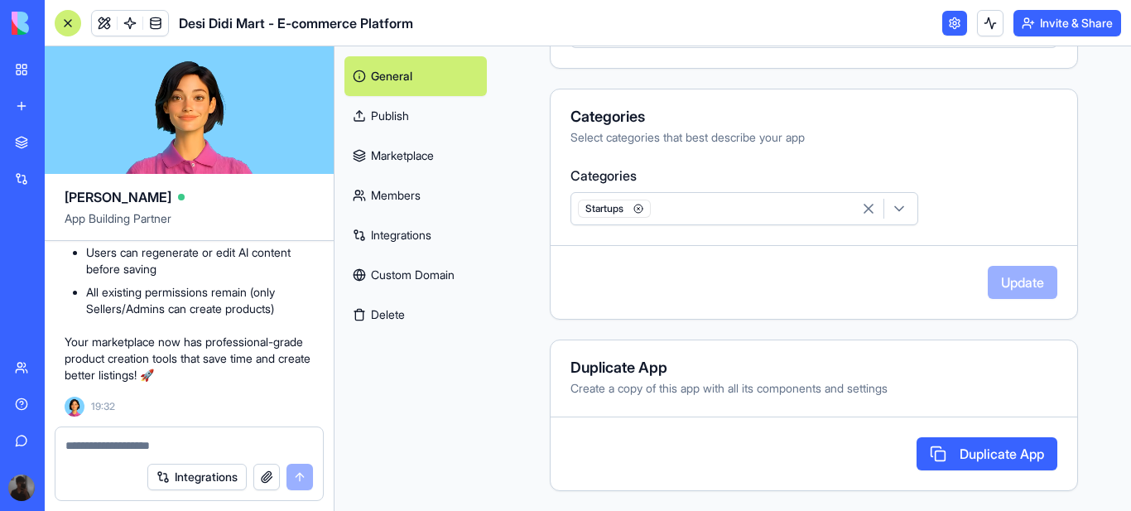
click at [415, 400] on div "General Publish Marketplace Members Integrations Custom Domain Delete" at bounding box center [415, 278] width 162 height 464
click at [401, 235] on link "Integrations" at bounding box center [415, 235] width 142 height 40
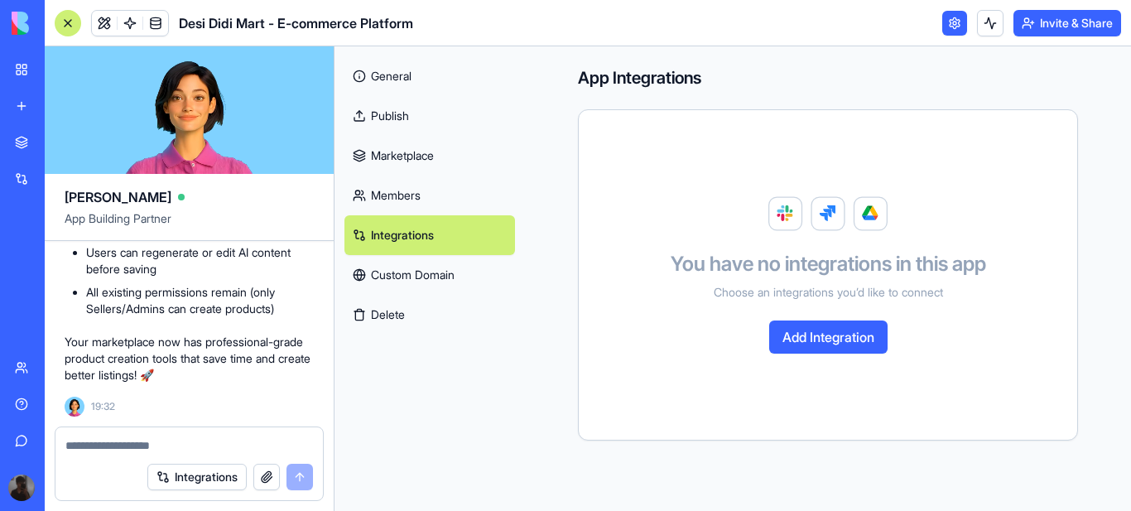
click at [826, 336] on button "Add Integration" at bounding box center [828, 336] width 118 height 33
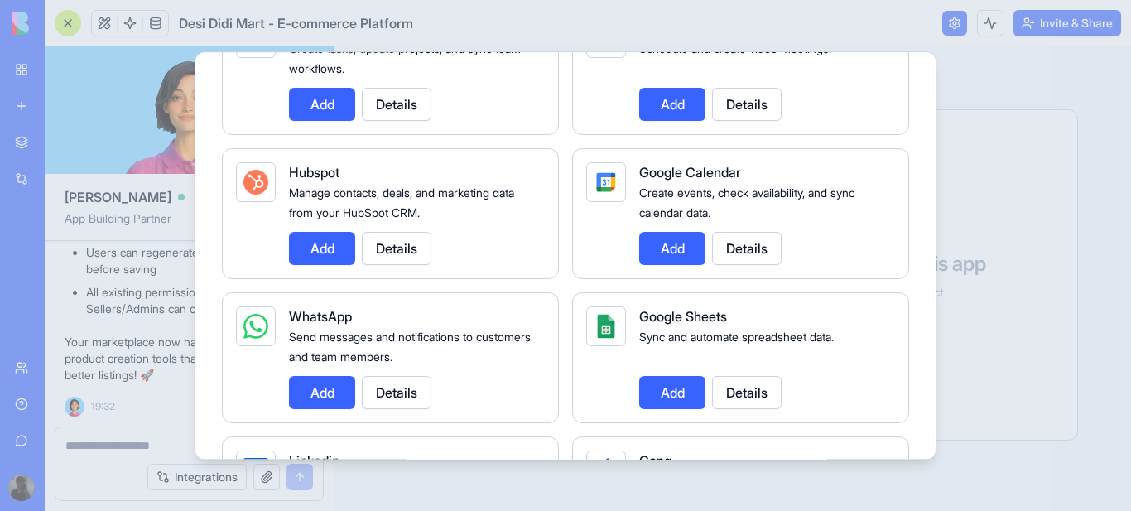
scroll to position [662, 0]
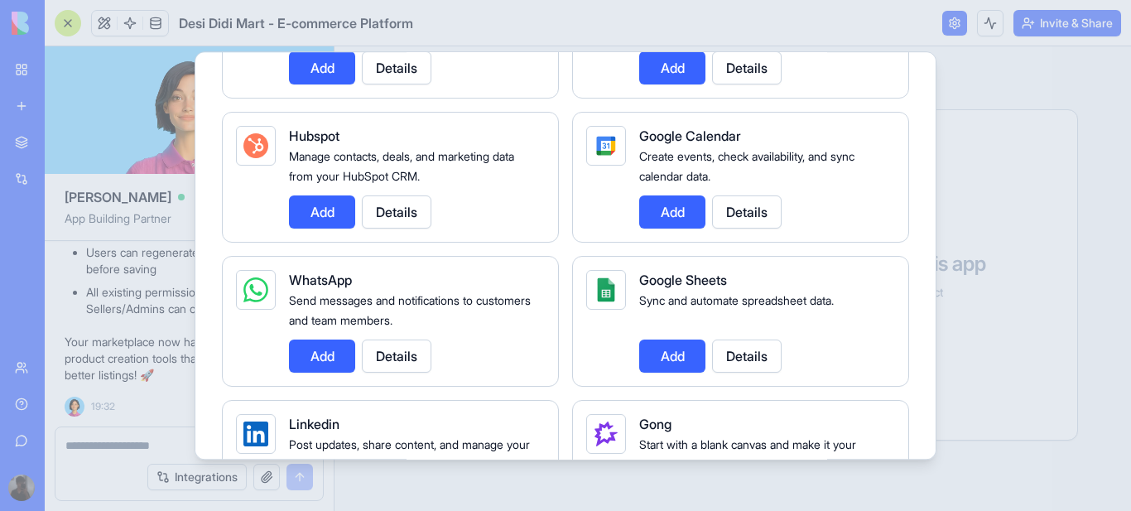
click at [324, 357] on button "Add" at bounding box center [322, 355] width 66 height 33
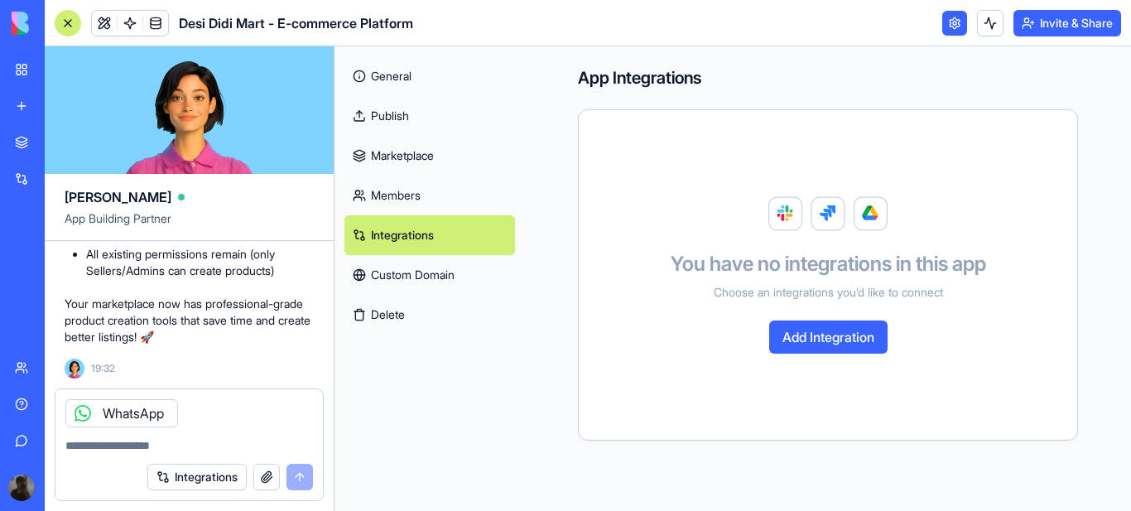
click at [125, 455] on div "Integrations" at bounding box center [188, 477] width 267 height 46
click at [125, 449] on textarea at bounding box center [189, 445] width 248 height 17
type textarea "*"
type textarea "**********"
click at [301, 474] on button "submit" at bounding box center [299, 477] width 26 height 26
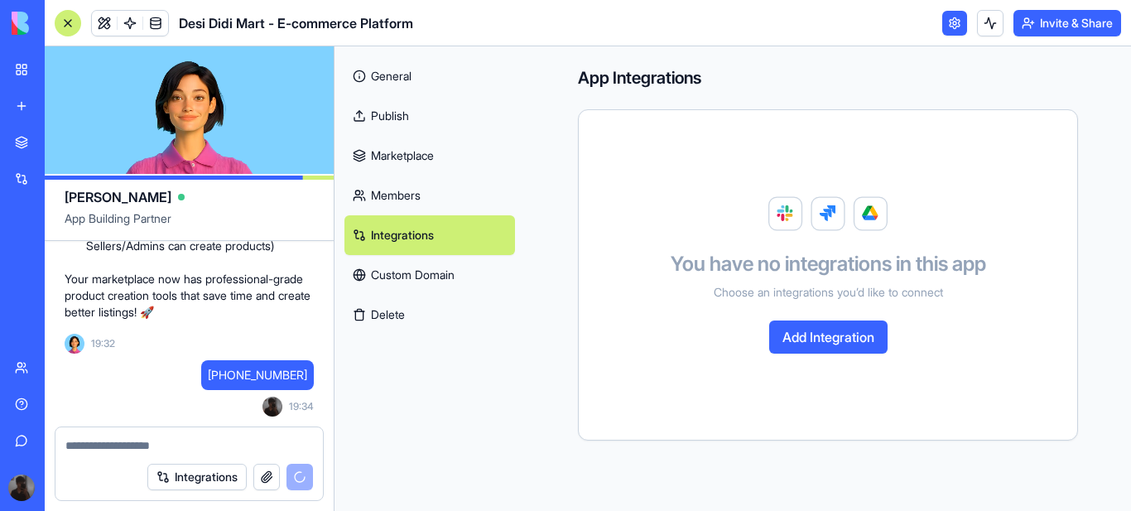
scroll to position [6143, 0]
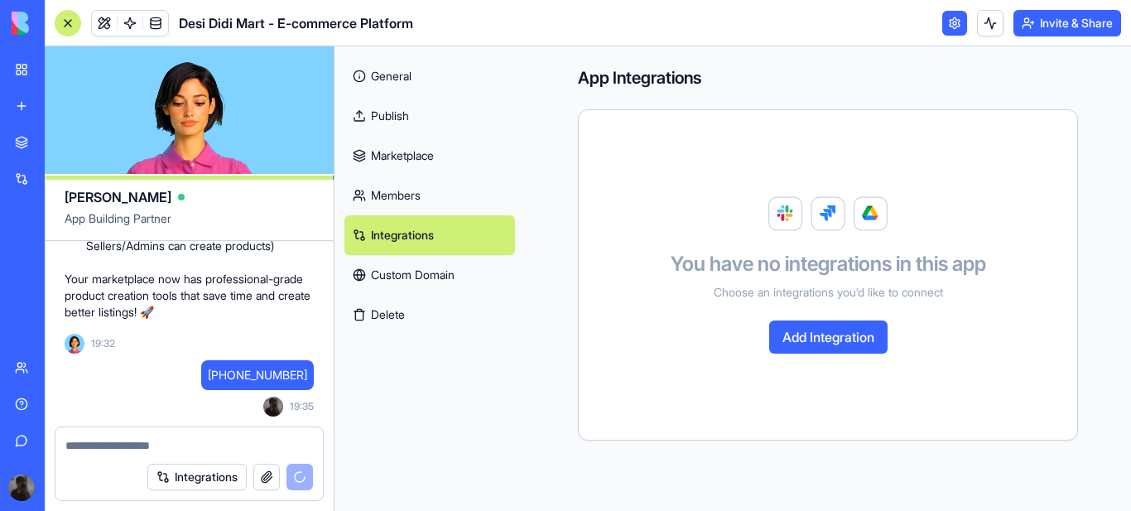
click at [829, 336] on button "Add Integration" at bounding box center [828, 336] width 118 height 33
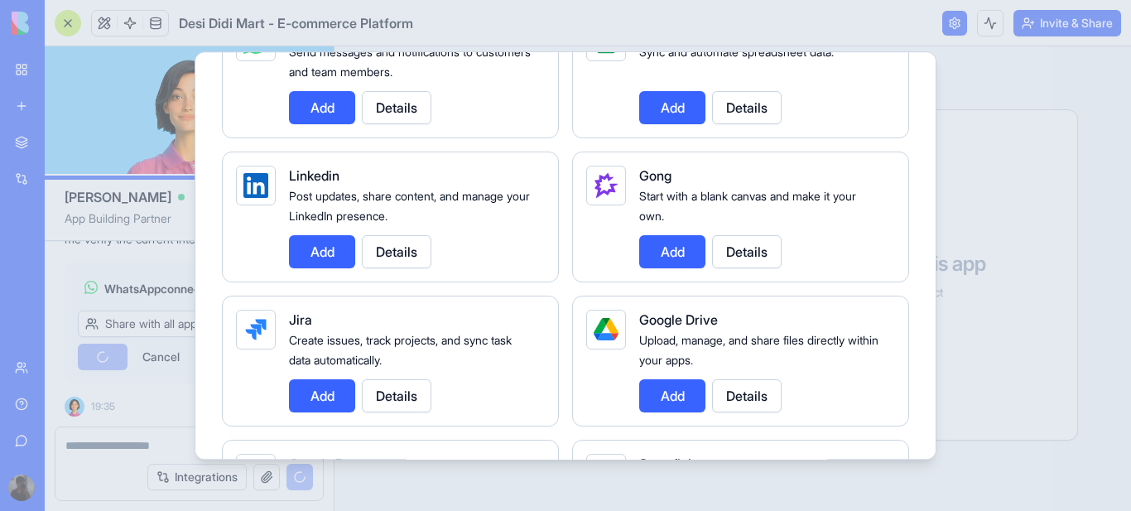
scroll to position [6782, 0]
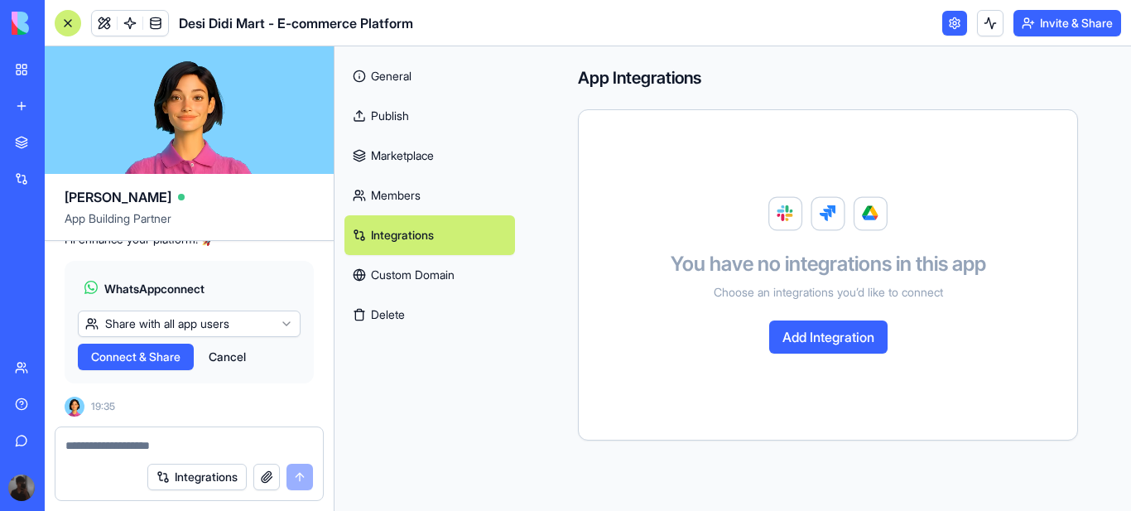
click at [285, 322] on html "BETA My Workspace New app Marketplace Integrations Recent New App AI Logo Gener…" at bounding box center [565, 255] width 1131 height 511
click at [285, 321] on html "BETA My Workspace New app Marketplace Integrations Recent New App AI Logo Gener…" at bounding box center [565, 255] width 1131 height 511
click at [122, 449] on textarea at bounding box center [189, 445] width 248 height 17
type textarea "*"
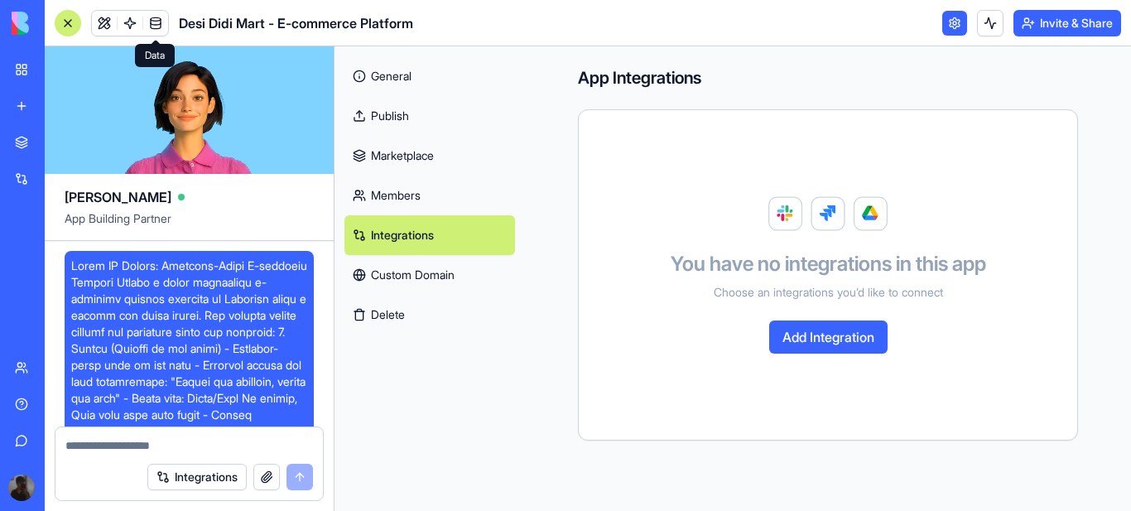
scroll to position [6782, 0]
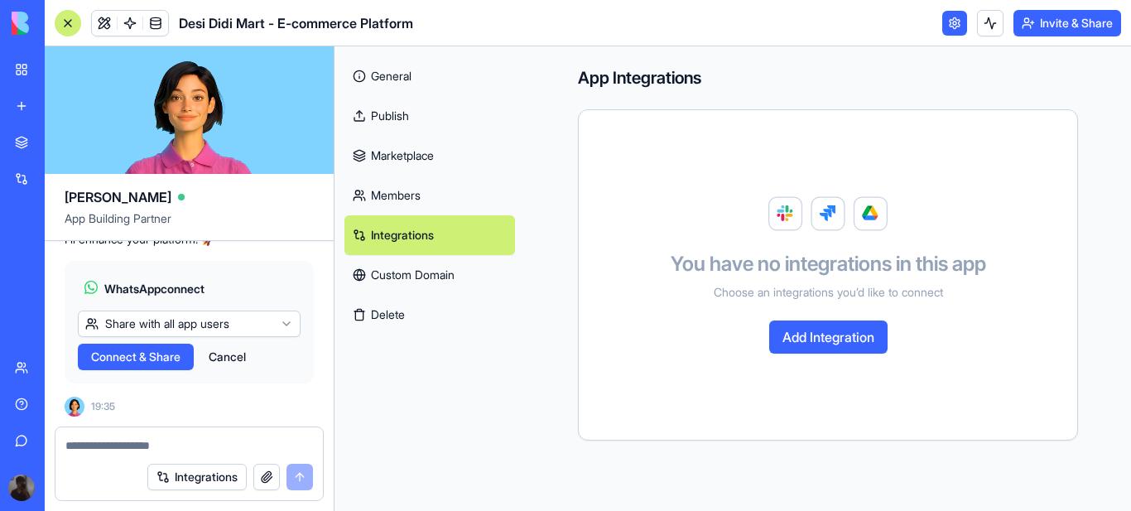
click at [132, 447] on textarea at bounding box center [189, 445] width 248 height 17
paste textarea "**********"
type textarea "**********"
click at [302, 477] on button "submit" at bounding box center [299, 477] width 26 height 26
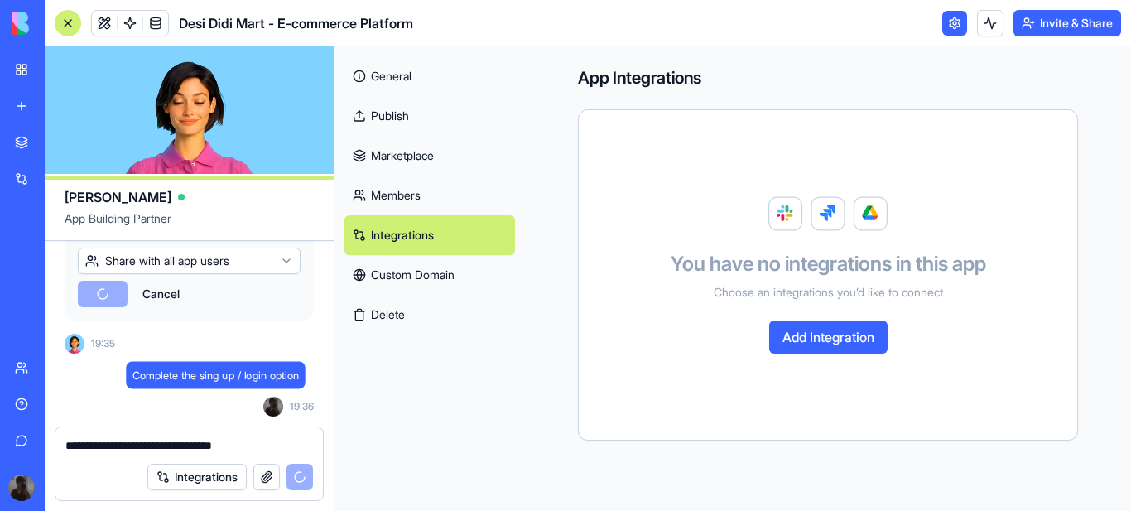
scroll to position [6845, 0]
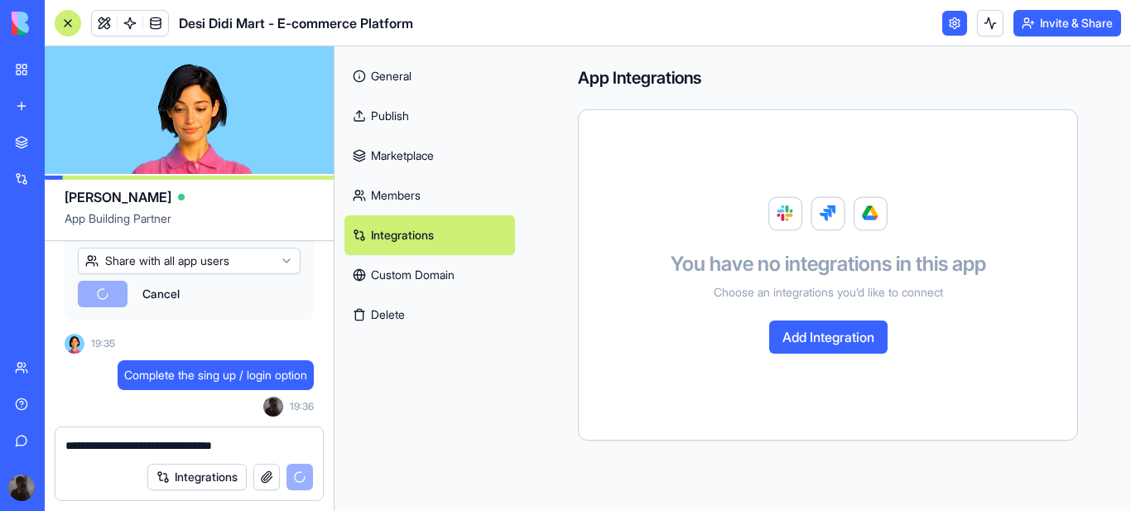
click at [387, 195] on link "Members" at bounding box center [429, 196] width 171 height 40
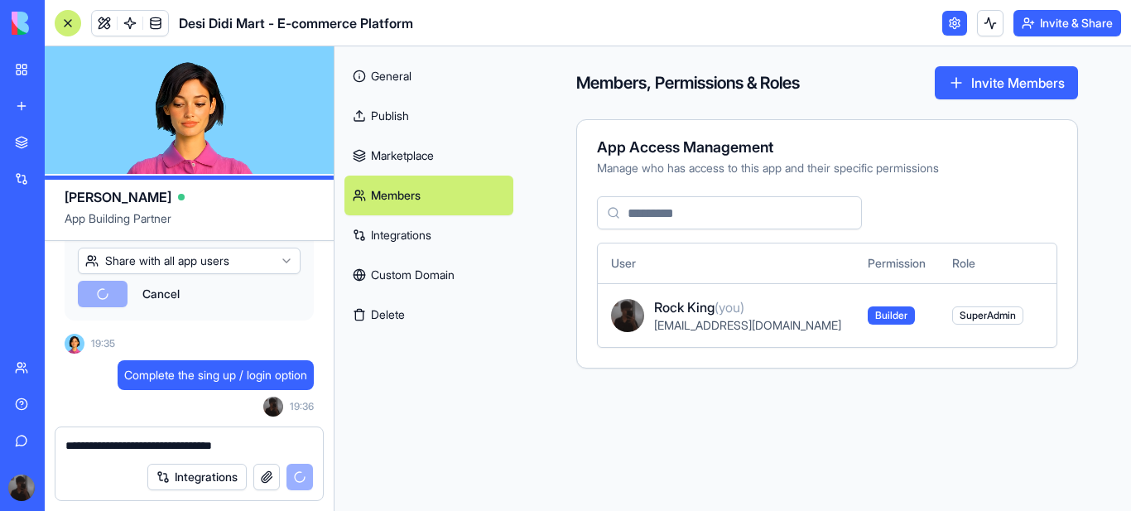
click at [396, 155] on link "Marketplace" at bounding box center [428, 156] width 169 height 40
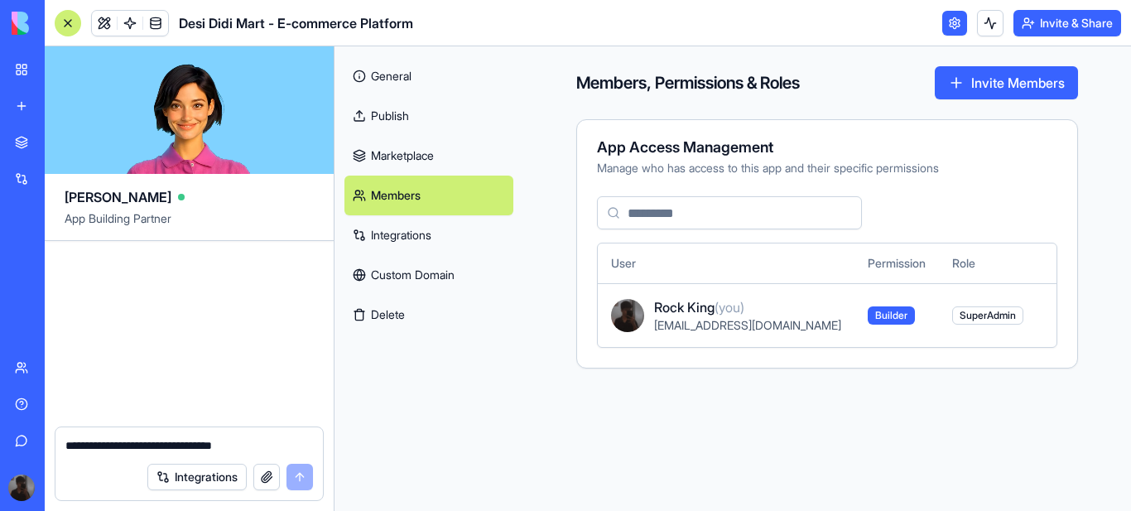
scroll to position [7422, 0]
click at [405, 151] on link "Marketplace" at bounding box center [428, 156] width 169 height 40
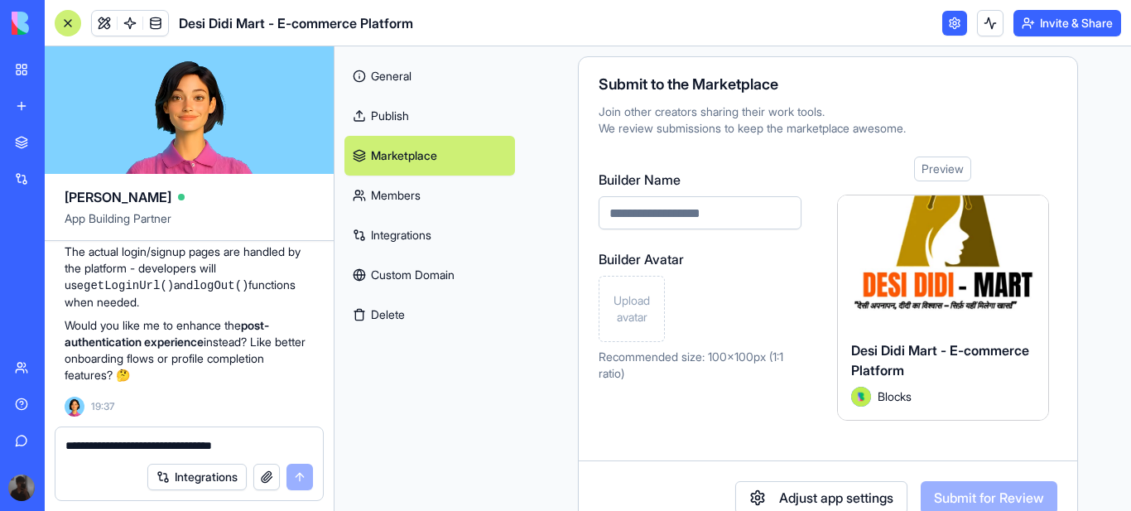
scroll to position [83, 0]
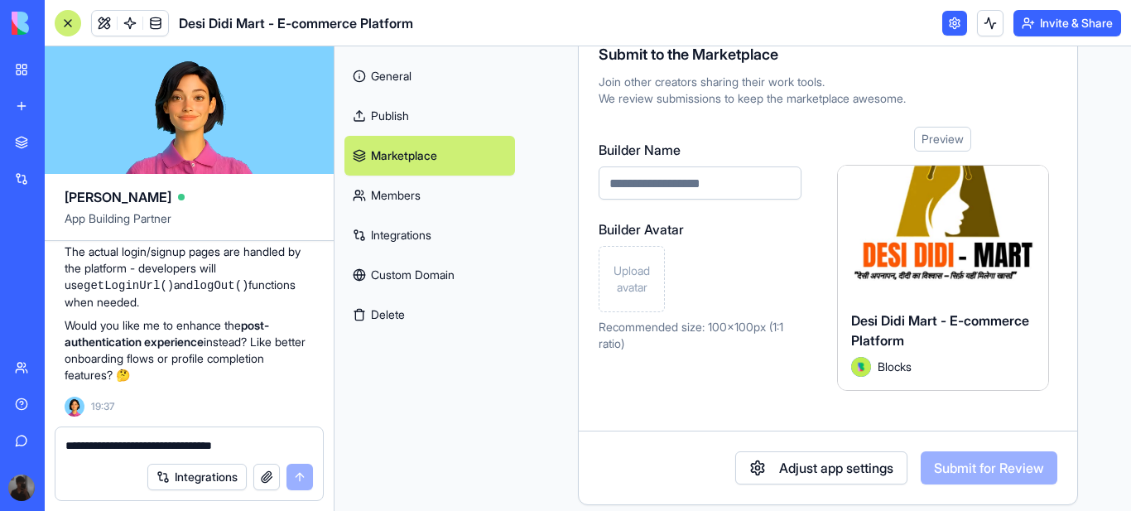
click at [657, 183] on input "Builder Name" at bounding box center [700, 182] width 203 height 33
click at [632, 273] on span "Upload avatar" at bounding box center [631, 278] width 51 height 33
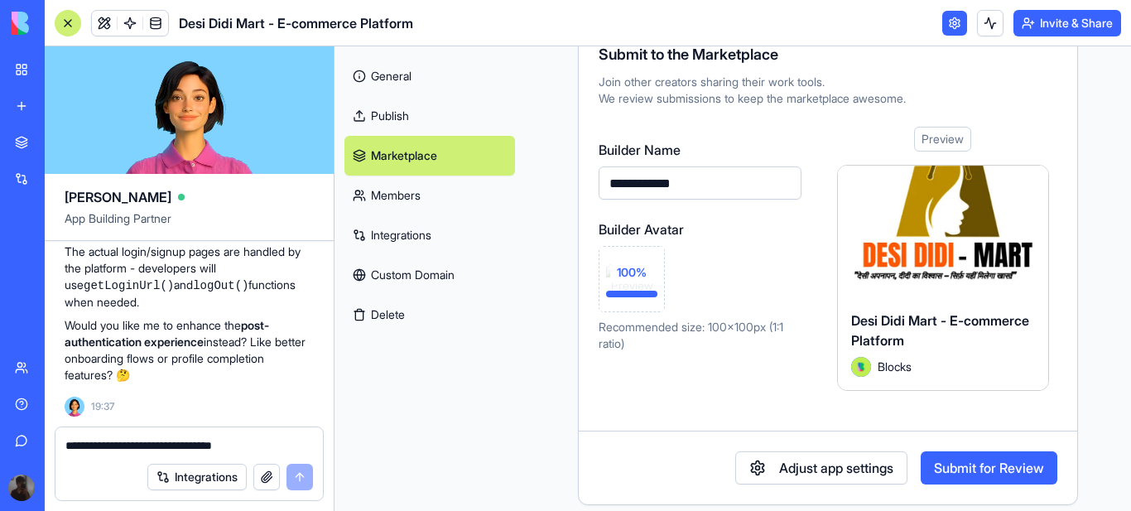
drag, startPoint x: 635, startPoint y: 181, endPoint x: 600, endPoint y: 179, distance: 34.9
click at [600, 179] on input "**********" at bounding box center [700, 182] width 203 height 33
click at [662, 181] on input "**********" at bounding box center [700, 182] width 203 height 33
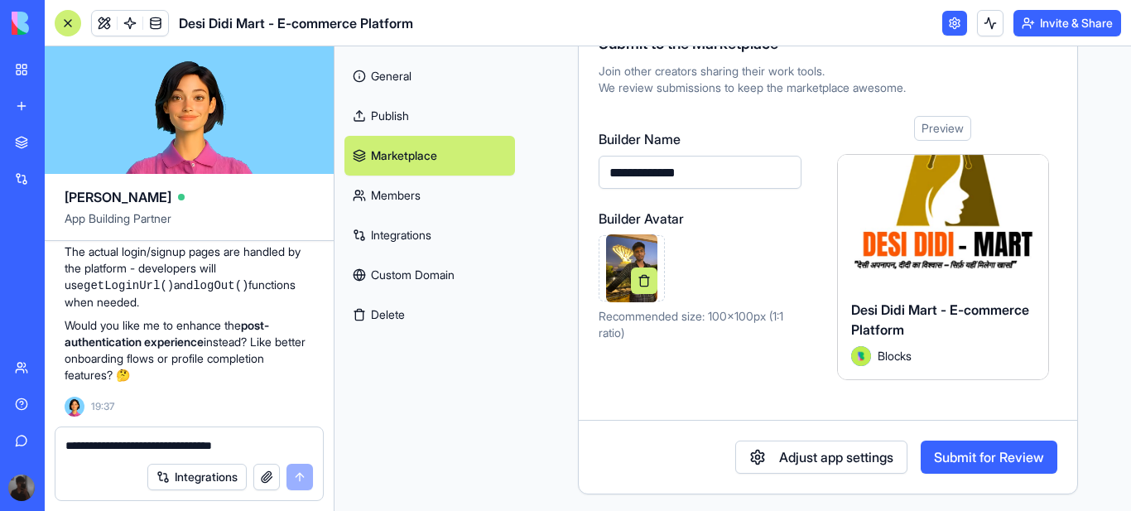
scroll to position [97, 0]
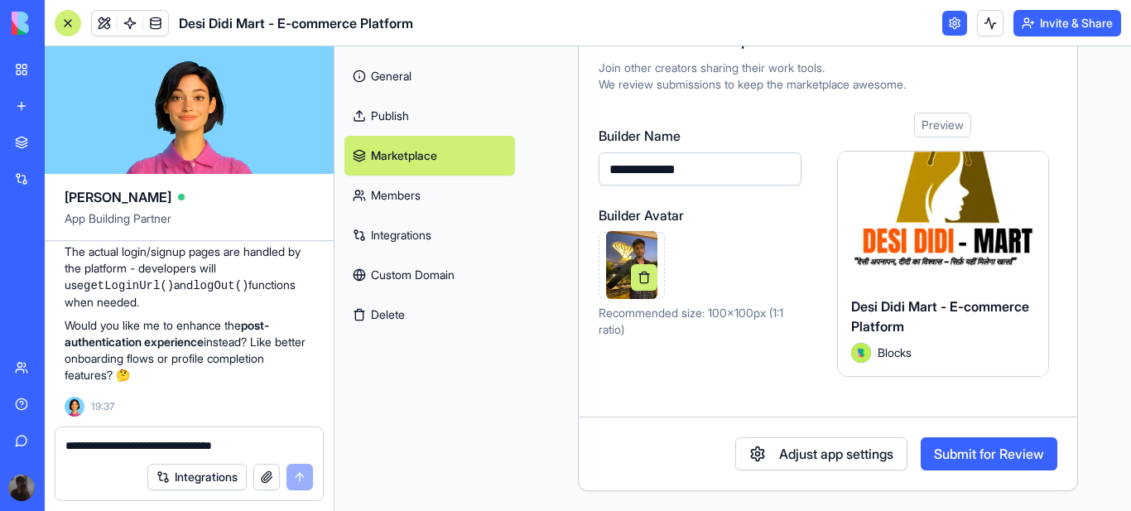
type input "**********"
drag, startPoint x: 979, startPoint y: 451, endPoint x: 1064, endPoint y: 397, distance: 100.8
click at [1058, 399] on form "**********" at bounding box center [828, 292] width 498 height 358
click at [816, 460] on button "Adjust app settings" at bounding box center [821, 453] width 172 height 33
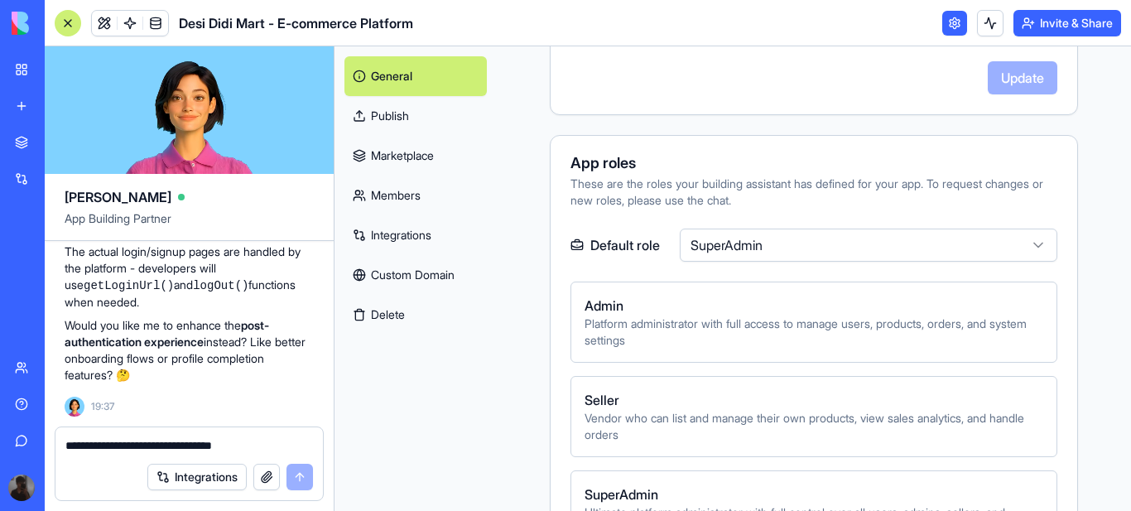
scroll to position [511, 0]
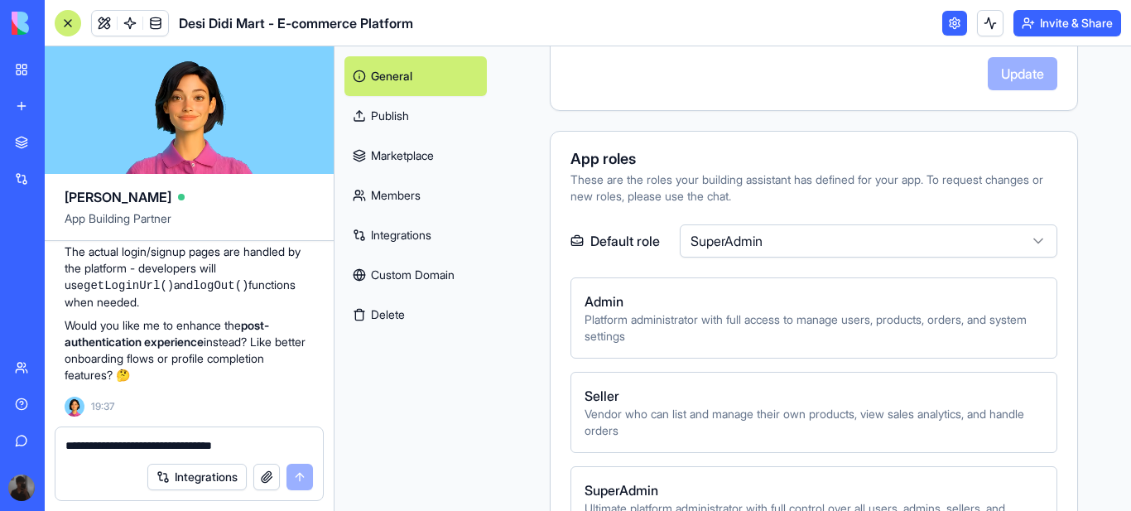
click at [394, 112] on link "Publish" at bounding box center [415, 116] width 142 height 40
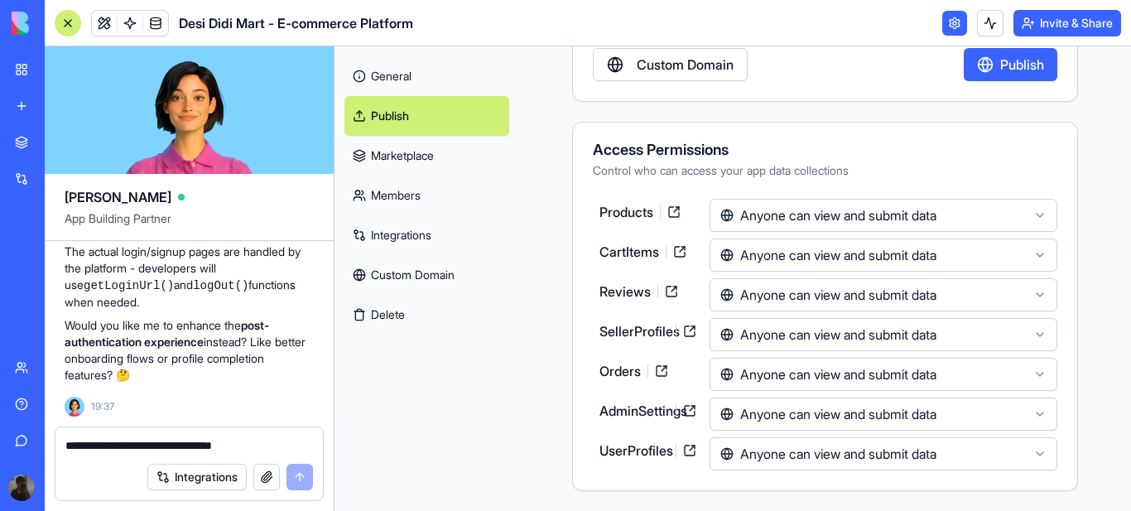
scroll to position [212, 0]
click at [398, 155] on link "Marketplace" at bounding box center [425, 156] width 162 height 40
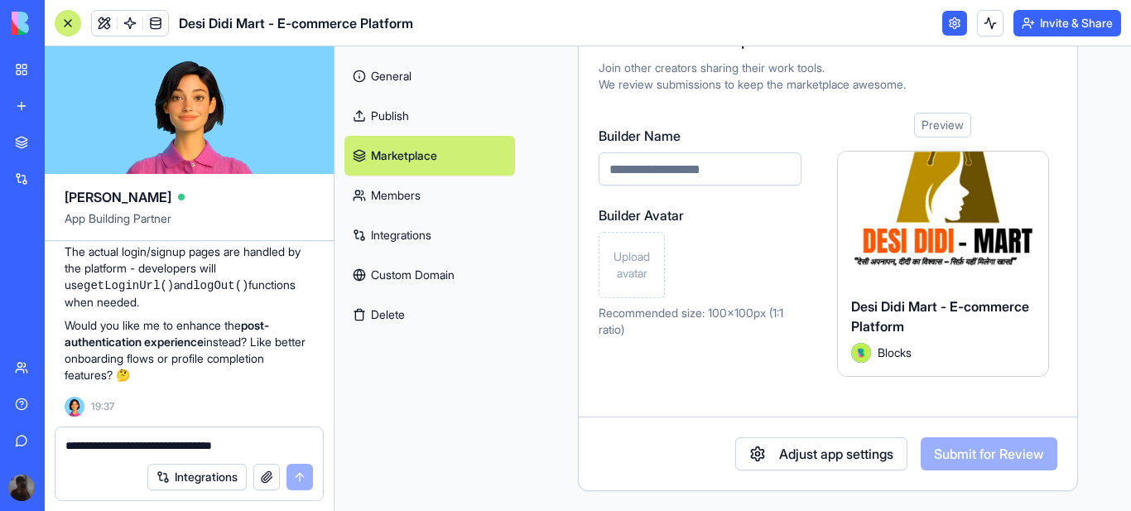
scroll to position [97, 0]
click at [672, 171] on input "Builder Name" at bounding box center [700, 168] width 203 height 33
type input "**********"
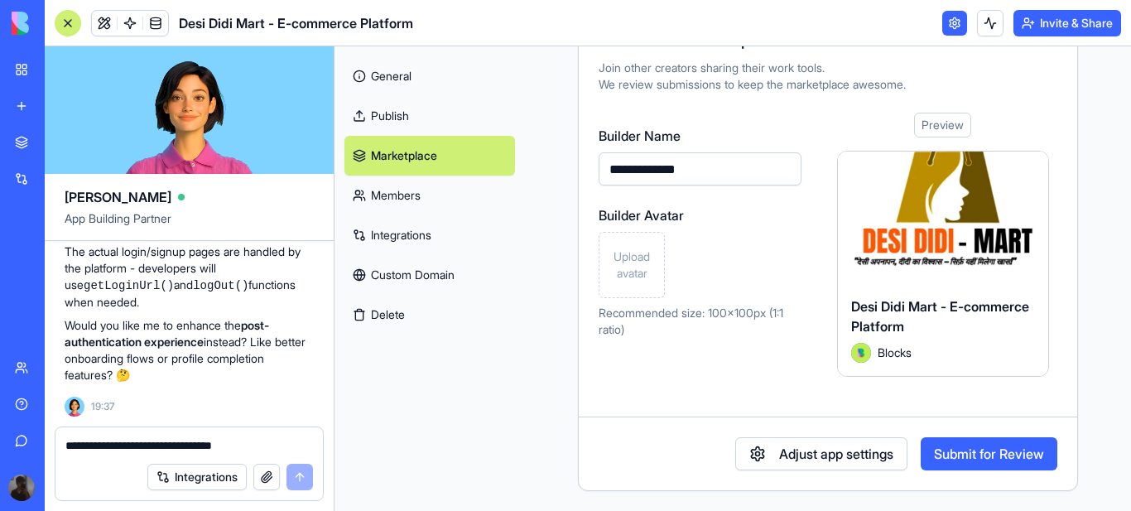
click at [626, 257] on span "Upload avatar" at bounding box center [631, 264] width 51 height 33
click at [963, 449] on button "Submit for Review" at bounding box center [989, 453] width 137 height 33
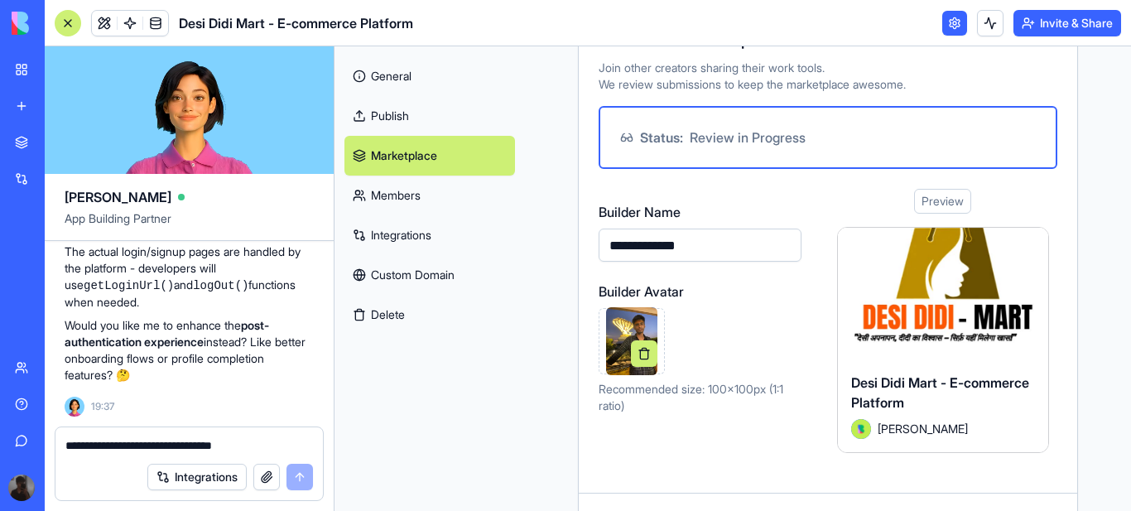
scroll to position [7422, 0]
click at [115, 447] on textarea "**********" at bounding box center [189, 445] width 248 height 17
type textarea "**********"
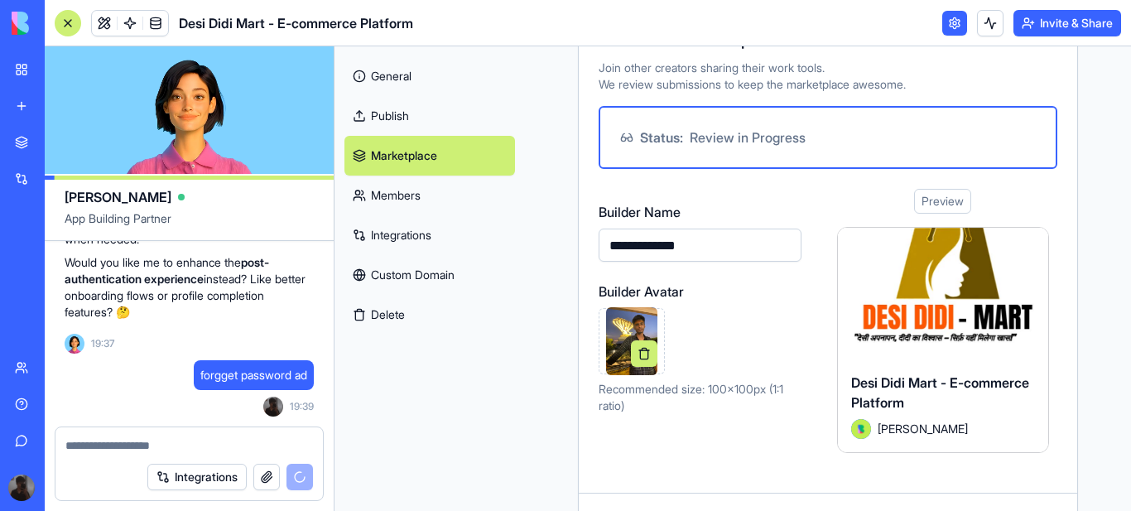
click at [396, 113] on link "Publish" at bounding box center [429, 116] width 171 height 40
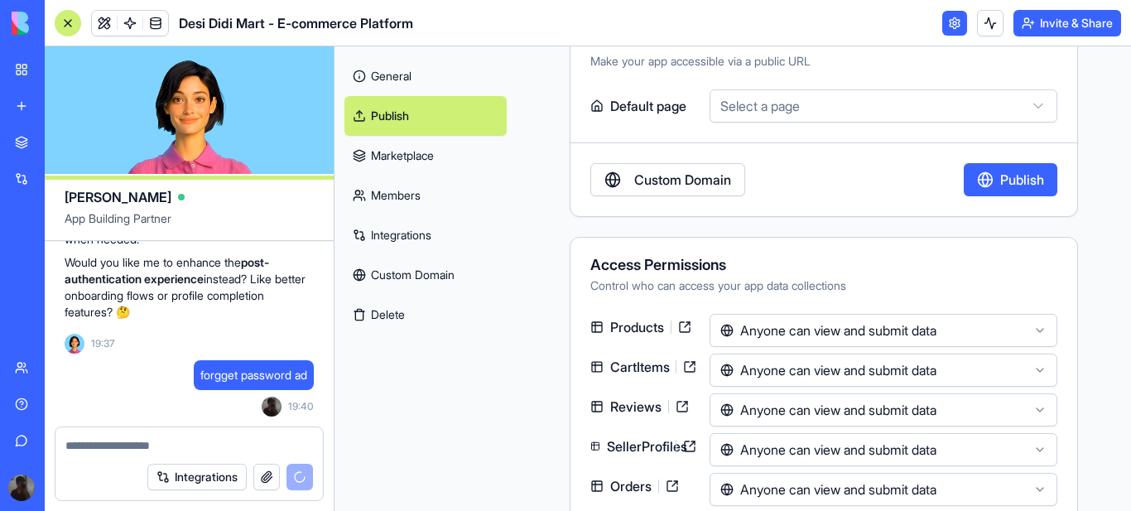
click at [1024, 106] on html "BETA My Workspace New app Marketplace Integrations Recent New App AI Logo Gener…" at bounding box center [565, 255] width 1131 height 511
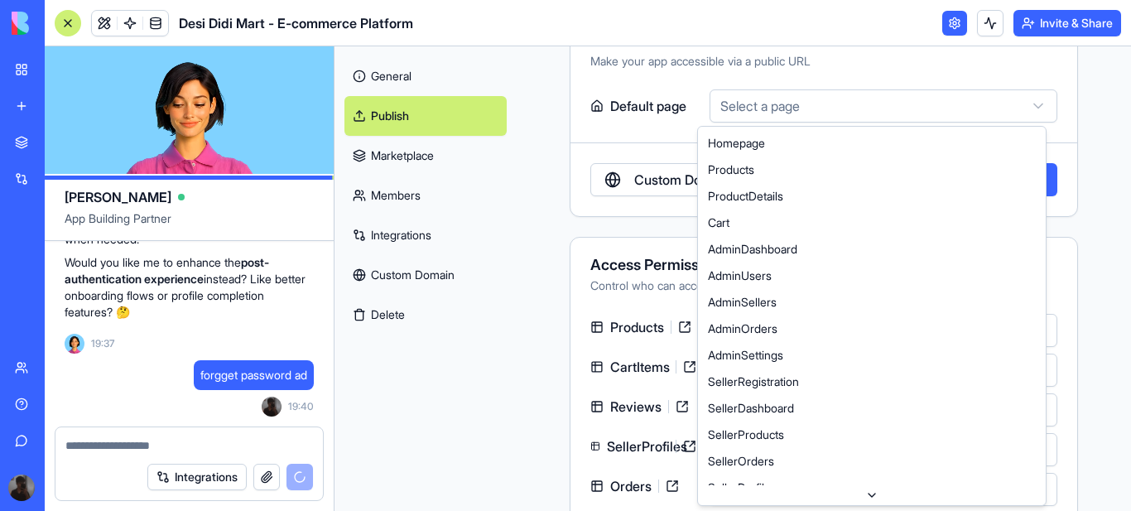
click at [1025, 105] on html "BETA My Workspace New app Marketplace Integrations Recent New App AI Logo Gener…" at bounding box center [565, 255] width 1131 height 511
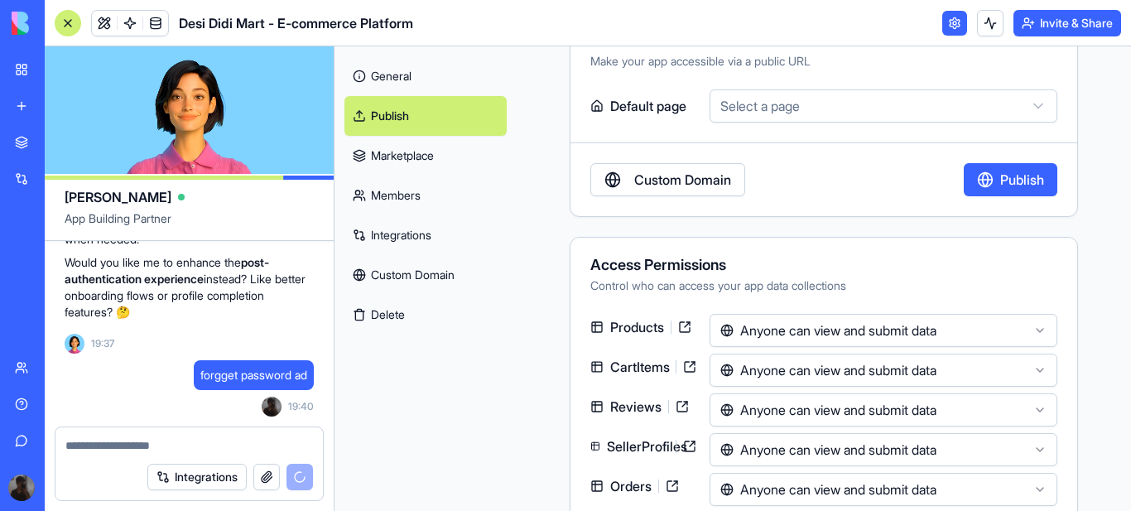
scroll to position [14, 0]
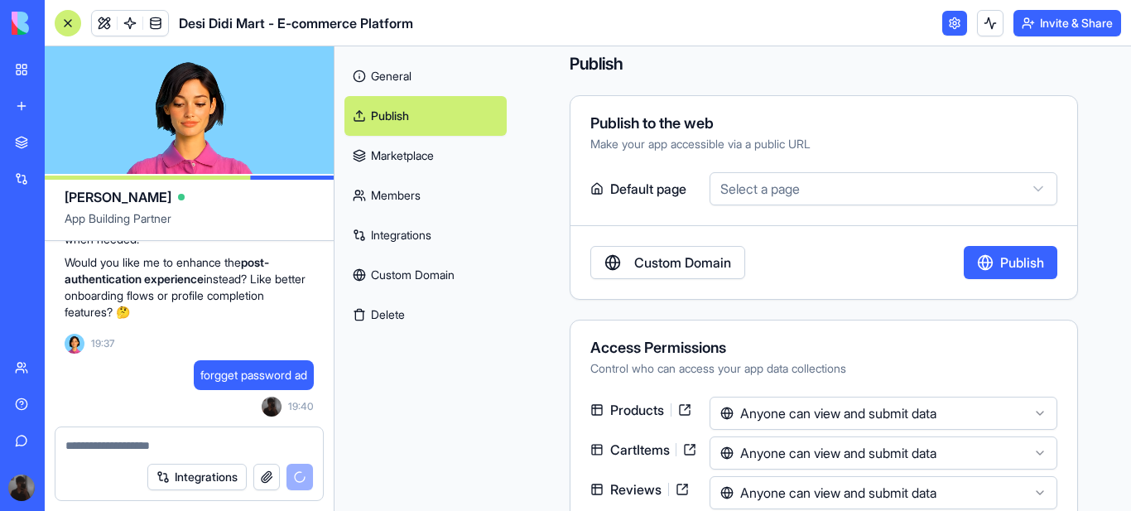
click at [1024, 189] on html "BETA My Workspace New app Marketplace Integrations Recent New App AI Logo Gener…" at bounding box center [565, 255] width 1131 height 511
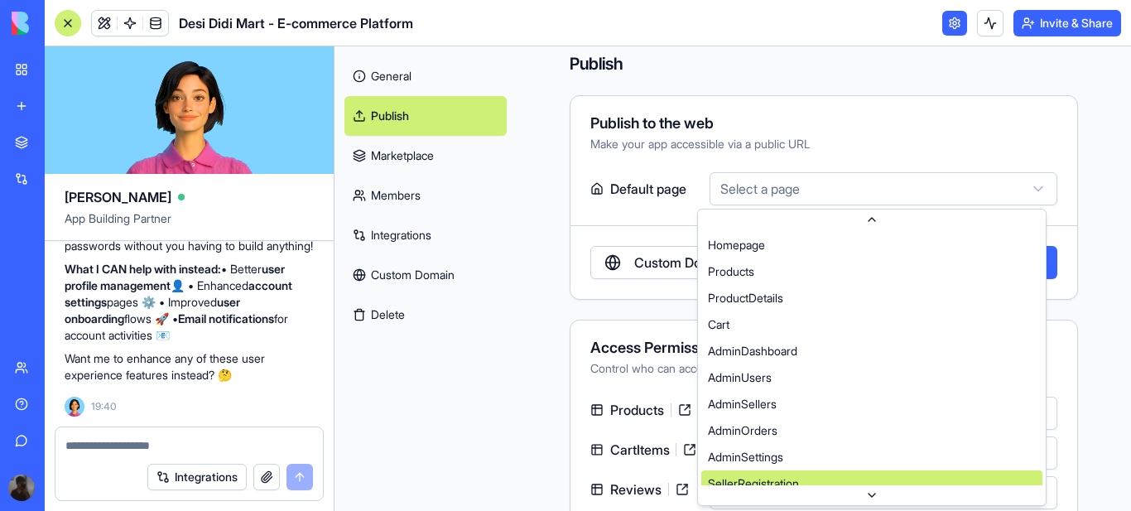
scroll to position [0, 0]
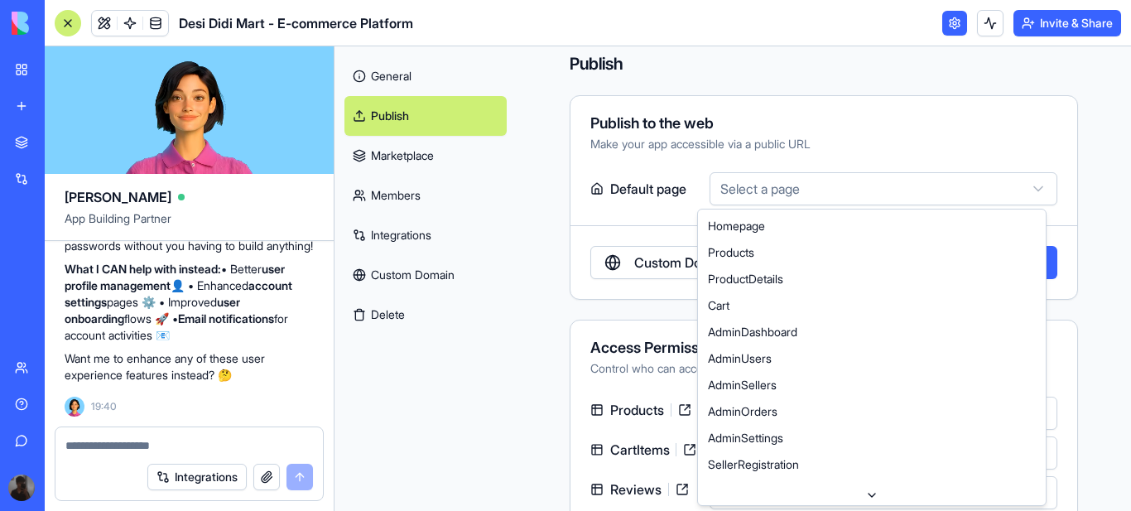
select select "**********"
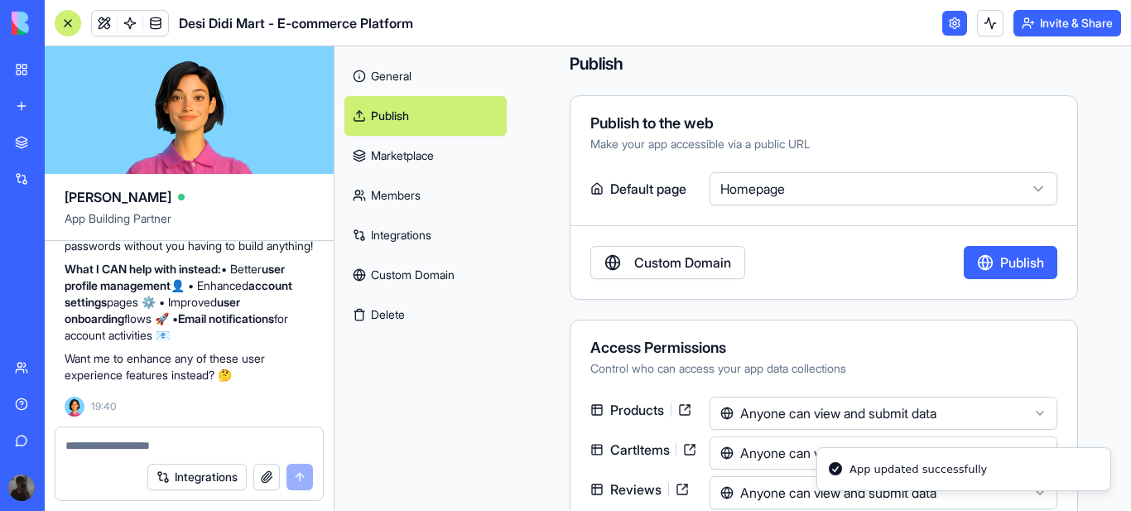
click at [653, 265] on link "Custom Domain" at bounding box center [667, 262] width 155 height 33
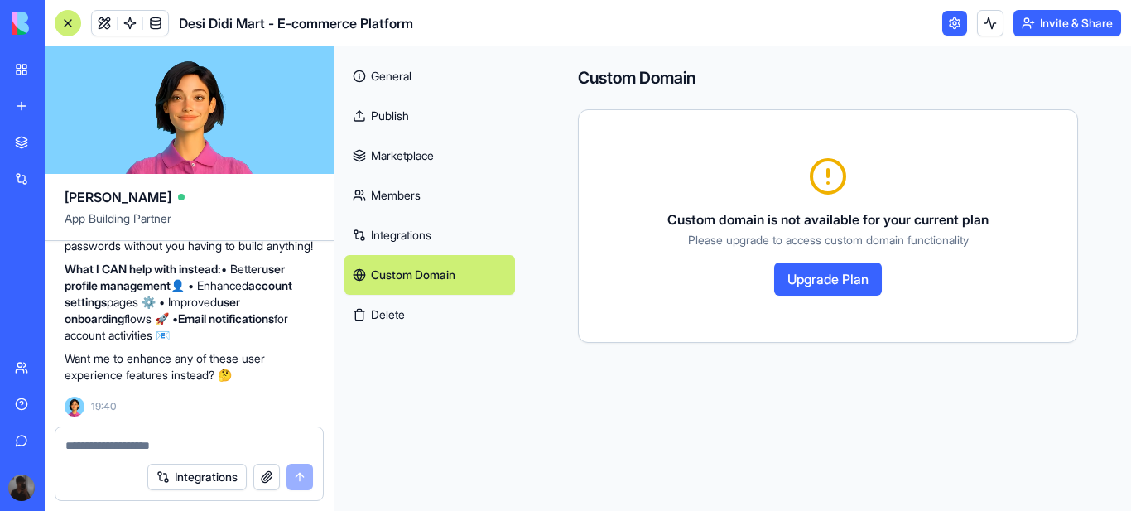
click at [839, 277] on button "Upgrade Plan" at bounding box center [828, 278] width 108 height 33
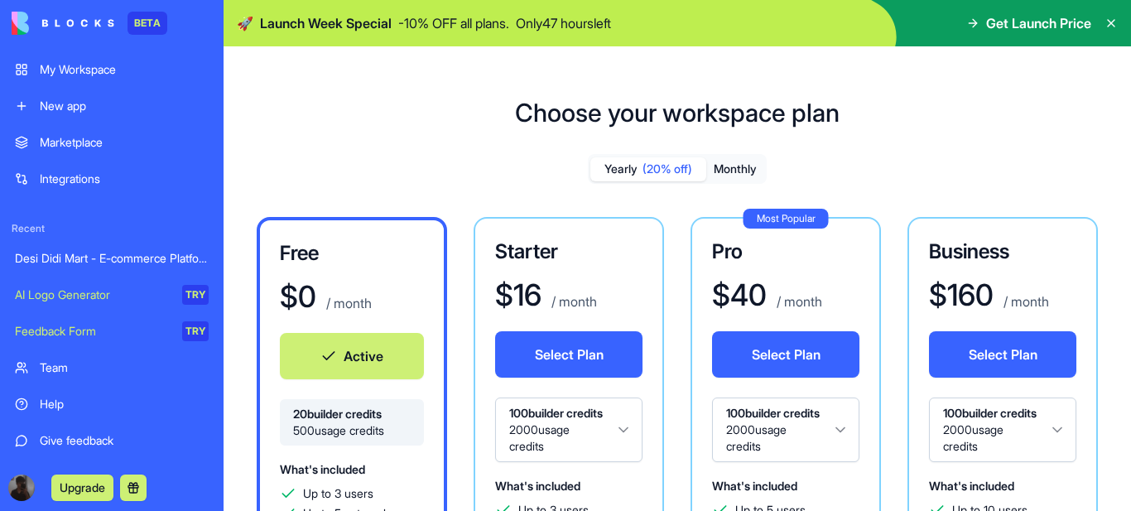
click at [742, 170] on button "Monthly" at bounding box center [735, 169] width 58 height 24
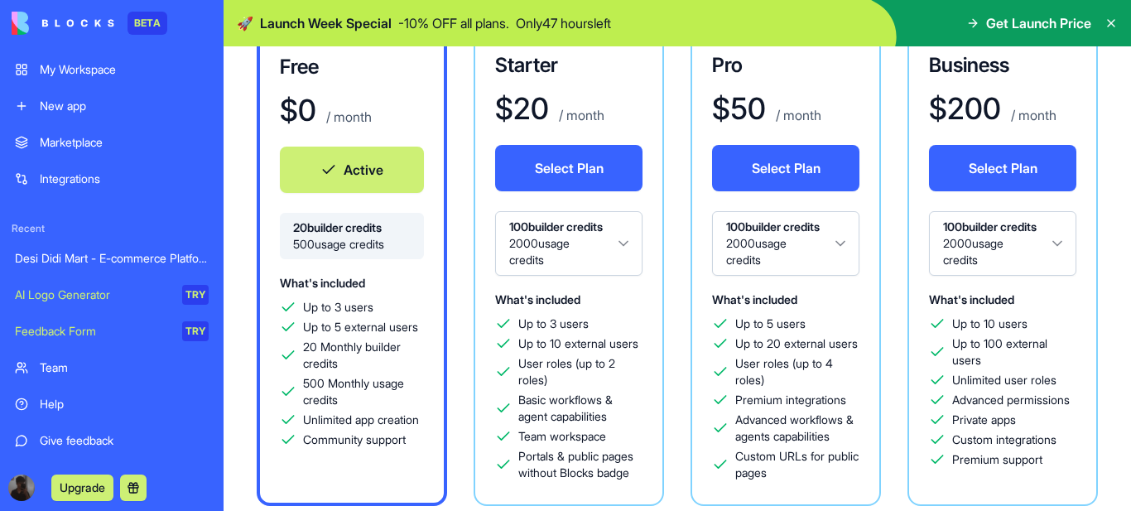
scroll to position [55, 0]
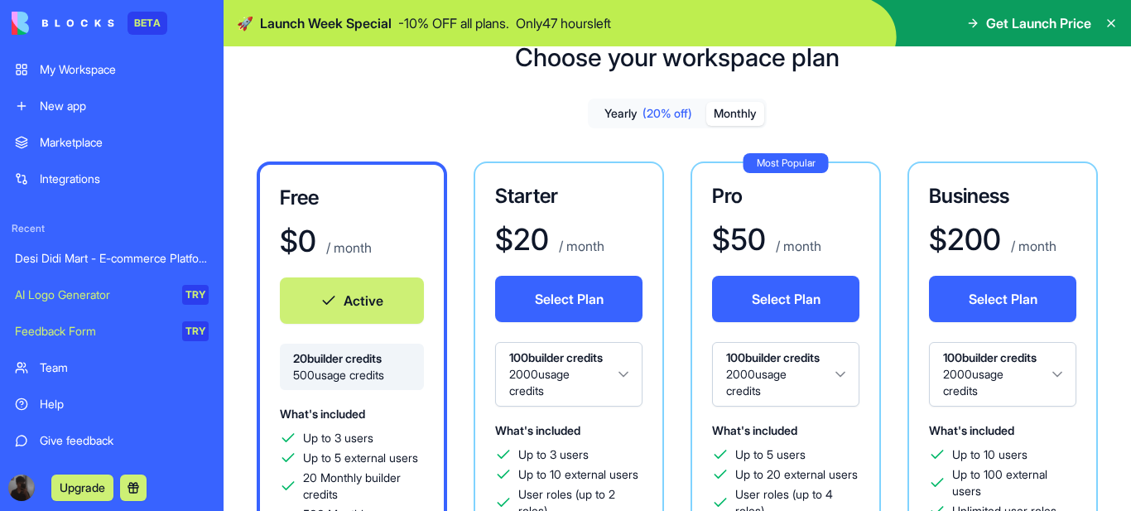
click at [742, 117] on button "Monthly" at bounding box center [735, 114] width 58 height 24
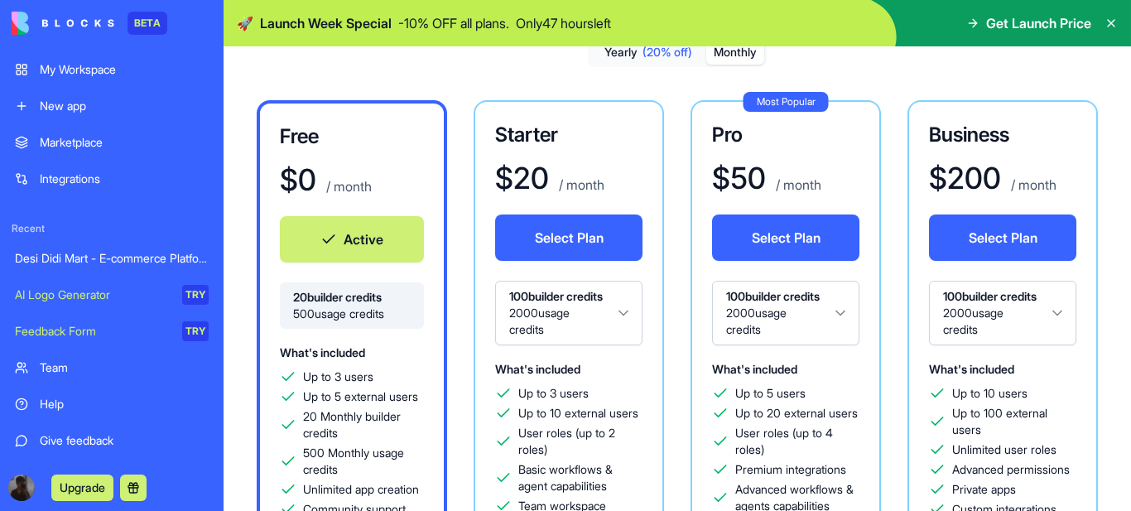
scroll to position [0, 0]
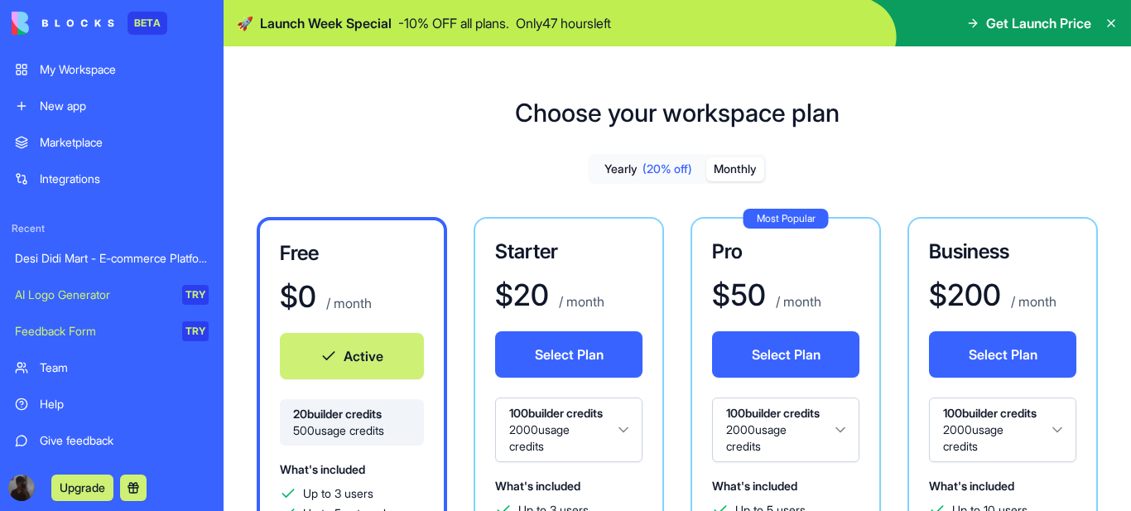
click at [1114, 18] on icon at bounding box center [1110, 23] width 13 height 13
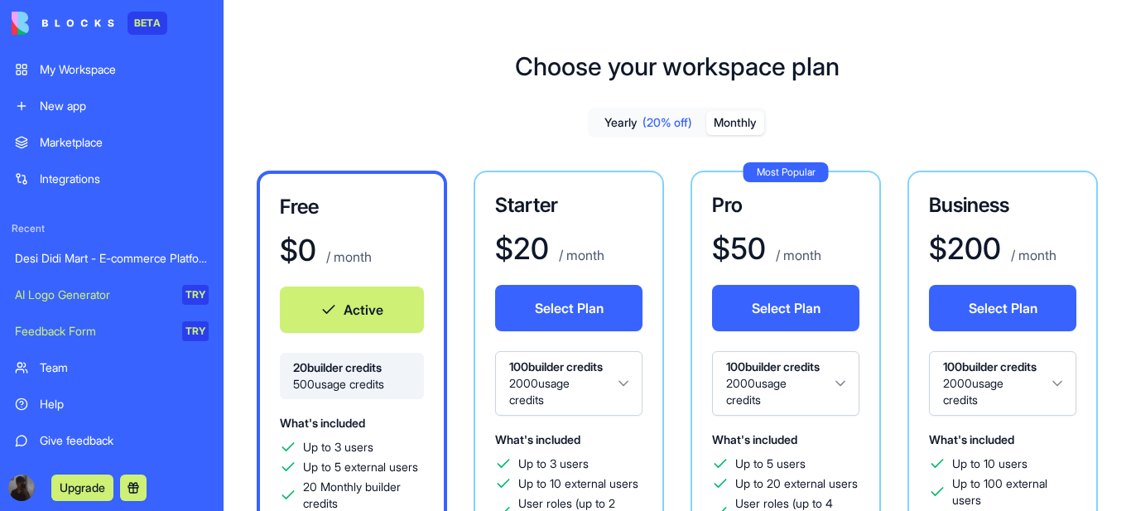
click at [70, 65] on div "My Workspace" at bounding box center [124, 69] width 169 height 17
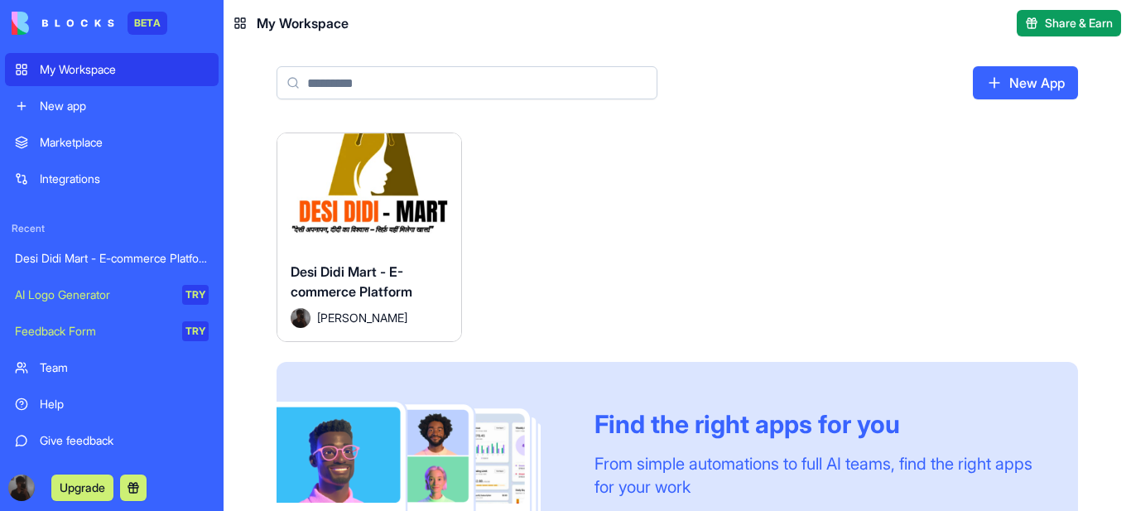
click at [328, 263] on span "Desi Didi Mart - E-commerce Platform" at bounding box center [352, 281] width 122 height 36
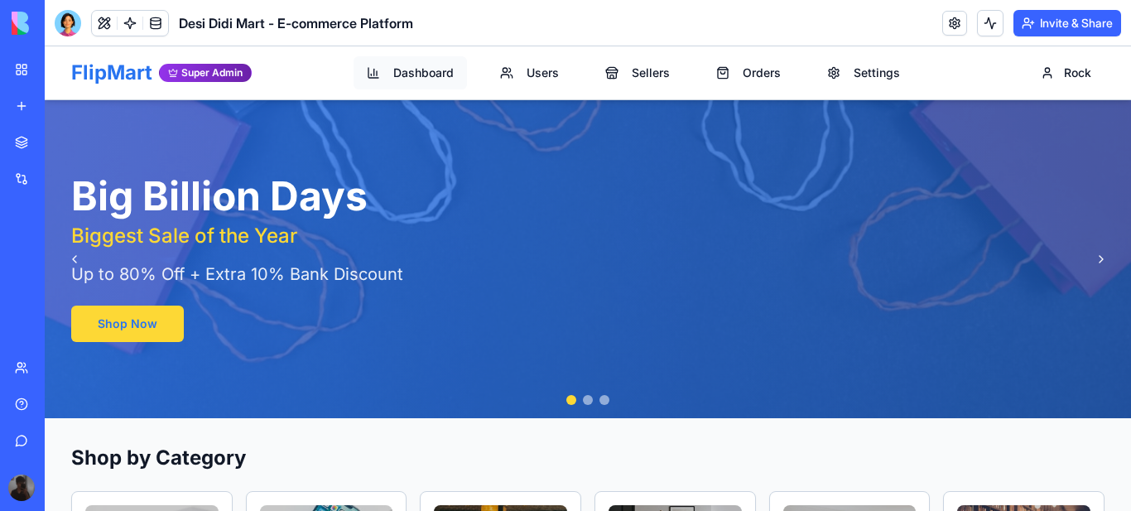
click at [423, 73] on span "Dashboard" at bounding box center [423, 73] width 60 height 17
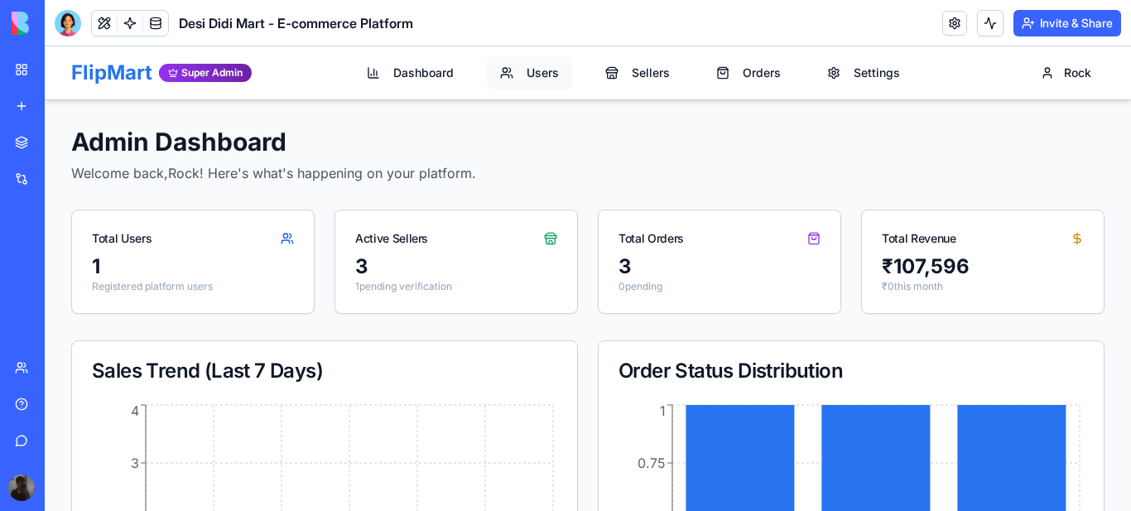
click at [536, 76] on span "Users" at bounding box center [543, 73] width 32 height 17
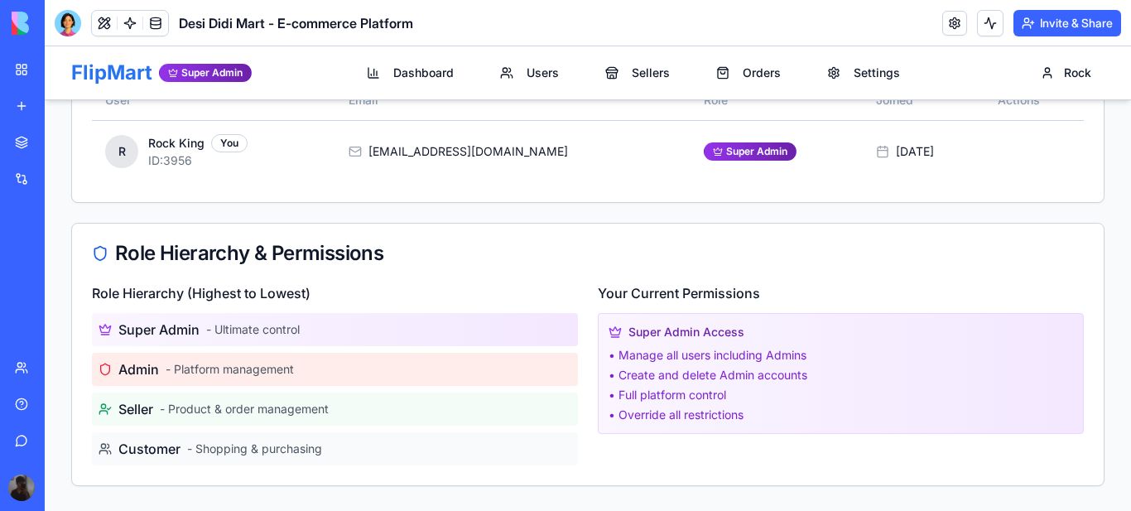
scroll to position [430, 0]
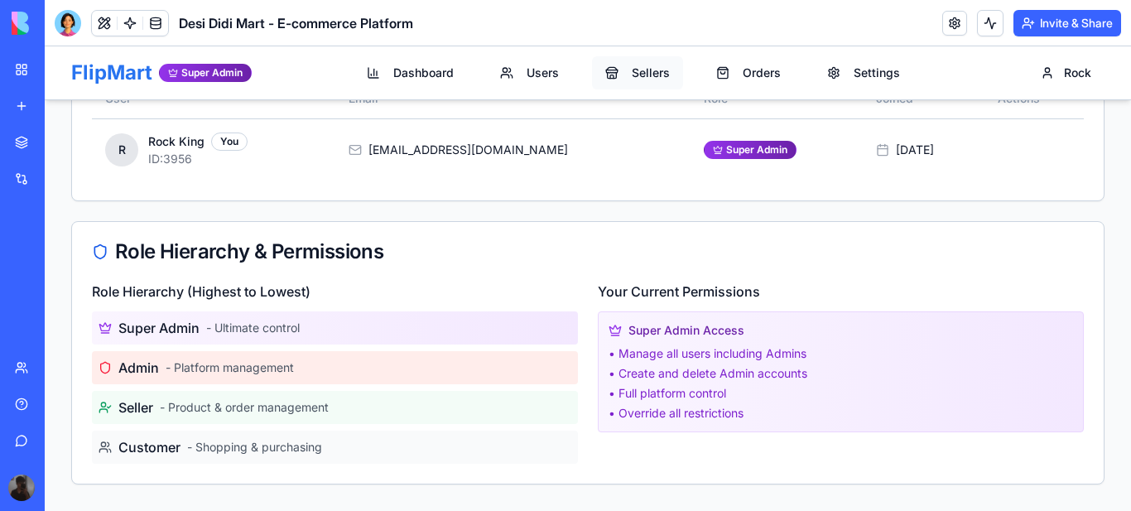
click at [646, 78] on span "Sellers" at bounding box center [651, 73] width 38 height 17
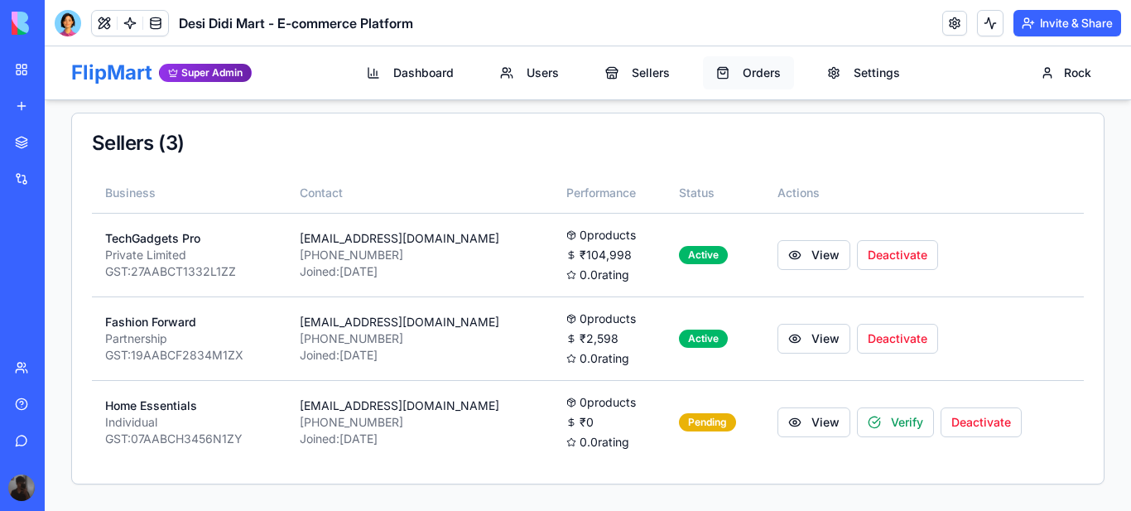
click at [765, 75] on span "Orders" at bounding box center [762, 73] width 38 height 17
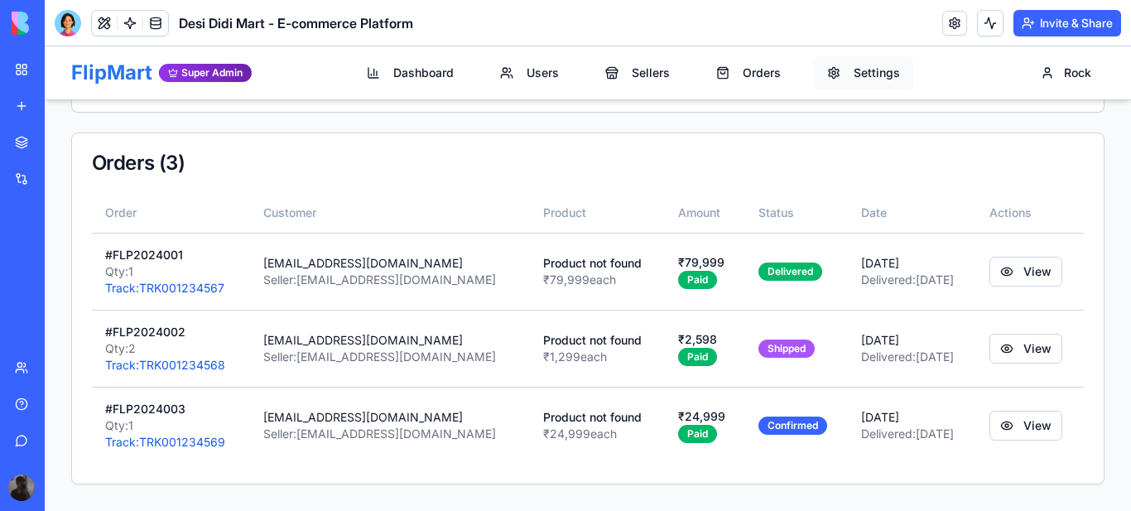
click at [862, 63] on button "Settings" at bounding box center [863, 72] width 99 height 33
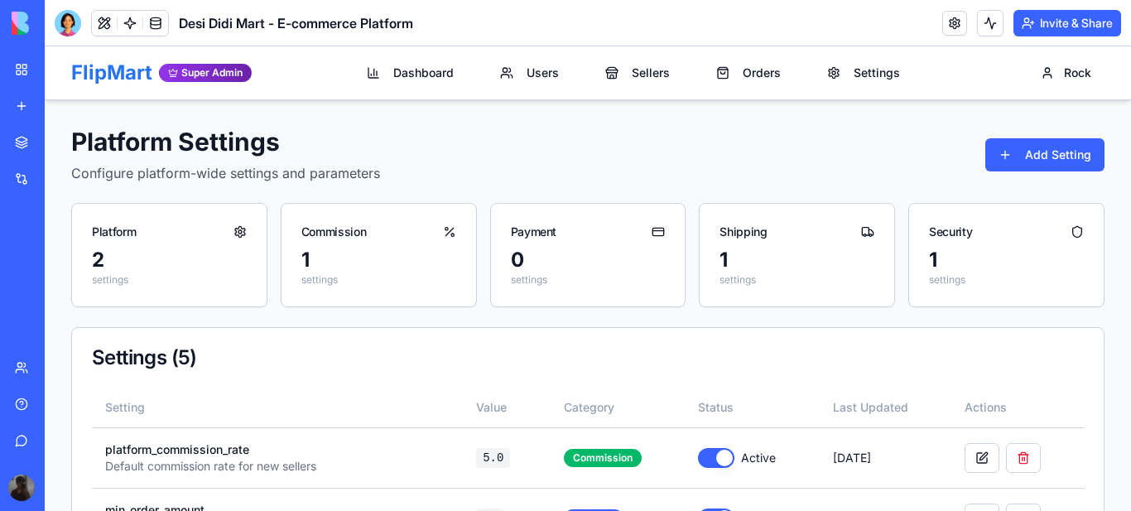
click at [61, 70] on div "My Workspace" at bounding box center [51, 69] width 22 height 17
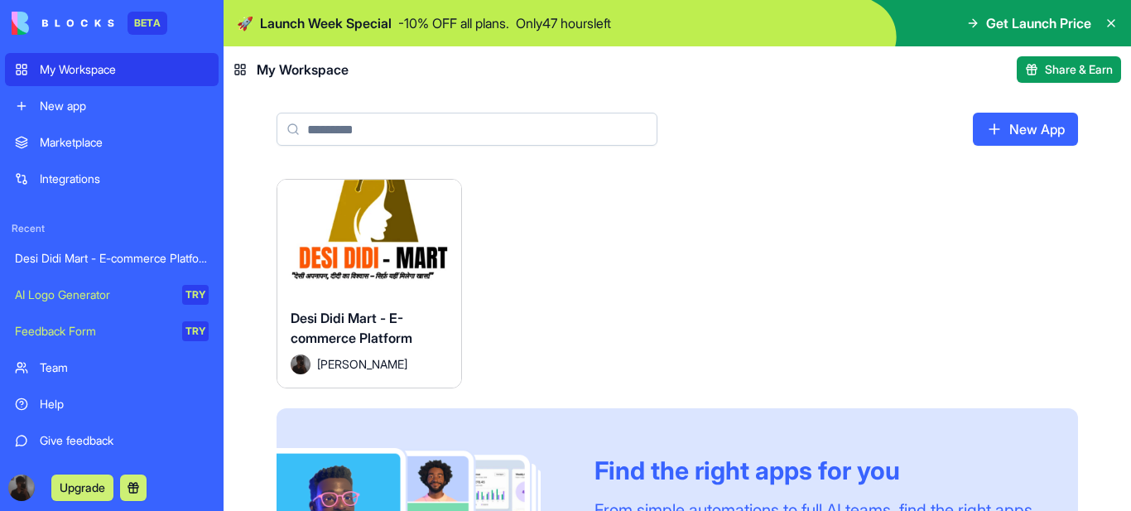
click at [354, 353] on div "Desi Didi Mart - E-commerce Platform" at bounding box center [369, 331] width 157 height 46
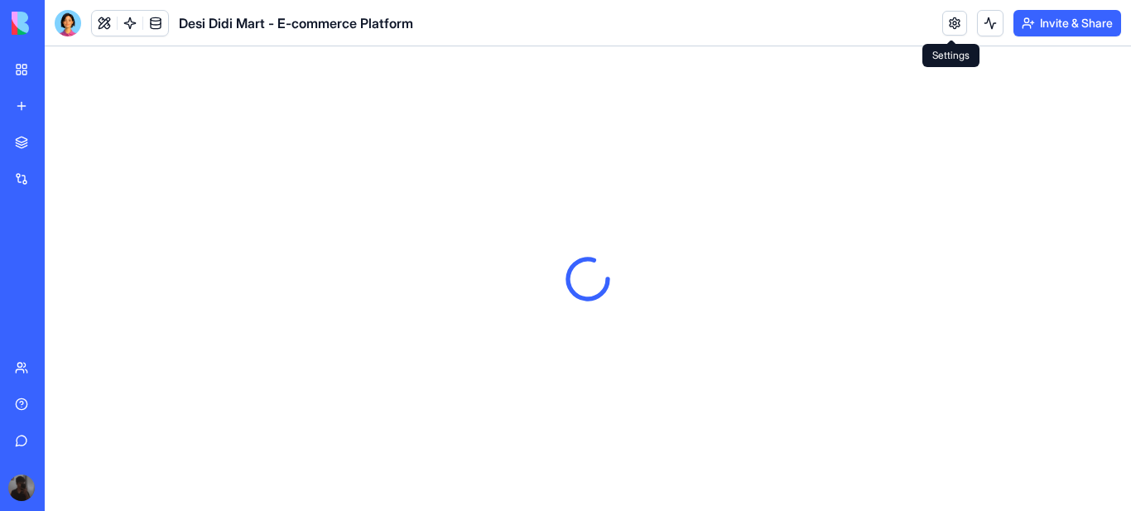
click at [957, 21] on link at bounding box center [954, 23] width 25 height 25
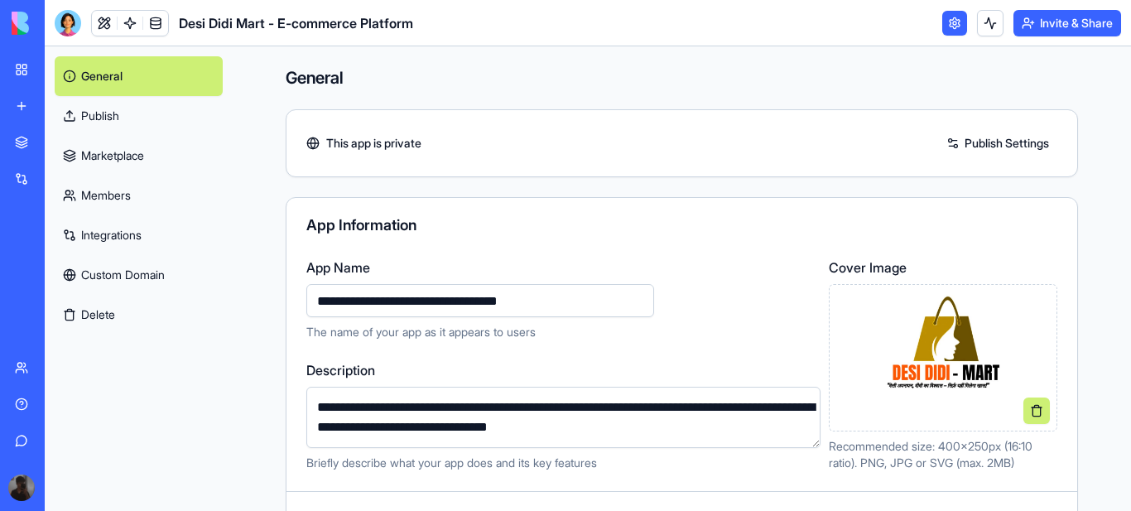
click at [982, 142] on link "Publish Settings" at bounding box center [997, 143] width 119 height 26
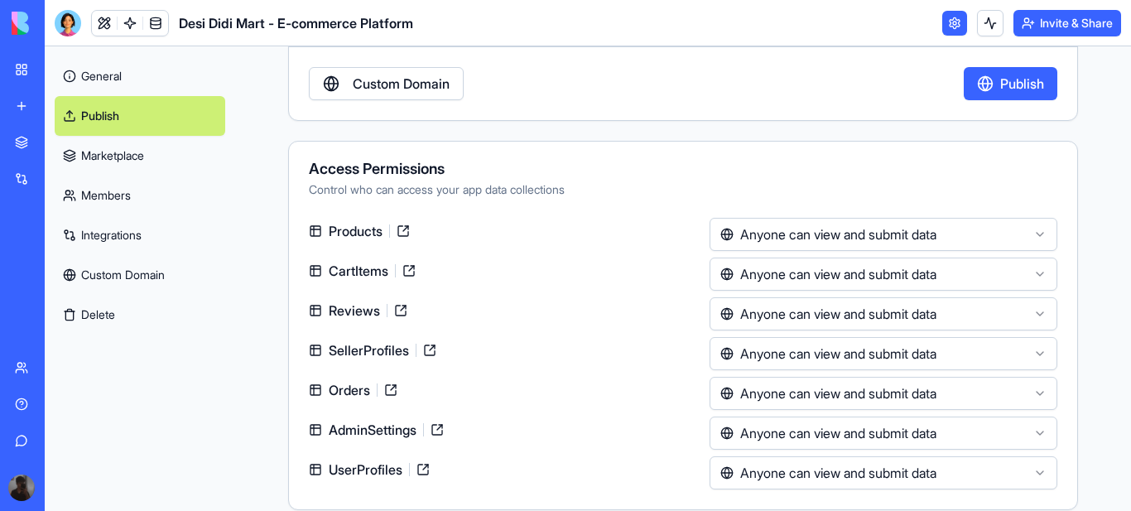
scroll to position [212, 0]
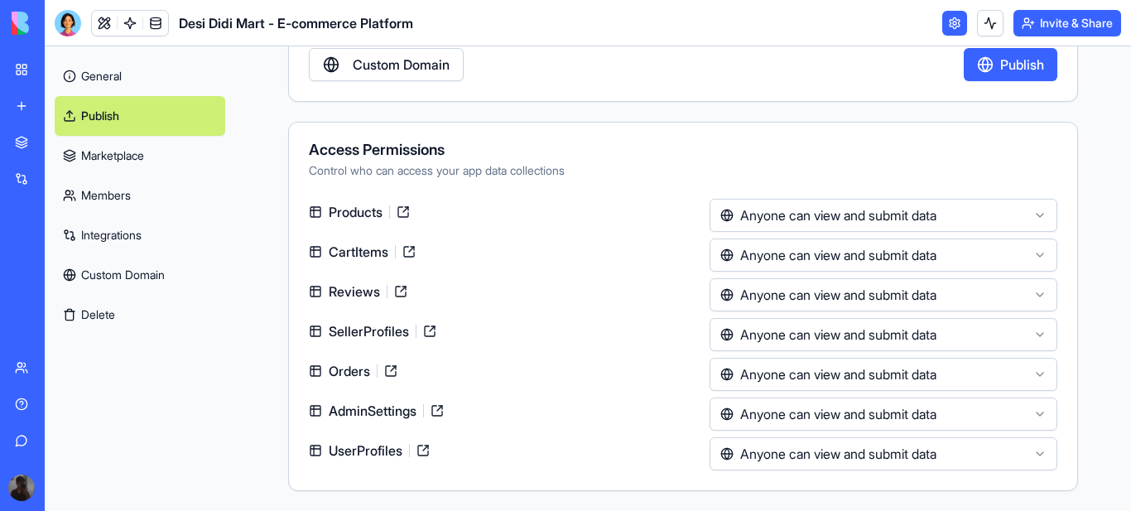
click at [1028, 211] on html "**********" at bounding box center [565, 255] width 1131 height 511
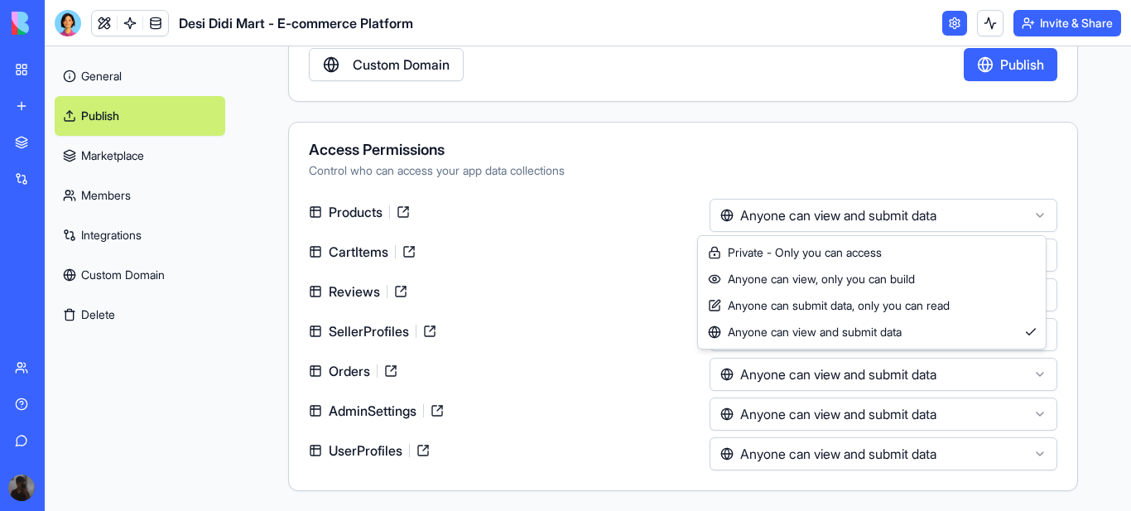
click at [1027, 211] on html "**********" at bounding box center [565, 255] width 1131 height 511
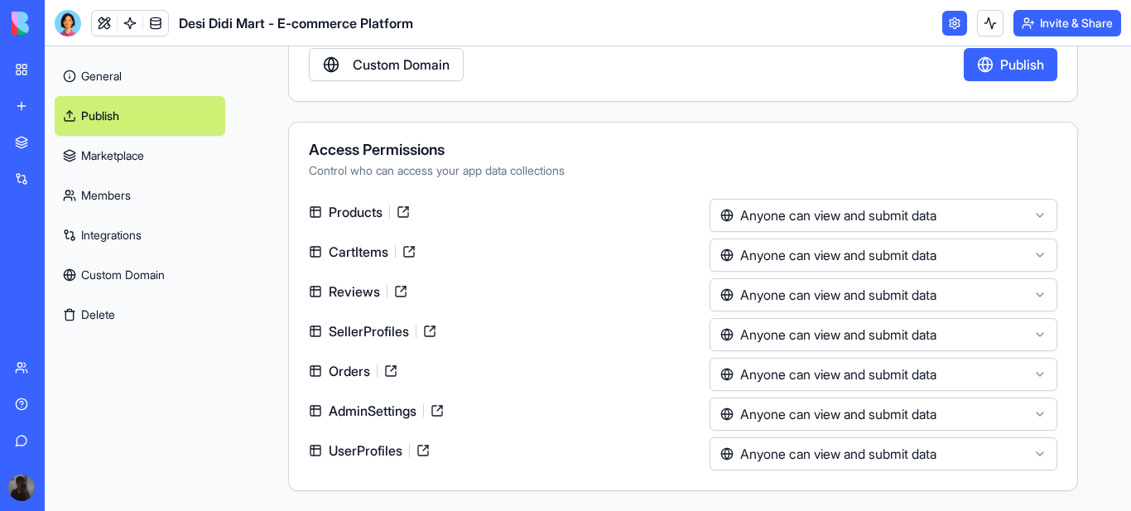
click at [1027, 454] on html "**********" at bounding box center [565, 255] width 1131 height 511
click at [1023, 454] on html "**********" at bounding box center [565, 255] width 1131 height 511
click at [425, 448] on link at bounding box center [423, 450] width 26 height 26
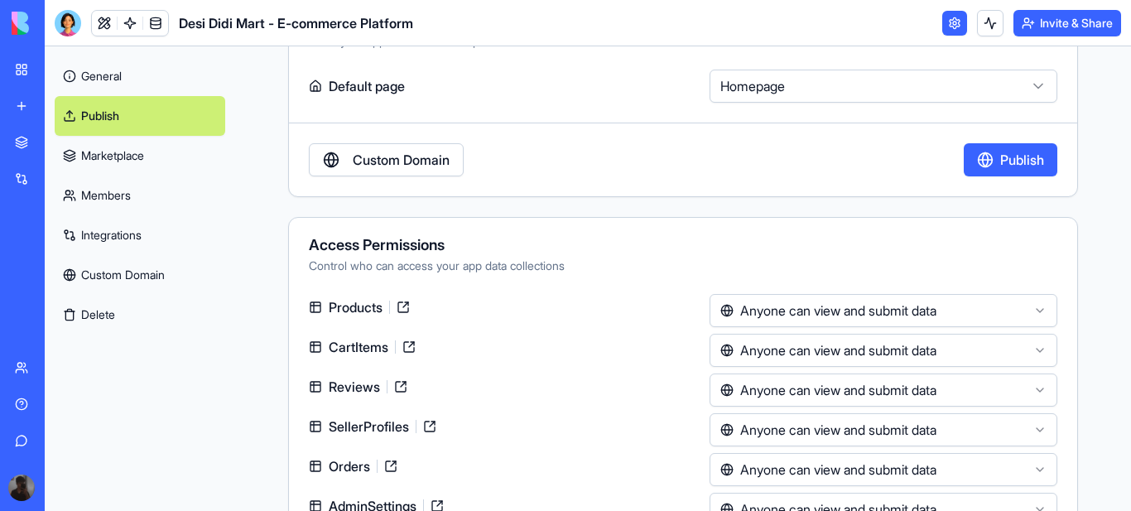
scroll to position [0, 0]
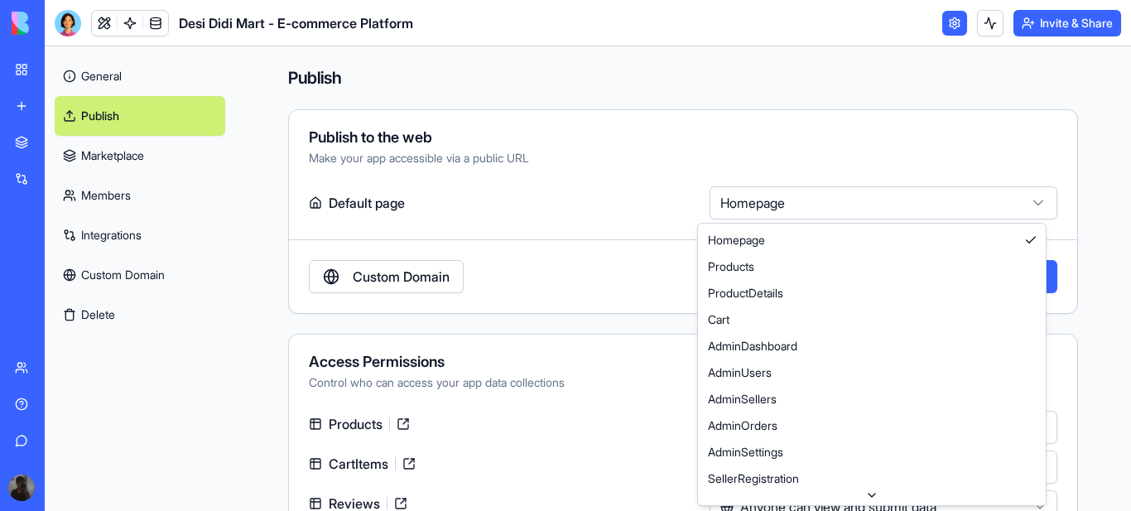
click at [1026, 200] on html "**********" at bounding box center [565, 255] width 1131 height 511
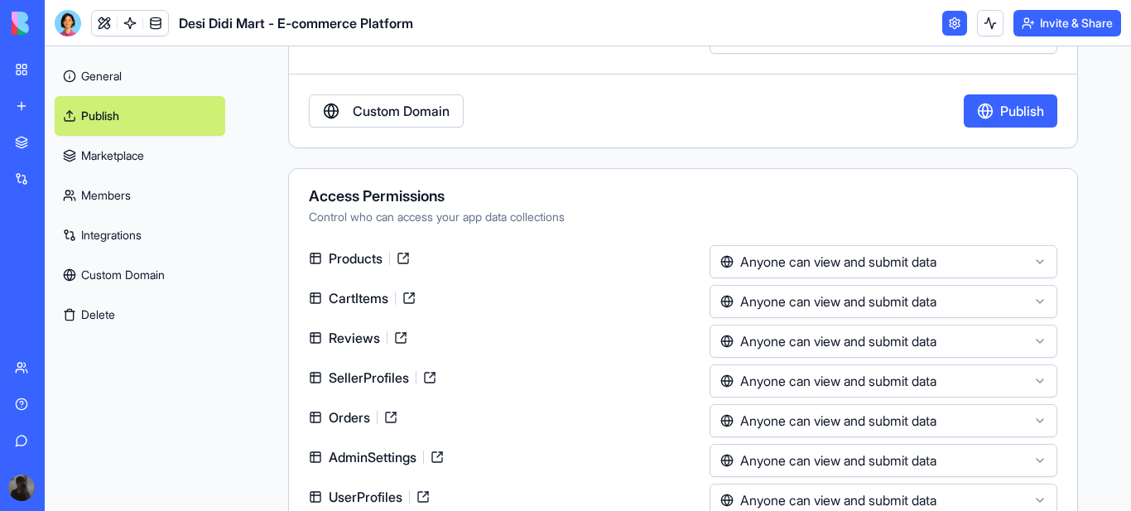
scroll to position [212, 0]
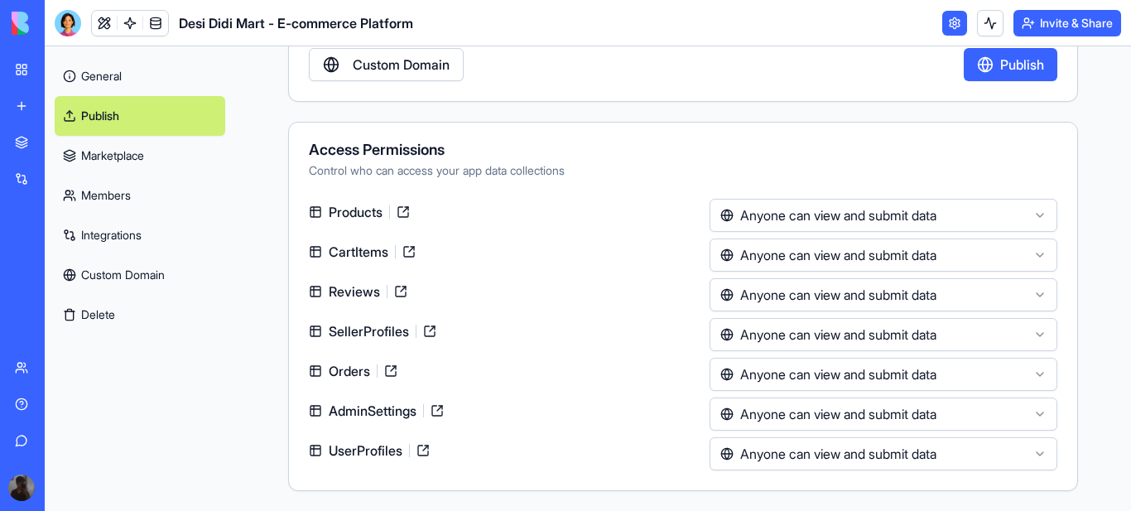
click at [1027, 410] on html "**********" at bounding box center [565, 255] width 1131 height 511
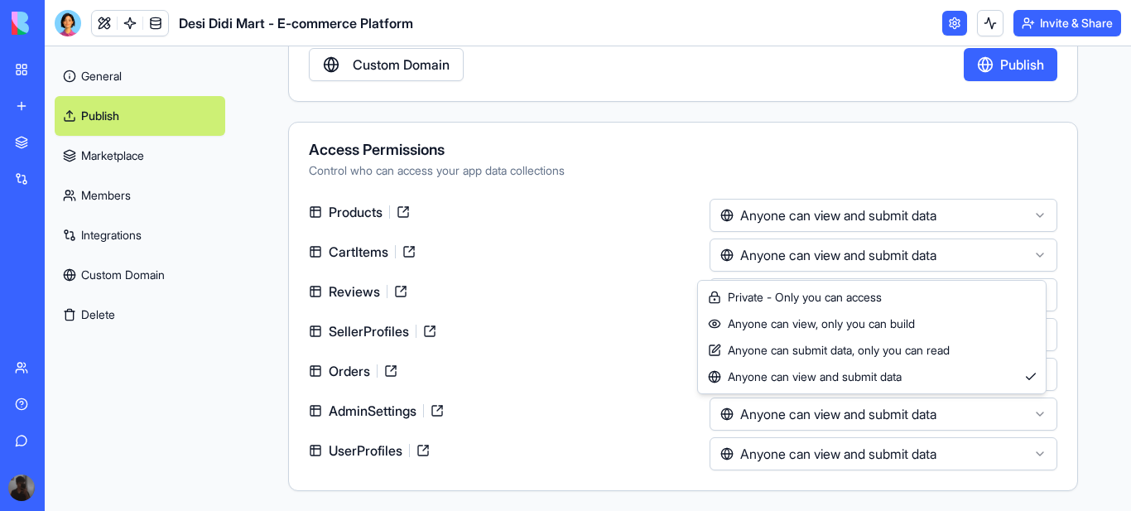
click at [601, 386] on html "**********" at bounding box center [565, 255] width 1131 height 511
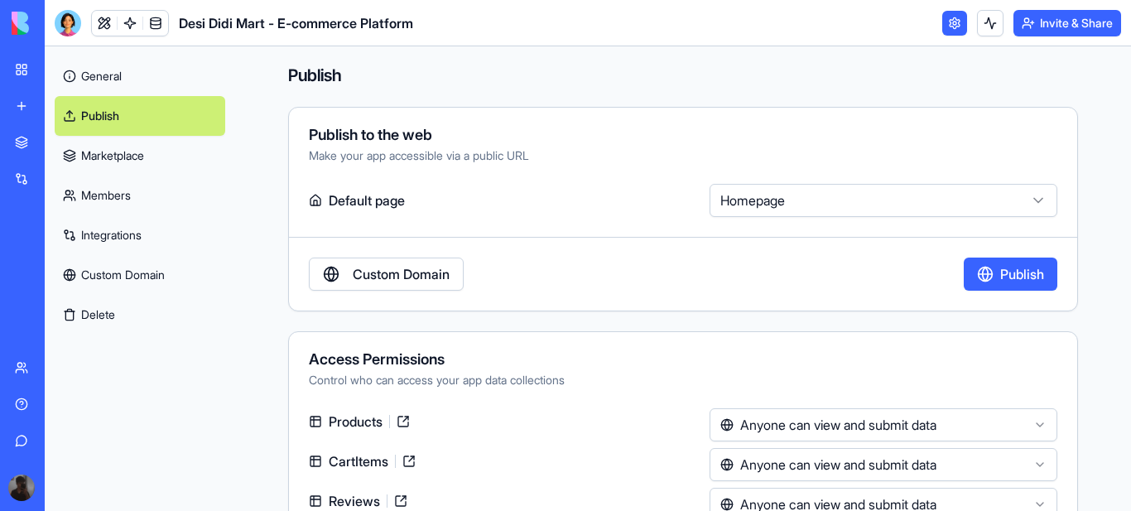
scroll to position [0, 0]
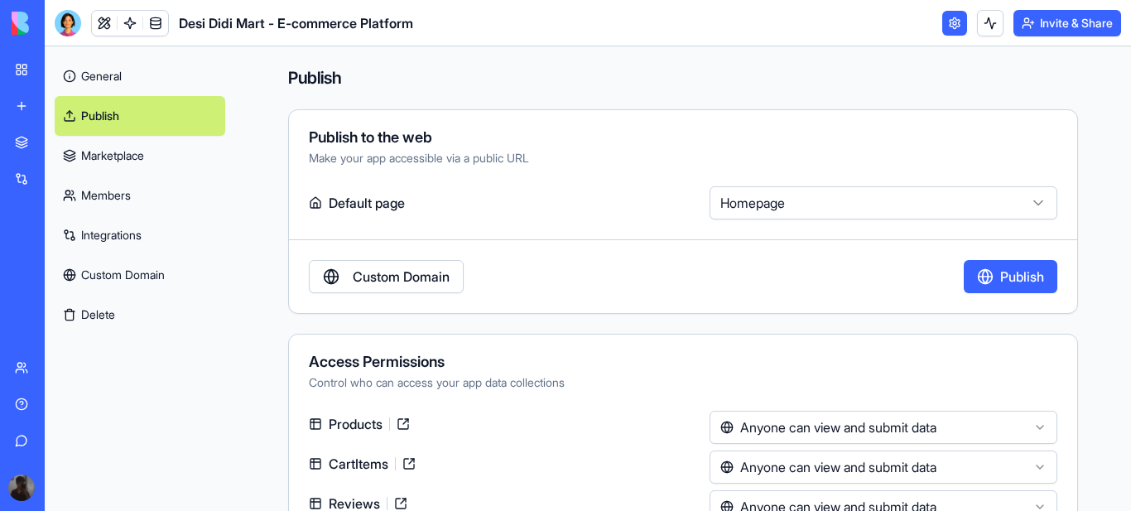
click at [992, 273] on button "Publish" at bounding box center [1011, 276] width 94 height 33
click at [985, 22] on button at bounding box center [990, 23] width 26 height 26
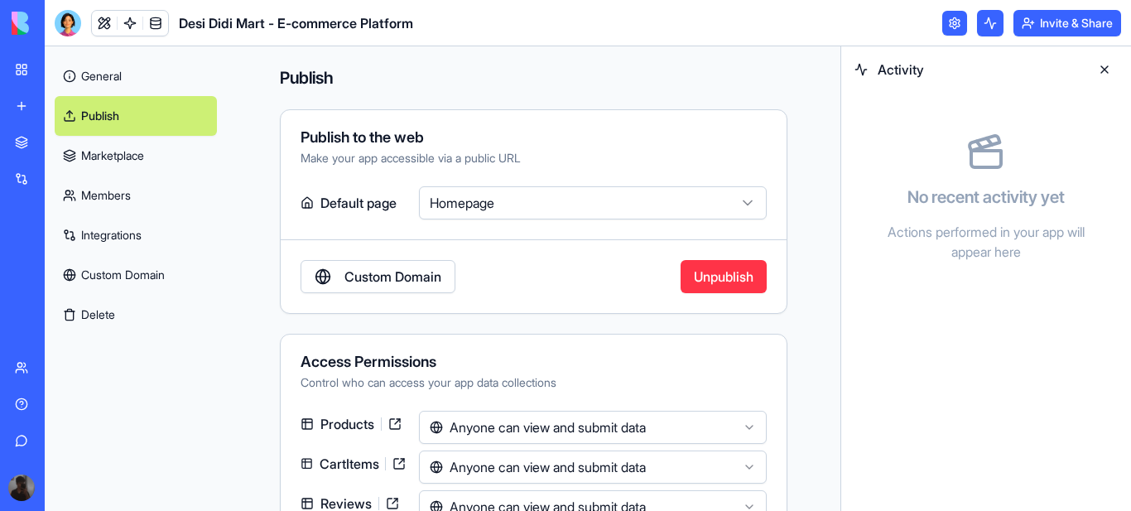
click at [985, 24] on button at bounding box center [990, 23] width 26 height 26
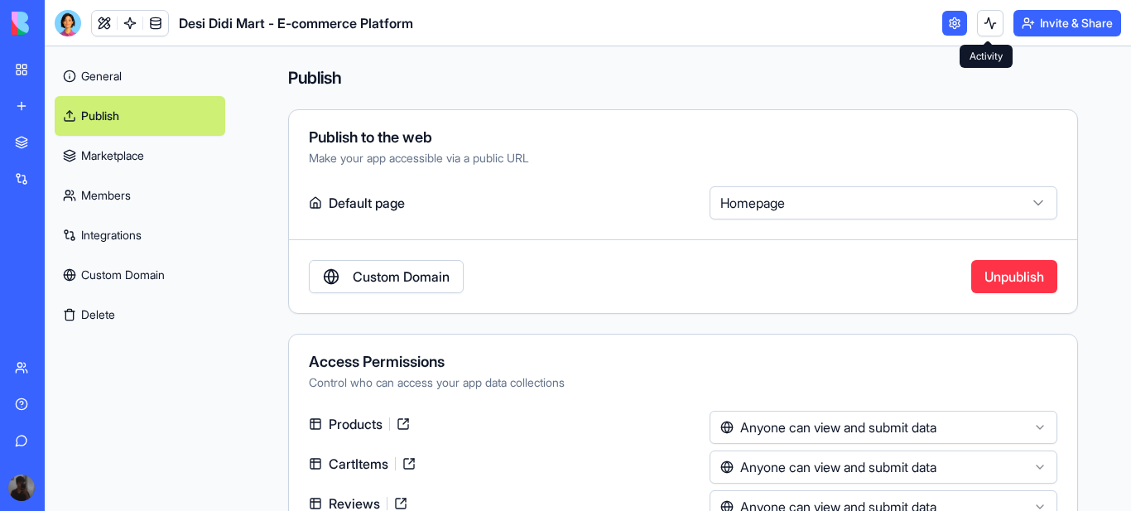
click at [104, 73] on link "General" at bounding box center [140, 76] width 171 height 40
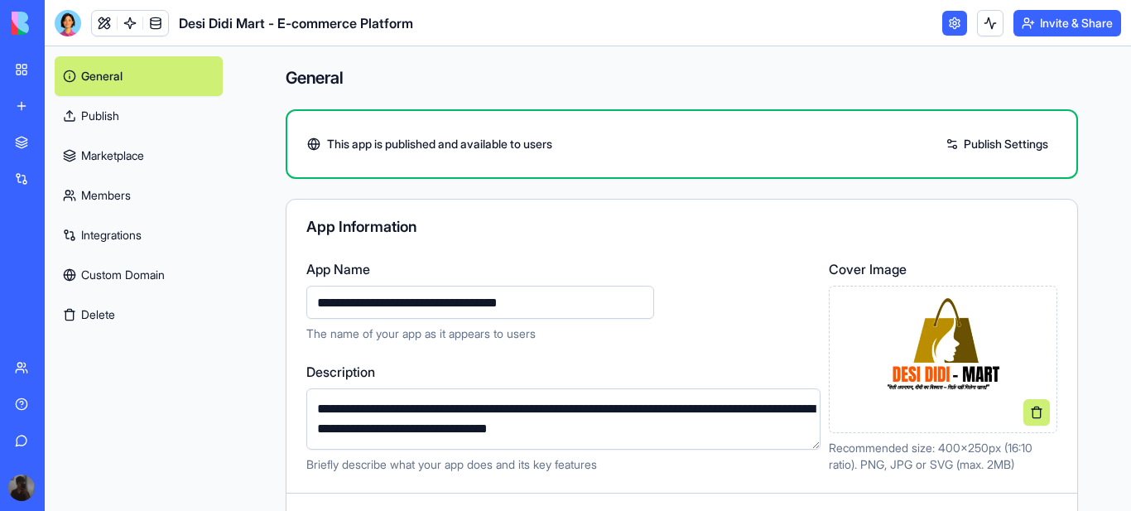
click at [974, 144] on link "Publish Settings" at bounding box center [996, 144] width 119 height 26
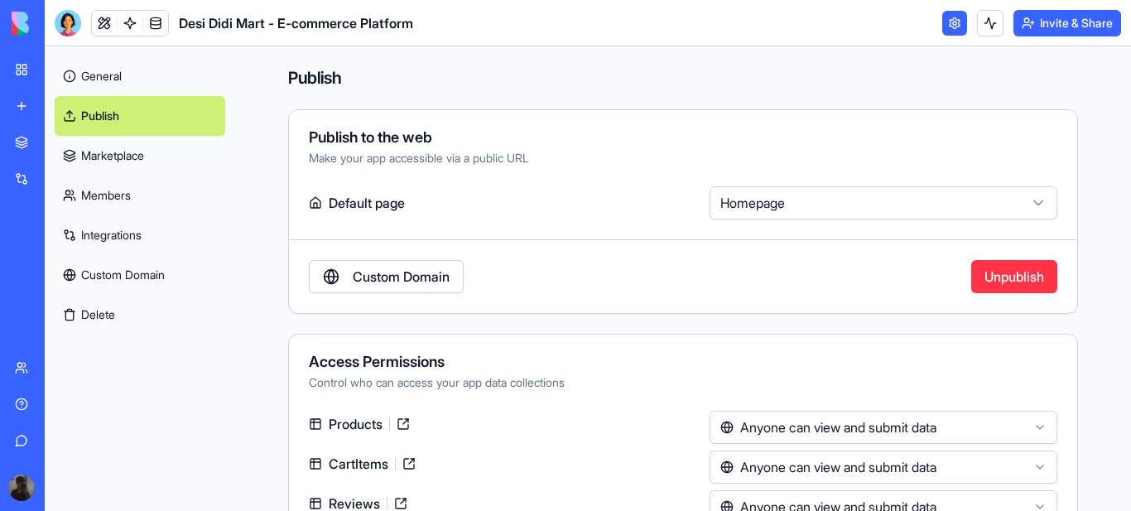
click at [133, 108] on link "Publish" at bounding box center [140, 116] width 171 height 40
click at [94, 79] on link "General" at bounding box center [140, 76] width 171 height 40
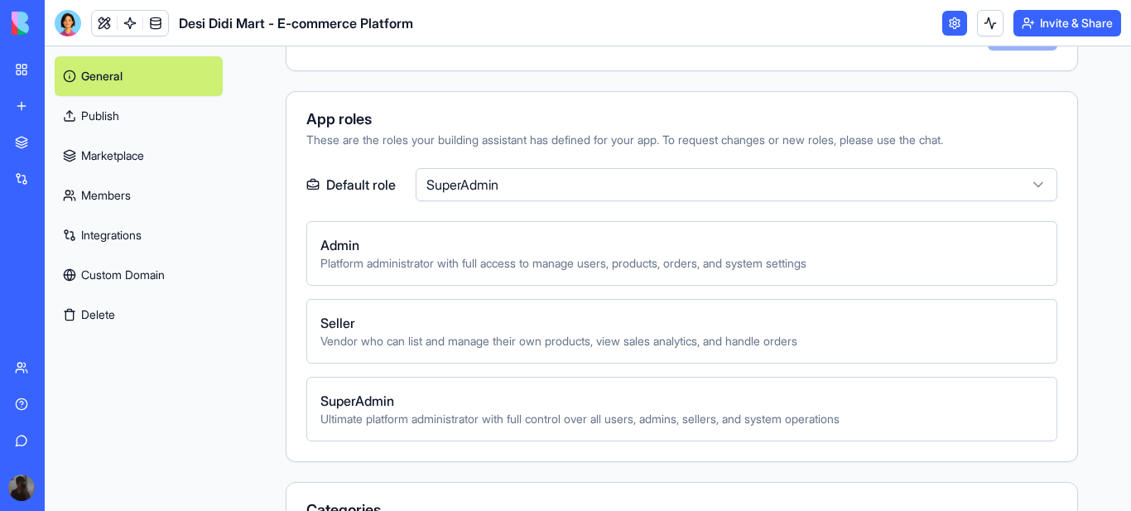
scroll to position [497, 0]
click at [542, 262] on span "Platform administrator with full access to manage users, products, orders, and …" at bounding box center [681, 262] width 723 height 17
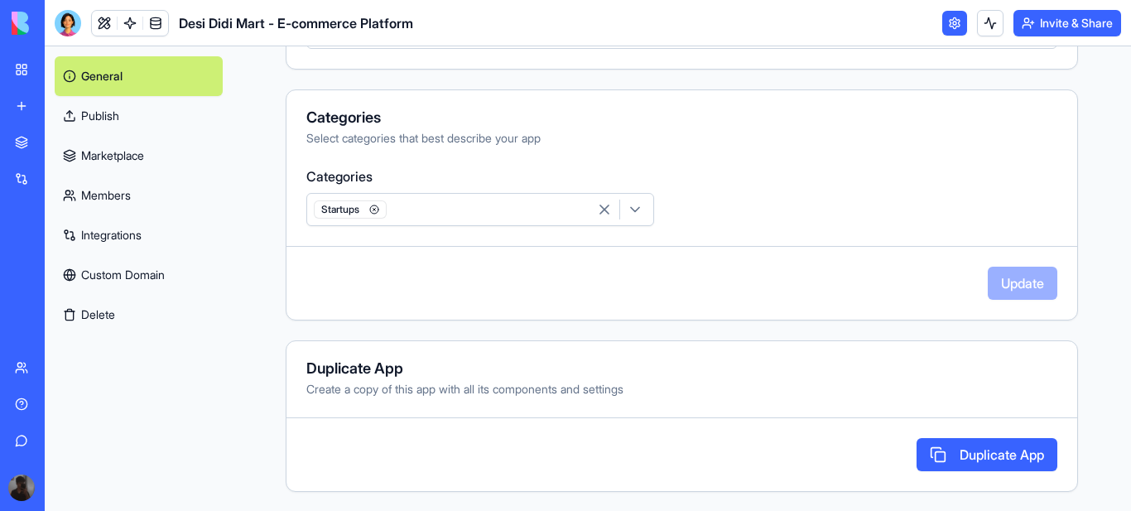
scroll to position [889, 0]
click at [627, 208] on icon "button" at bounding box center [635, 208] width 17 height 17
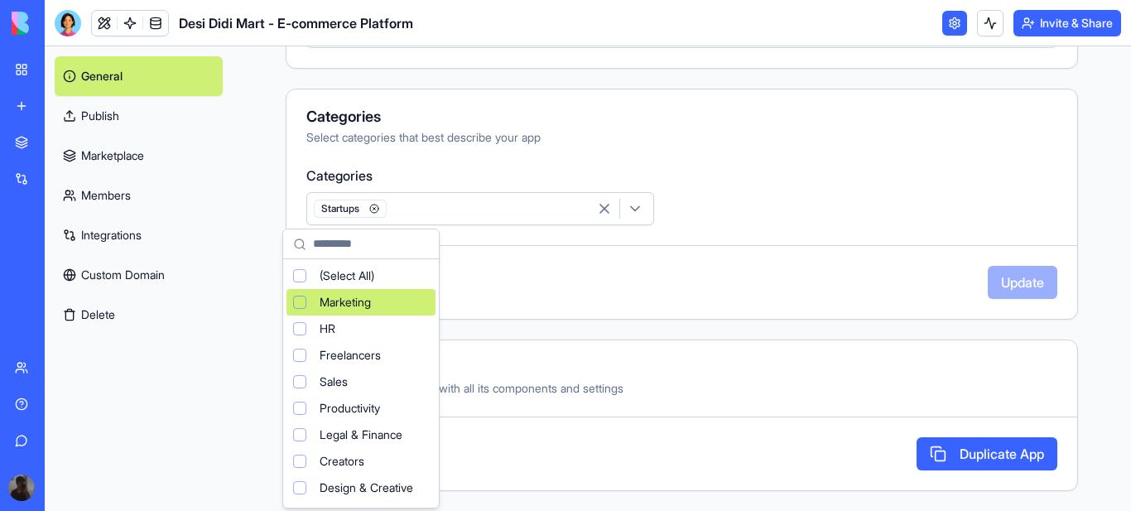
click at [371, 301] on span "Marketing" at bounding box center [345, 302] width 51 height 17
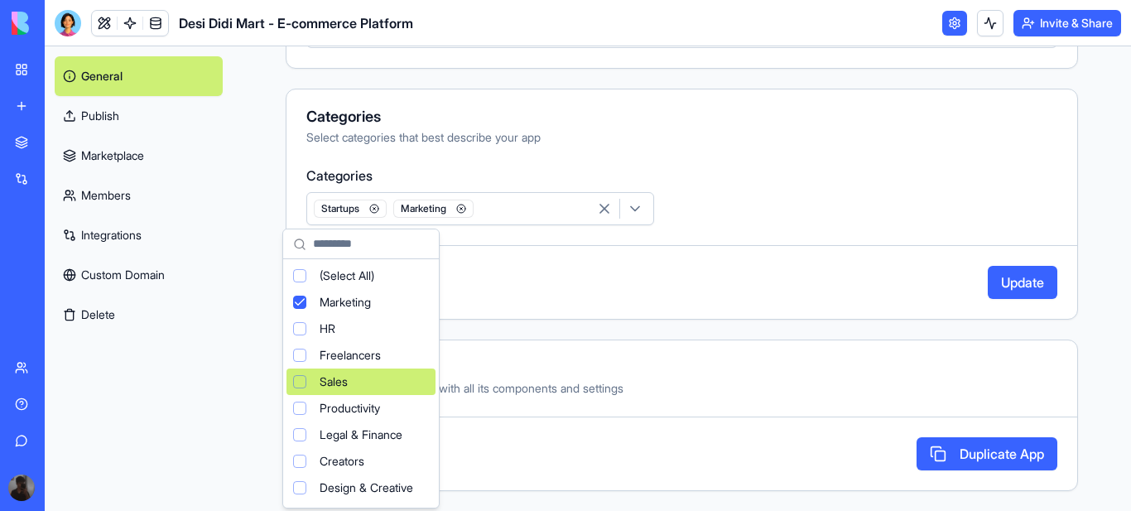
click at [368, 378] on div "Sales" at bounding box center [360, 381] width 149 height 26
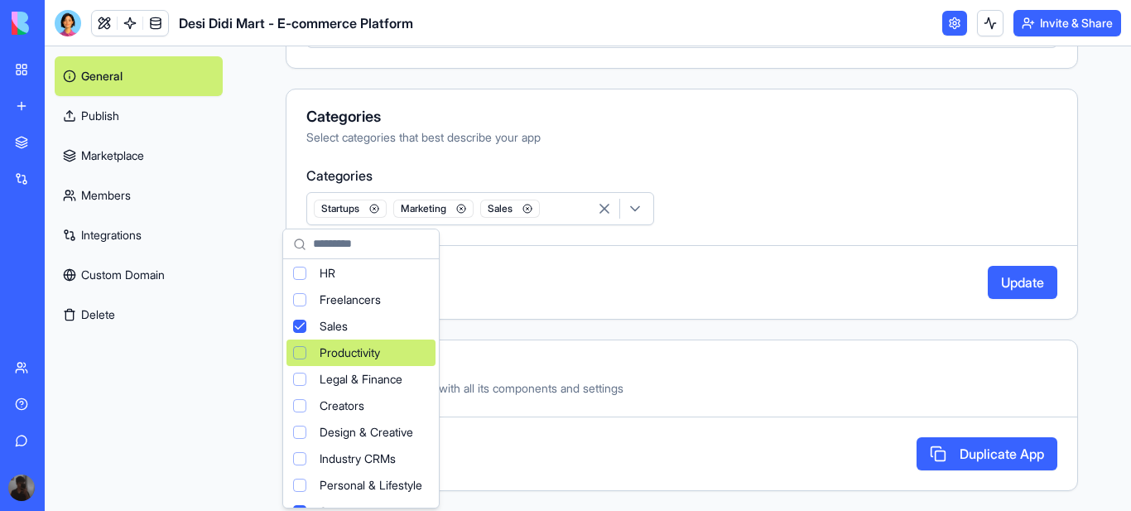
scroll to position [83, 0]
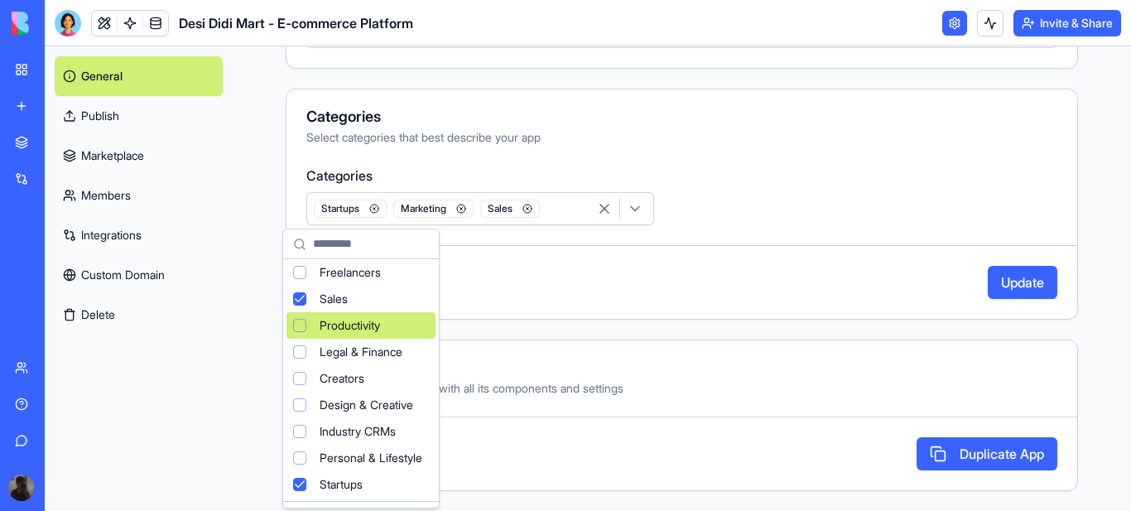
click at [380, 329] on span "Productivity" at bounding box center [350, 325] width 60 height 17
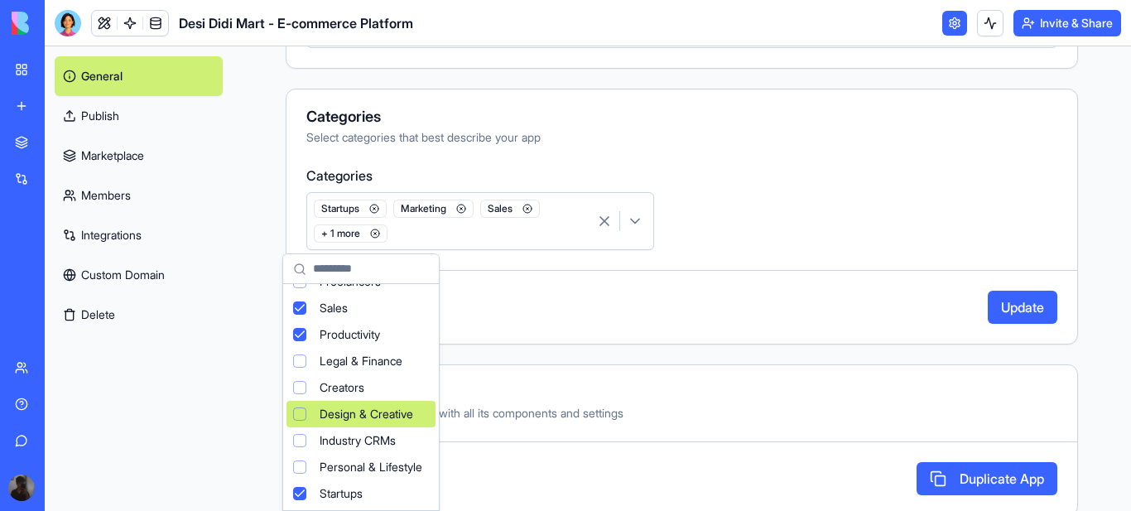
scroll to position [110, 0]
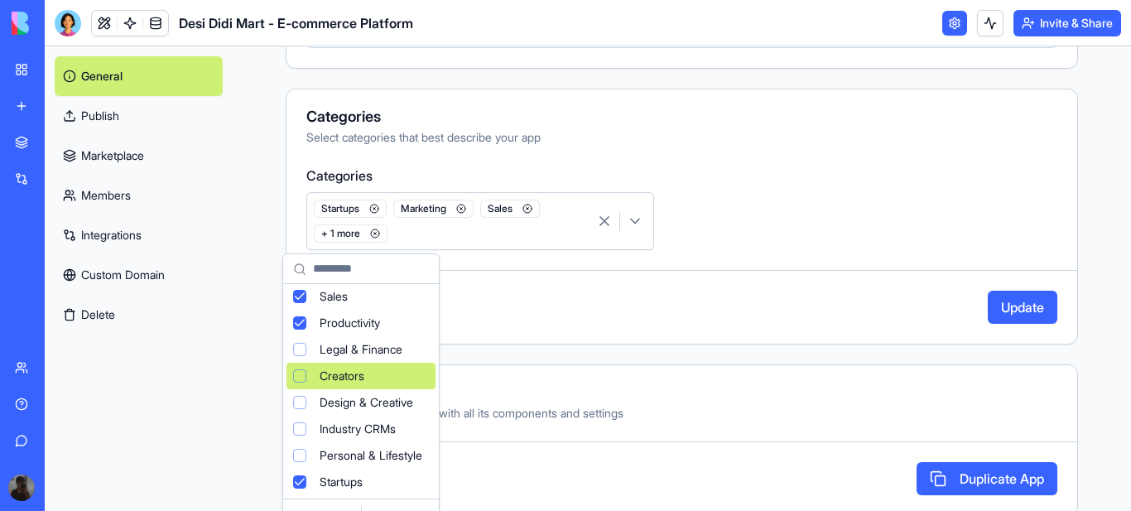
click at [380, 376] on div "Creators" at bounding box center [360, 376] width 149 height 26
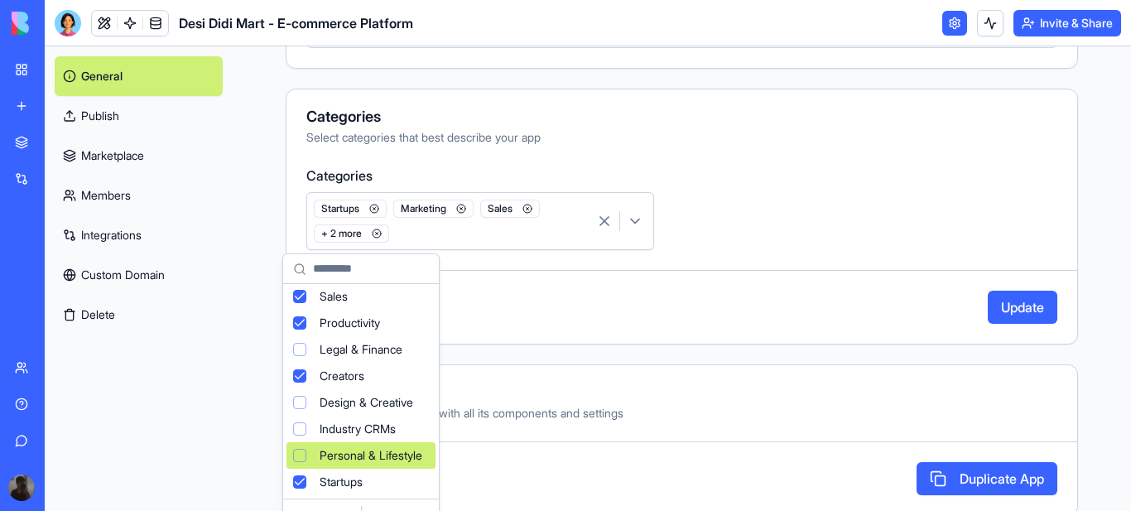
click at [388, 448] on span "Personal & Lifestyle" at bounding box center [371, 455] width 103 height 17
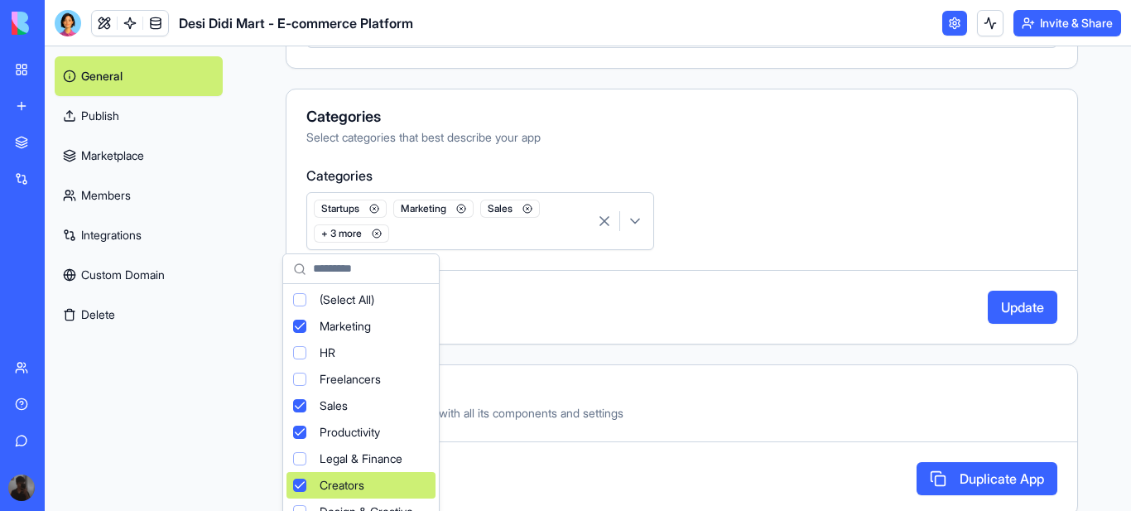
scroll to position [0, 0]
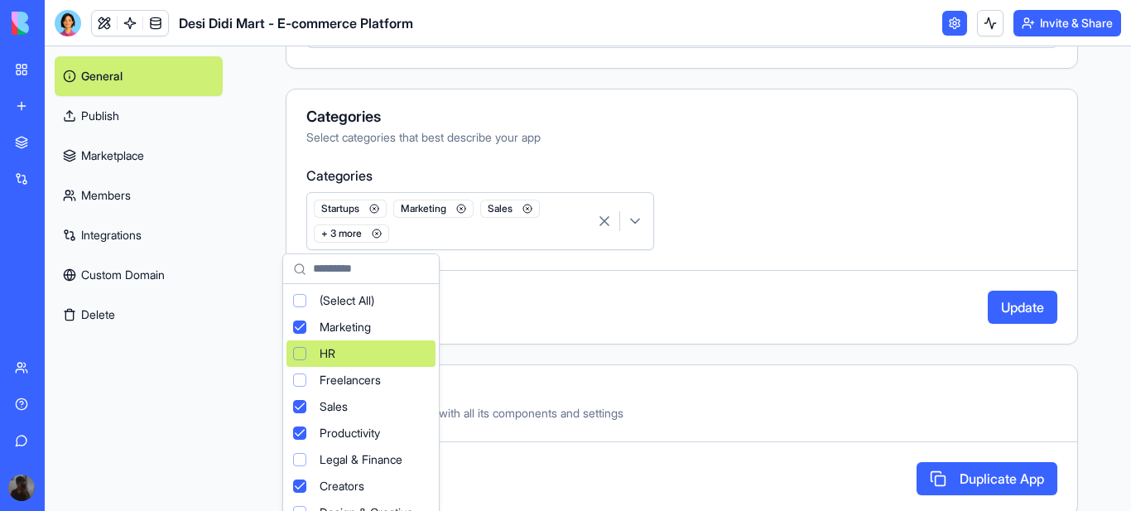
click at [1003, 304] on html "**********" at bounding box center [565, 255] width 1131 height 511
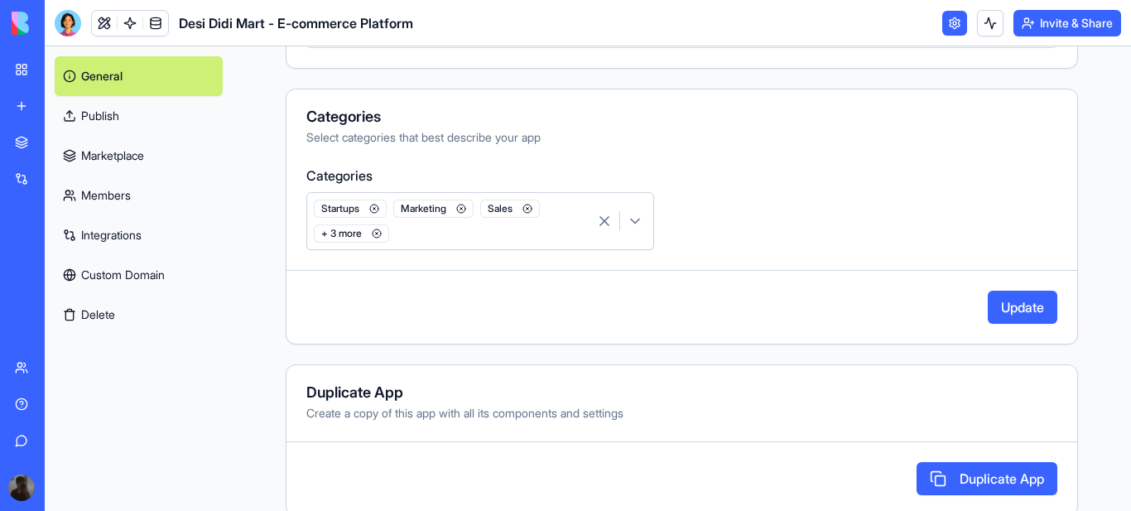
click at [1002, 301] on button "Update" at bounding box center [1023, 307] width 70 height 33
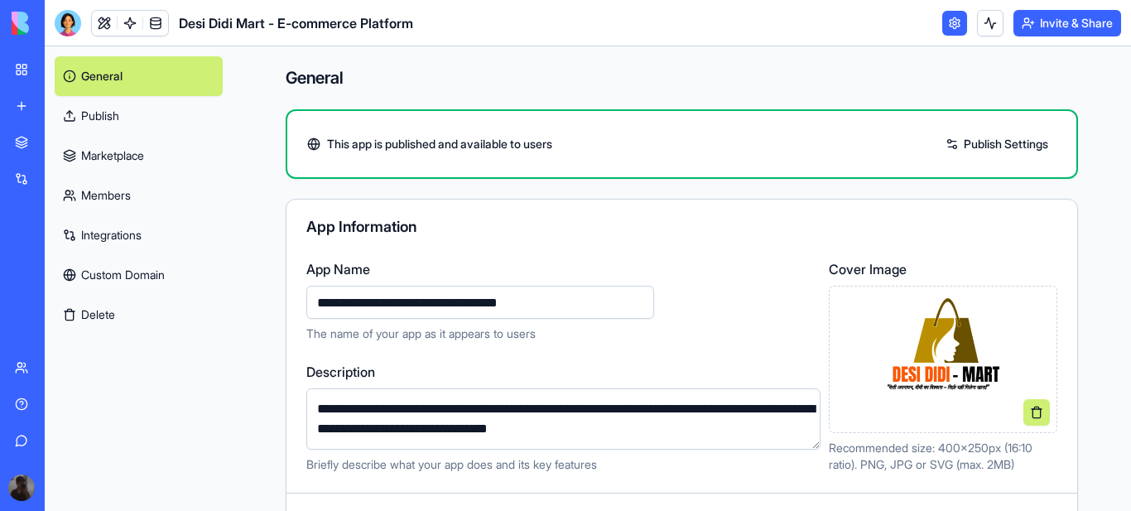
click at [106, 115] on link "Publish" at bounding box center [139, 116] width 168 height 40
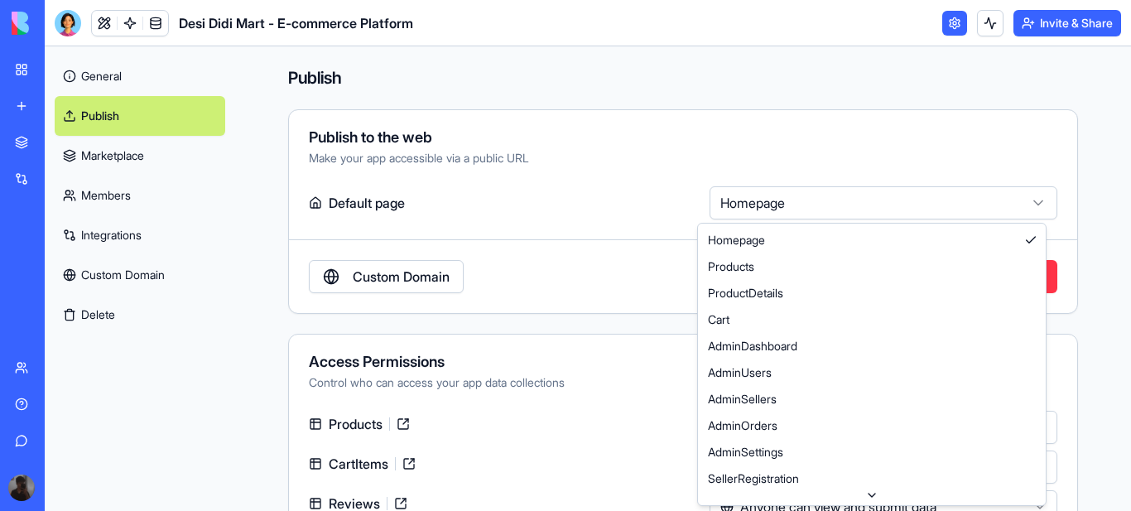
click at [1022, 200] on html "**********" at bounding box center [565, 255] width 1131 height 511
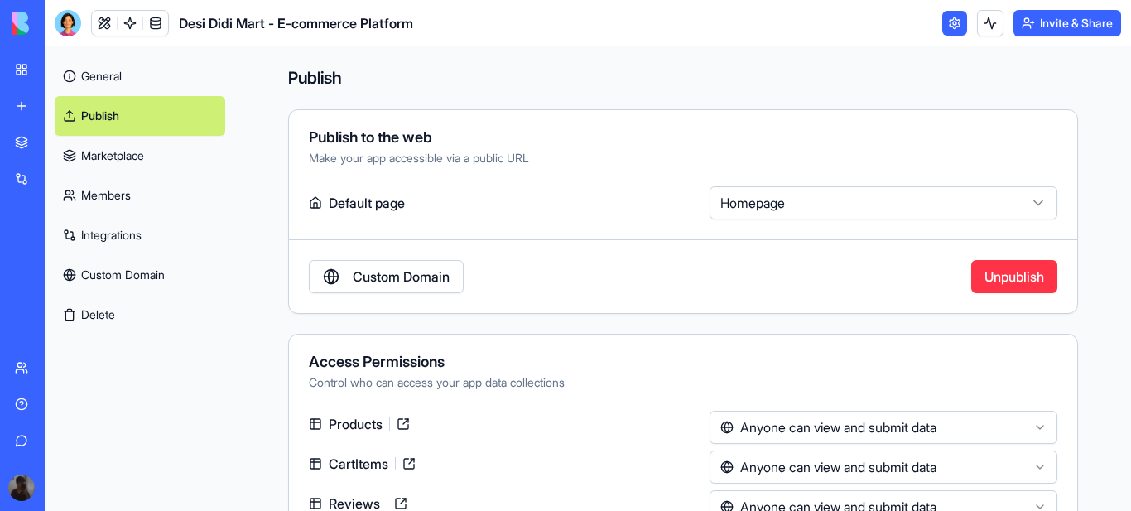
click at [1024, 199] on html "**********" at bounding box center [565, 255] width 1131 height 511
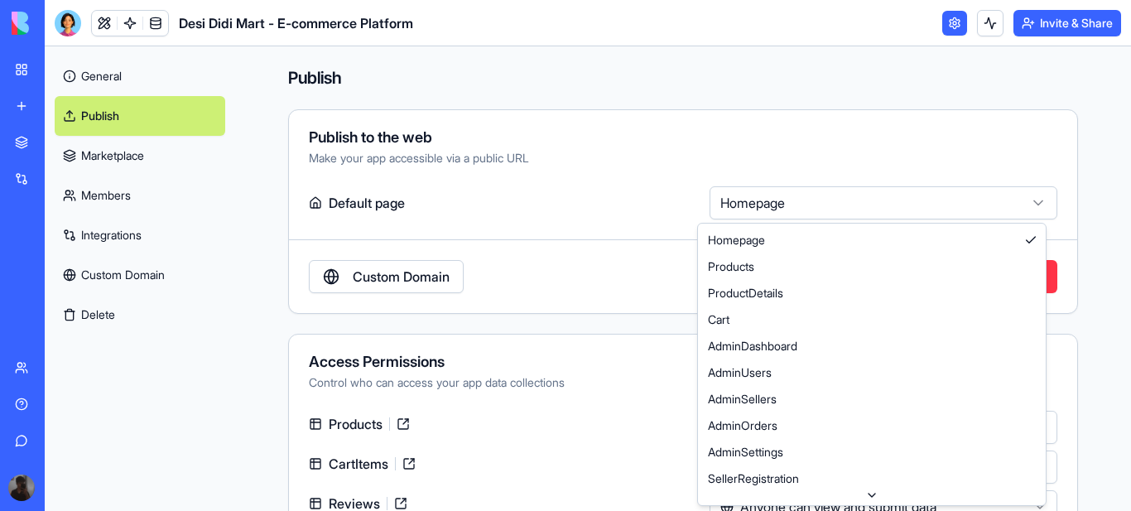
click at [1024, 199] on html "**********" at bounding box center [565, 255] width 1131 height 511
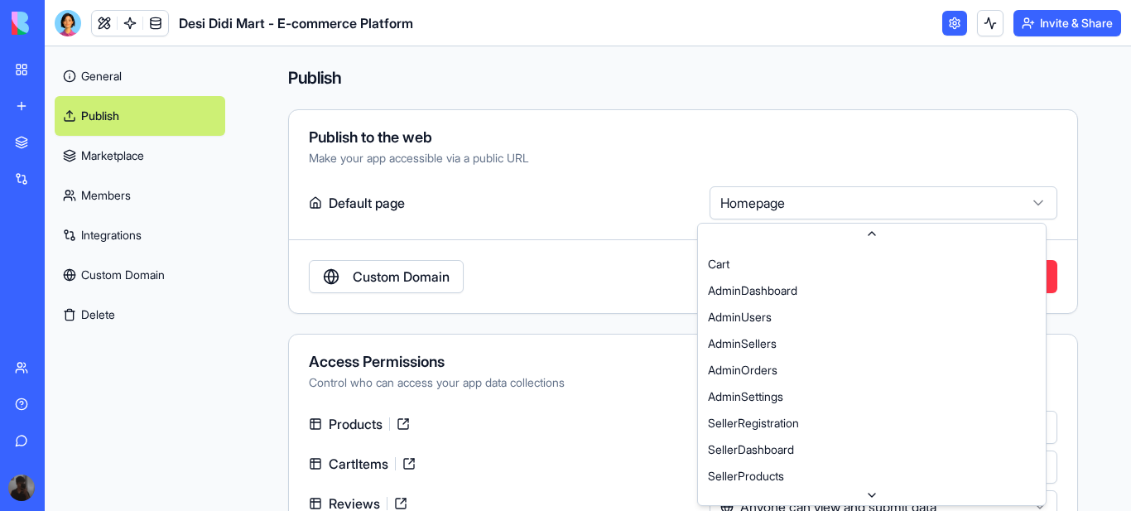
scroll to position [142, 0]
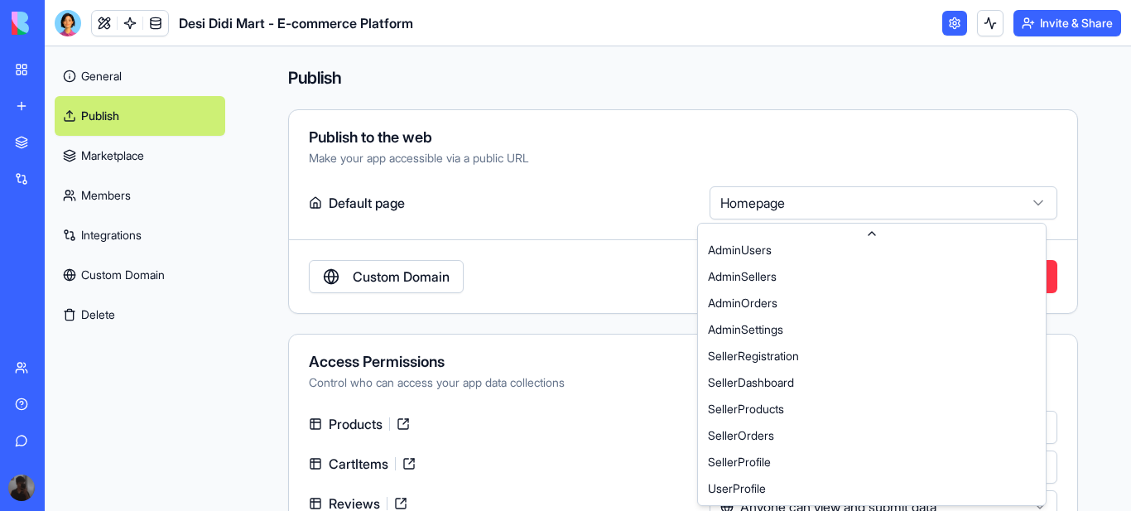
click at [1027, 203] on html "**********" at bounding box center [565, 255] width 1131 height 511
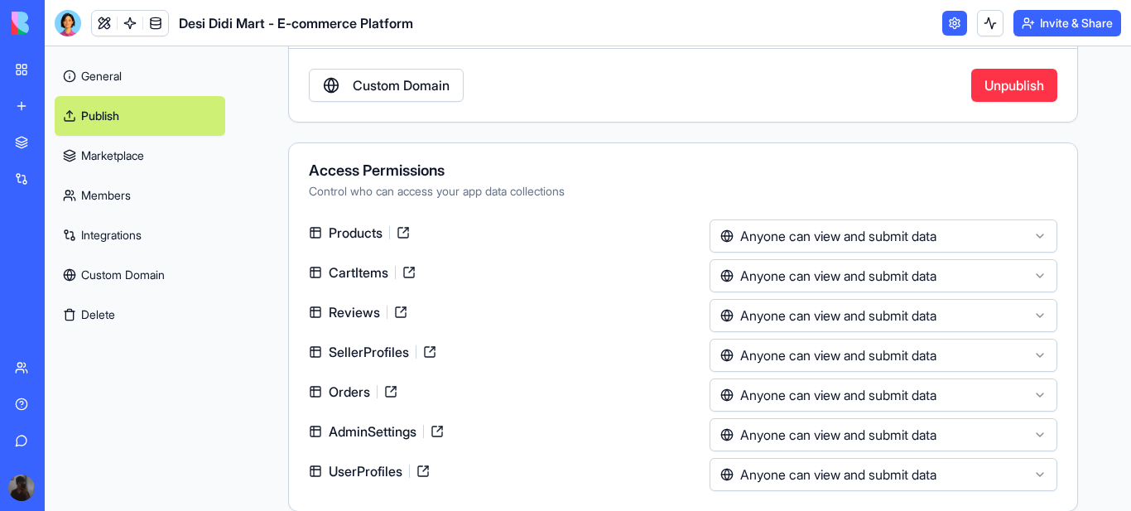
scroll to position [212, 0]
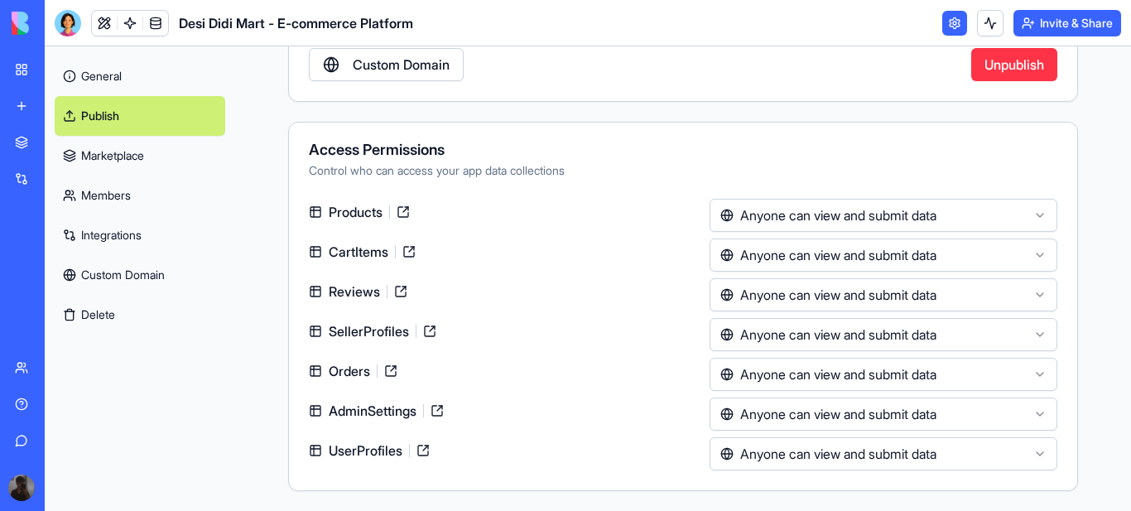
click at [1028, 336] on html "**********" at bounding box center [565, 255] width 1131 height 511
click at [364, 368] on html "**********" at bounding box center [565, 255] width 1131 height 511
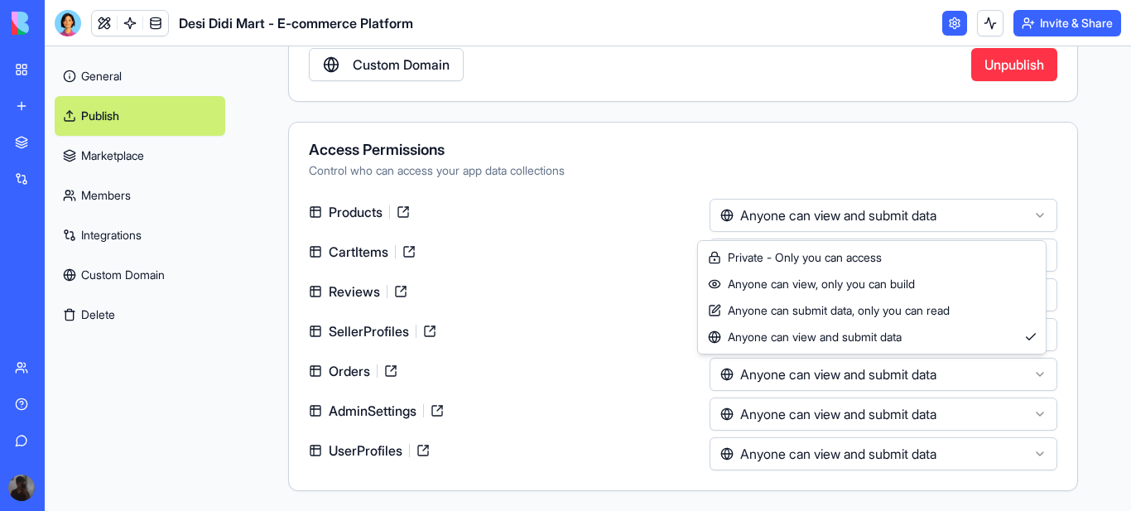
click at [1030, 373] on html "**********" at bounding box center [565, 255] width 1131 height 511
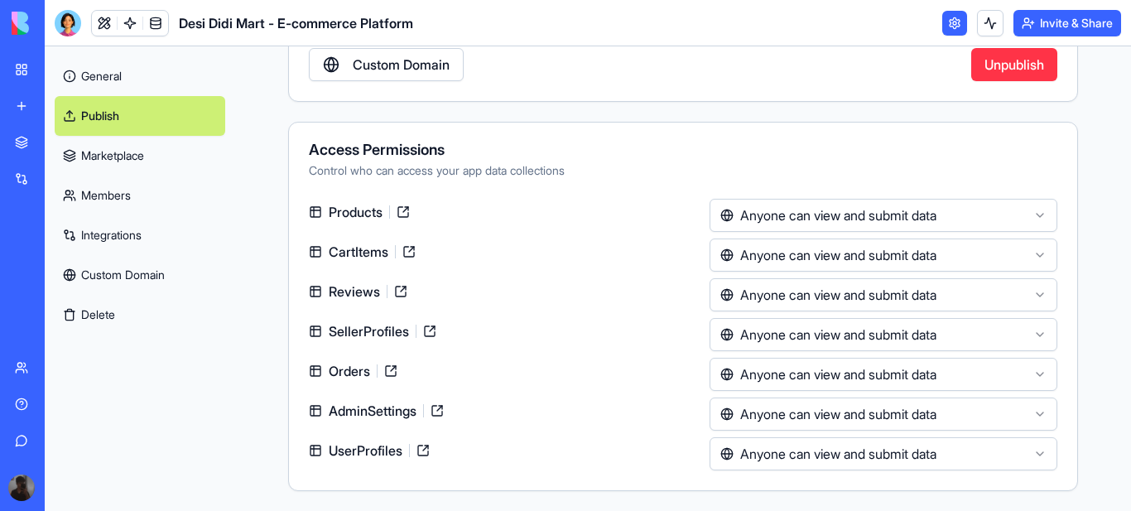
click at [575, 384] on html "**********" at bounding box center [565, 255] width 1131 height 511
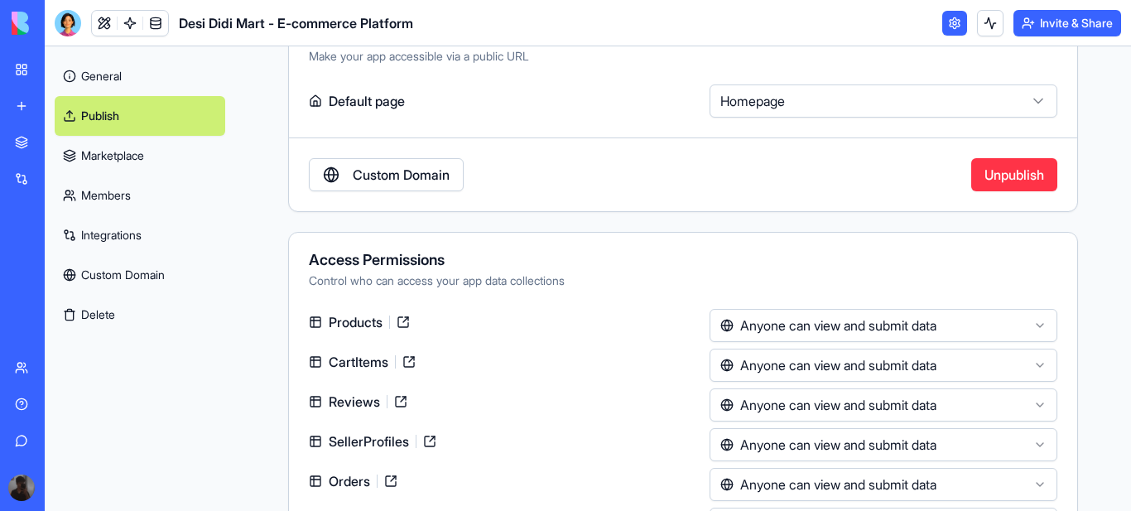
scroll to position [0, 0]
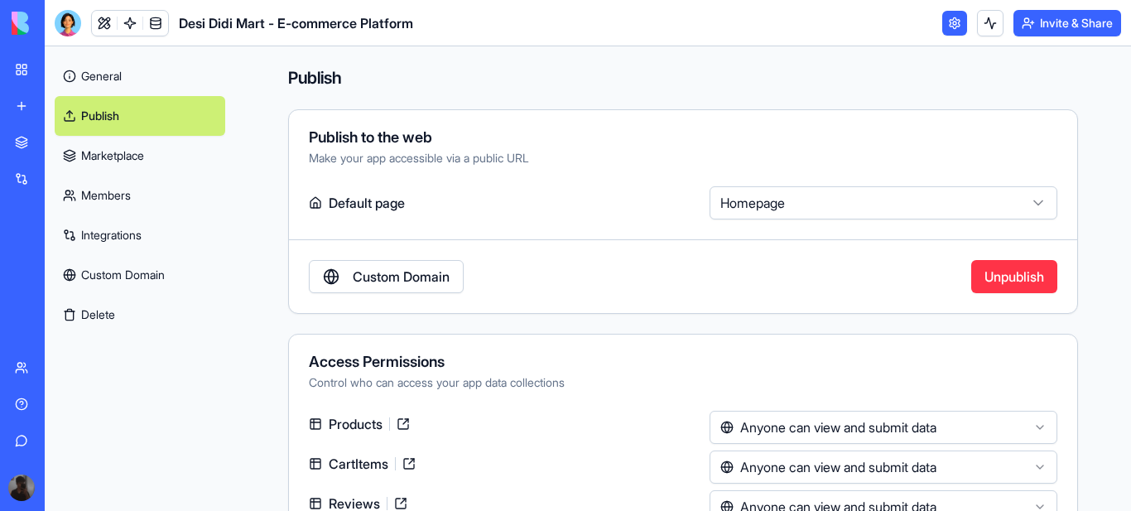
click at [116, 231] on link "Integrations" at bounding box center [140, 235] width 171 height 40
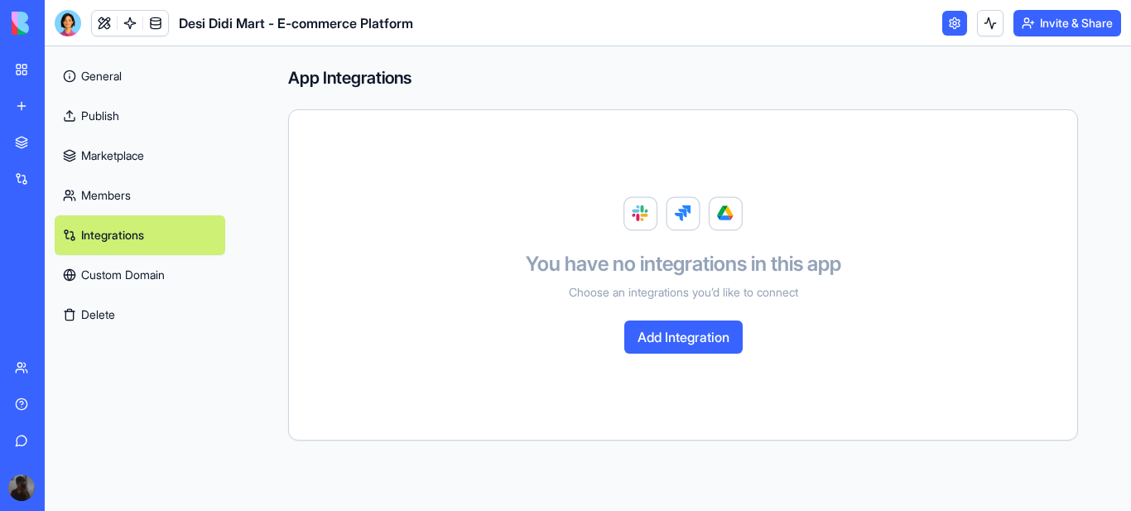
click at [700, 334] on button "Add Integration" at bounding box center [683, 336] width 118 height 33
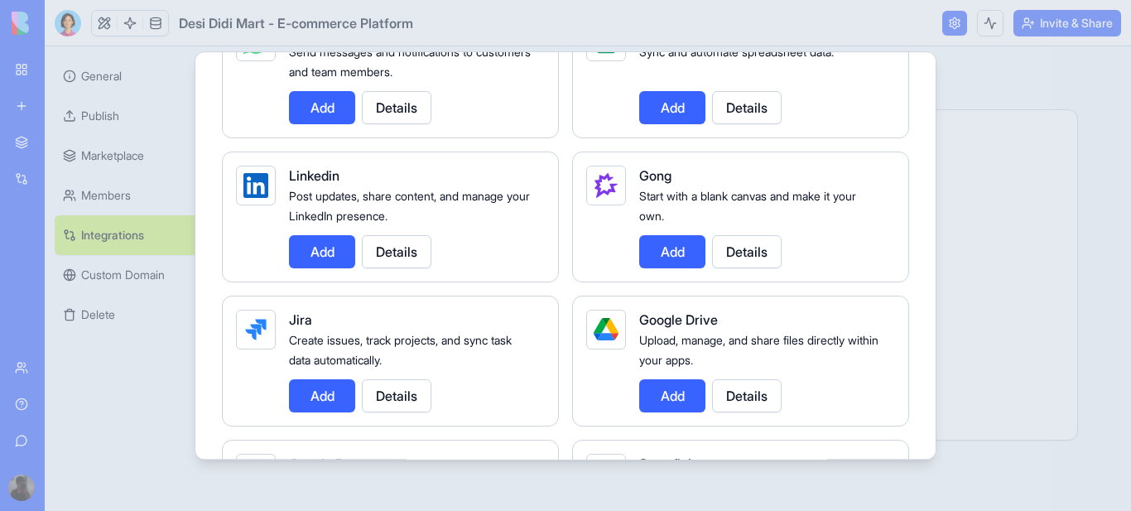
scroll to position [994, 0]
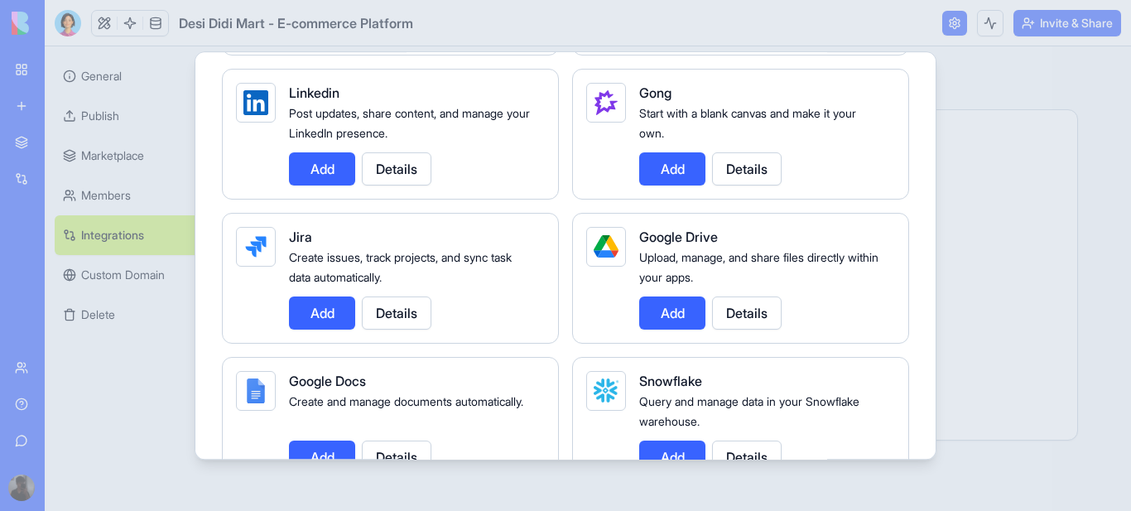
click at [669, 308] on button "Add" at bounding box center [672, 312] width 66 height 33
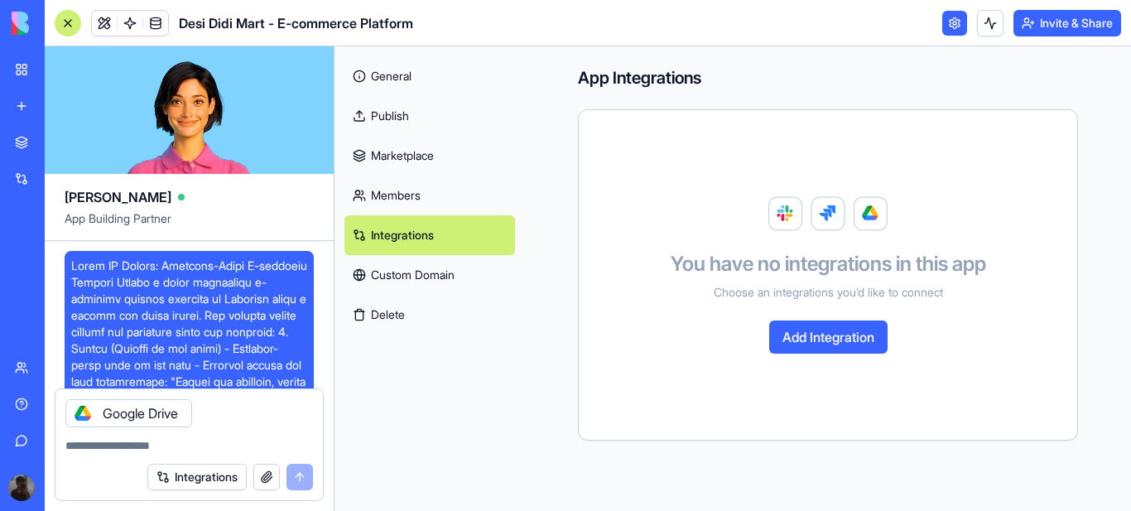
scroll to position [7951, 0]
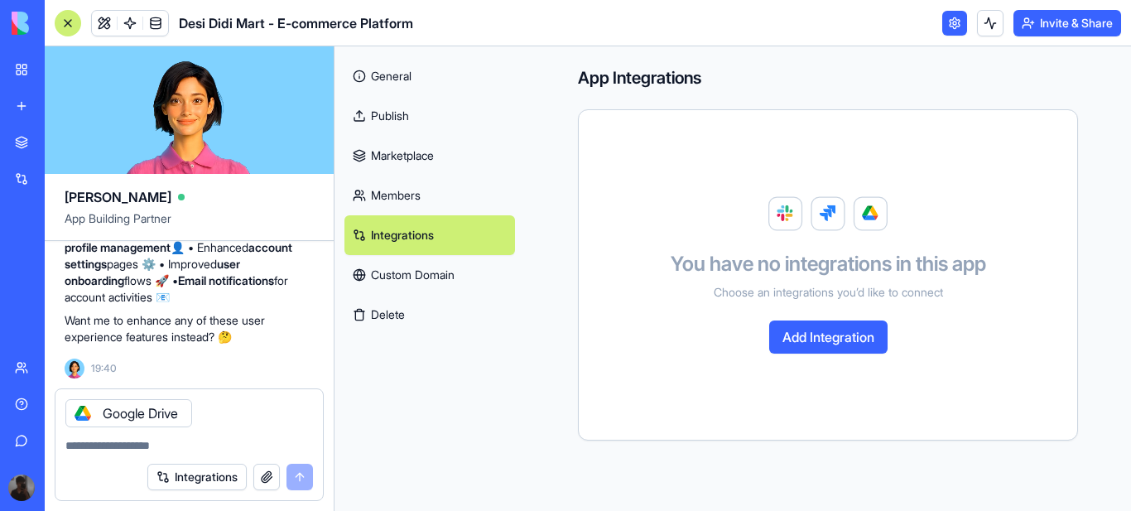
click at [81, 412] on icon at bounding box center [82, 413] width 13 height 13
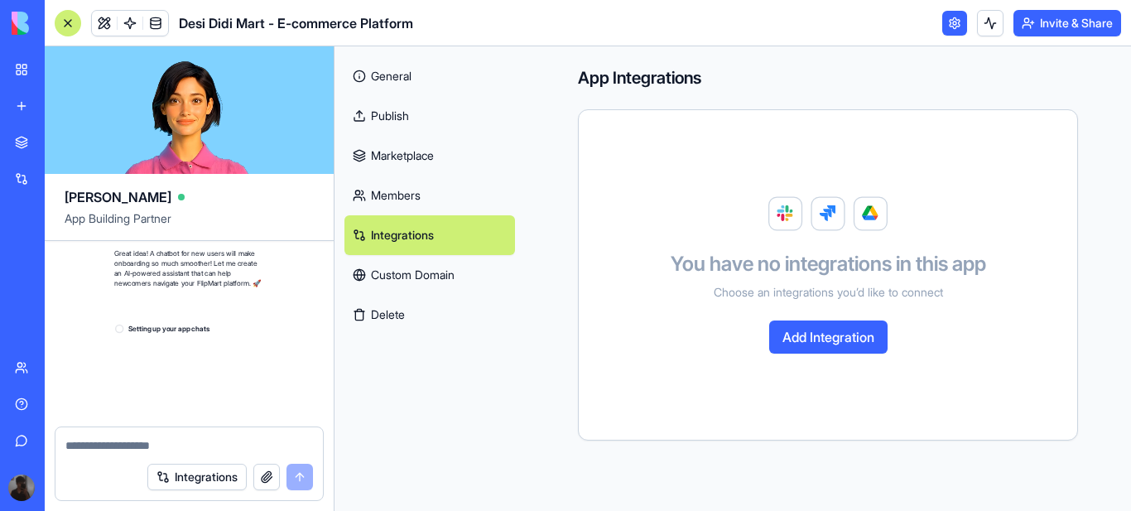
scroll to position [8721, 0]
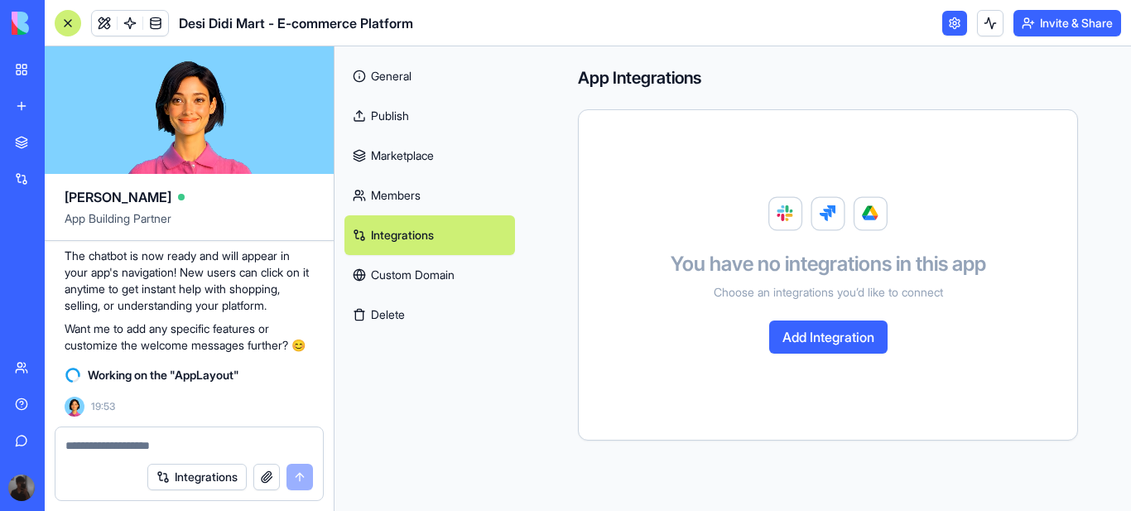
click at [170, 445] on textarea at bounding box center [189, 445] width 248 height 17
paste textarea "**********"
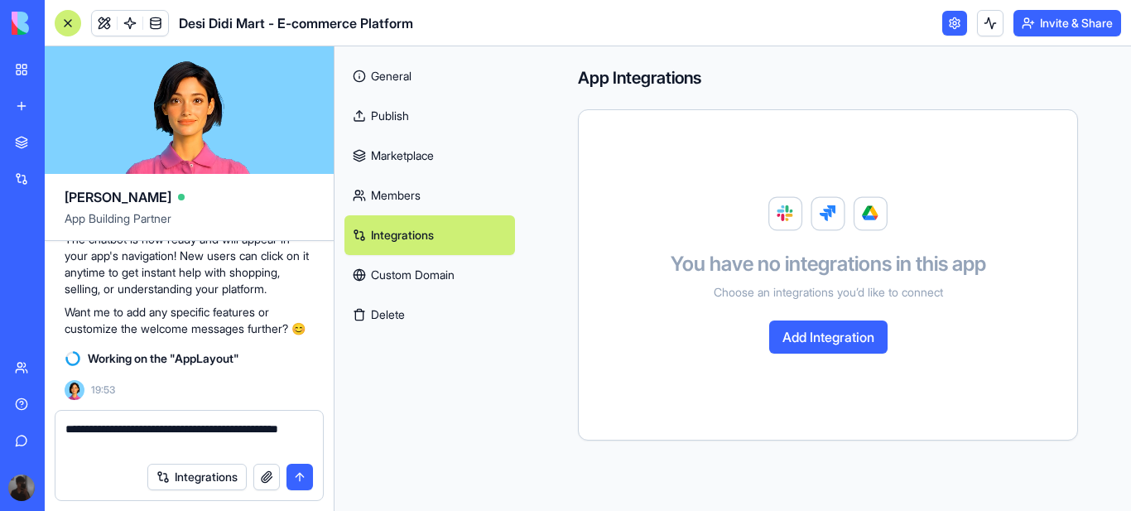
scroll to position [8737, 0]
type textarea "**********"
click at [381, 194] on link "Members" at bounding box center [429, 196] width 171 height 40
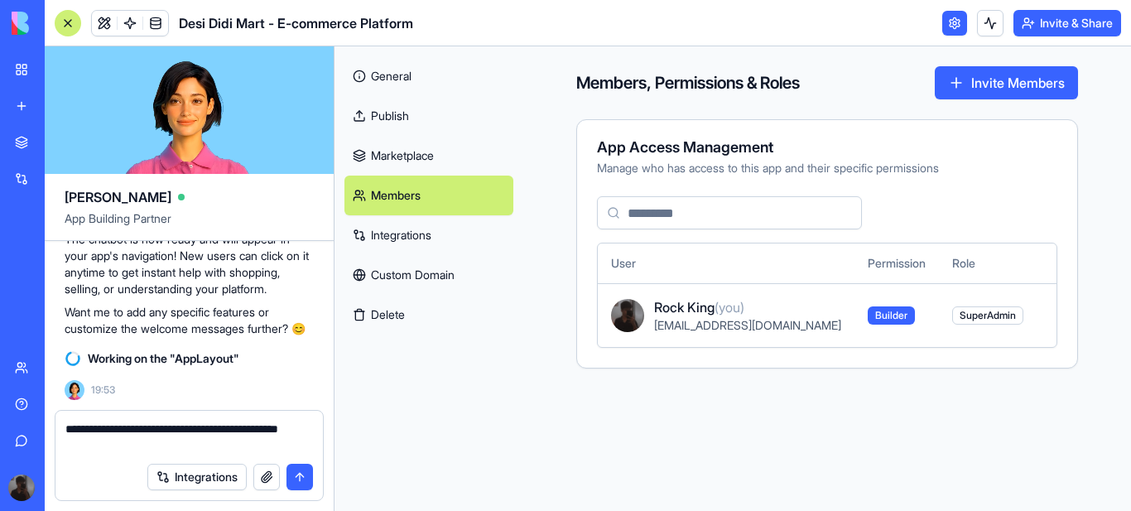
click at [422, 153] on link "Marketplace" at bounding box center [428, 156] width 169 height 40
click at [400, 154] on link "Marketplace" at bounding box center [428, 156] width 169 height 40
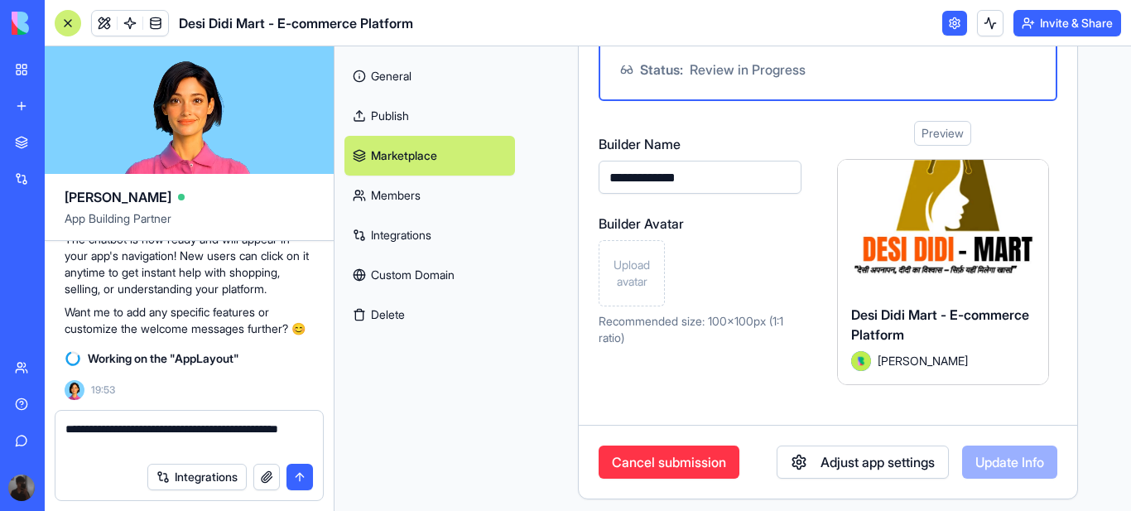
scroll to position [173, 0]
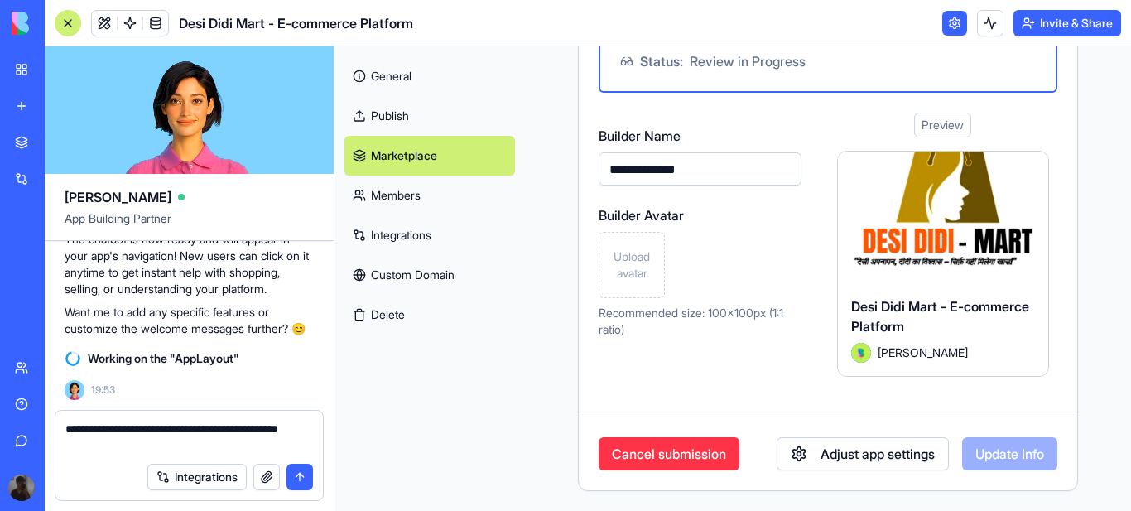
click at [638, 267] on span "Upload avatar" at bounding box center [631, 264] width 51 height 33
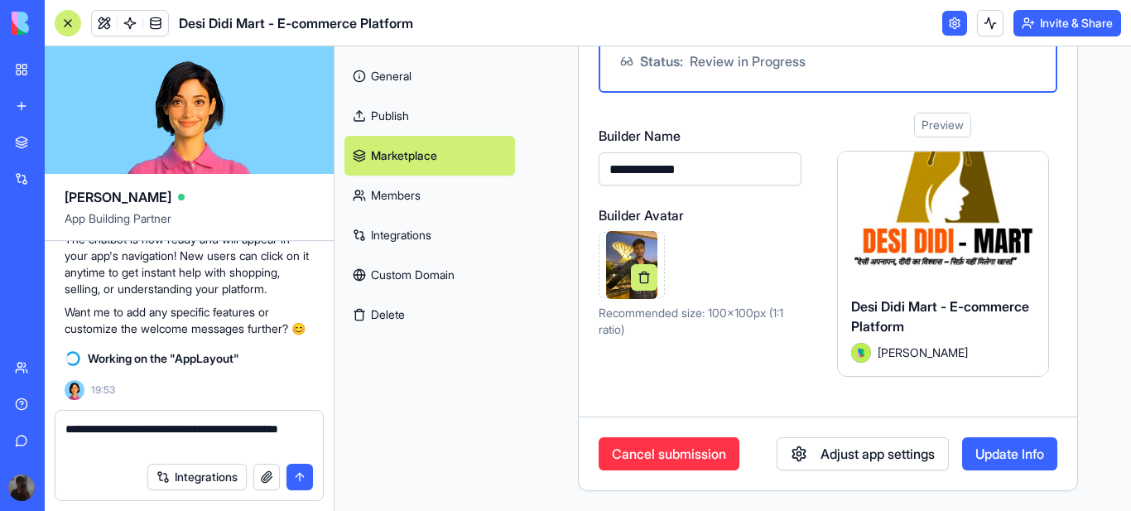
click at [987, 445] on button "Update Info" at bounding box center [1009, 453] width 95 height 33
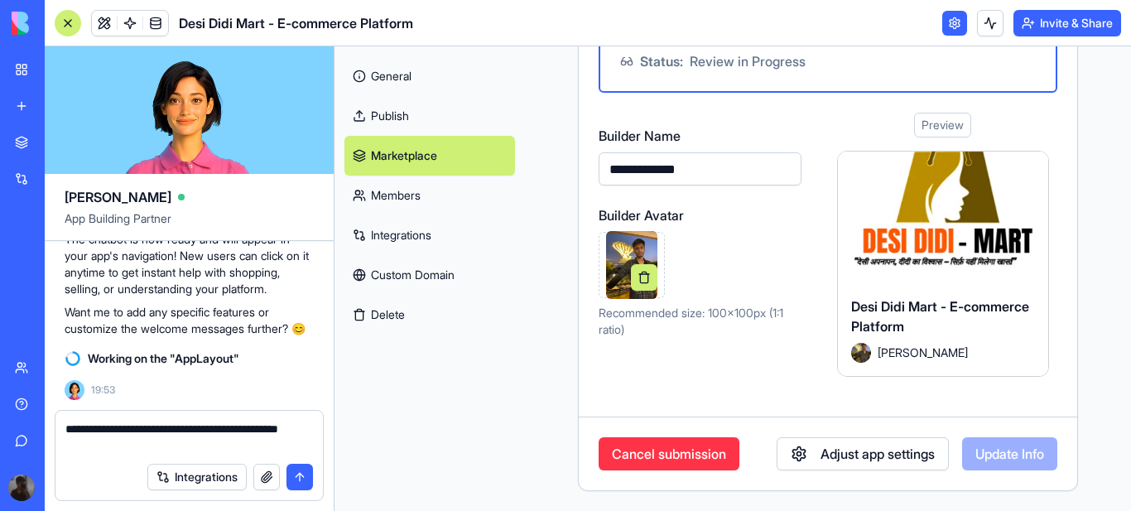
click at [877, 450] on button "Adjust app settings" at bounding box center [863, 453] width 172 height 33
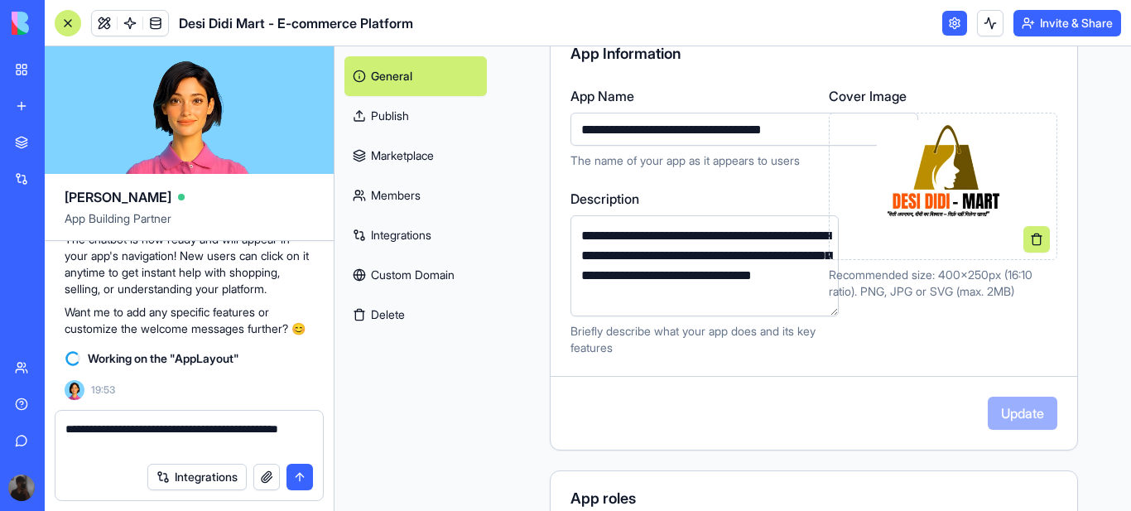
drag, startPoint x: 689, startPoint y: 257, endPoint x: 668, endPoint y: 254, distance: 20.8
click at [668, 254] on textarea "**********" at bounding box center [704, 265] width 268 height 101
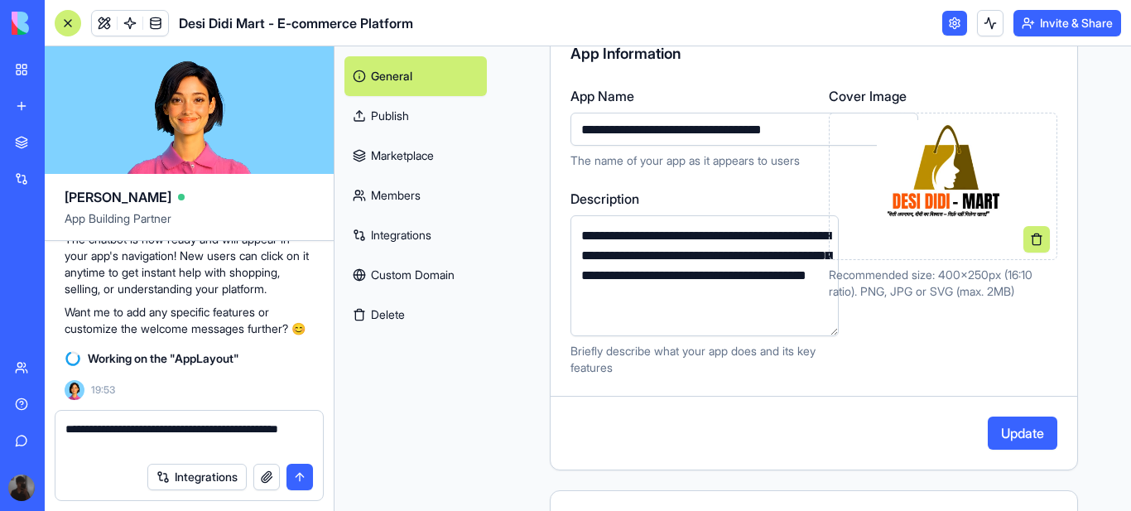
click at [785, 259] on textarea "**********" at bounding box center [704, 275] width 268 height 121
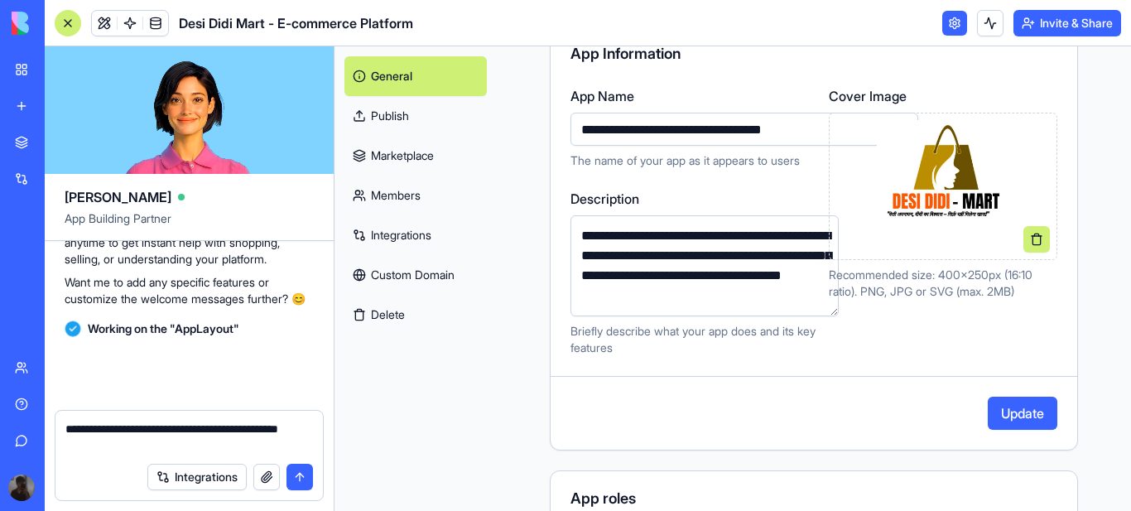
scroll to position [8767, 0]
type textarea "**********"
click at [1018, 416] on button "Update" at bounding box center [1023, 413] width 70 height 33
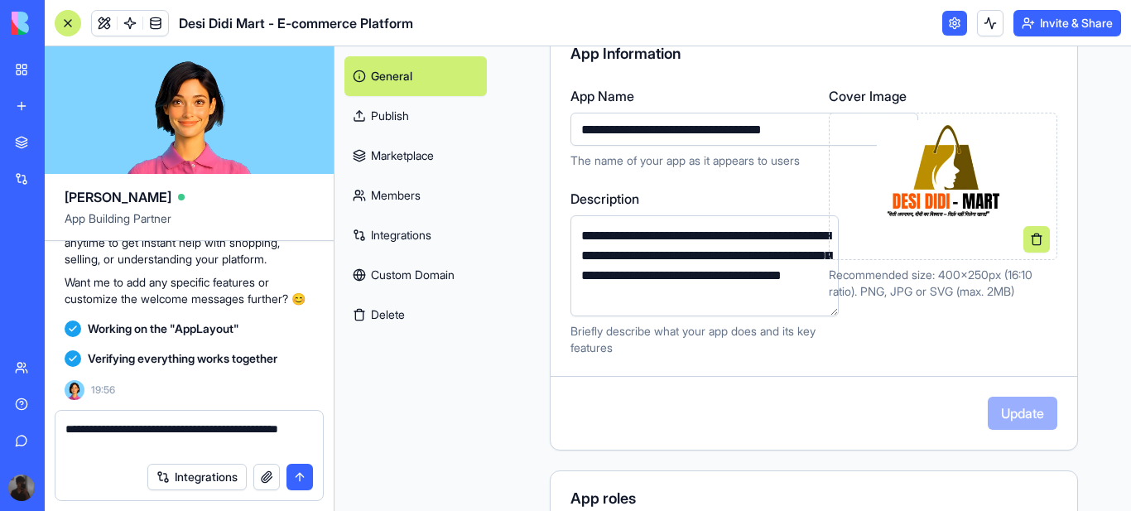
click at [412, 154] on link "Marketplace" at bounding box center [415, 156] width 142 height 40
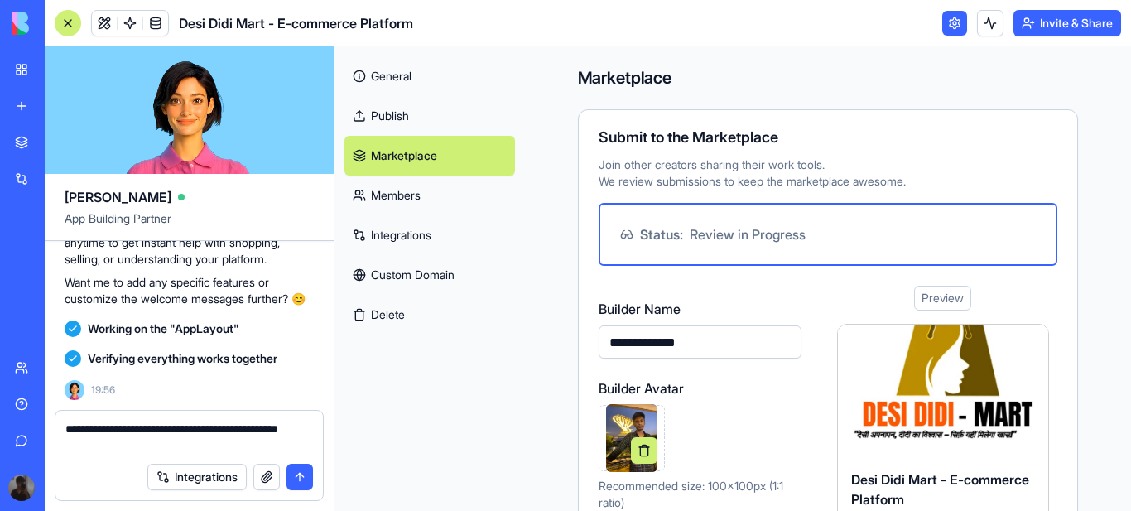
click at [392, 115] on link "Publish" at bounding box center [429, 116] width 171 height 40
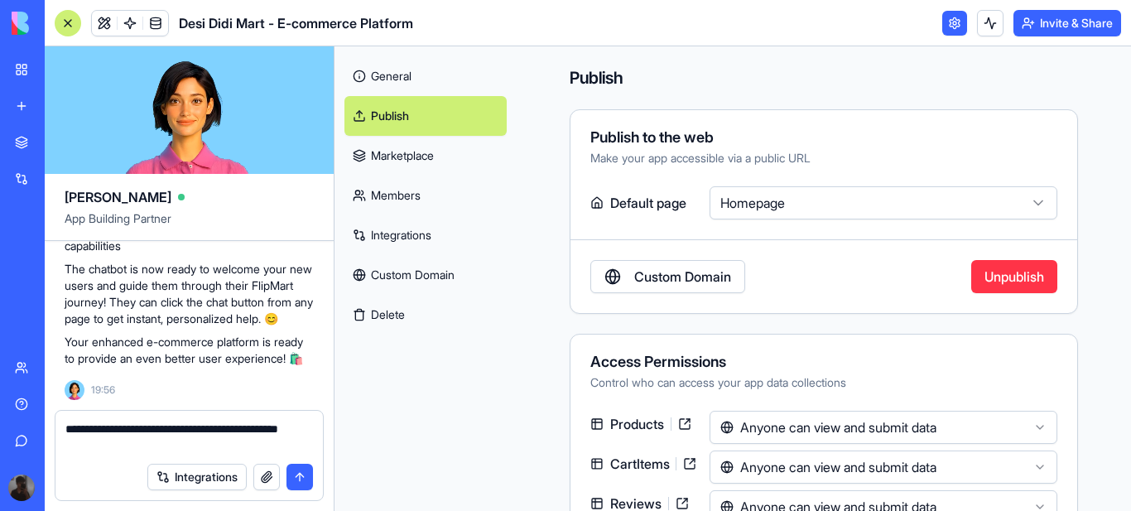
scroll to position [9227, 0]
click at [300, 477] on button "submit" at bounding box center [299, 477] width 26 height 26
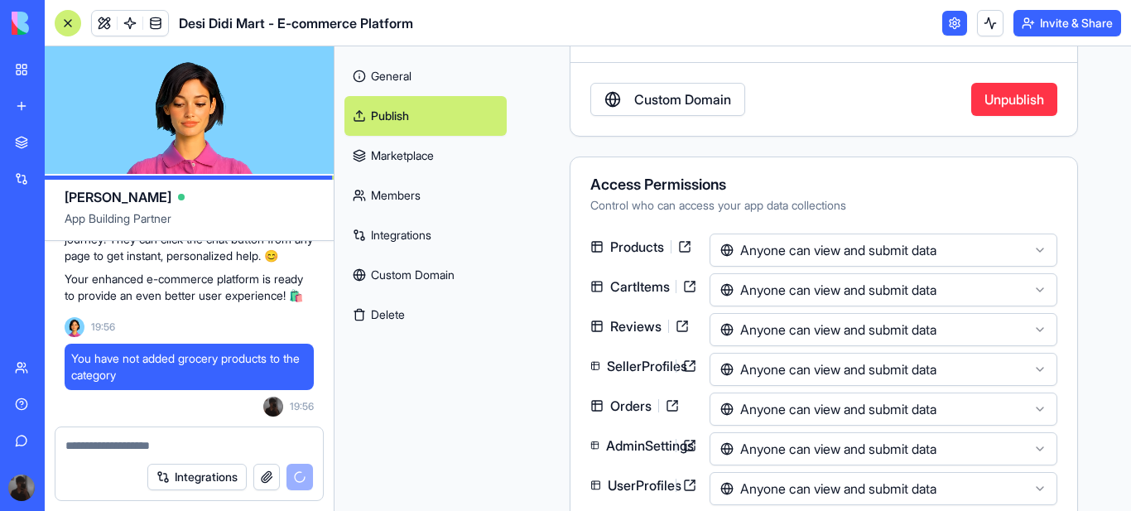
scroll to position [212, 0]
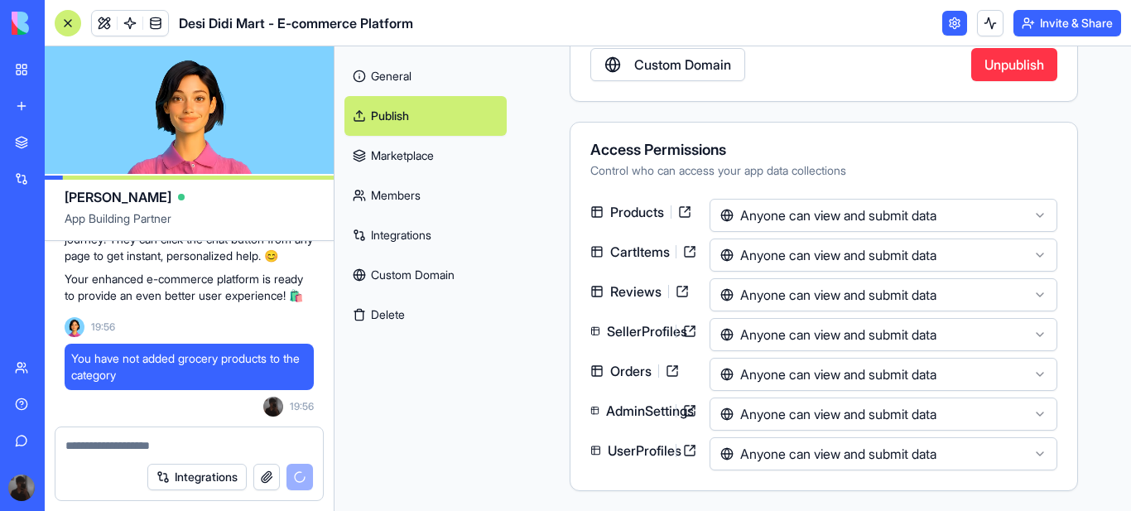
click at [1027, 211] on html "BETA My Workspace New app Marketplace Integrations Recent Desi Didi Mart - E-co…" at bounding box center [565, 255] width 1131 height 511
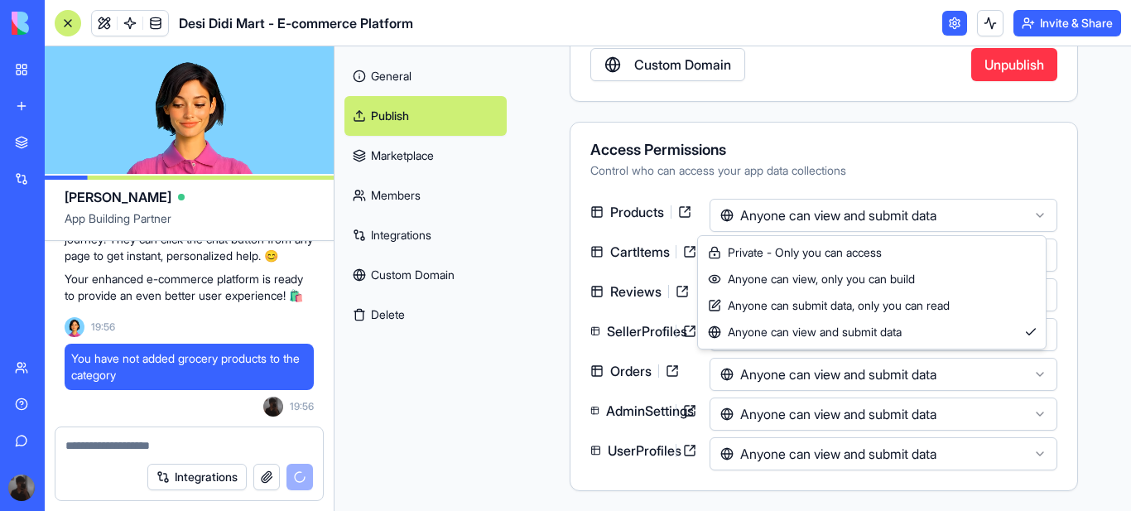
click at [486, 349] on html "BETA My Workspace New app Marketplace Integrations Recent Desi Didi Mart - E-co…" at bounding box center [565, 255] width 1131 height 511
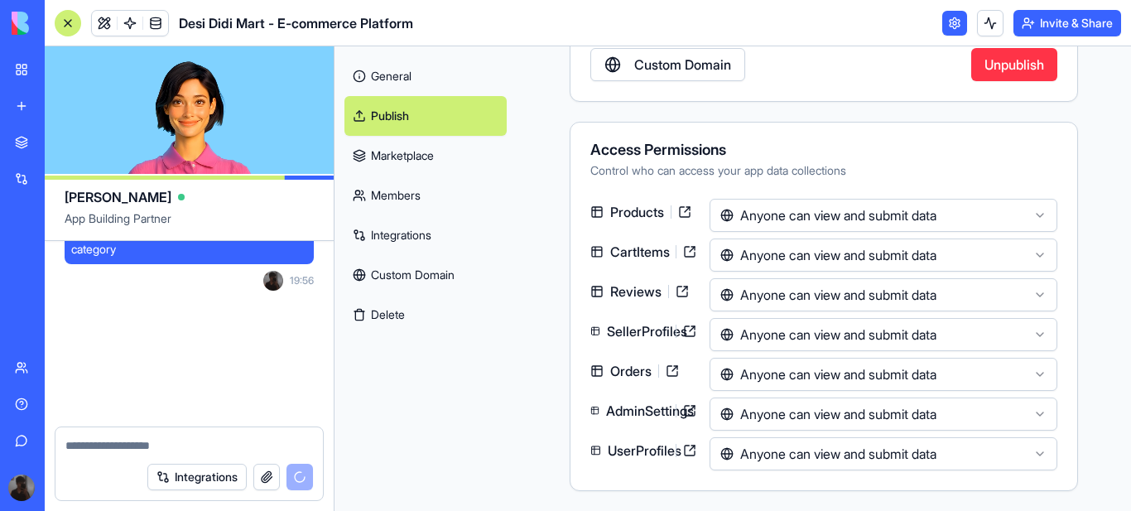
scroll to position [9433, 0]
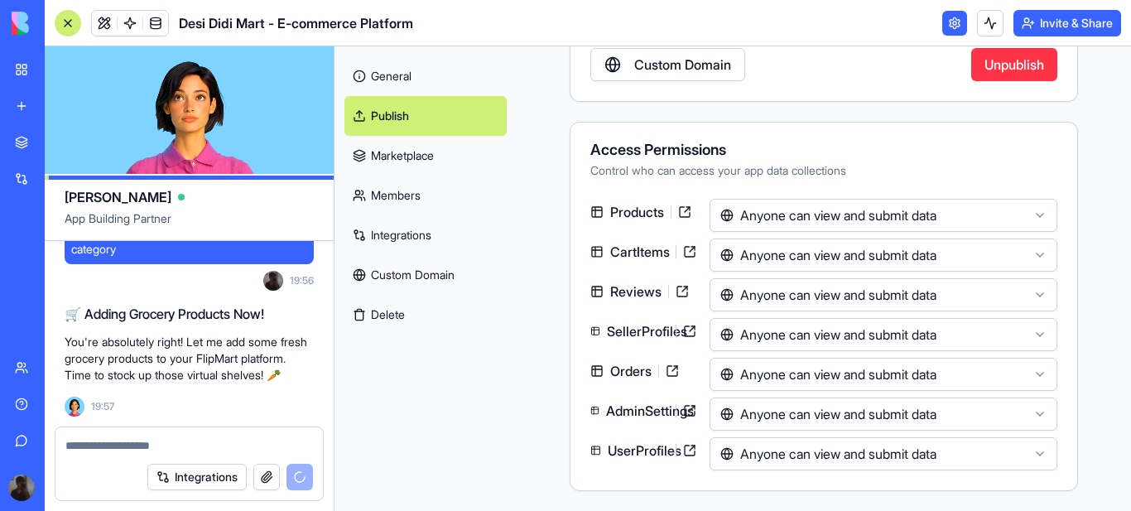
click at [180, 444] on textarea at bounding box center [189, 445] width 248 height 17
paste textarea "**********"
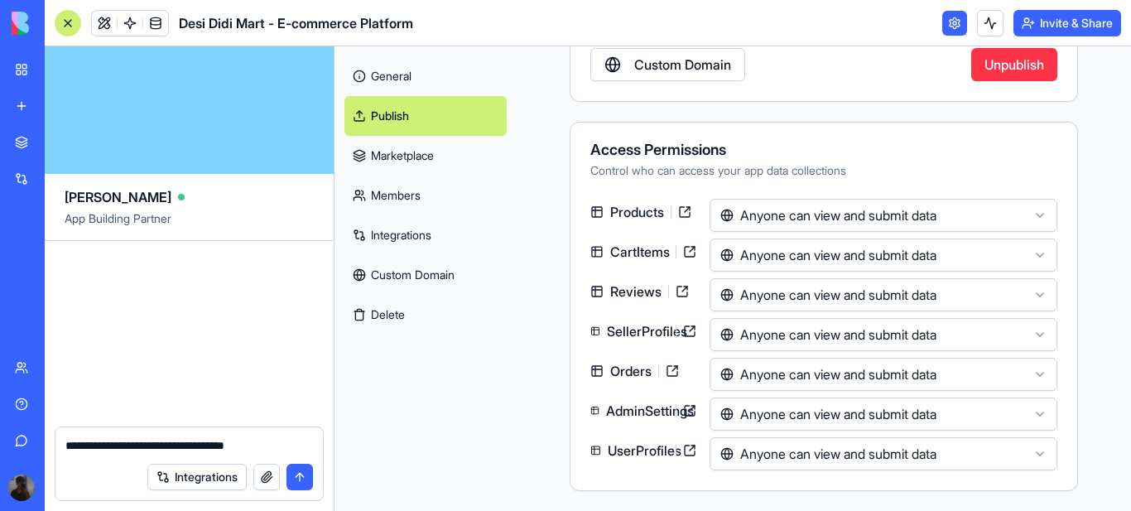
scroll to position [9880, 0]
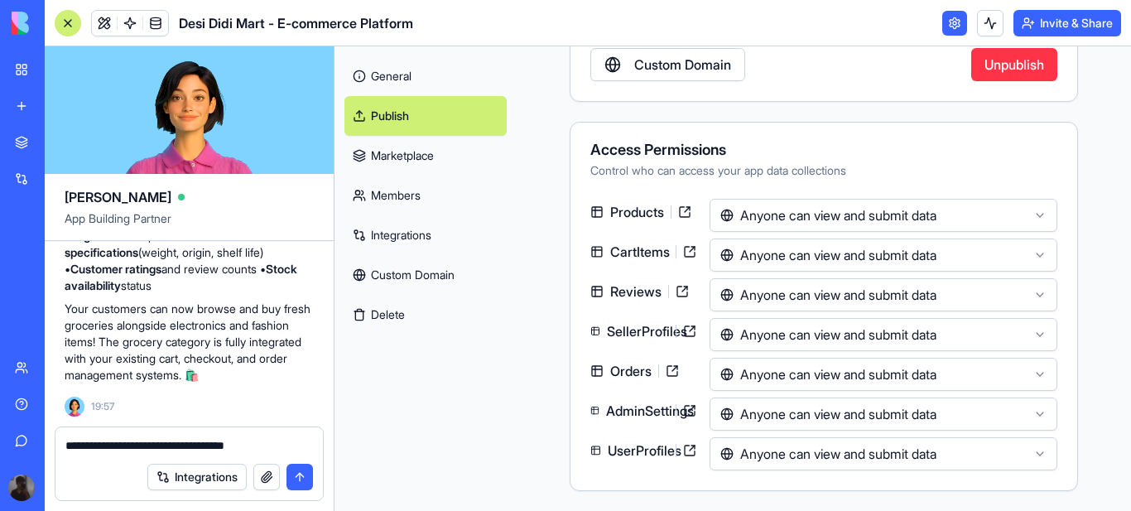
type textarea "**********"
click at [296, 474] on button "submit" at bounding box center [299, 477] width 26 height 26
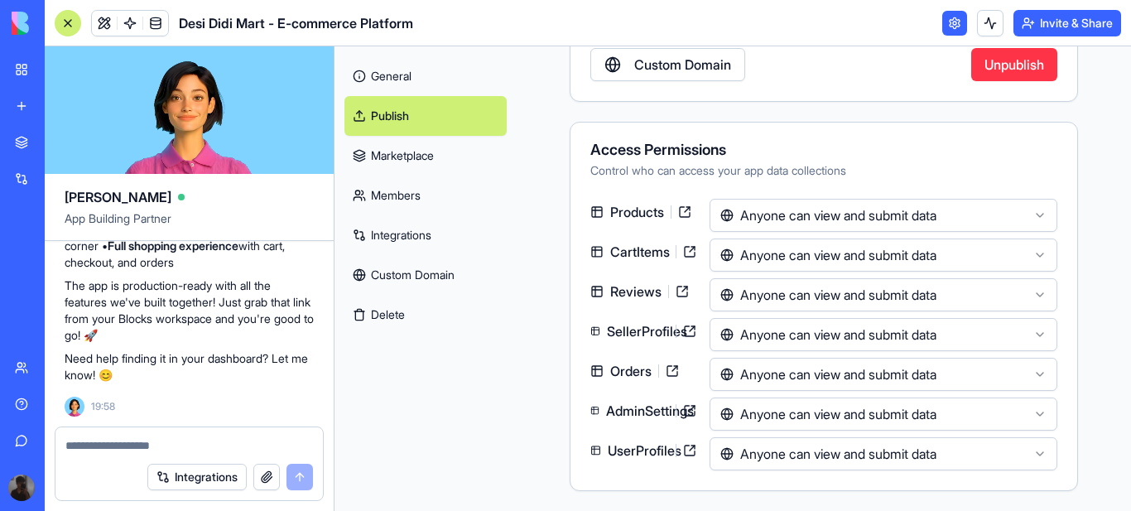
scroll to position [10471, 0]
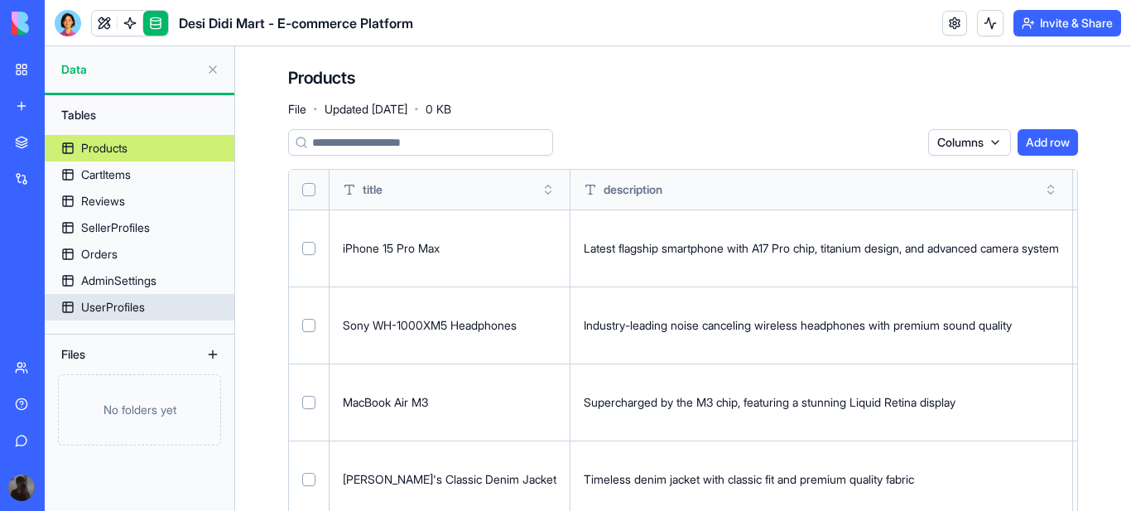
click at [132, 304] on div "UserProfiles" at bounding box center [113, 307] width 64 height 17
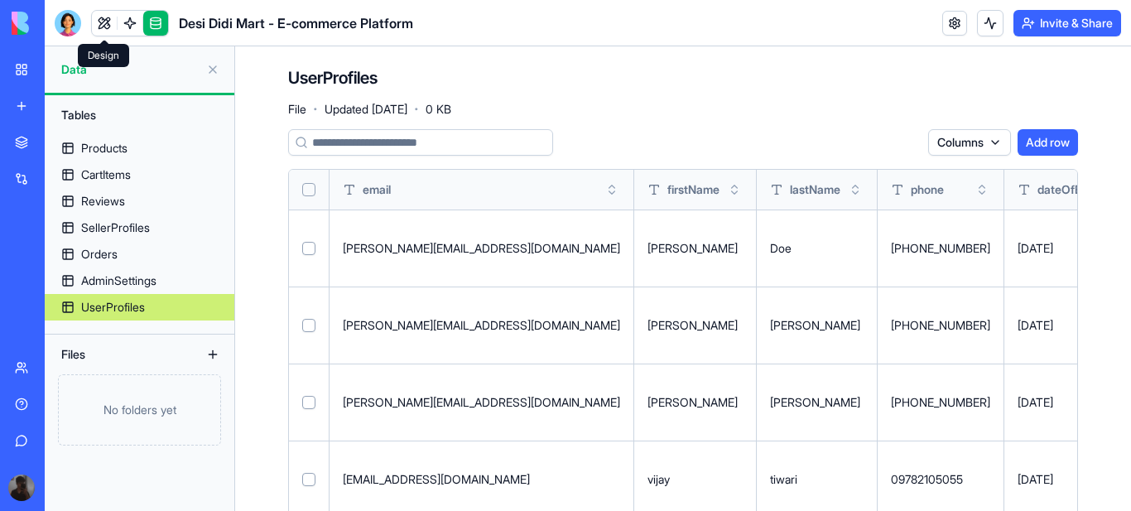
click at [102, 22] on link at bounding box center [104, 23] width 25 height 25
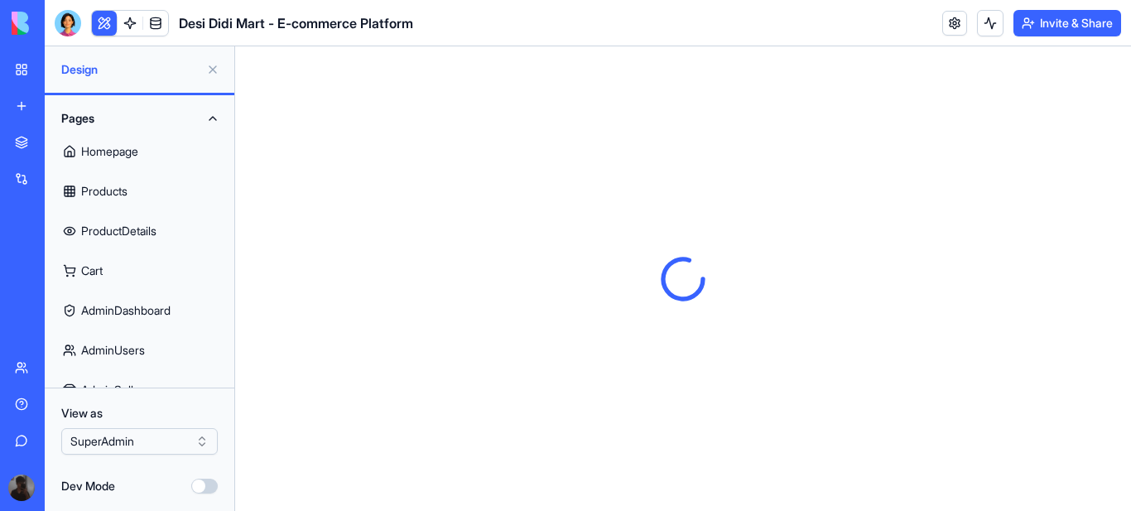
click at [17, 65] on link "My Workspace" at bounding box center [38, 69] width 66 height 33
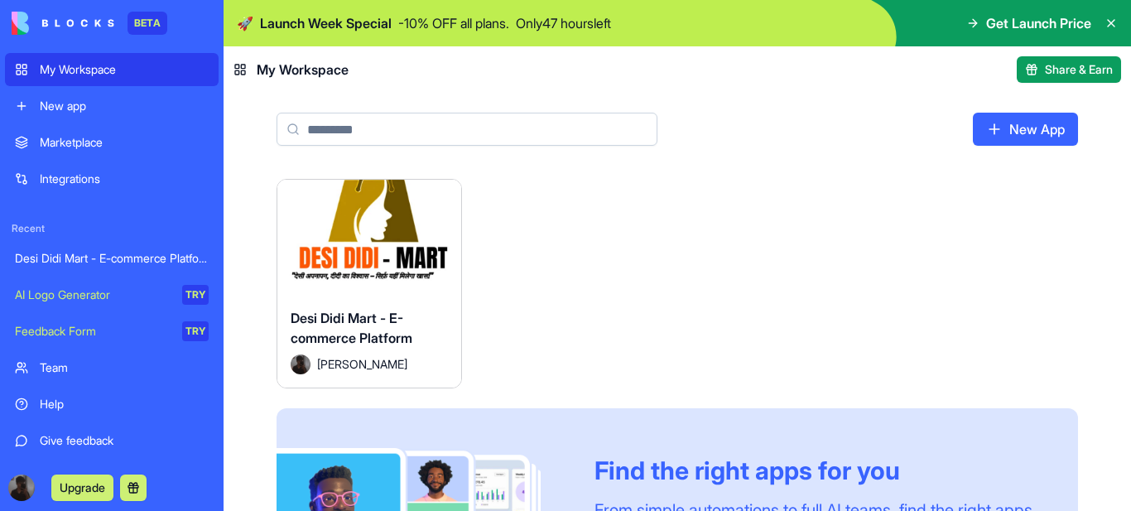
click at [388, 344] on span "Desi Didi Mart - E-commerce Platform" at bounding box center [352, 328] width 122 height 36
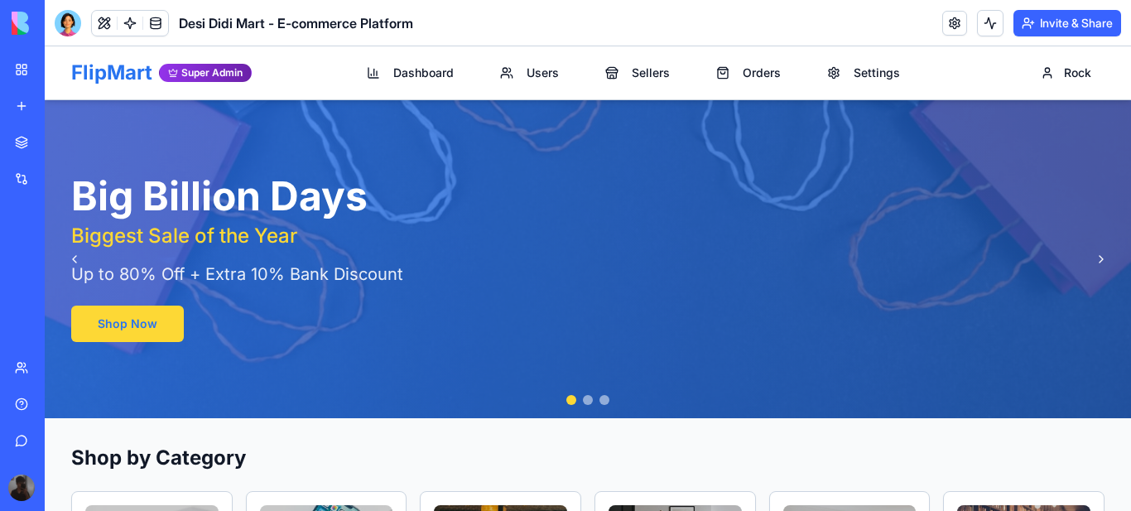
click at [24, 70] on link "My Workspace" at bounding box center [38, 69] width 66 height 33
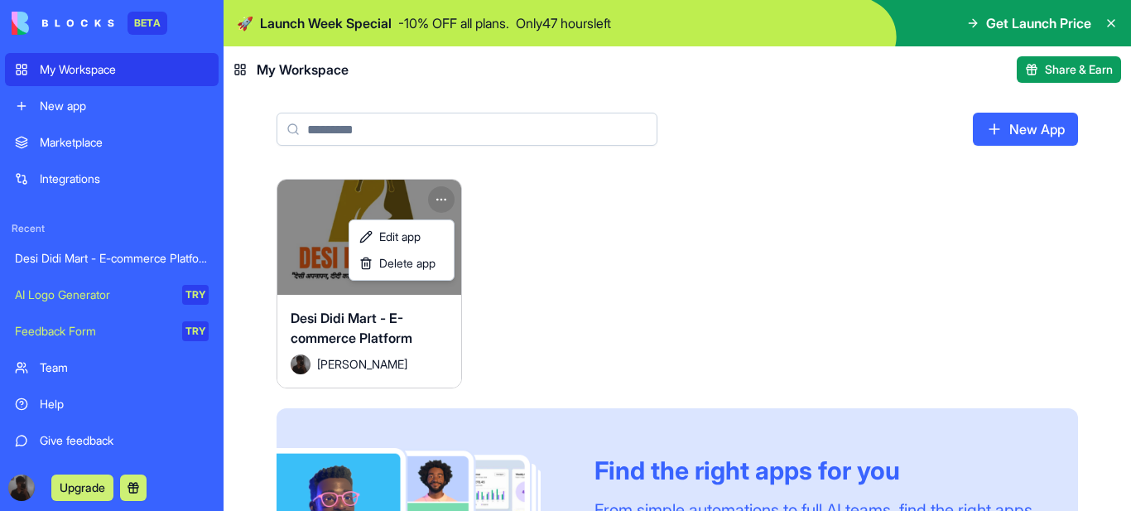
click at [438, 195] on html "BETA My Workspace New app Marketplace Integrations Recent Desi Didi Mart - E-co…" at bounding box center [565, 255] width 1131 height 511
click at [414, 238] on span "Edit app" at bounding box center [399, 237] width 41 height 17
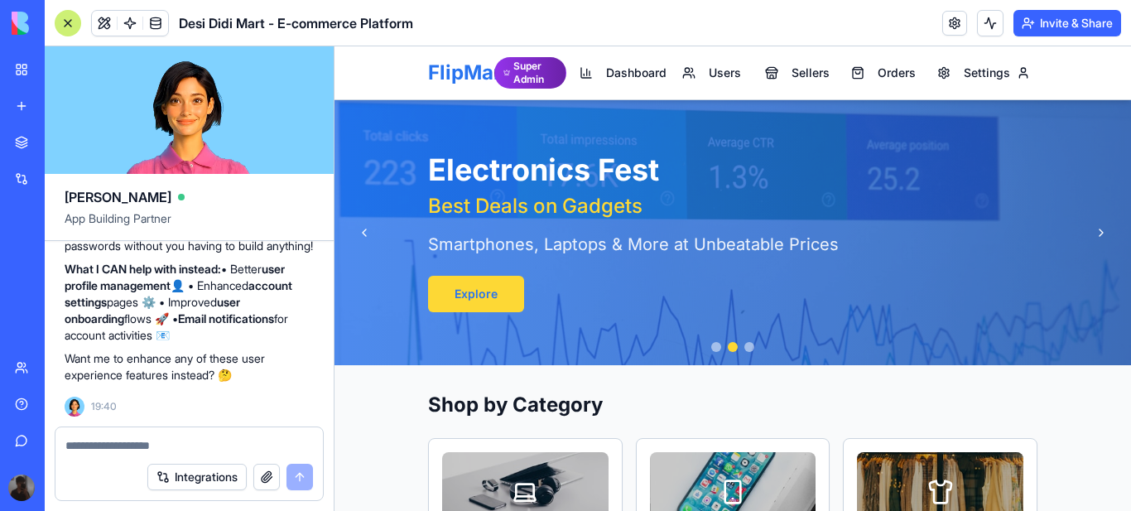
click at [142, 443] on textarea at bounding box center [189, 445] width 248 height 17
paste textarea "**********"
type textarea "**********"
click at [301, 476] on button "submit" at bounding box center [299, 477] width 26 height 26
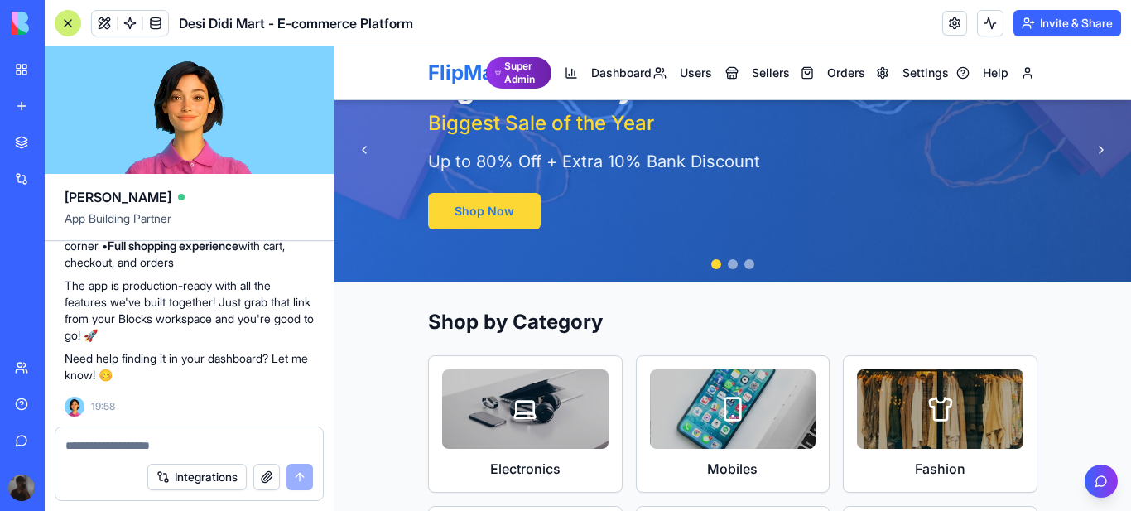
scroll to position [10471, 0]
click at [124, 442] on textarea at bounding box center [189, 445] width 248 height 17
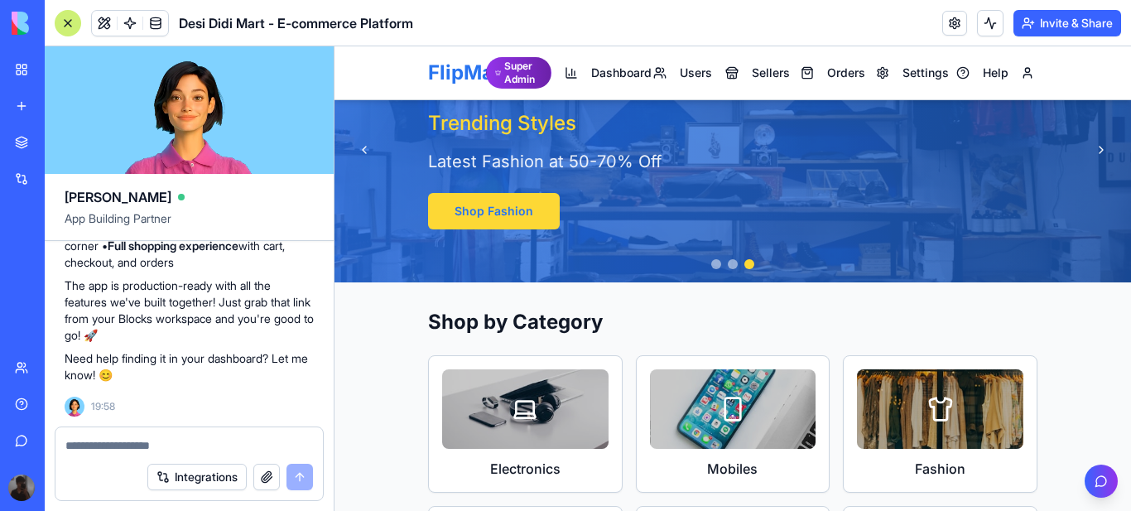
scroll to position [10305, 0]
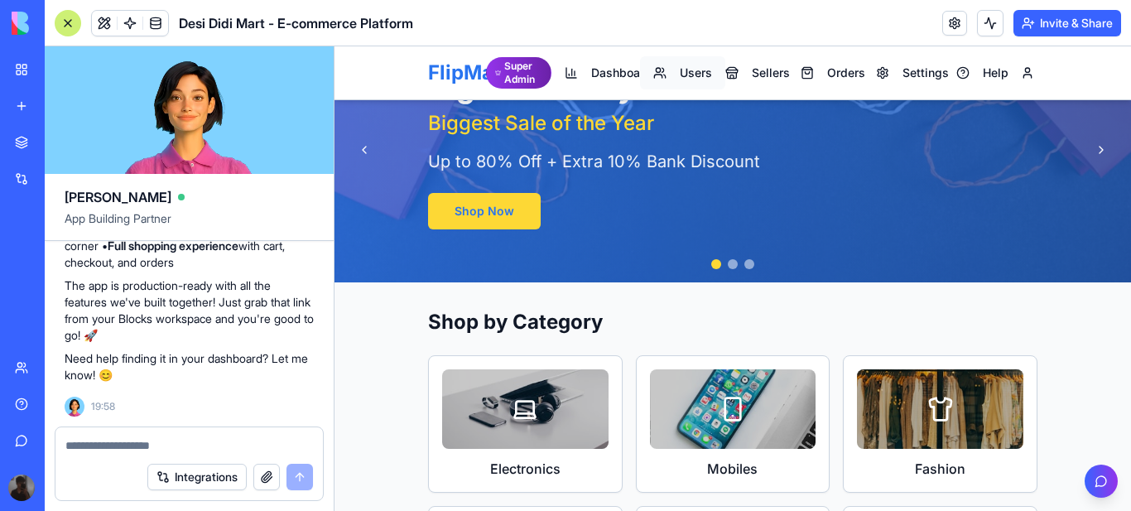
click at [690, 74] on span "Users" at bounding box center [696, 73] width 32 height 17
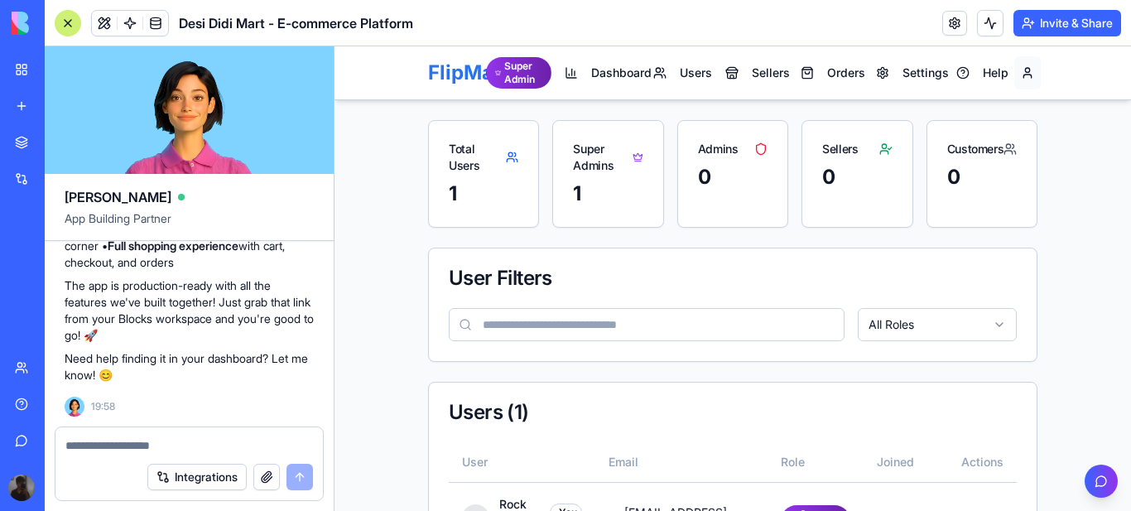
click at [1022, 67] on button "Rock" at bounding box center [1027, 72] width 26 height 33
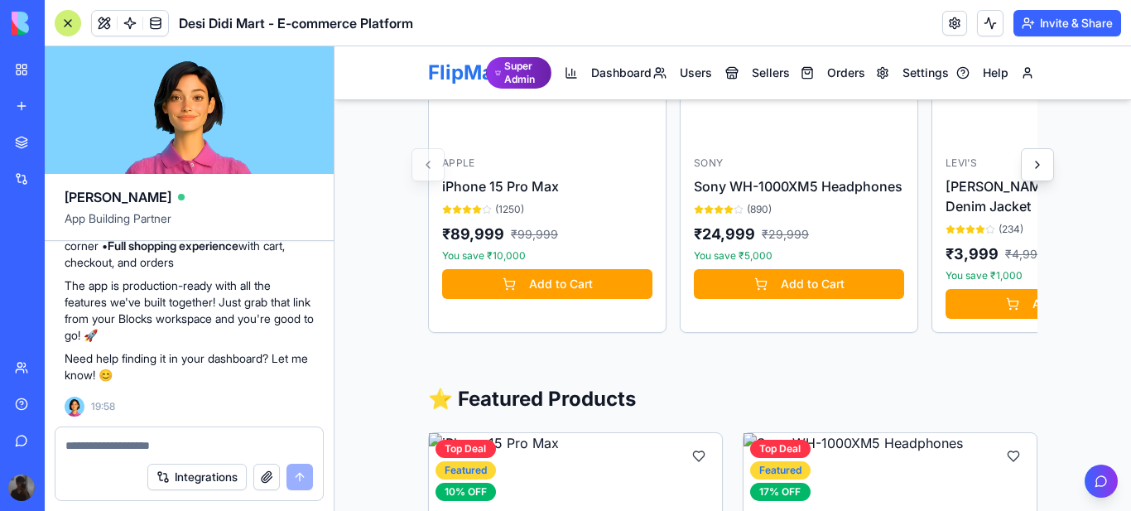
scroll to position [1126, 0]
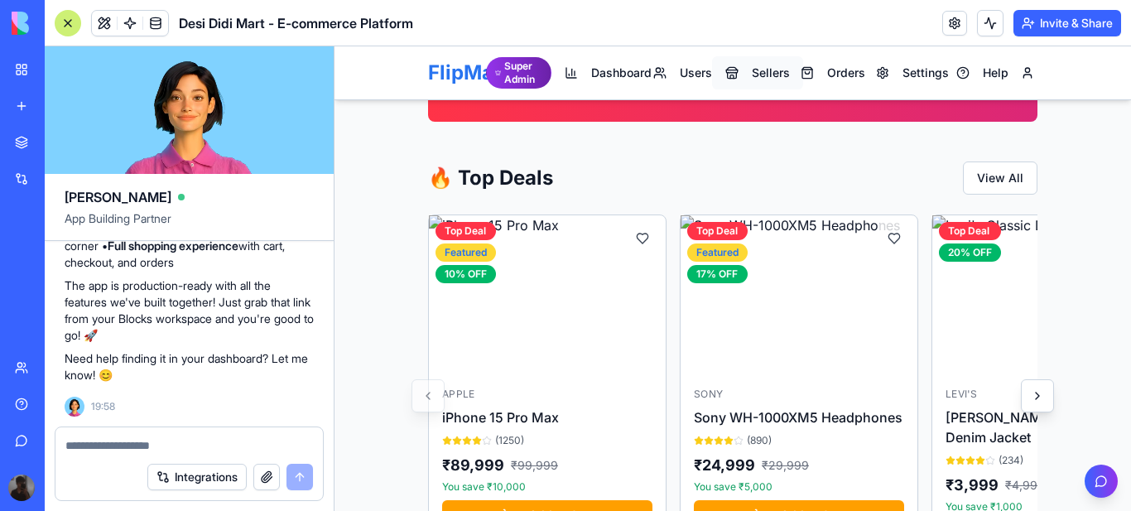
click at [759, 77] on span "Sellers" at bounding box center [771, 73] width 38 height 17
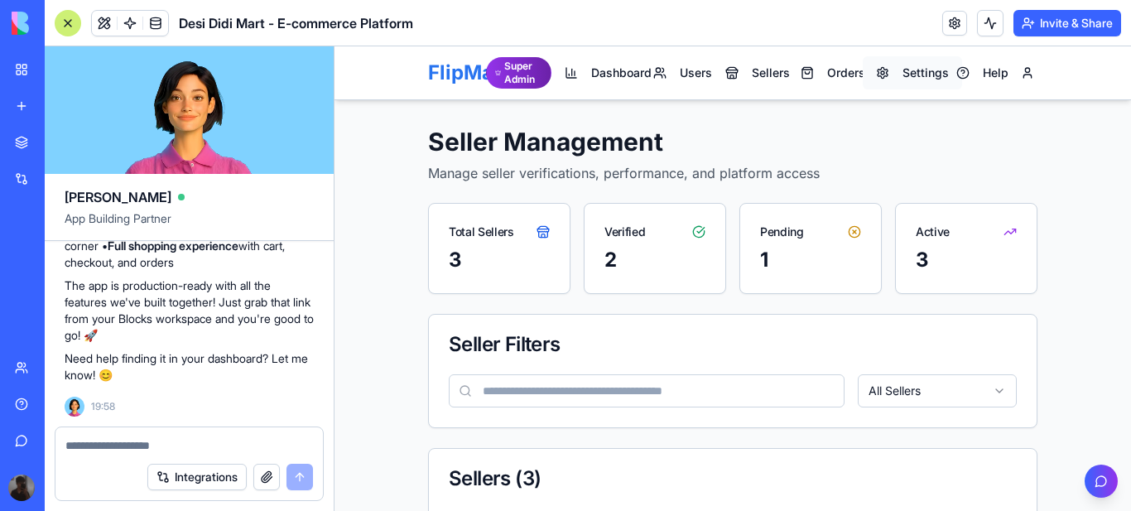
click at [930, 74] on span "Settings" at bounding box center [925, 73] width 46 height 17
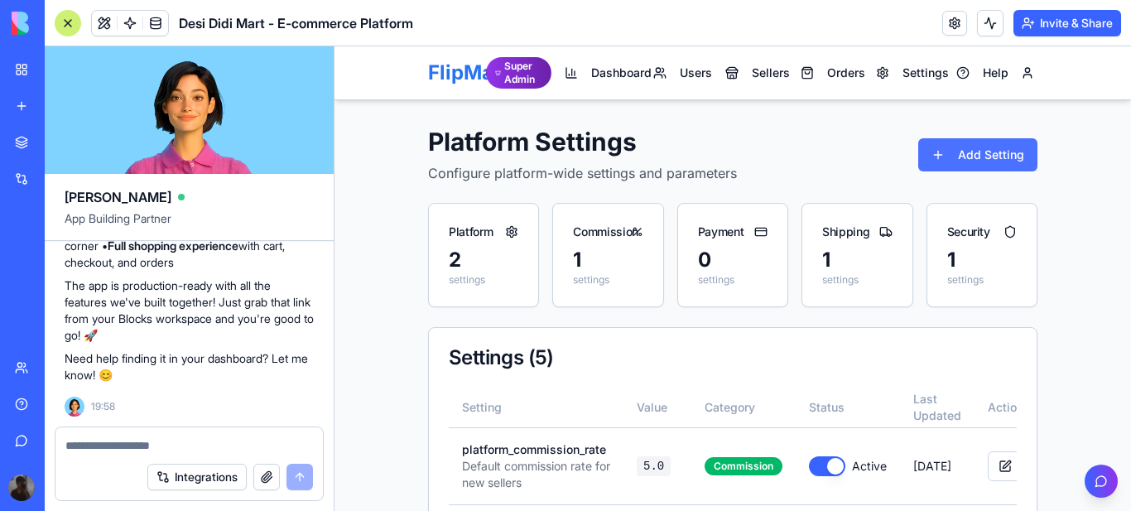
click at [996, 156] on button "Add Setting" at bounding box center [977, 154] width 119 height 33
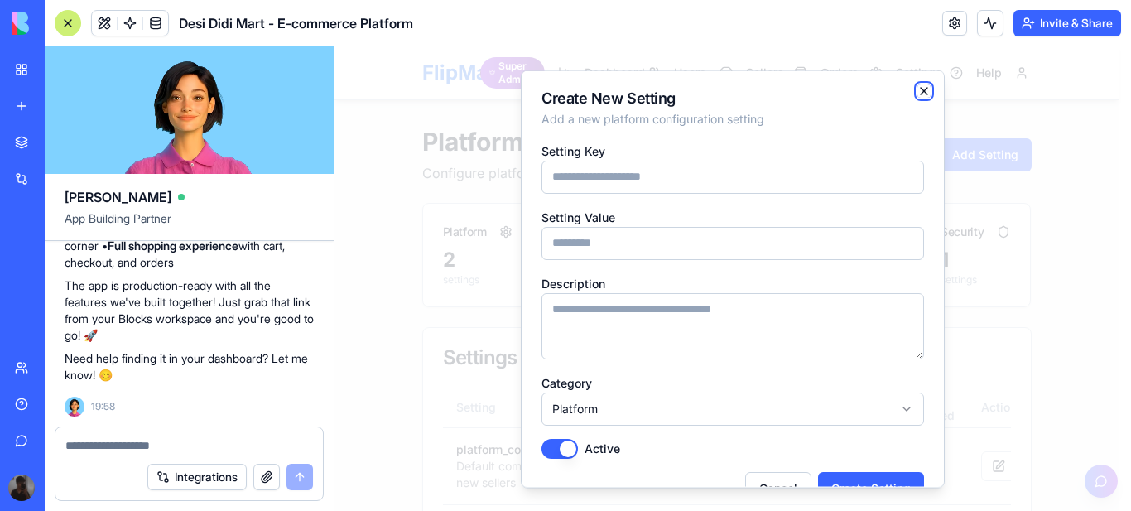
click at [917, 88] on icon "button" at bounding box center [923, 90] width 13 height 13
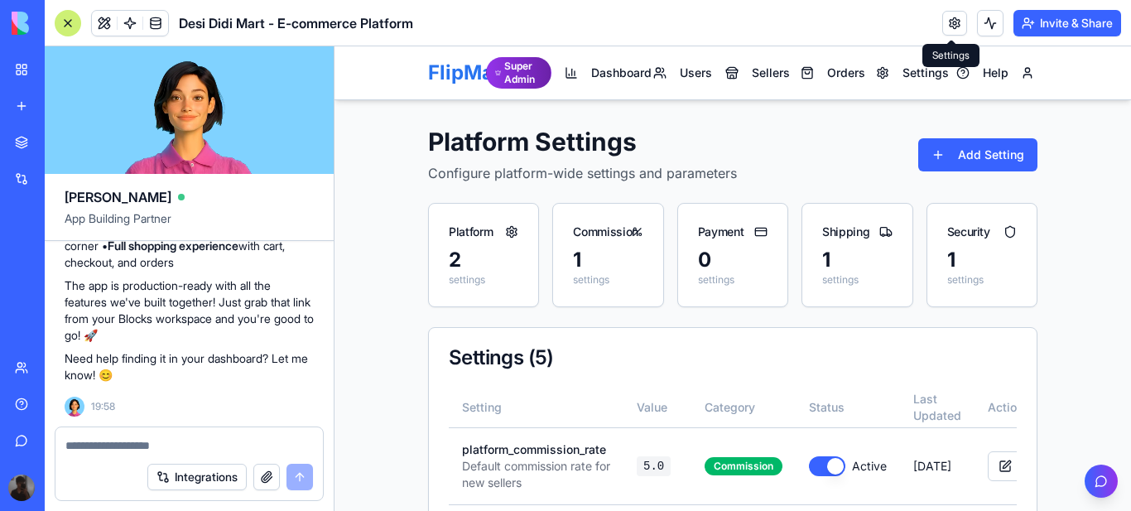
click at [953, 22] on link at bounding box center [954, 23] width 25 height 25
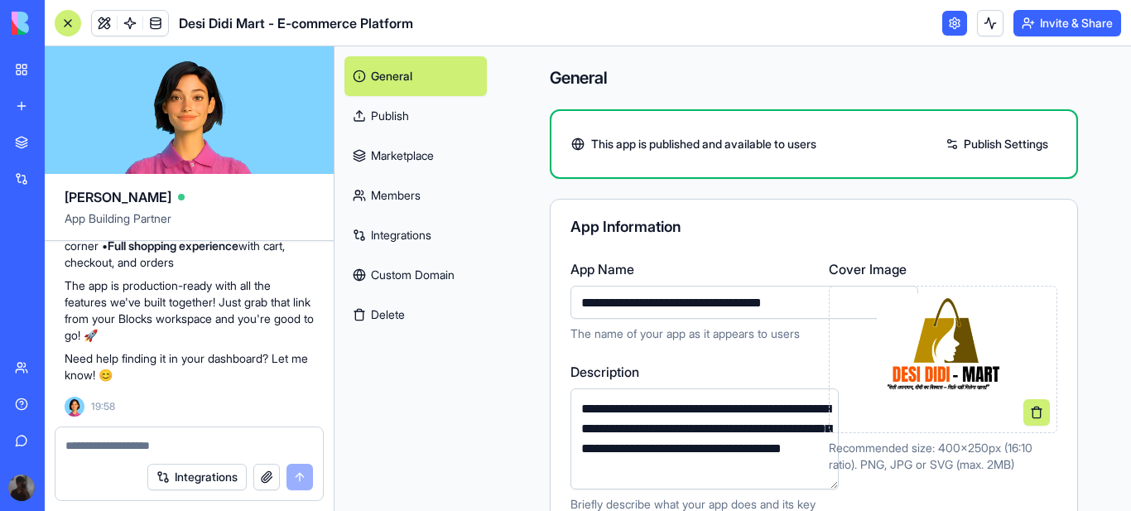
click at [841, 70] on h4 "General" at bounding box center [814, 77] width 528 height 23
click at [674, 354] on div "**********" at bounding box center [689, 394] width 238 height 270
click at [93, 442] on textarea at bounding box center [189, 445] width 248 height 17
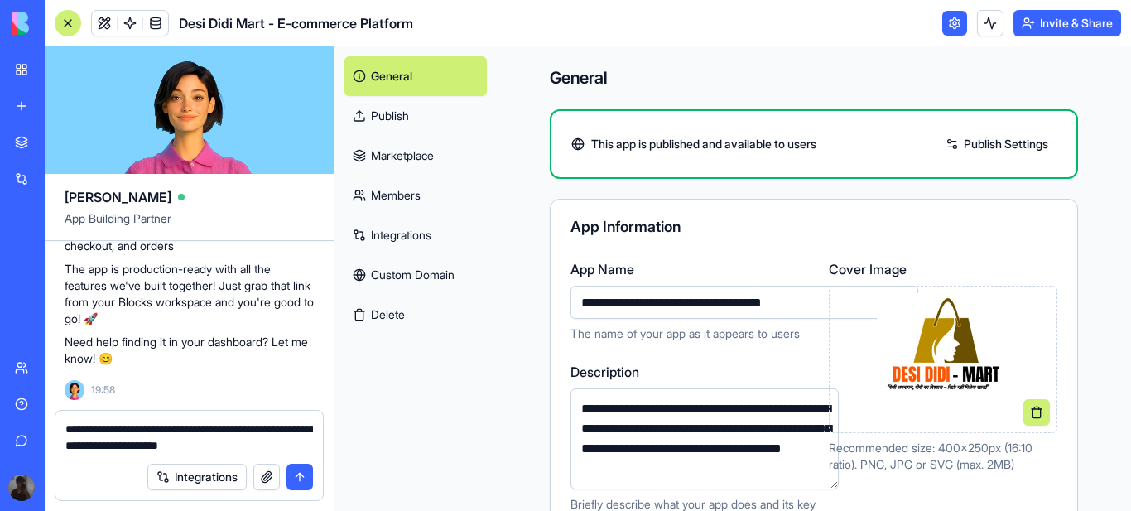
type textarea "**********"
click at [306, 473] on button "submit" at bounding box center [299, 477] width 26 height 26
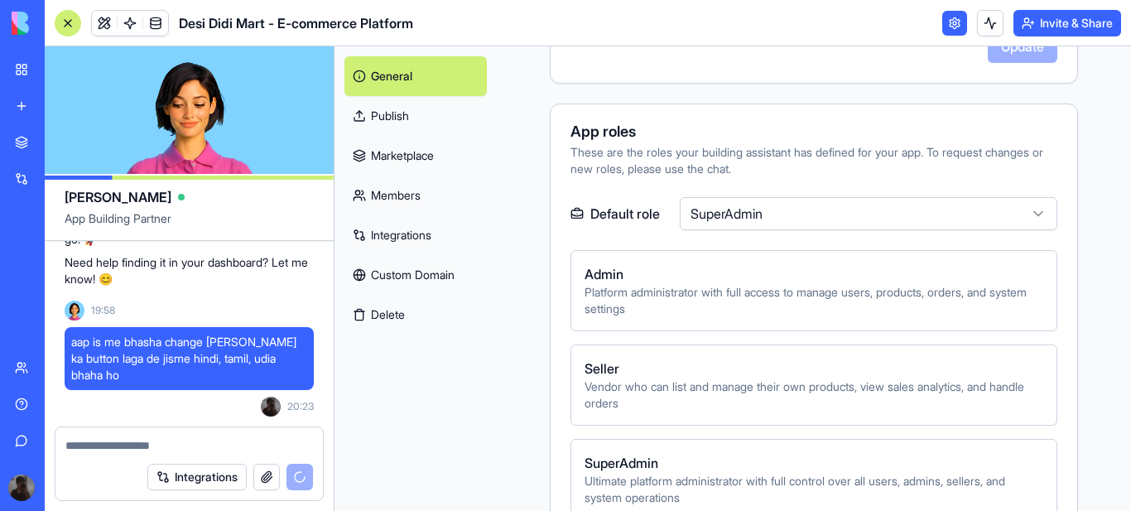
scroll to position [126, 0]
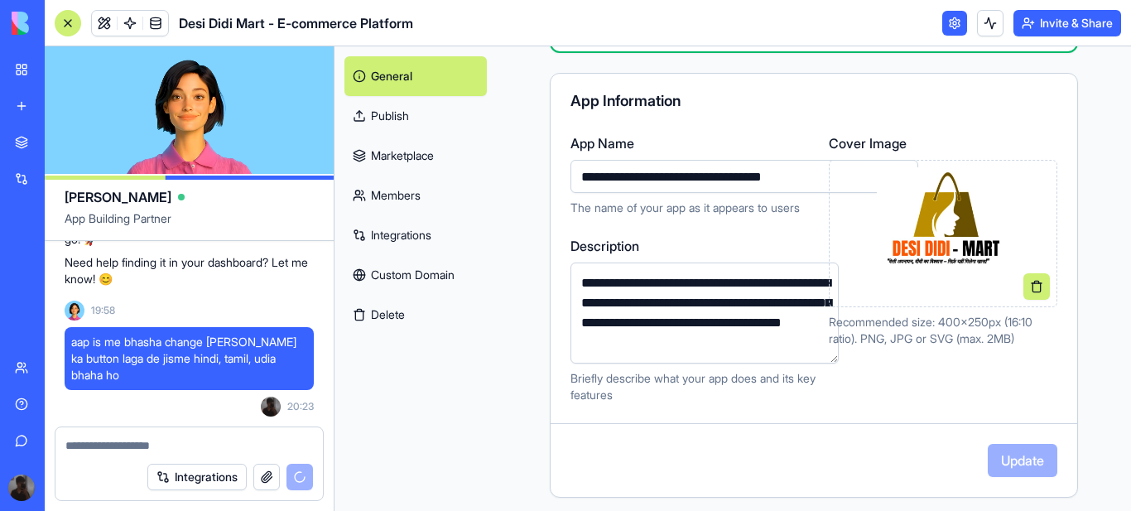
click at [401, 75] on link "General" at bounding box center [415, 76] width 142 height 40
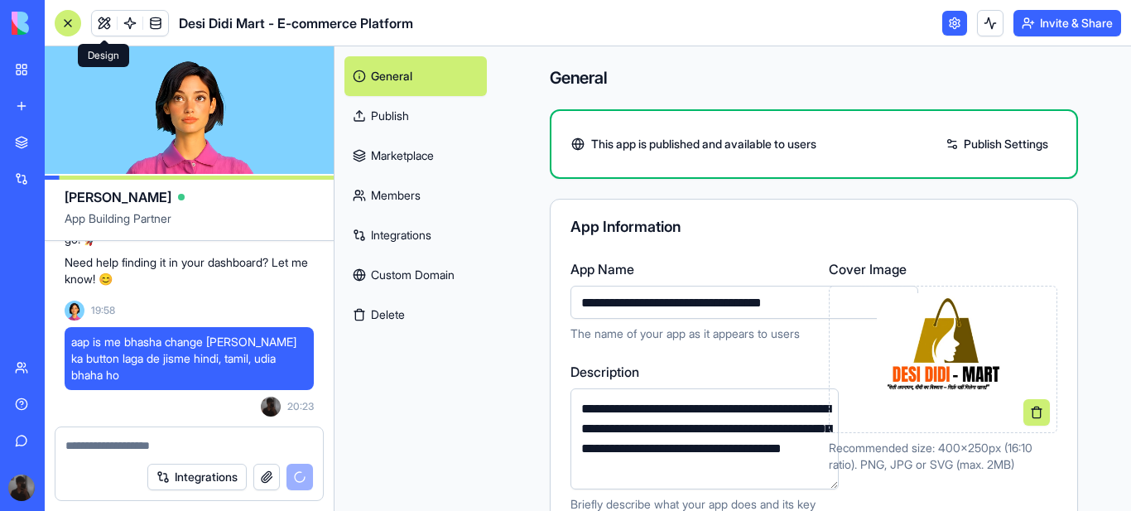
click at [104, 26] on link at bounding box center [104, 23] width 25 height 25
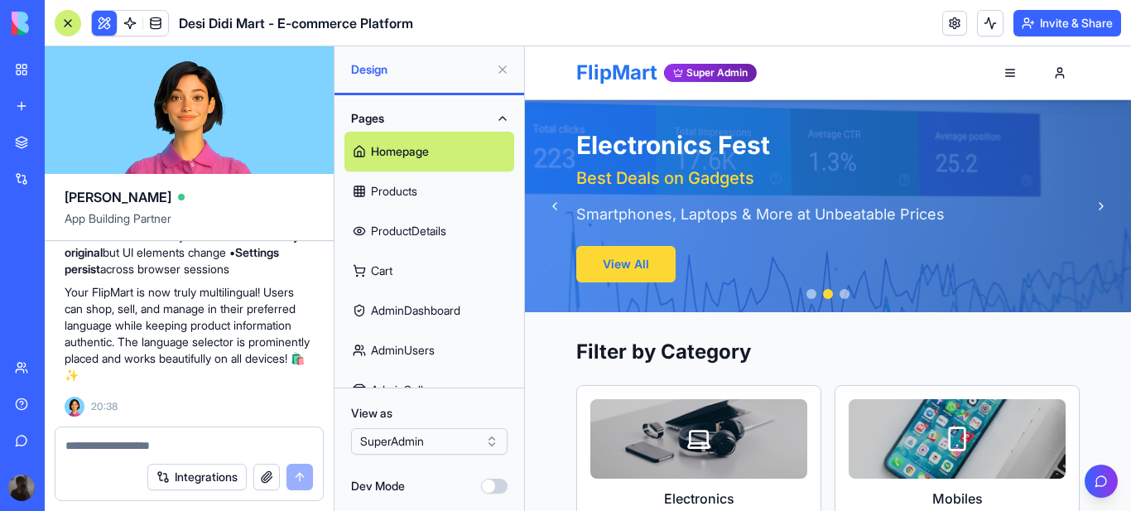
scroll to position [11487, 0]
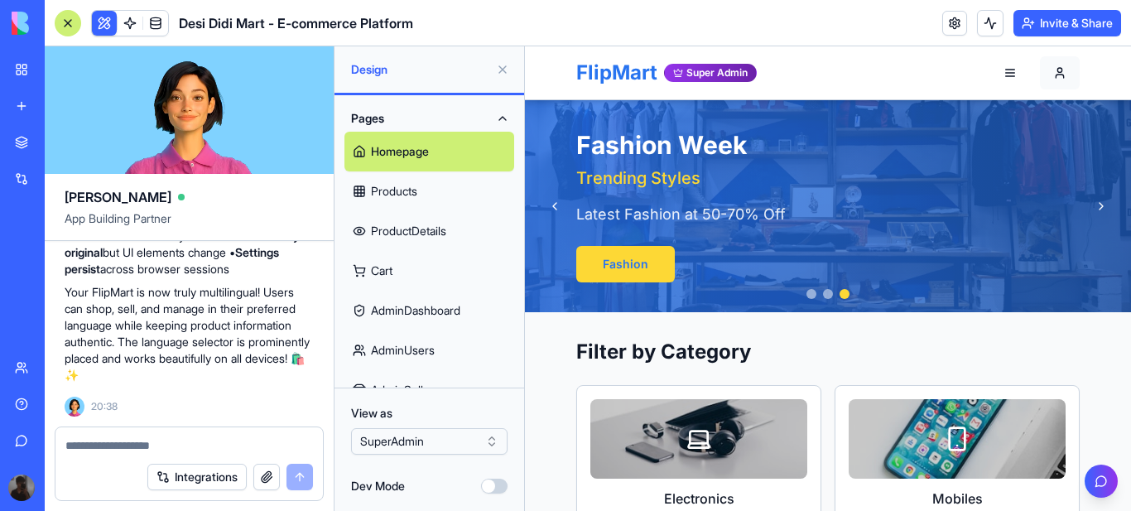
click at [1055, 71] on button "Rock" at bounding box center [1060, 72] width 40 height 33
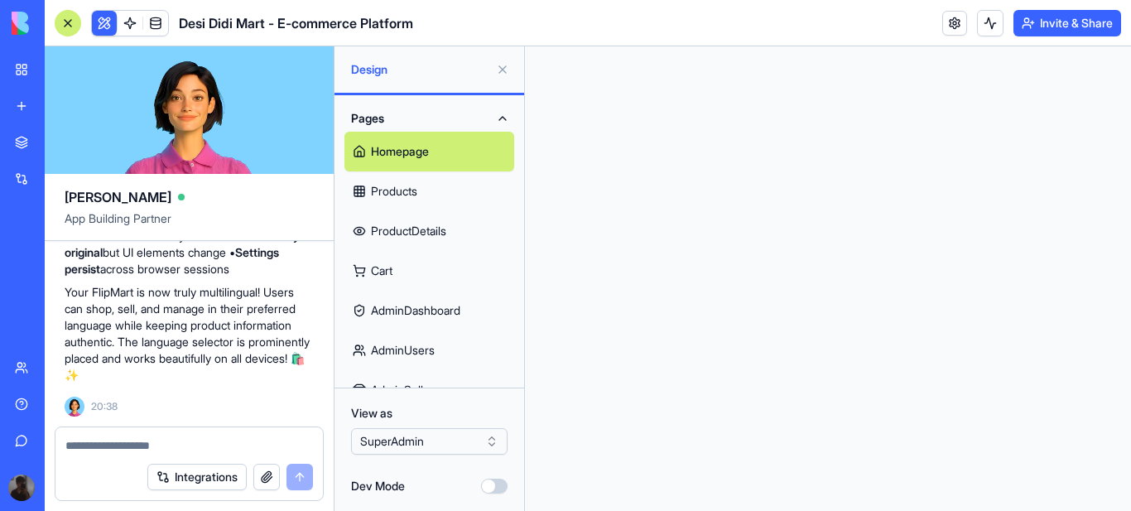
scroll to position [0, 0]
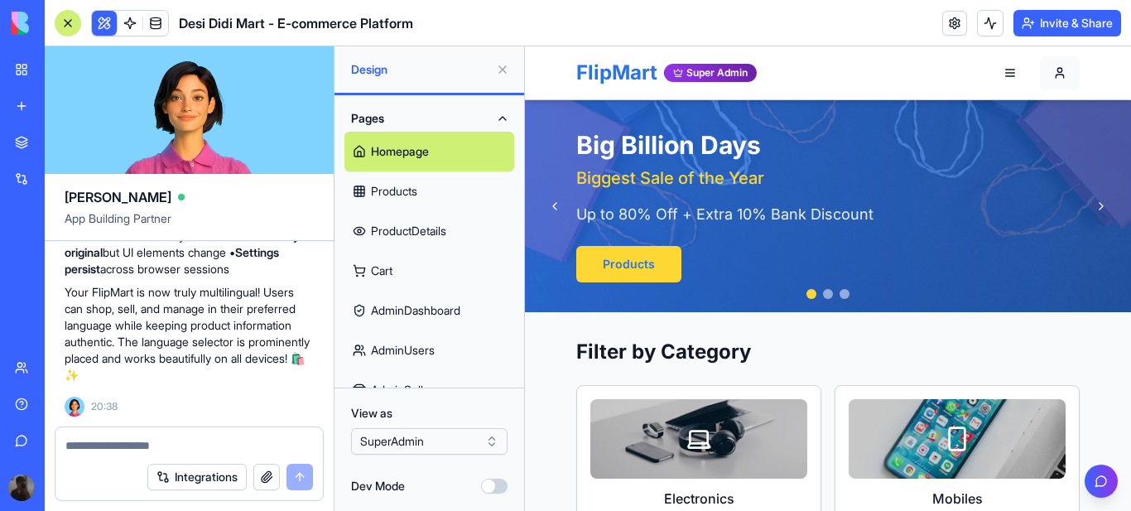
click at [1055, 75] on button "Rock" at bounding box center [1060, 72] width 40 height 33
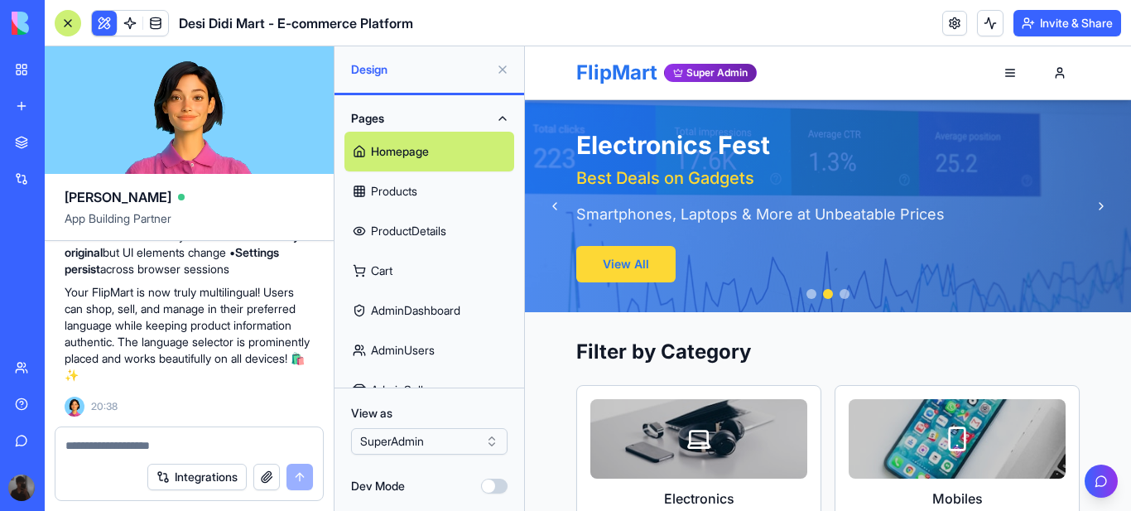
click at [154, 448] on textarea at bounding box center [189, 445] width 248 height 17
type textarea "**********"
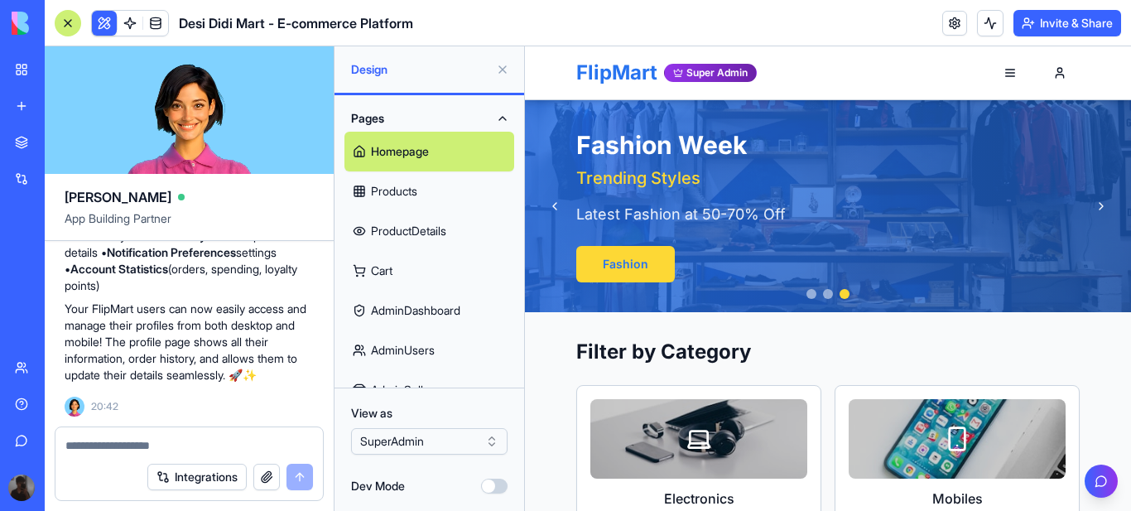
scroll to position [12610, 0]
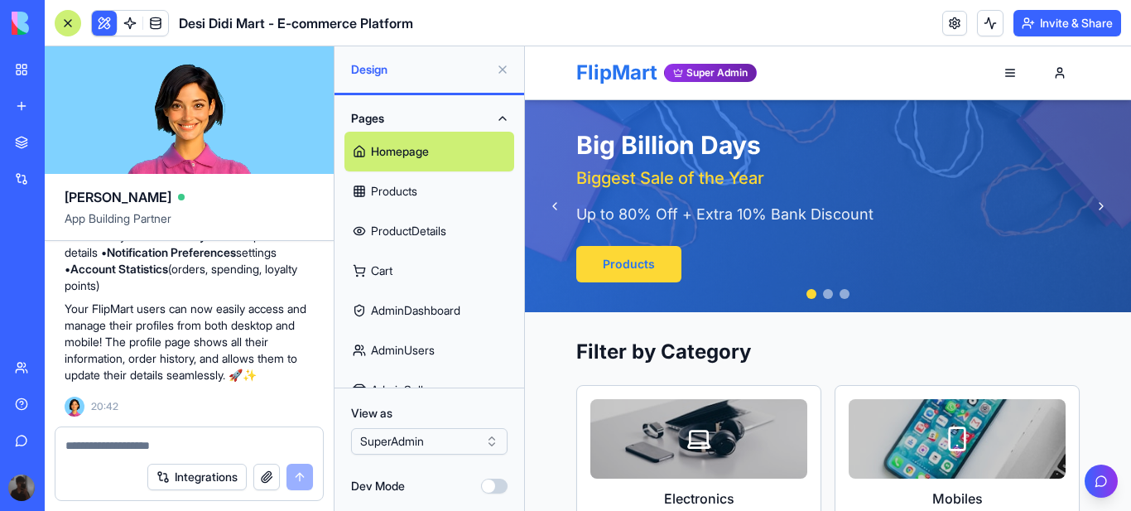
click at [386, 271] on link "Cart" at bounding box center [429, 271] width 170 height 40
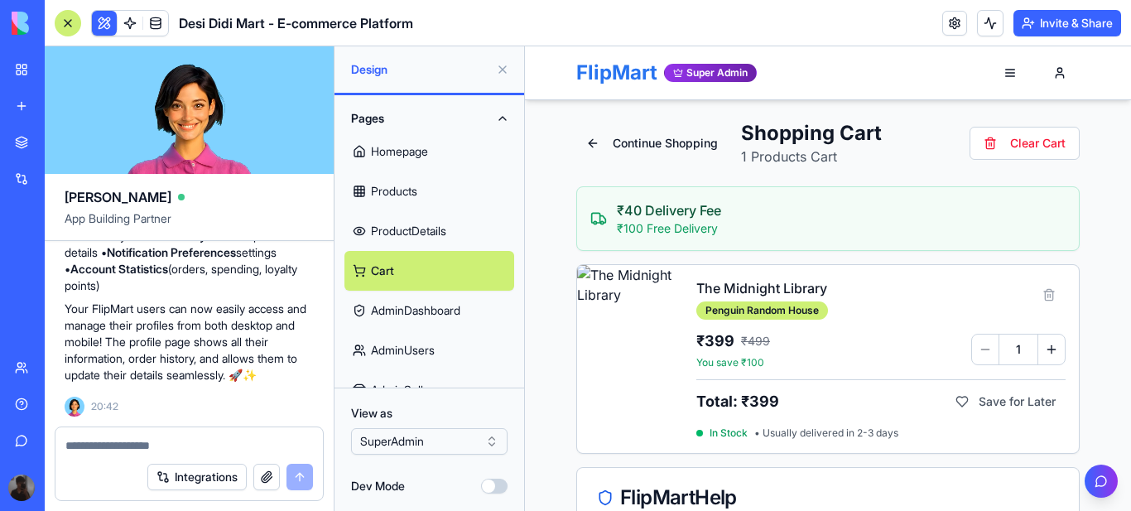
click at [412, 232] on link "ProductDetails" at bounding box center [429, 231] width 170 height 40
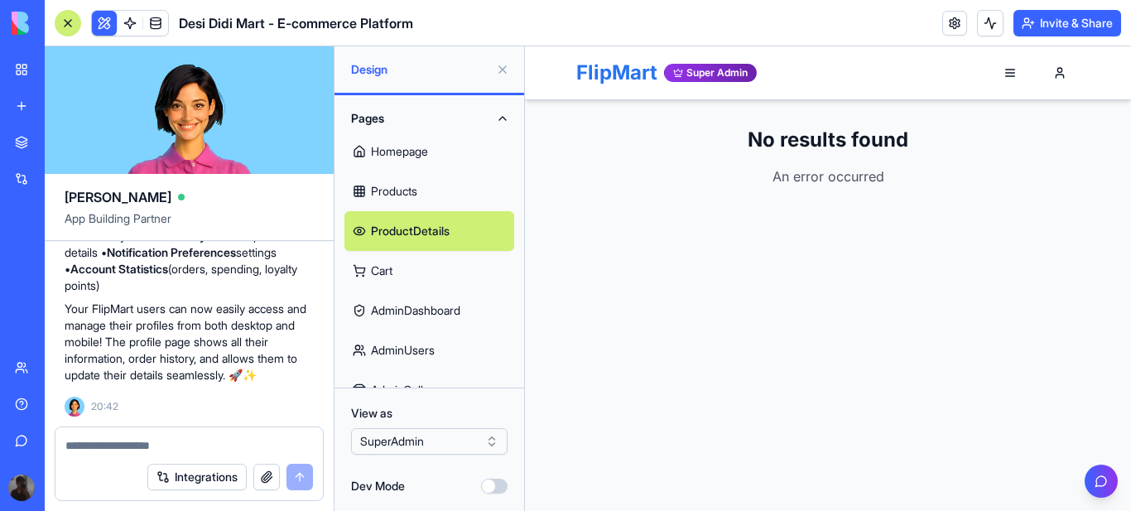
click at [394, 229] on link "ProductDetails" at bounding box center [429, 231] width 170 height 40
click at [125, 445] on textarea at bounding box center [189, 445] width 248 height 17
type textarea "**********"
click at [296, 478] on button "submit" at bounding box center [299, 477] width 26 height 26
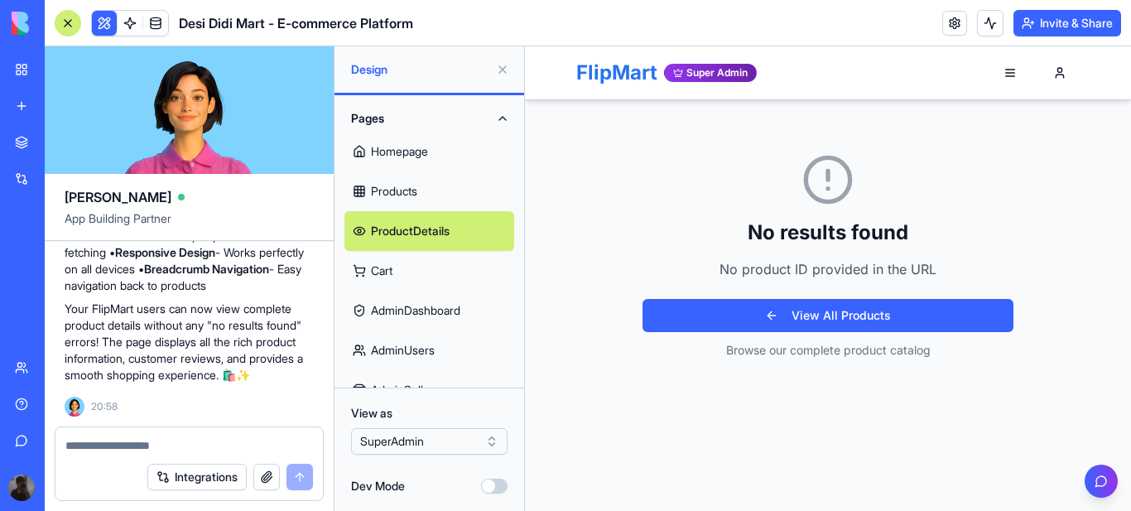
scroll to position [13617, 0]
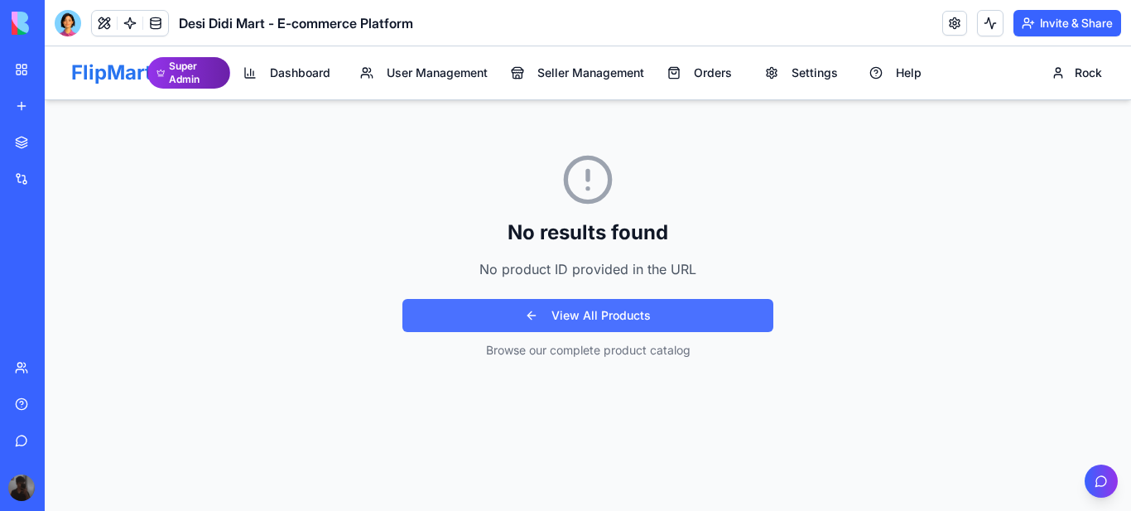
click at [556, 319] on button "View All Products" at bounding box center [587, 315] width 371 height 33
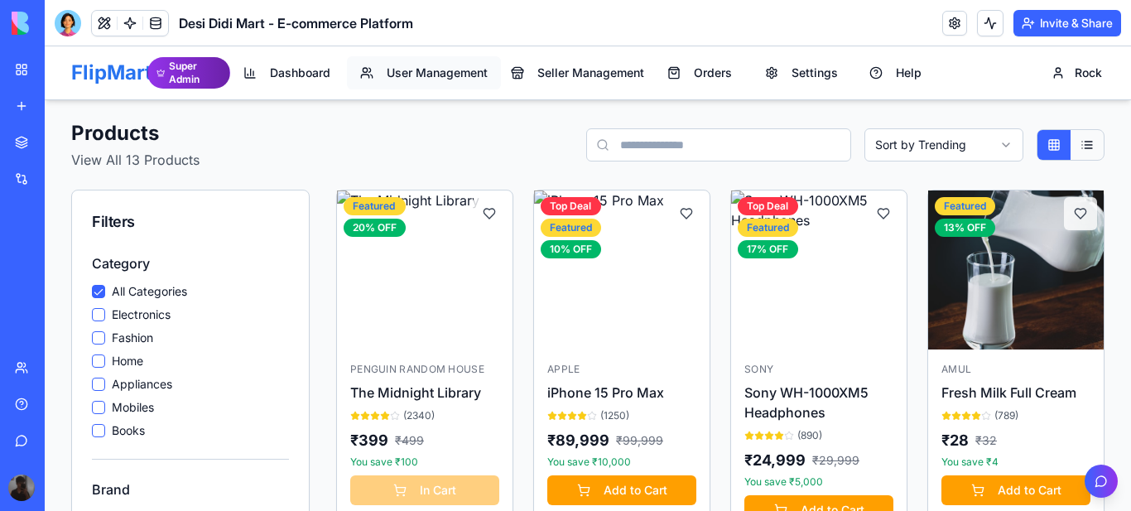
click at [429, 73] on span "User Management" at bounding box center [437, 73] width 101 height 17
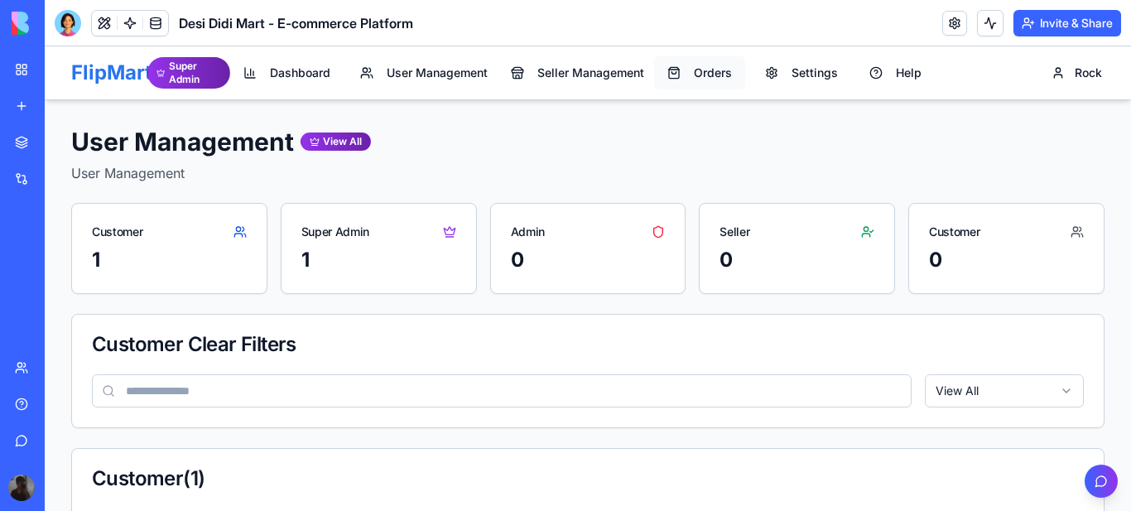
click at [700, 65] on span "Orders" at bounding box center [713, 73] width 38 height 17
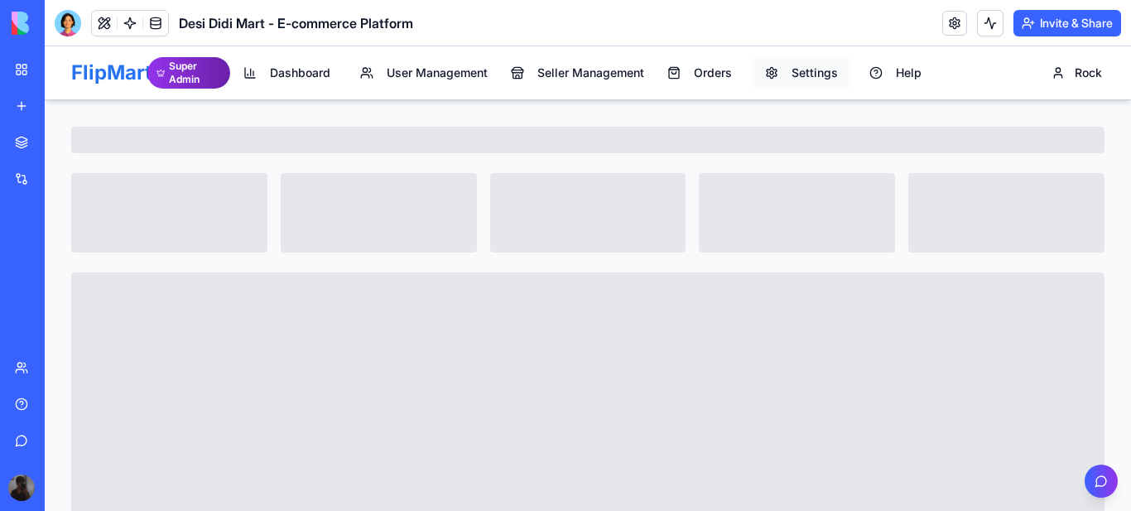
click at [804, 74] on span "Settings" at bounding box center [814, 73] width 46 height 17
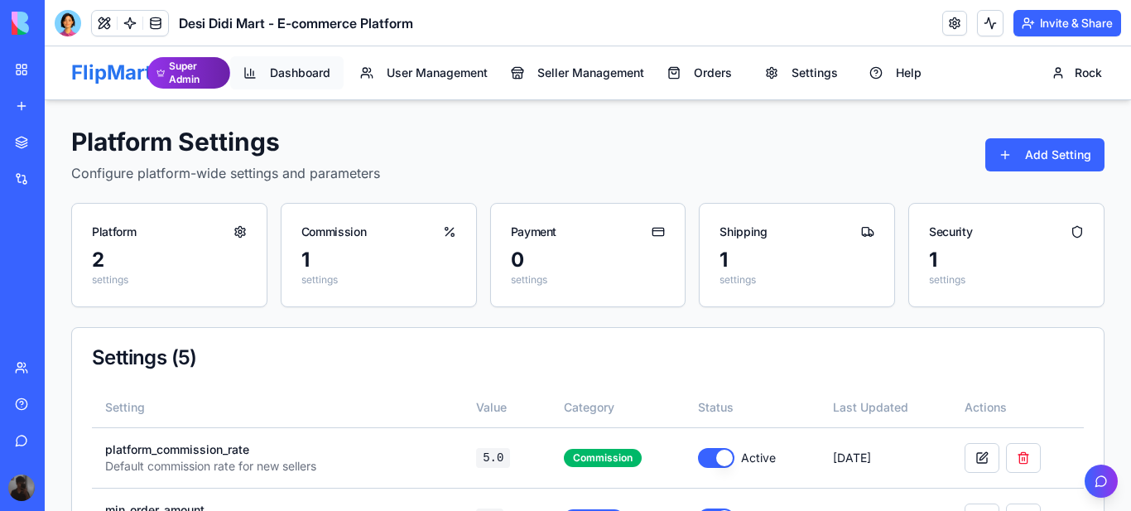
click at [297, 76] on span "Dashboard" at bounding box center [300, 73] width 60 height 17
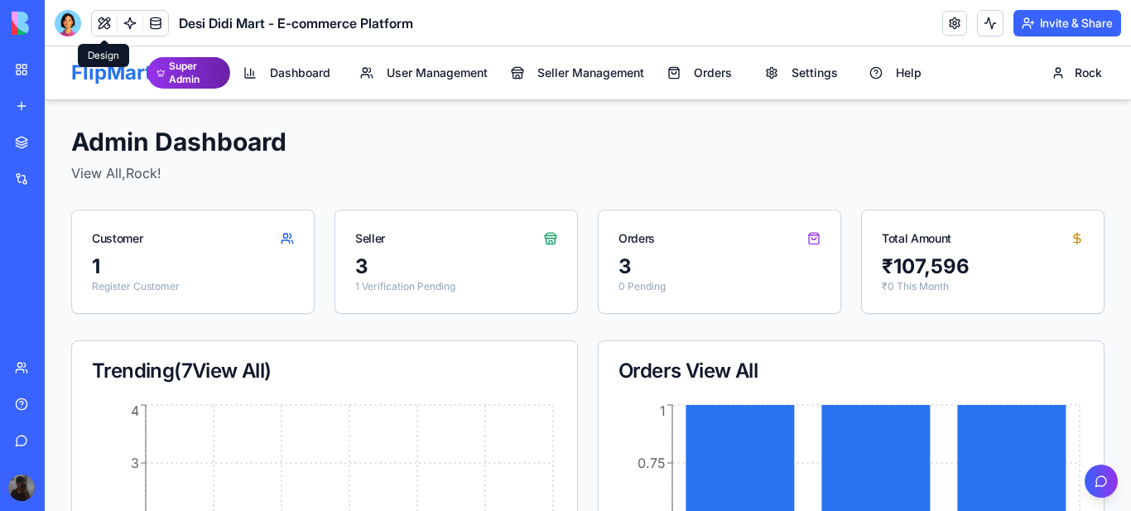
click at [100, 26] on button at bounding box center [104, 23] width 25 height 25
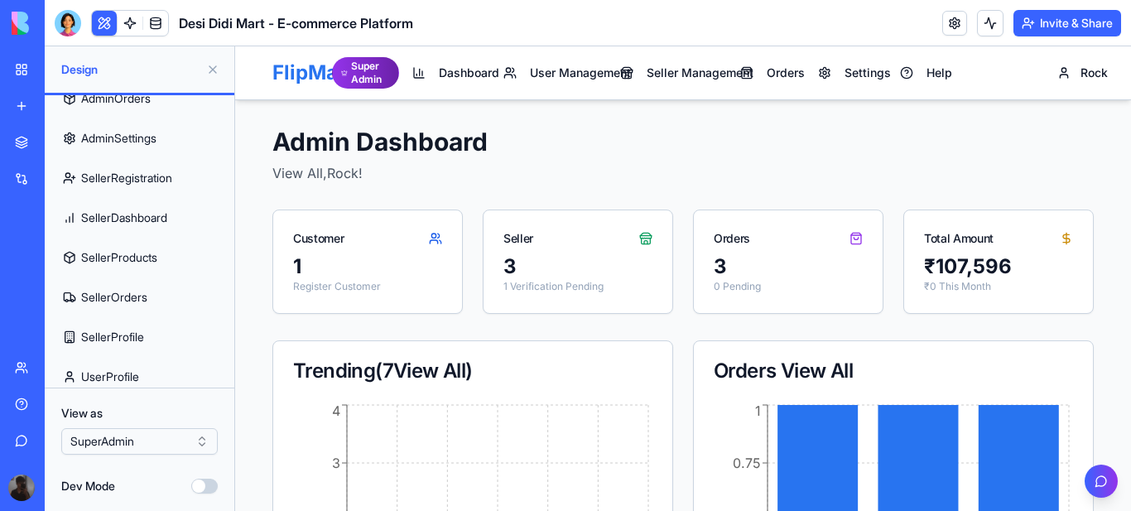
scroll to position [350, 0]
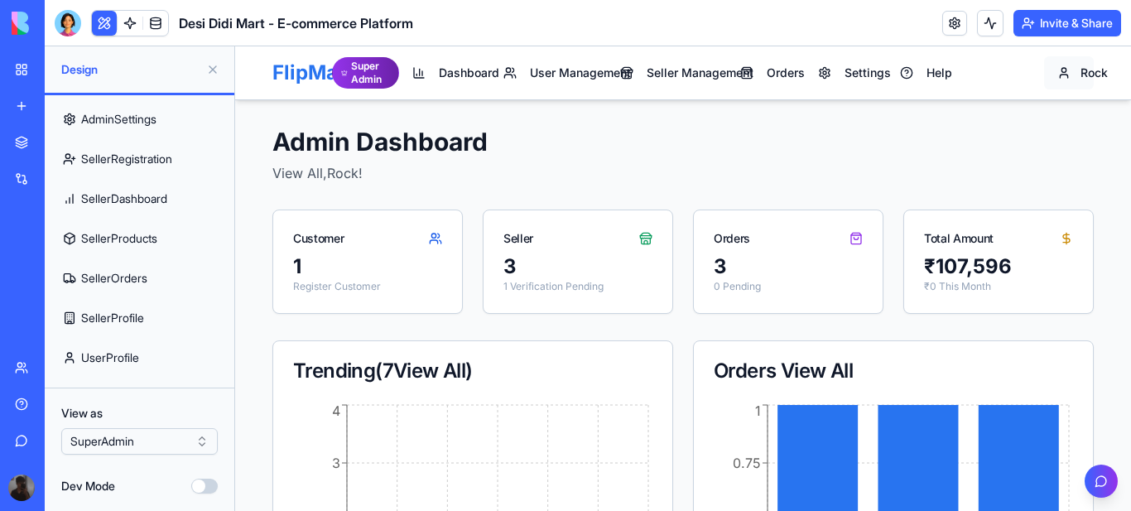
click at [1080, 79] on span "Rock" at bounding box center [1080, 73] width 0 height 17
click at [1080, 68] on span "Rock" at bounding box center [1080, 73] width 0 height 17
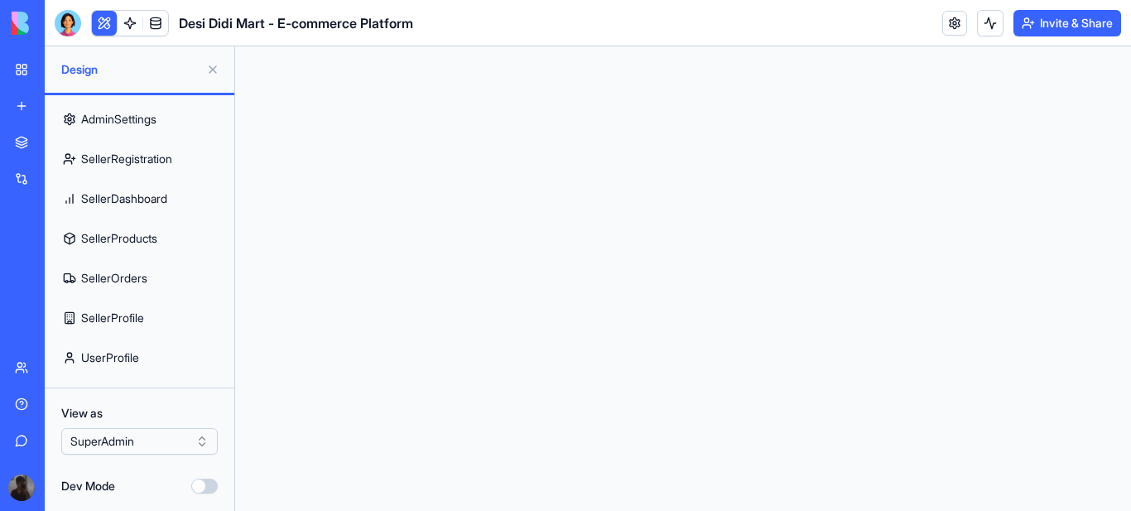
scroll to position [0, 0]
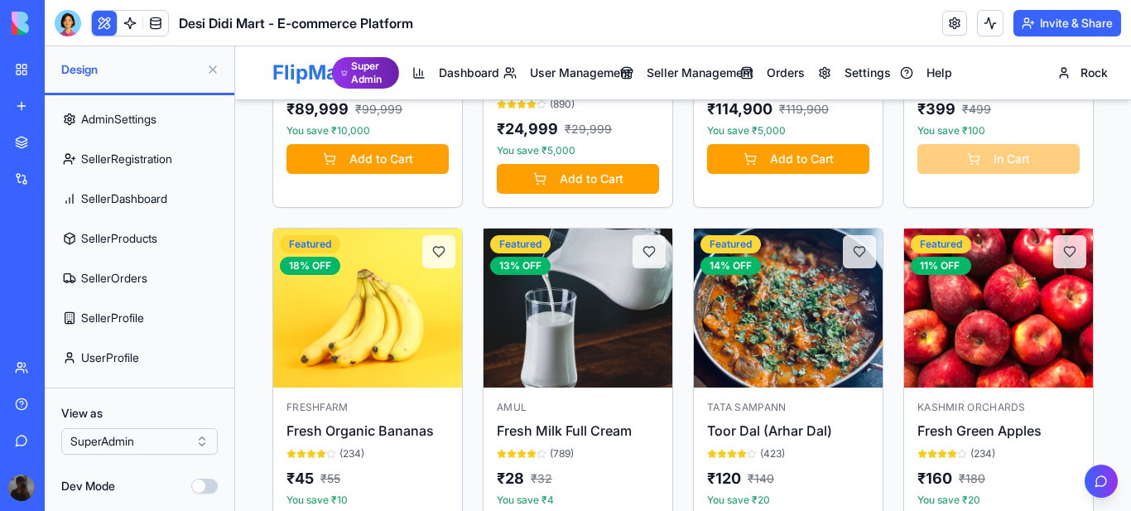
scroll to position [1840, 0]
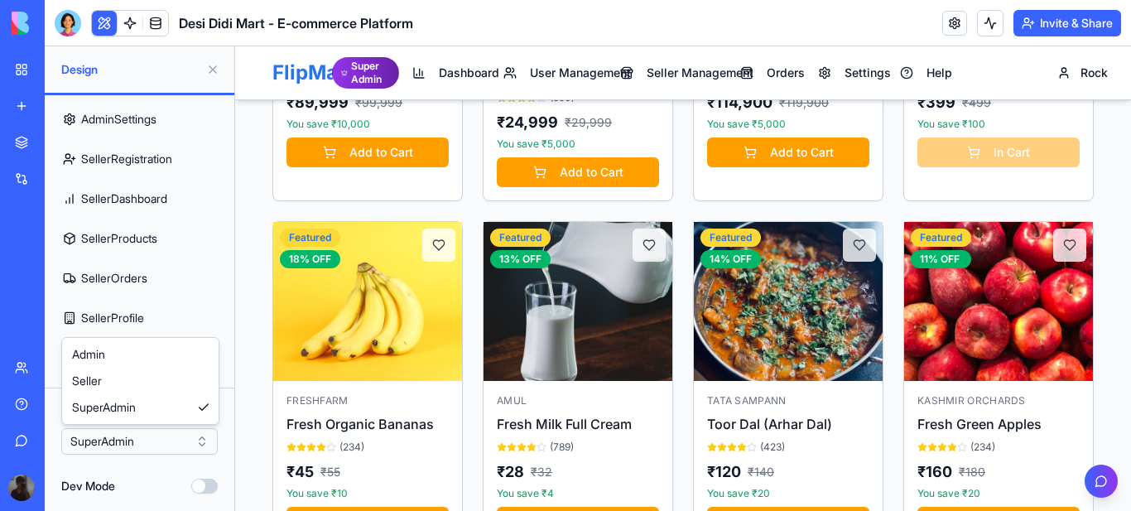
click at [202, 443] on html "BETA My Workspace New app Marketplace Integrations Recent Desi Didi Mart - E-co…" at bounding box center [565, 255] width 1131 height 511
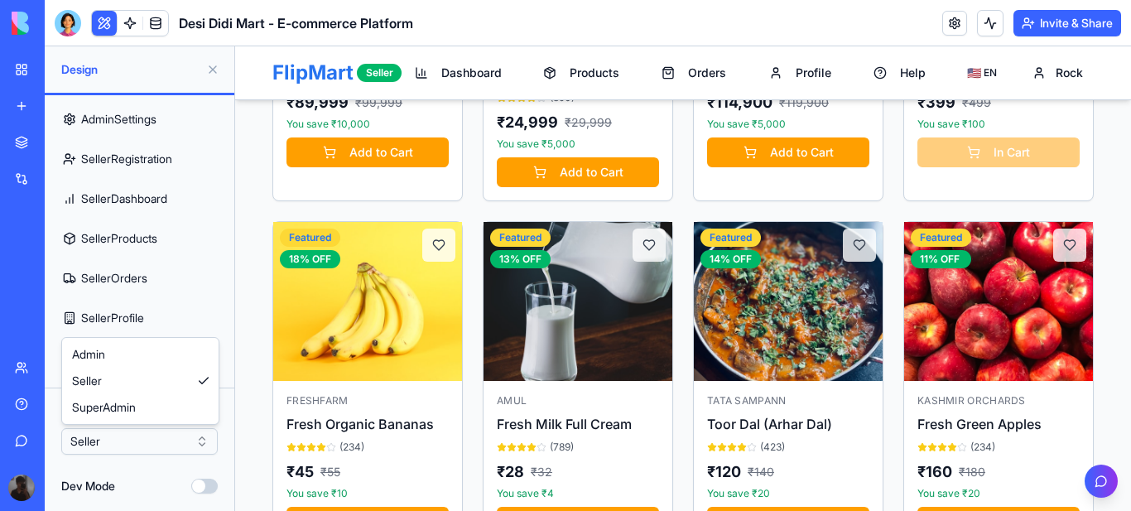
click at [199, 440] on html "BETA My Workspace New app Marketplace Integrations Recent Desi Didi Mart - E-co…" at bounding box center [565, 255] width 1131 height 511
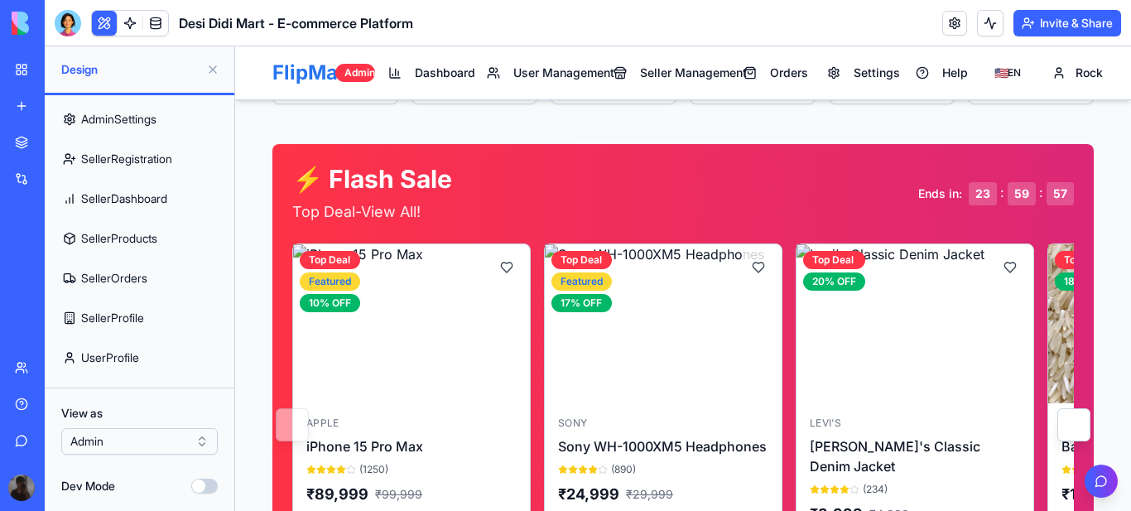
scroll to position [515, 0]
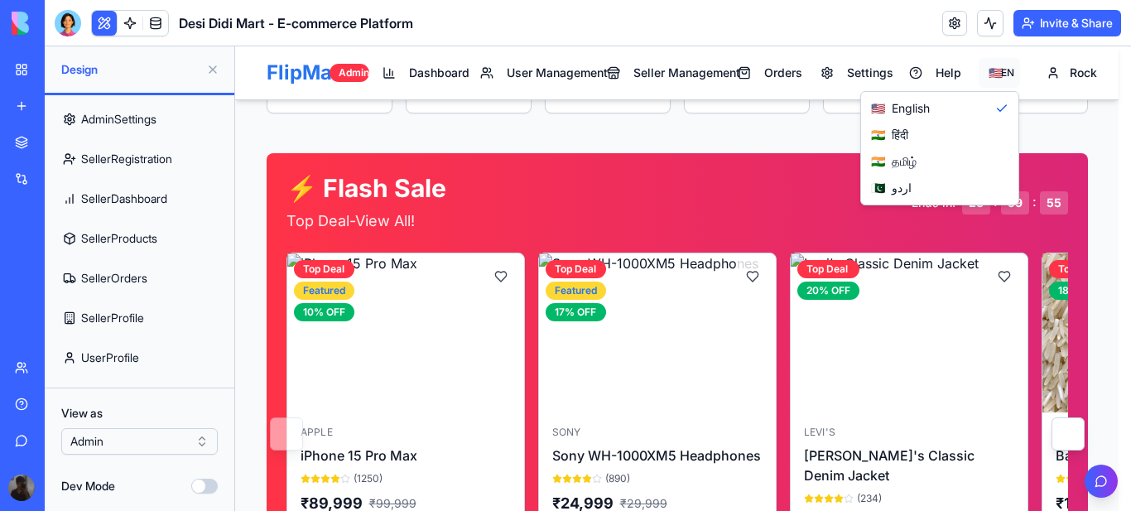
click at [910, 135] on div "🇮🇳 हिंदी" at bounding box center [939, 135] width 151 height 26
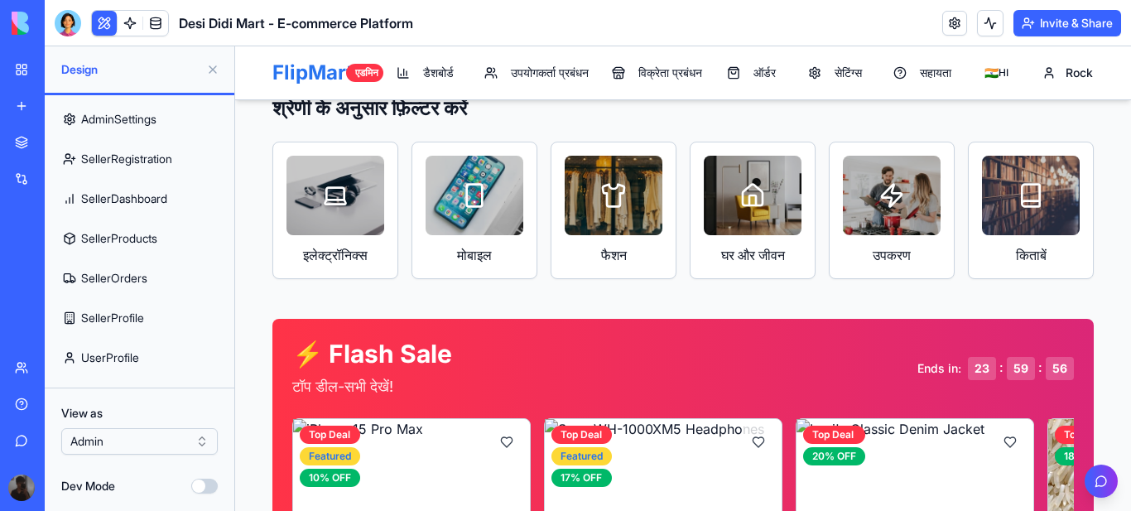
scroll to position [0, 0]
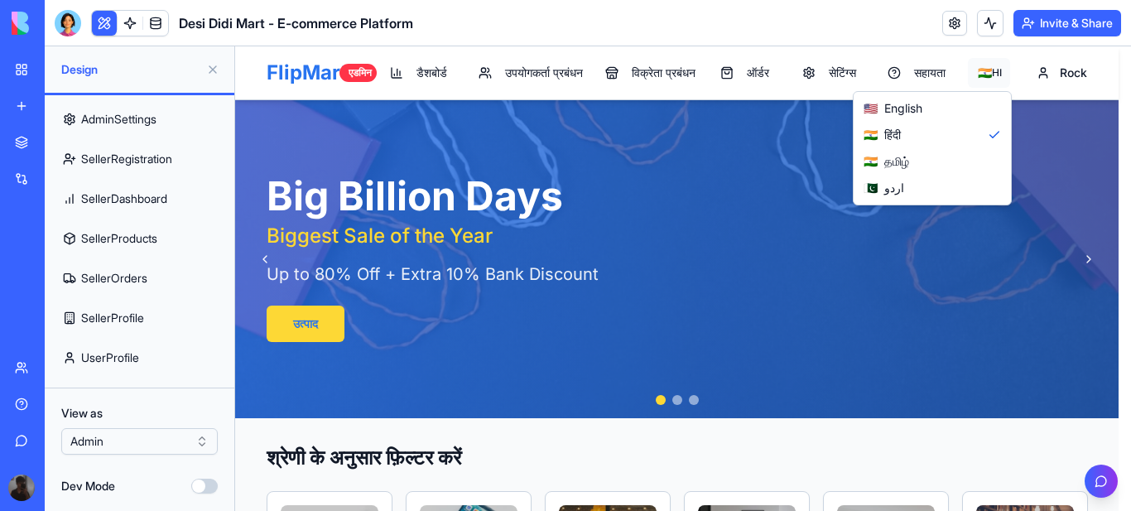
click at [917, 107] on span "English" at bounding box center [903, 108] width 38 height 17
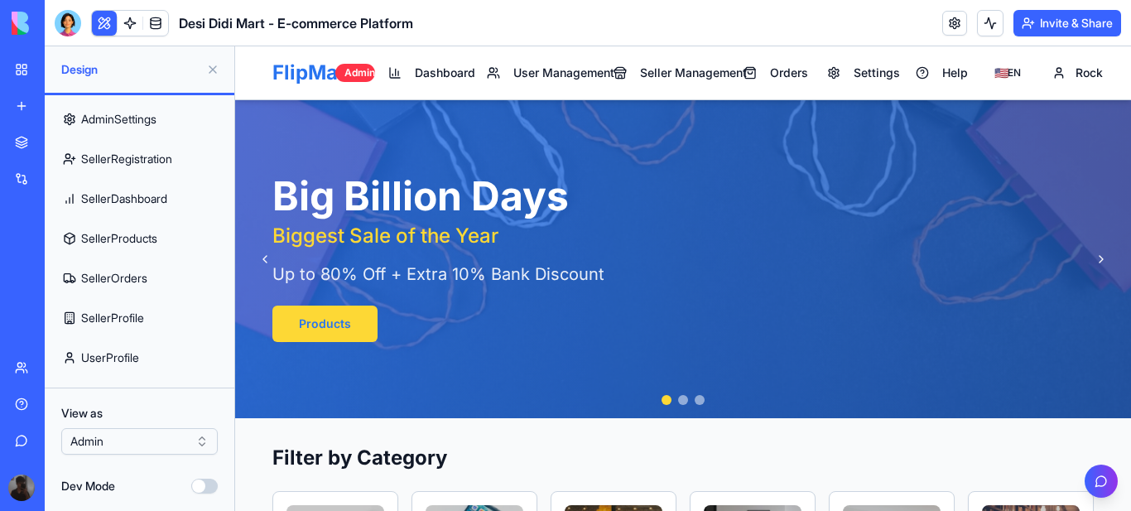
click at [126, 360] on link "UserProfile" at bounding box center [140, 358] width 170 height 40
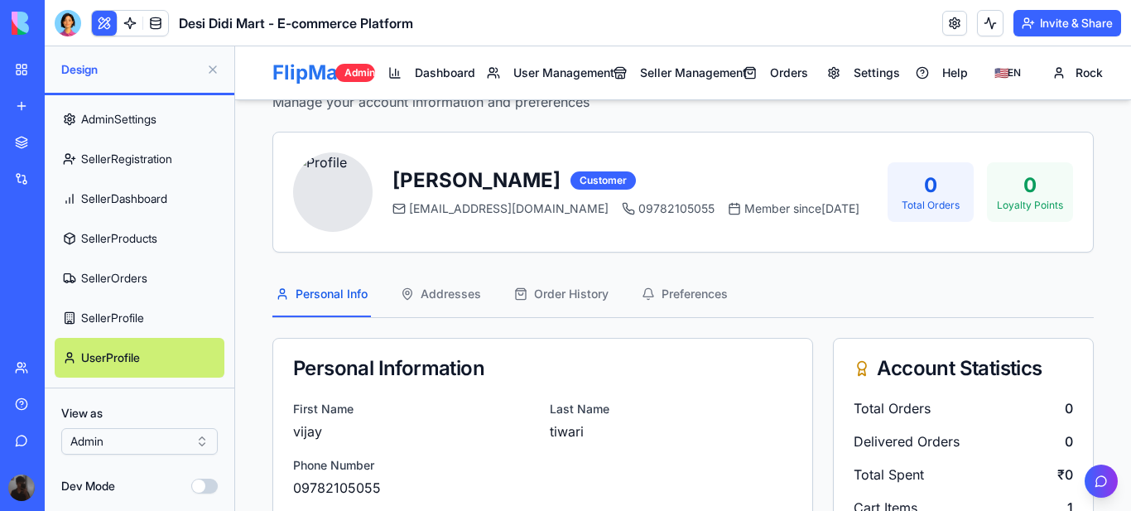
scroll to position [166, 0]
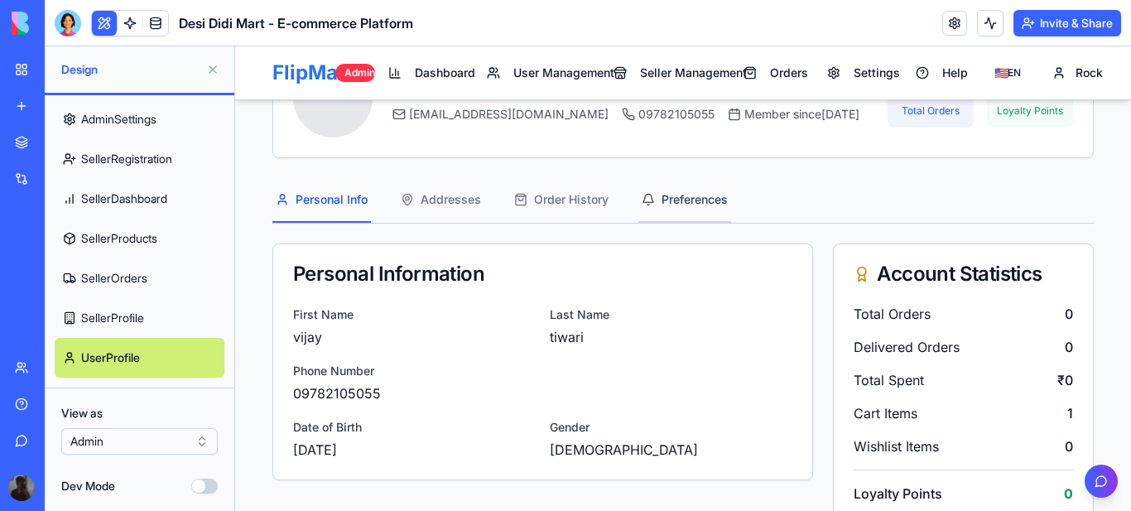
click at [704, 198] on span "Preferences" at bounding box center [695, 199] width 66 height 17
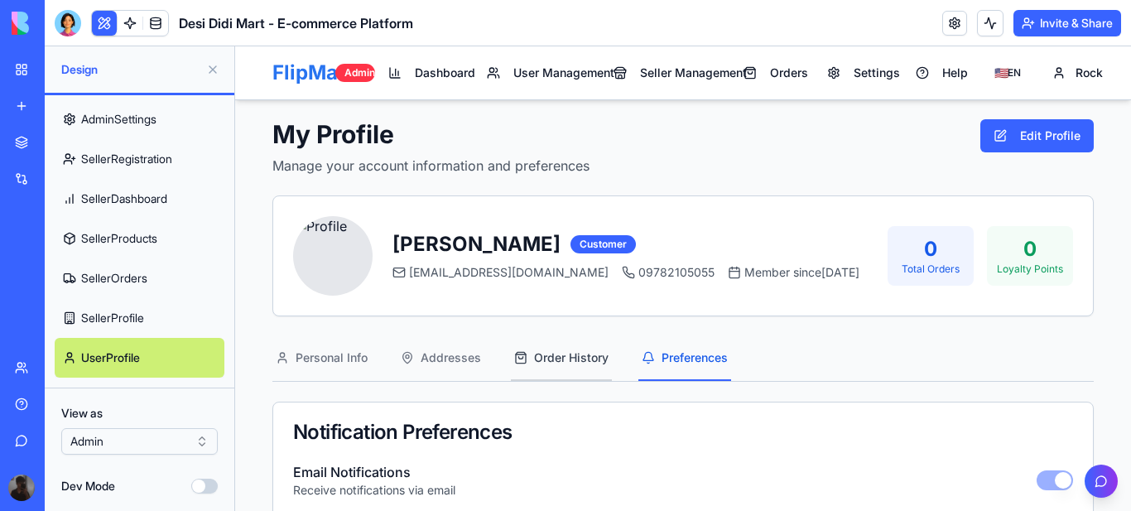
scroll to position [0, 0]
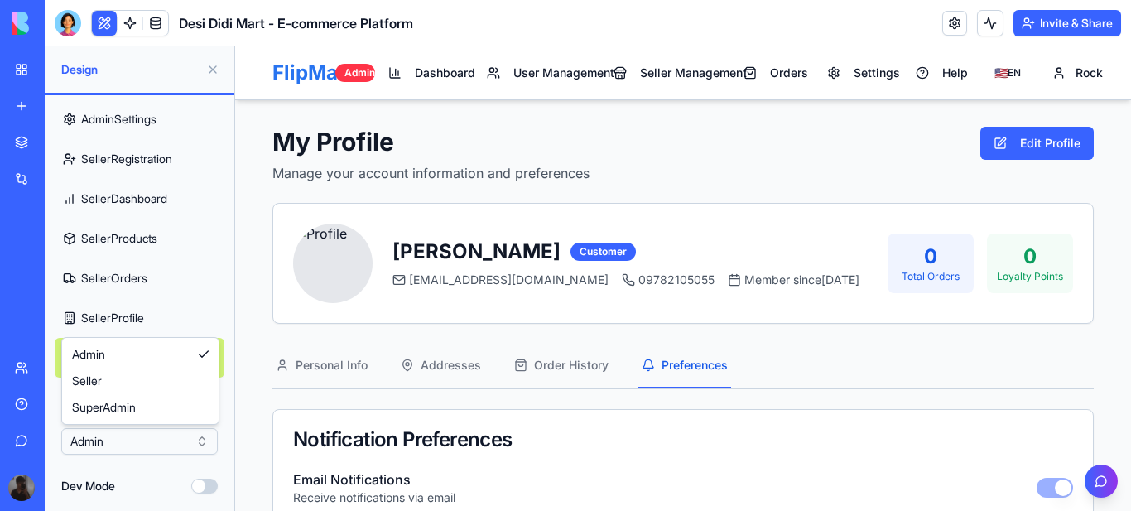
click at [202, 438] on html "BETA My Workspace New app Marketplace Integrations Recent Desi Didi Mart - E-co…" at bounding box center [565, 255] width 1131 height 511
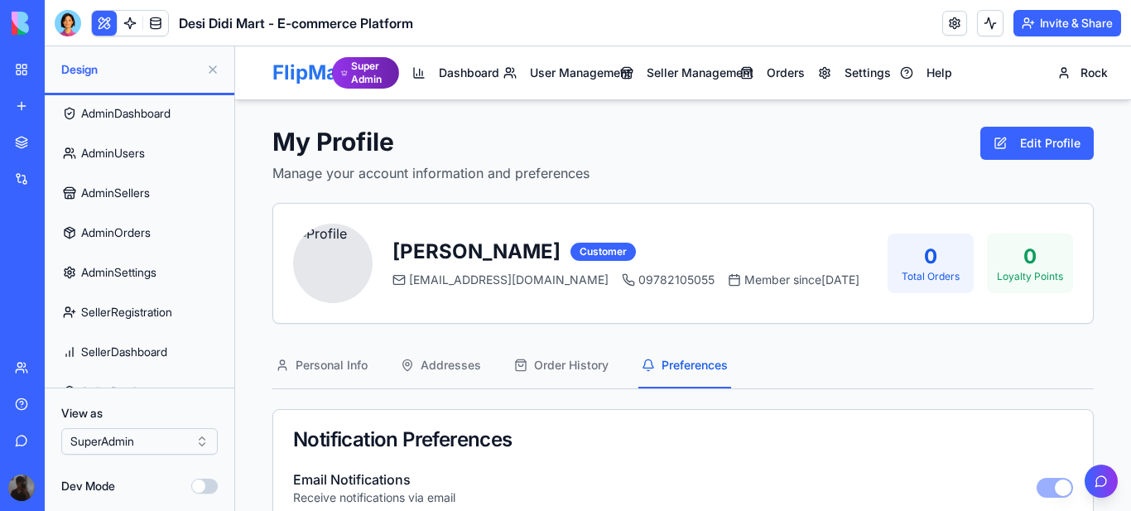
scroll to position [19, 0]
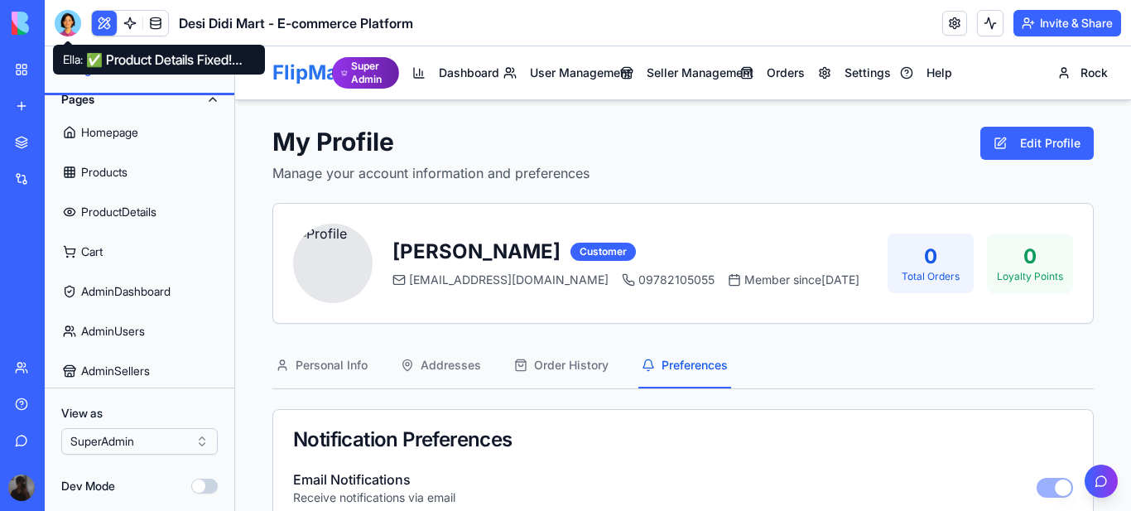
click at [68, 14] on div at bounding box center [68, 23] width 26 height 26
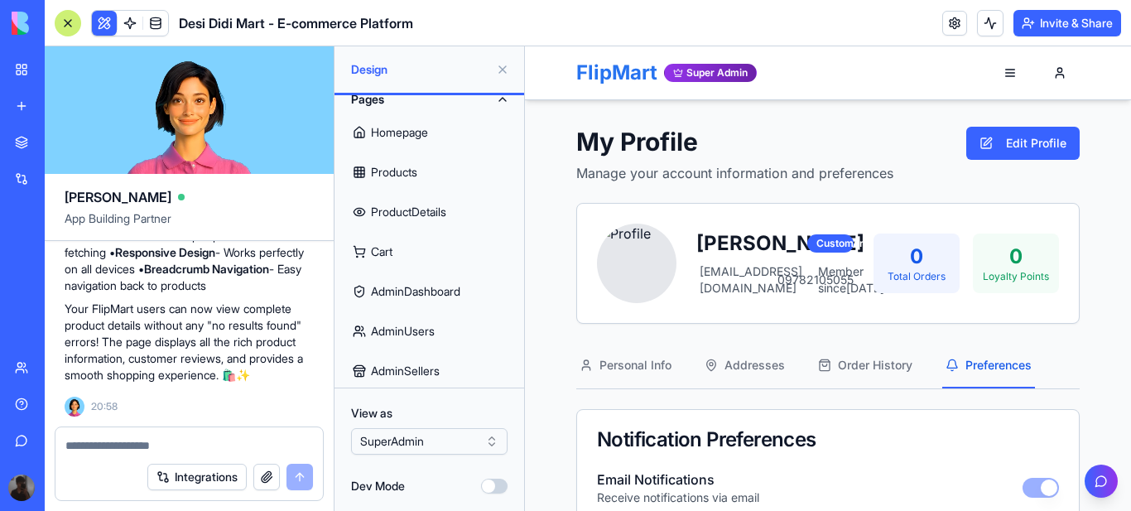
scroll to position [13617, 0]
click at [135, 23] on link at bounding box center [130, 23] width 25 height 25
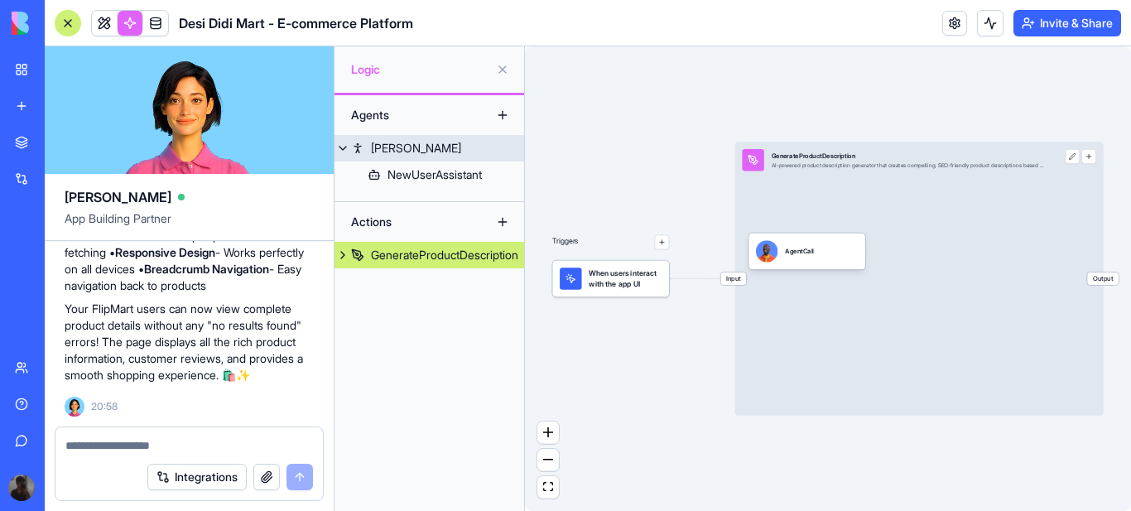
click at [386, 149] on div "[PERSON_NAME]" at bounding box center [416, 148] width 90 height 17
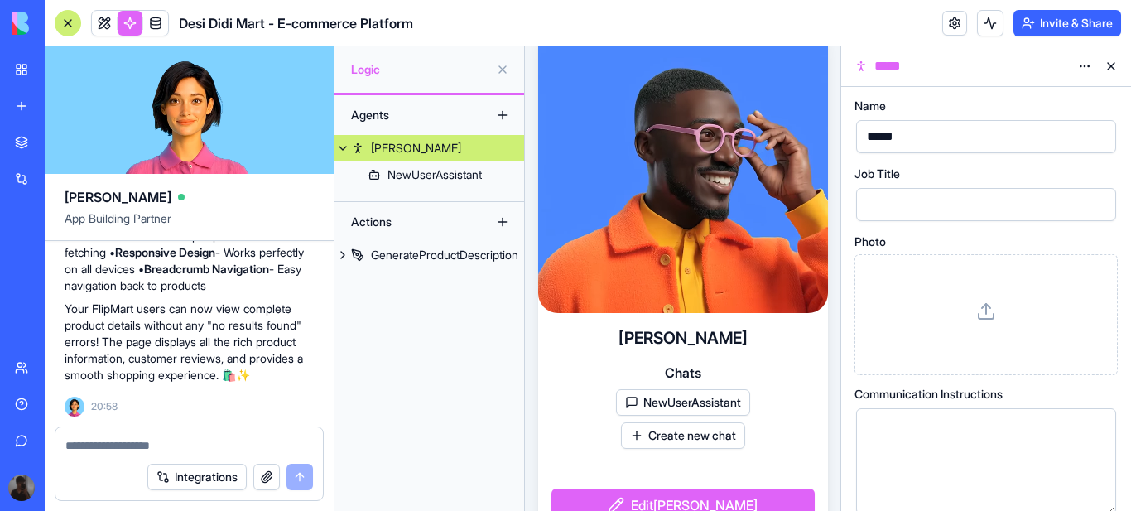
click at [386, 149] on div "[PERSON_NAME]" at bounding box center [416, 148] width 90 height 17
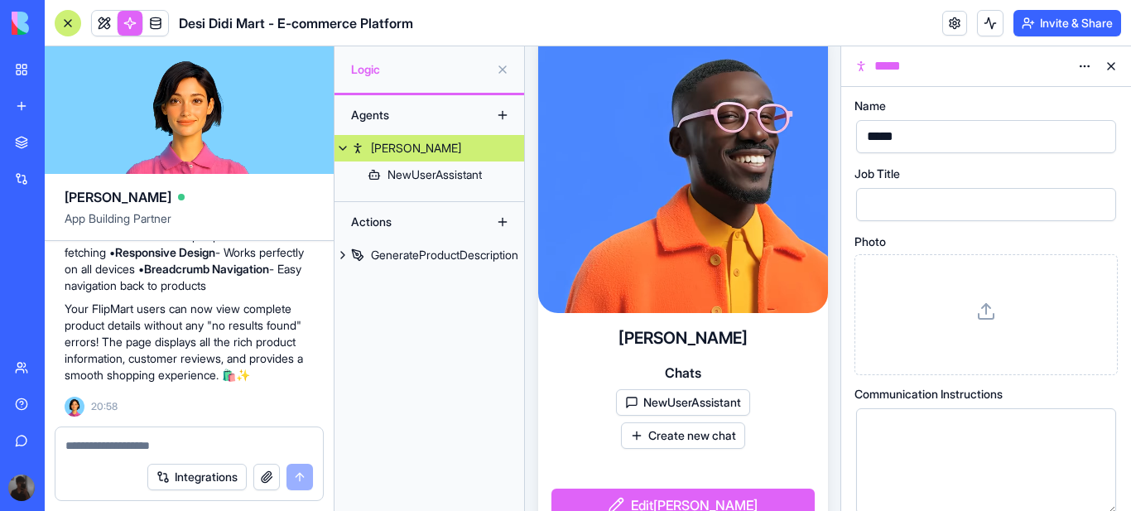
click at [501, 70] on button at bounding box center [502, 69] width 26 height 26
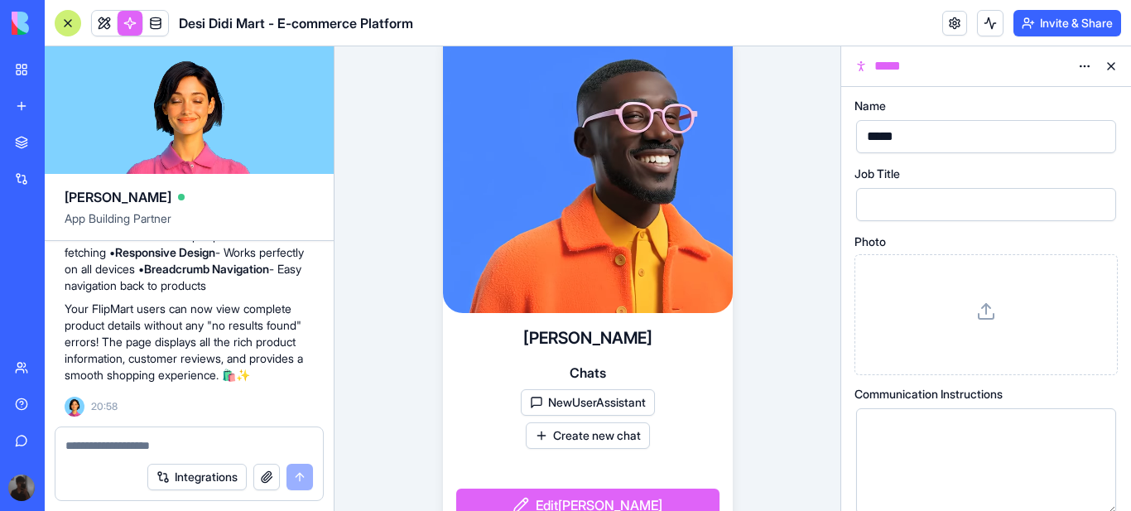
click at [1116, 60] on button at bounding box center [1111, 66] width 26 height 26
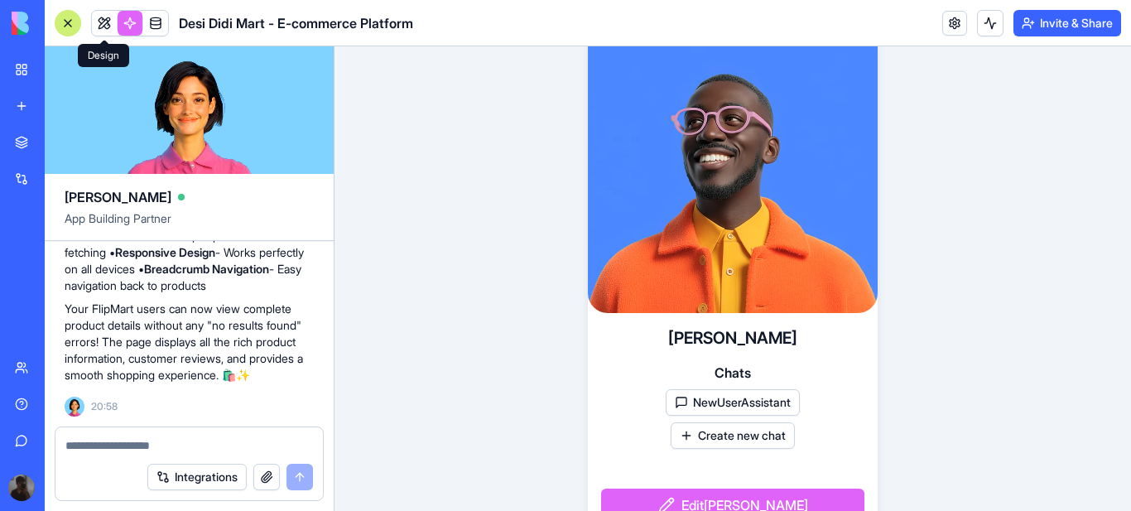
click at [105, 18] on link at bounding box center [104, 23] width 25 height 25
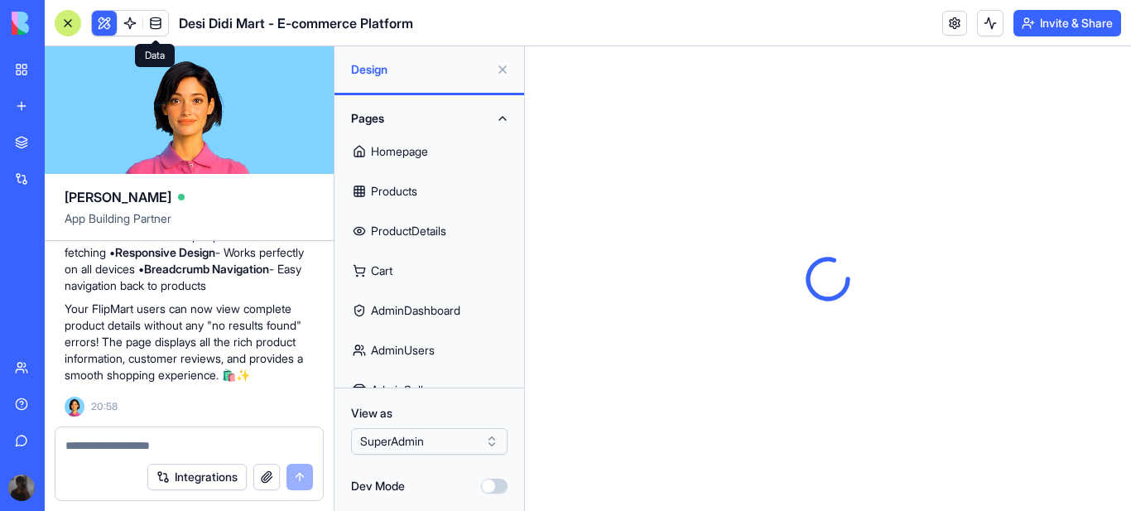
click at [400, 187] on link "Products" at bounding box center [429, 191] width 170 height 40
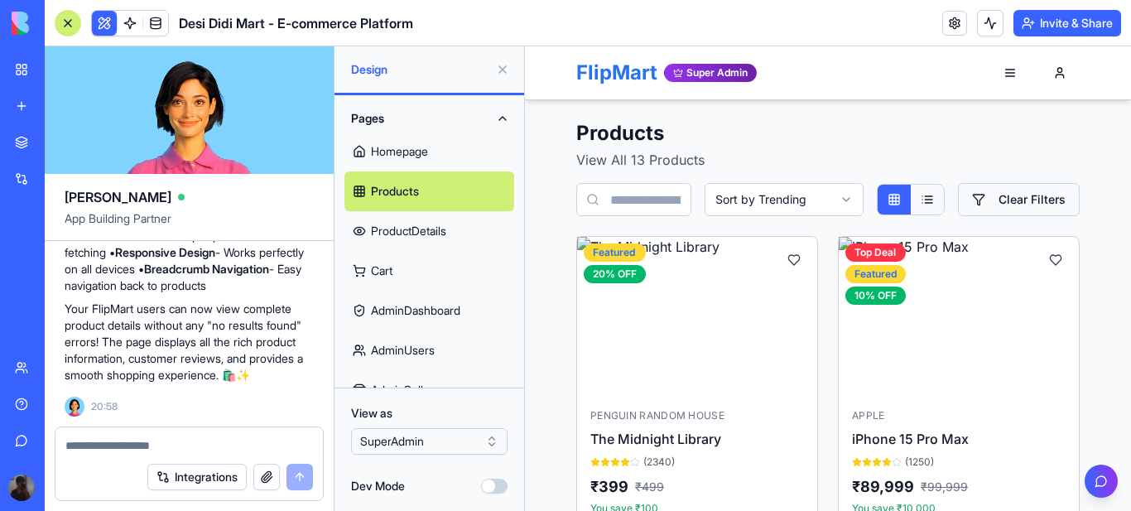
click at [1045, 204] on button "Clear Filters" at bounding box center [1019, 199] width 122 height 33
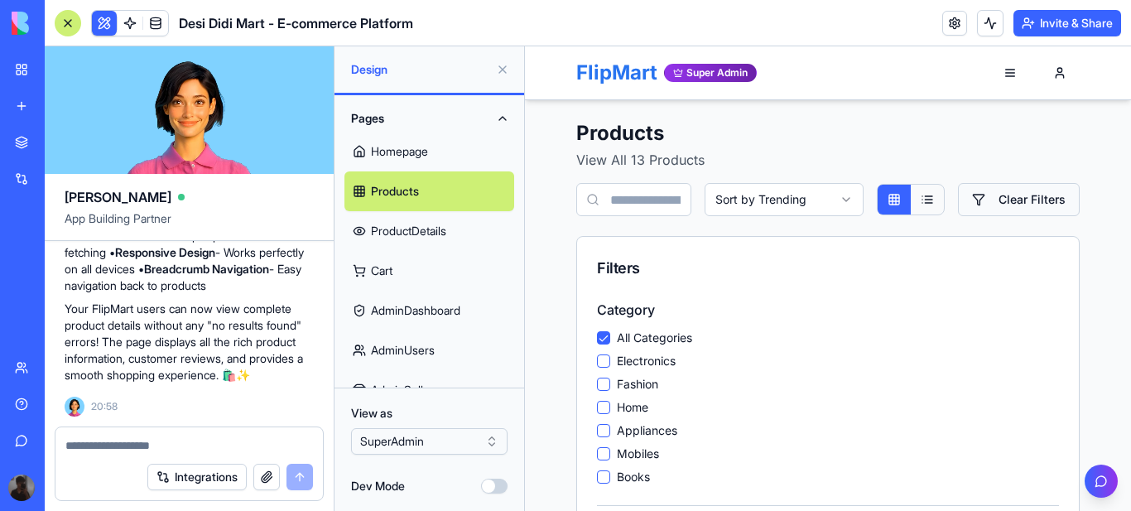
click at [1045, 204] on button "Clear Filters" at bounding box center [1019, 199] width 122 height 33
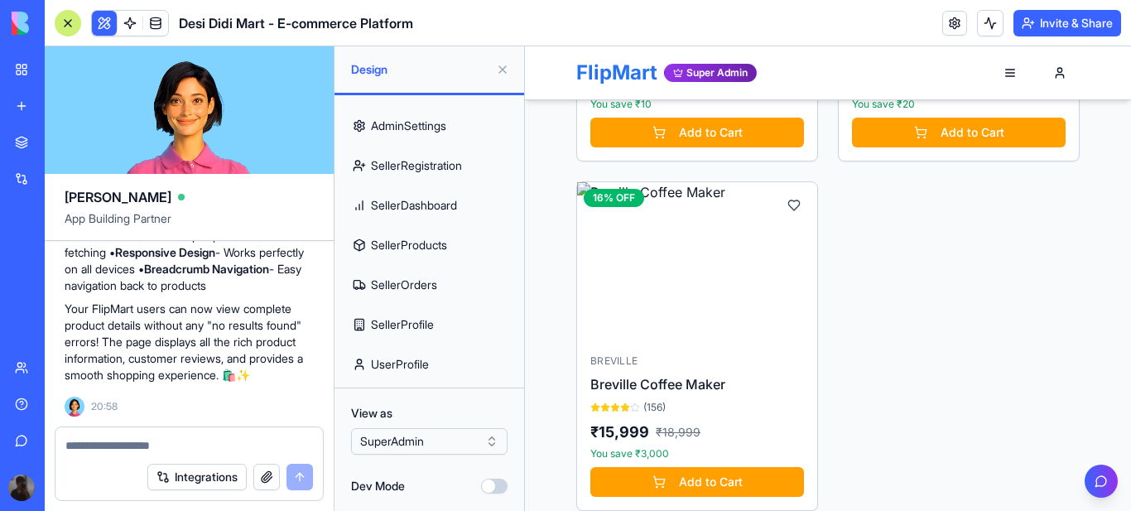
scroll to position [350, 0]
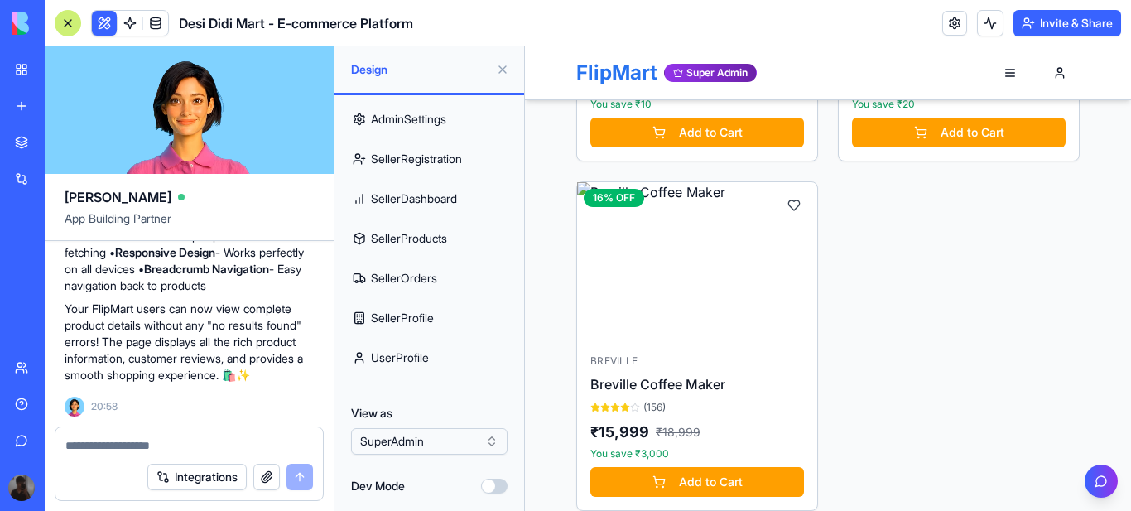
click at [419, 234] on link "SellerProducts" at bounding box center [429, 239] width 170 height 40
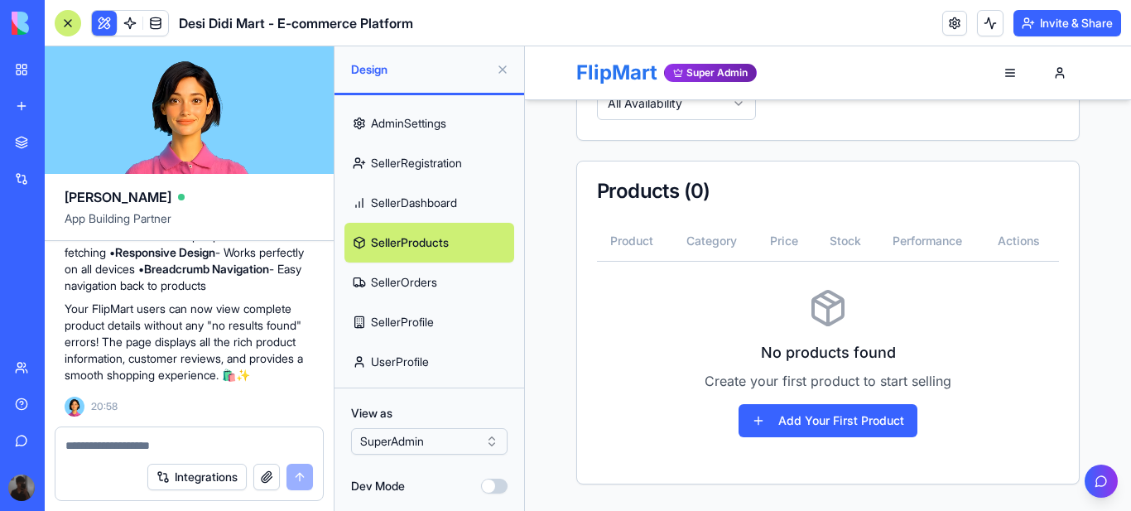
scroll to position [350, 0]
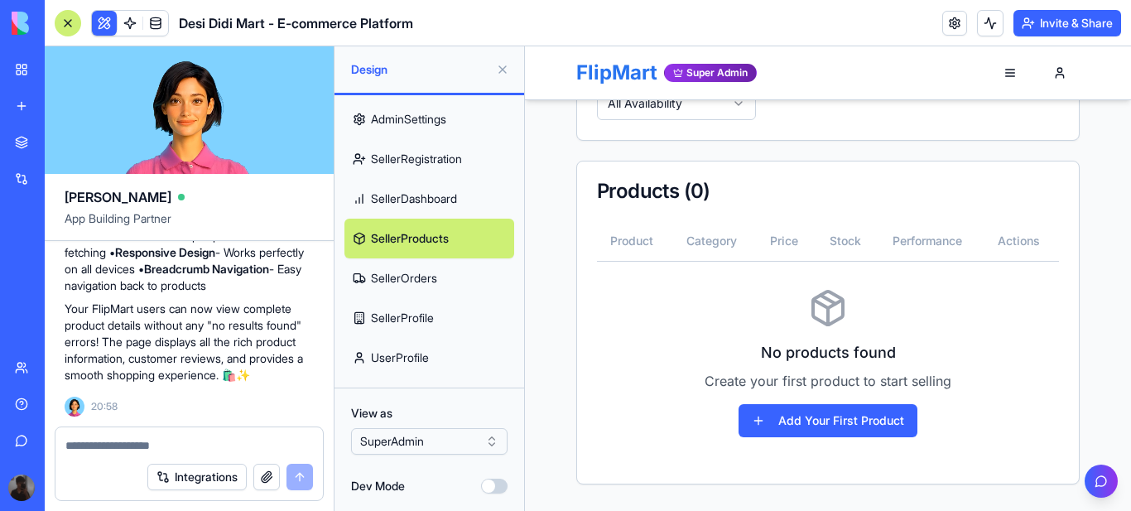
click at [133, 445] on textarea at bounding box center [189, 445] width 248 height 17
paste textarea "**********"
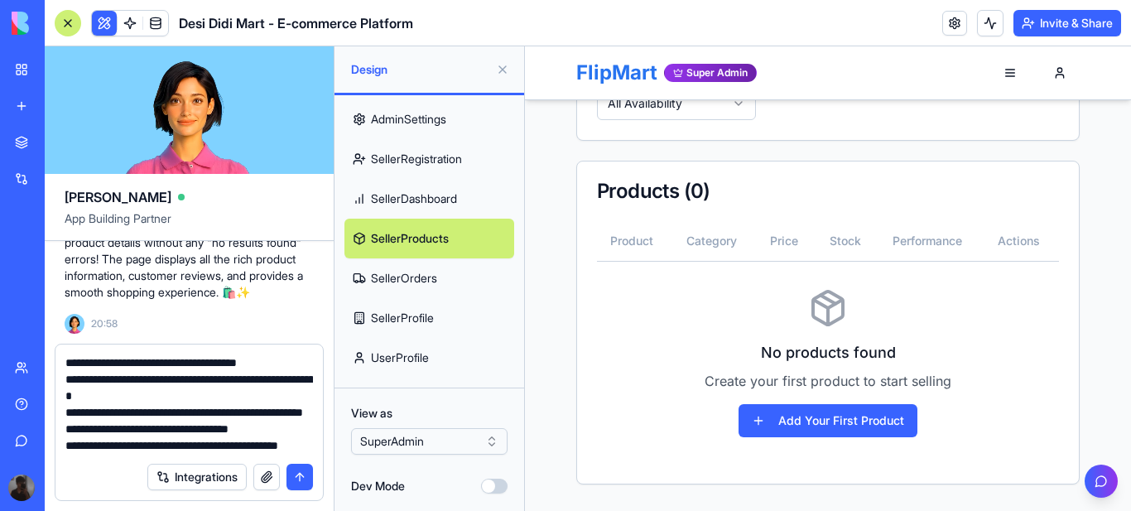
type textarea "**********"
click at [297, 471] on button "submit" at bounding box center [299, 477] width 26 height 26
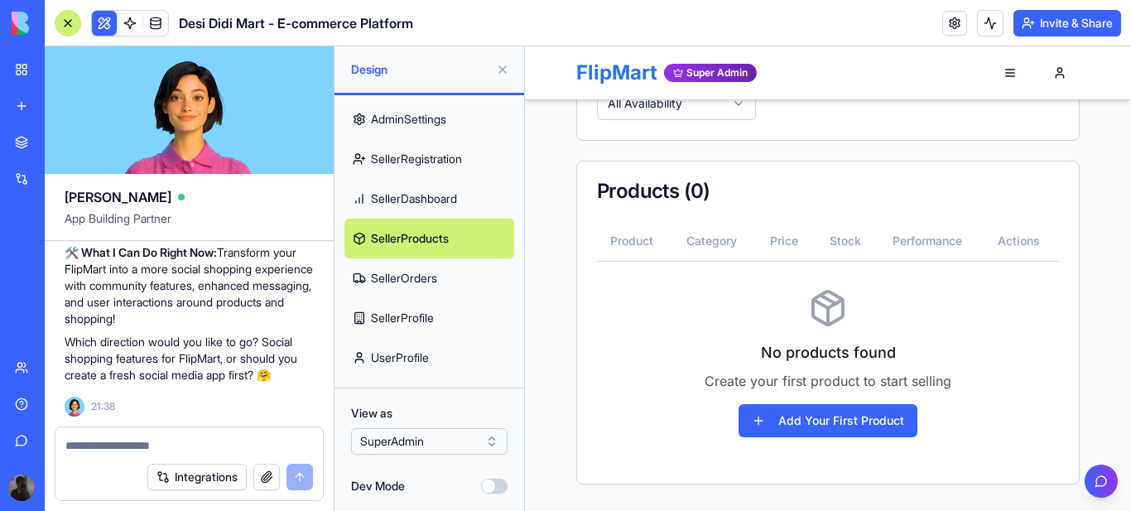
scroll to position [14491, 0]
click at [127, 449] on textarea at bounding box center [189, 445] width 248 height 17
type textarea "*********"
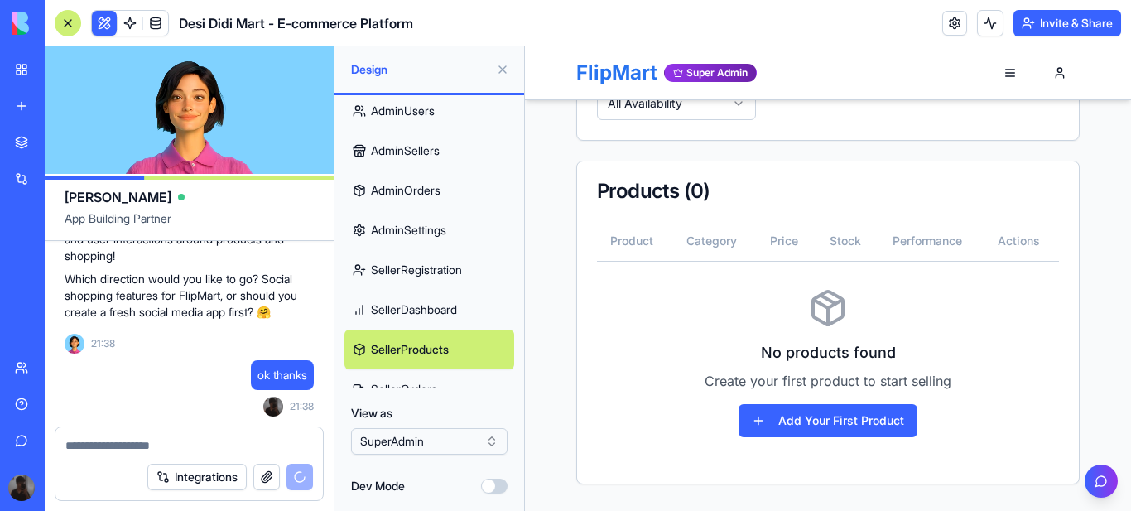
scroll to position [350, 0]
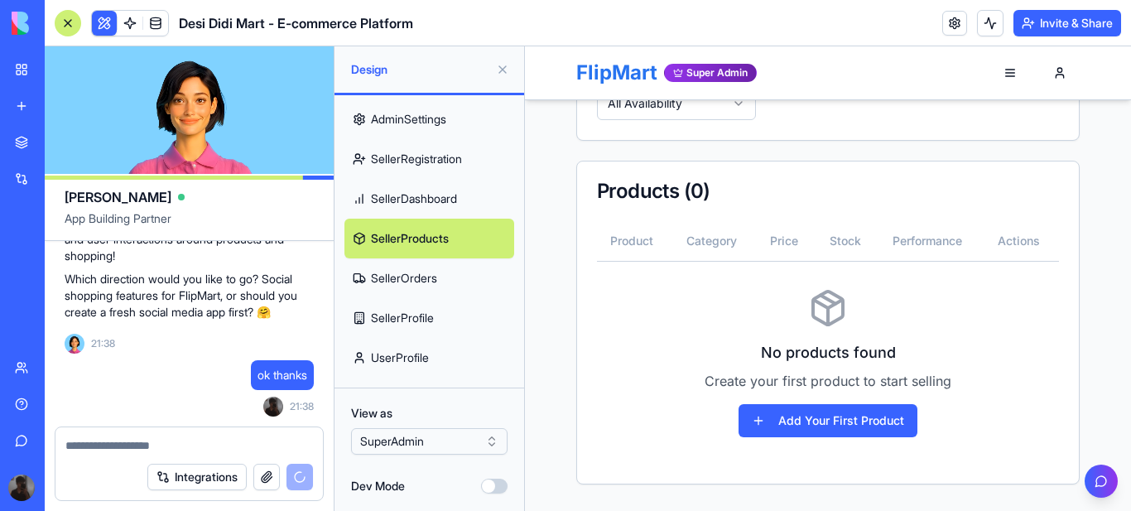
click at [407, 354] on link "UserProfile" at bounding box center [429, 358] width 170 height 40
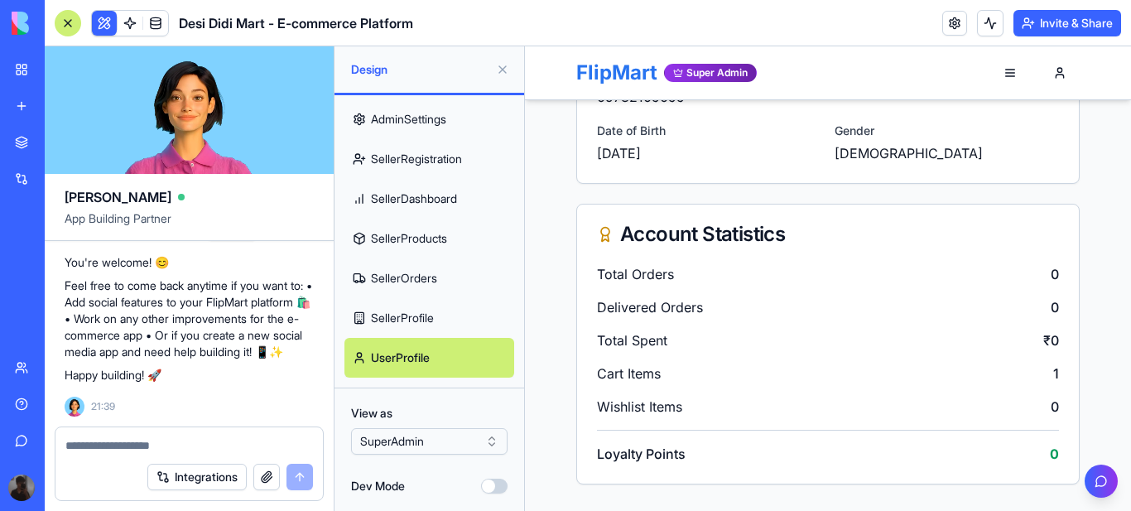
scroll to position [14746, 0]
click at [230, 383] on p "Happy building! 🚀" at bounding box center [189, 375] width 249 height 17
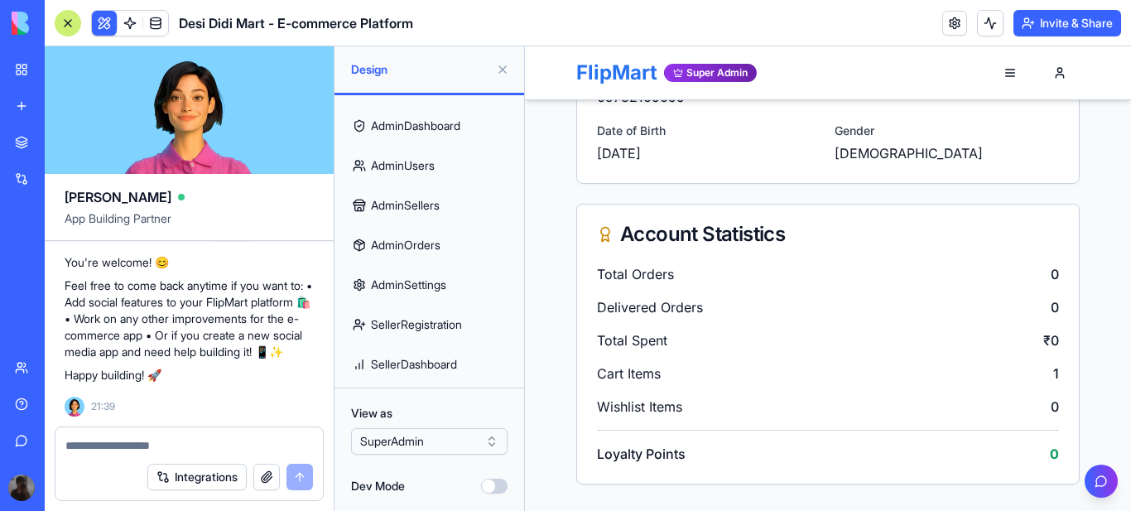
click at [498, 67] on button at bounding box center [502, 69] width 26 height 26
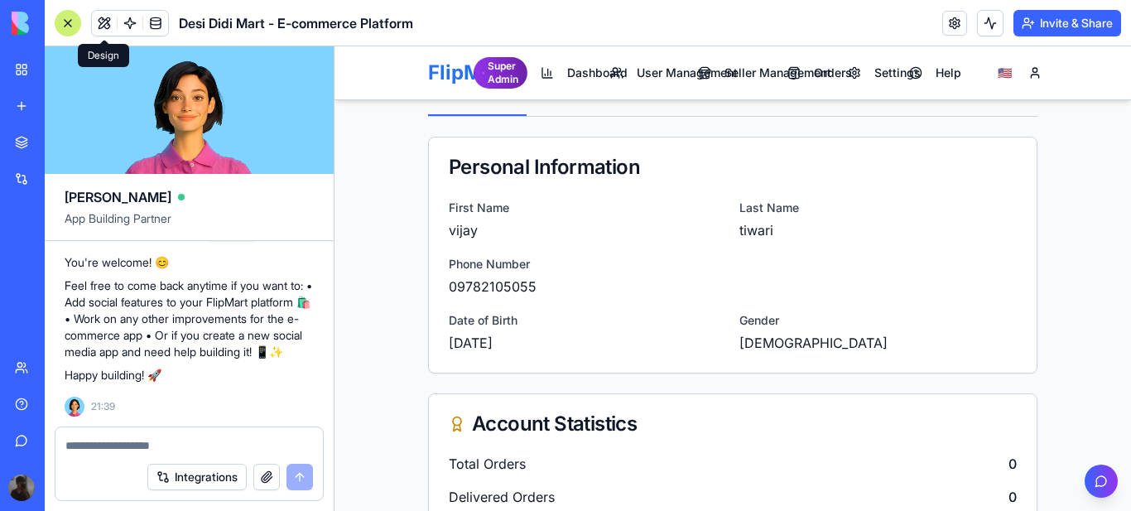
scroll to position [0, 0]
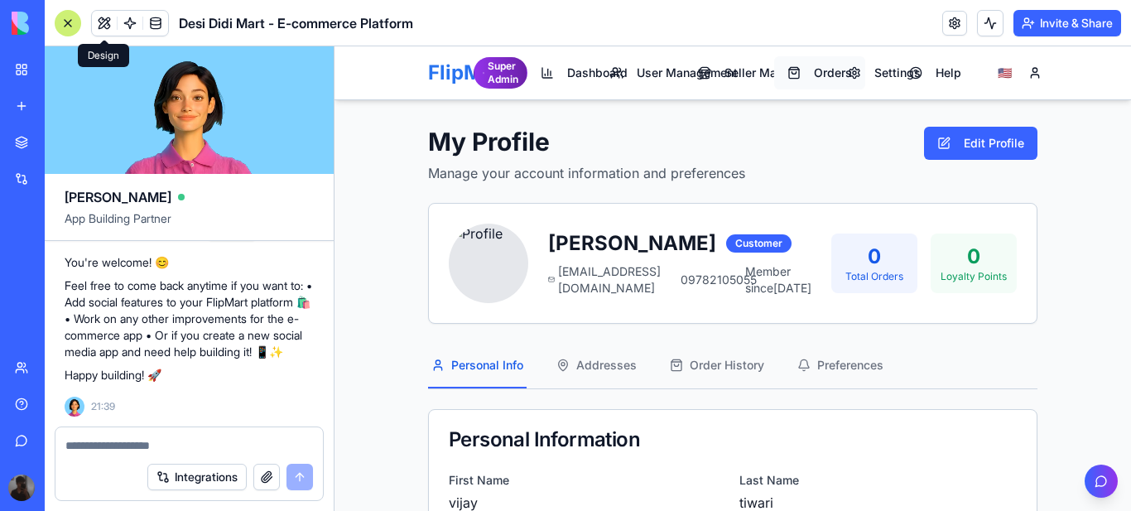
click at [819, 84] on button "Orders" at bounding box center [819, 72] width 91 height 33
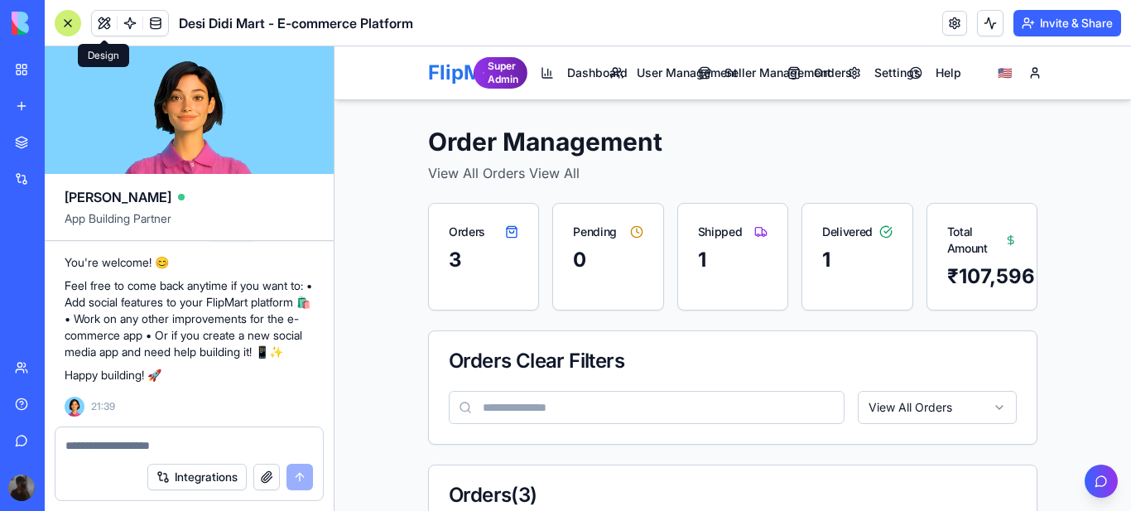
click at [498, 67] on div "Super Admin" at bounding box center [501, 72] width 54 height 31
